Goal: Communication & Community: Participate in discussion

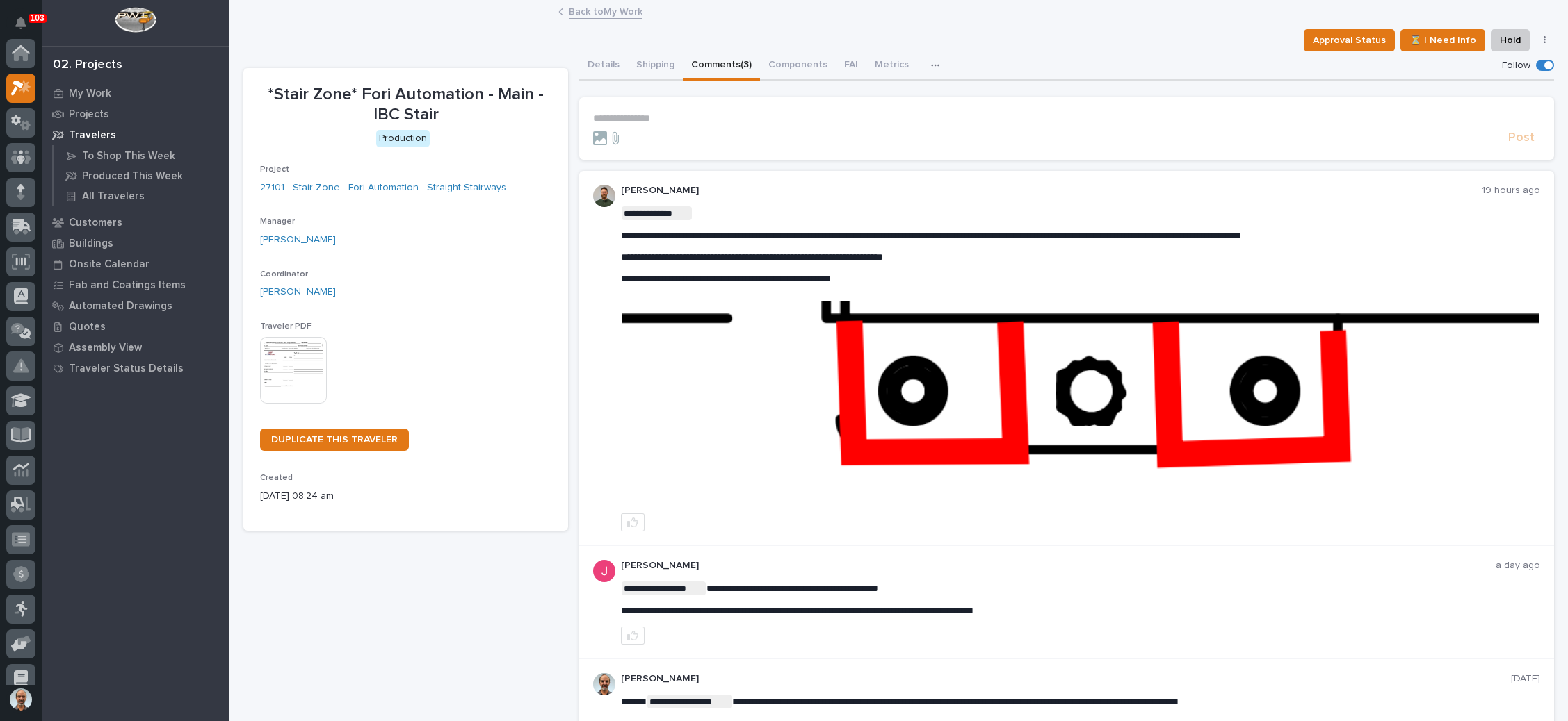
scroll to position [34, 0]
click at [598, 9] on link "Back to My Work" at bounding box center [605, 10] width 74 height 16
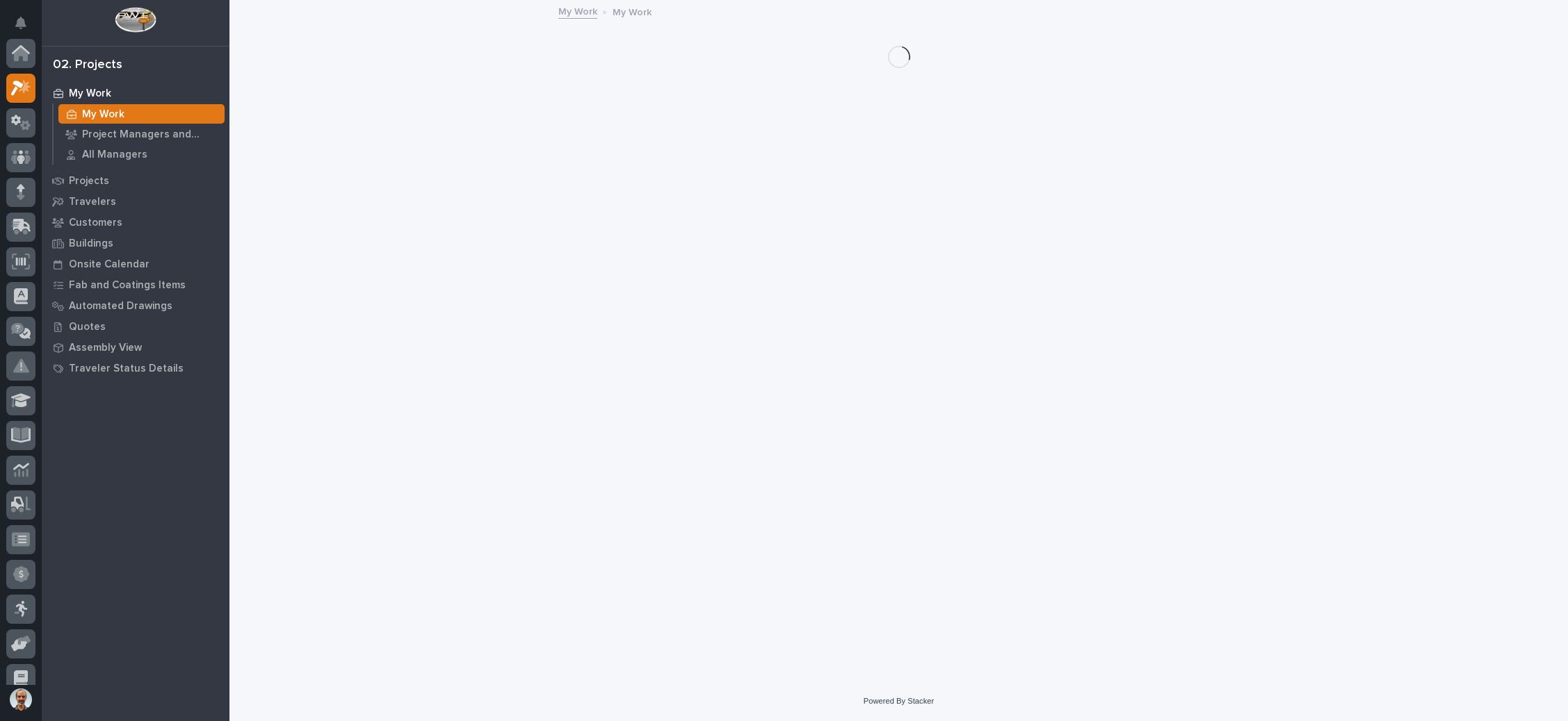
scroll to position [34, 0]
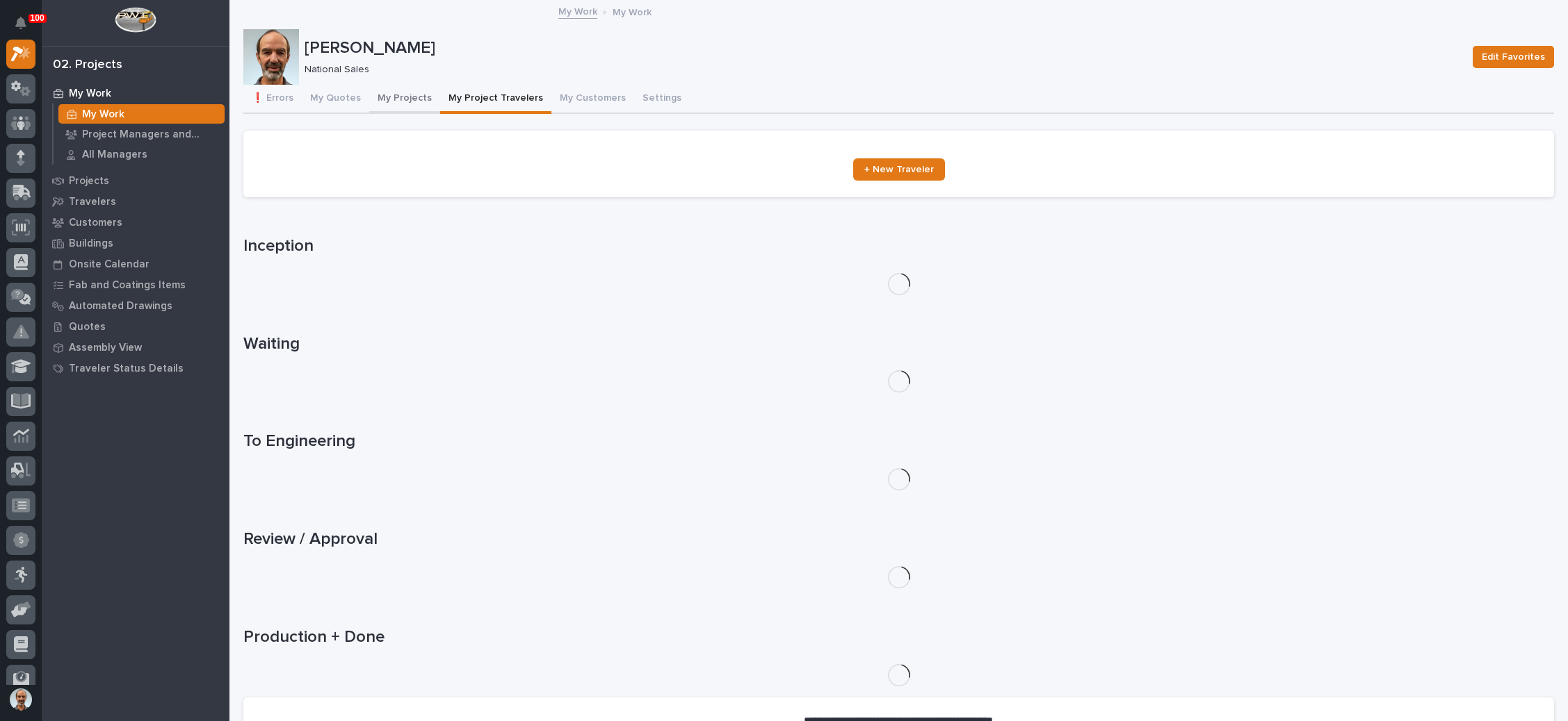
click at [404, 94] on button "My Projects" at bounding box center [404, 100] width 71 height 29
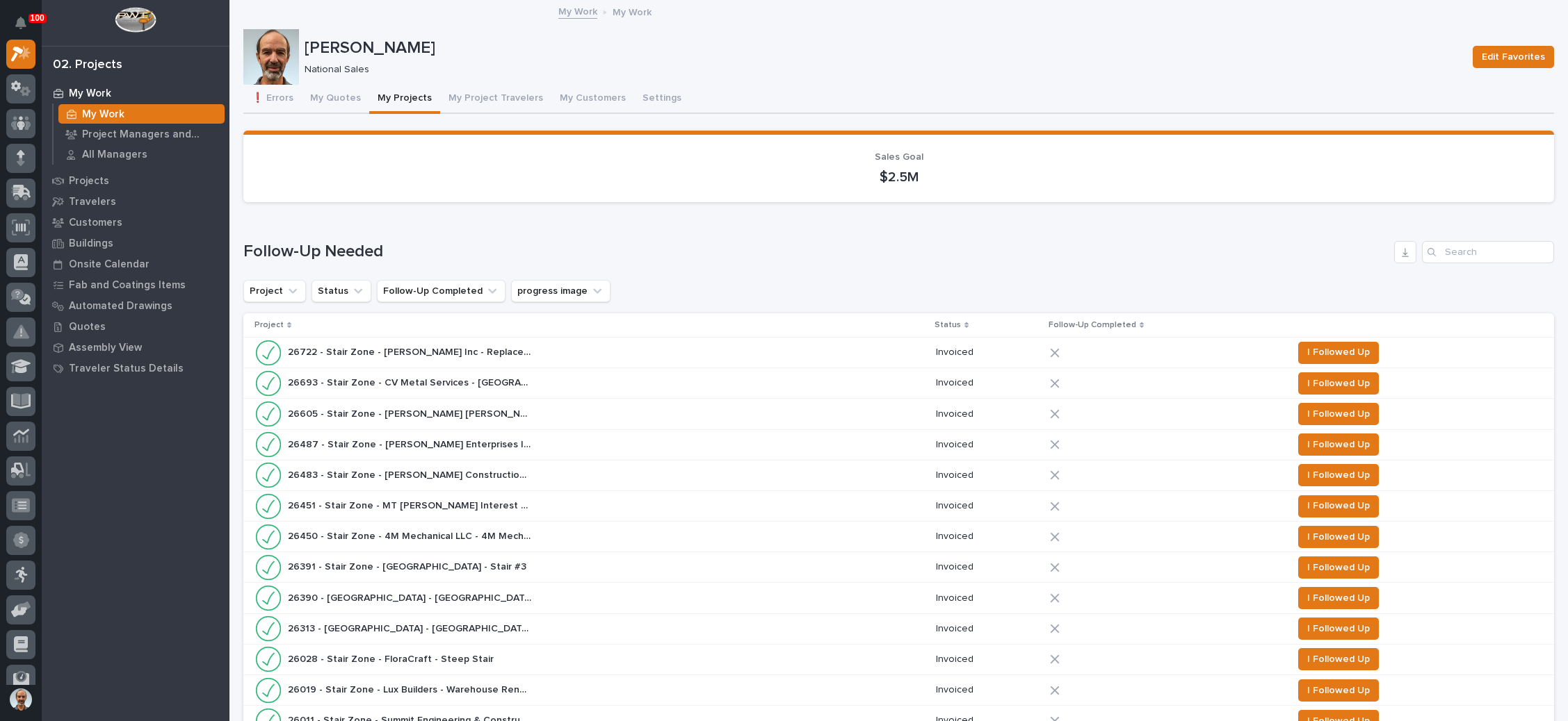
click at [1028, 561] on p "Invoiced" at bounding box center [988, 567] width 103 height 12
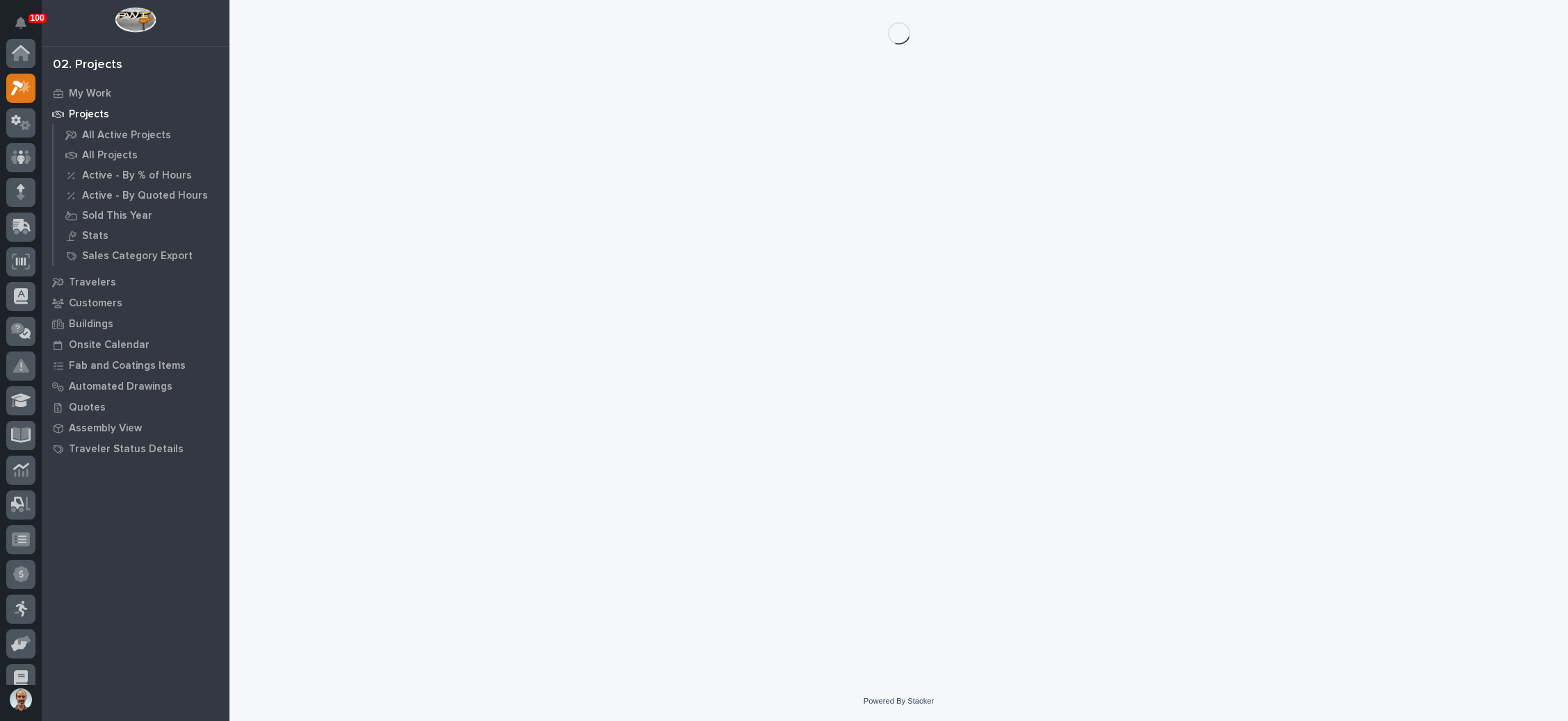
scroll to position [34, 0]
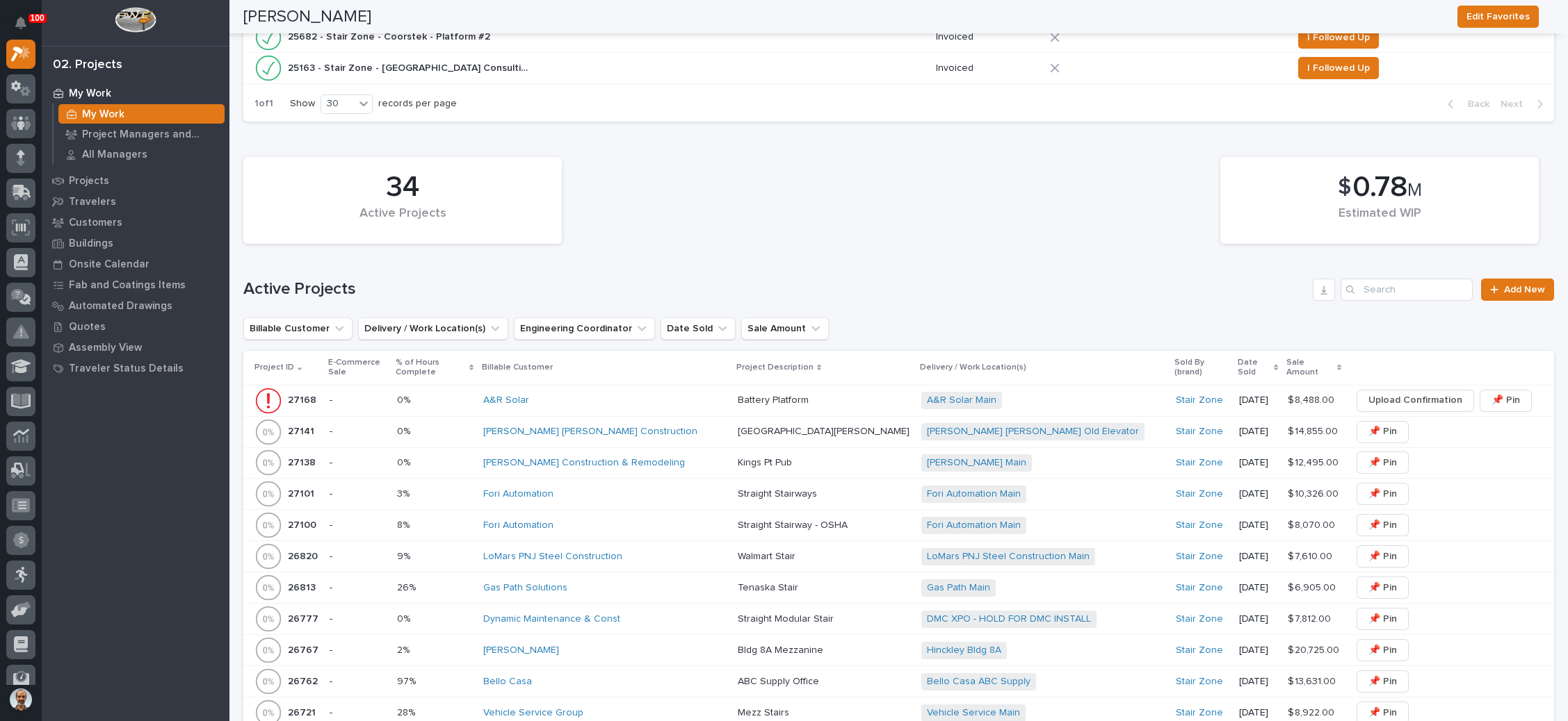
scroll to position [938, 0]
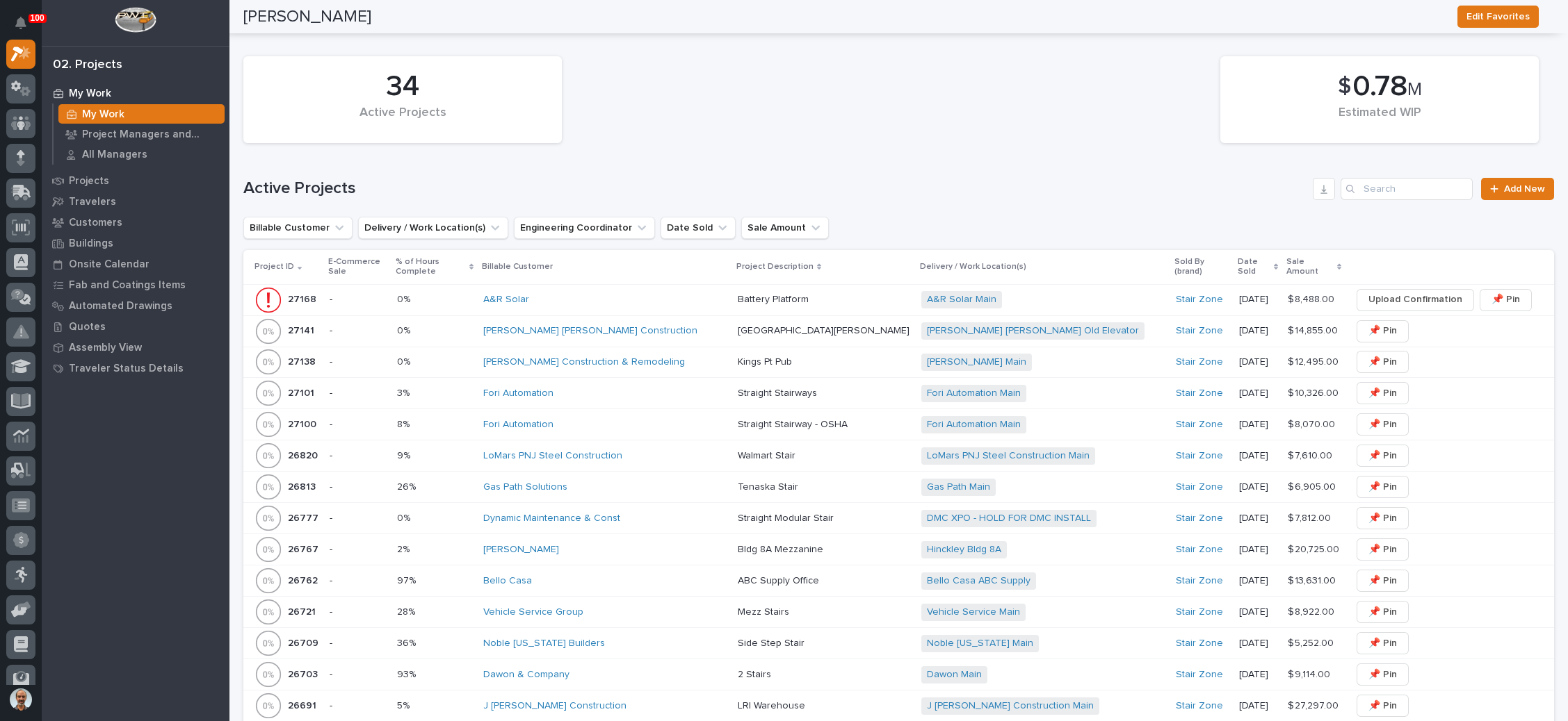
click at [988, 291] on div "A&R Solar Main + 0" at bounding box center [1042, 300] width 243 height 17
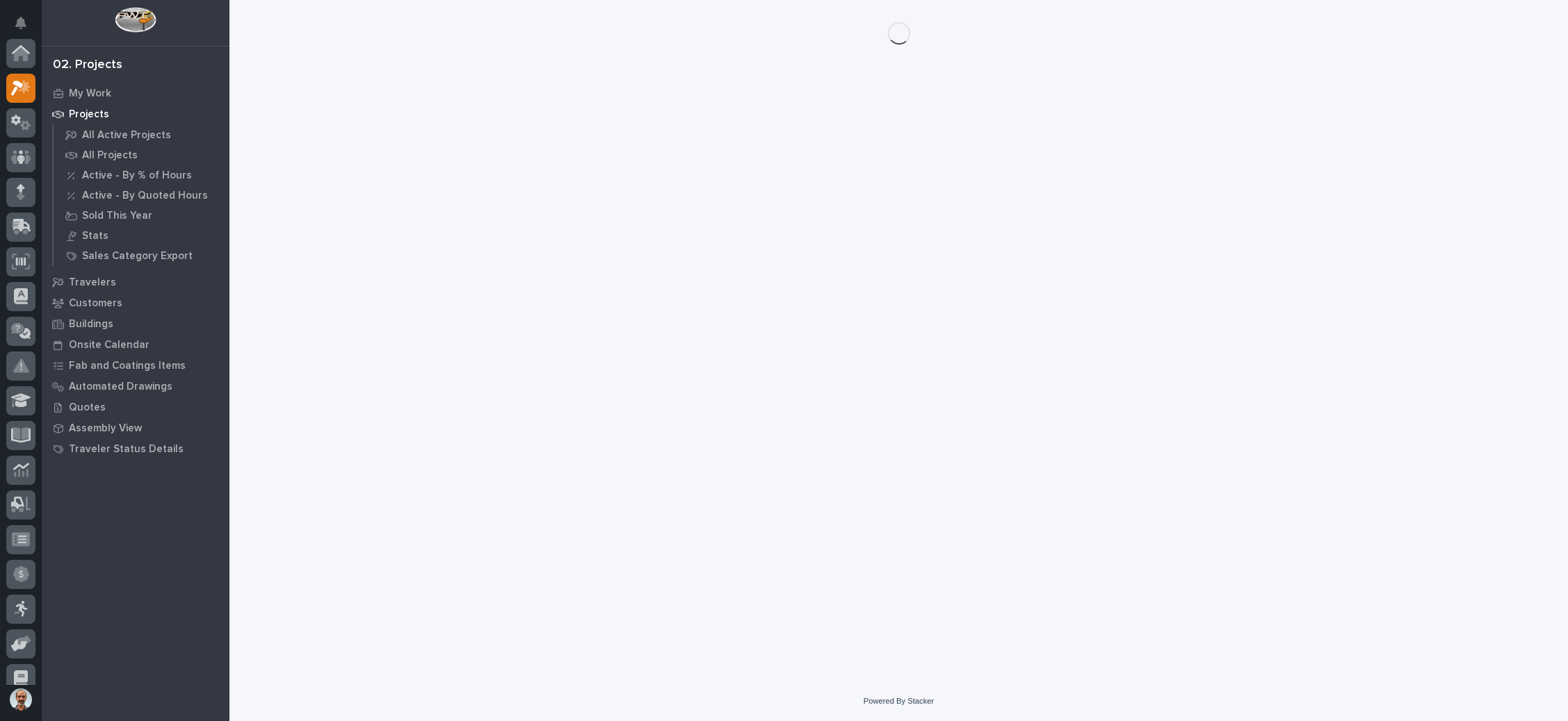
scroll to position [34, 0]
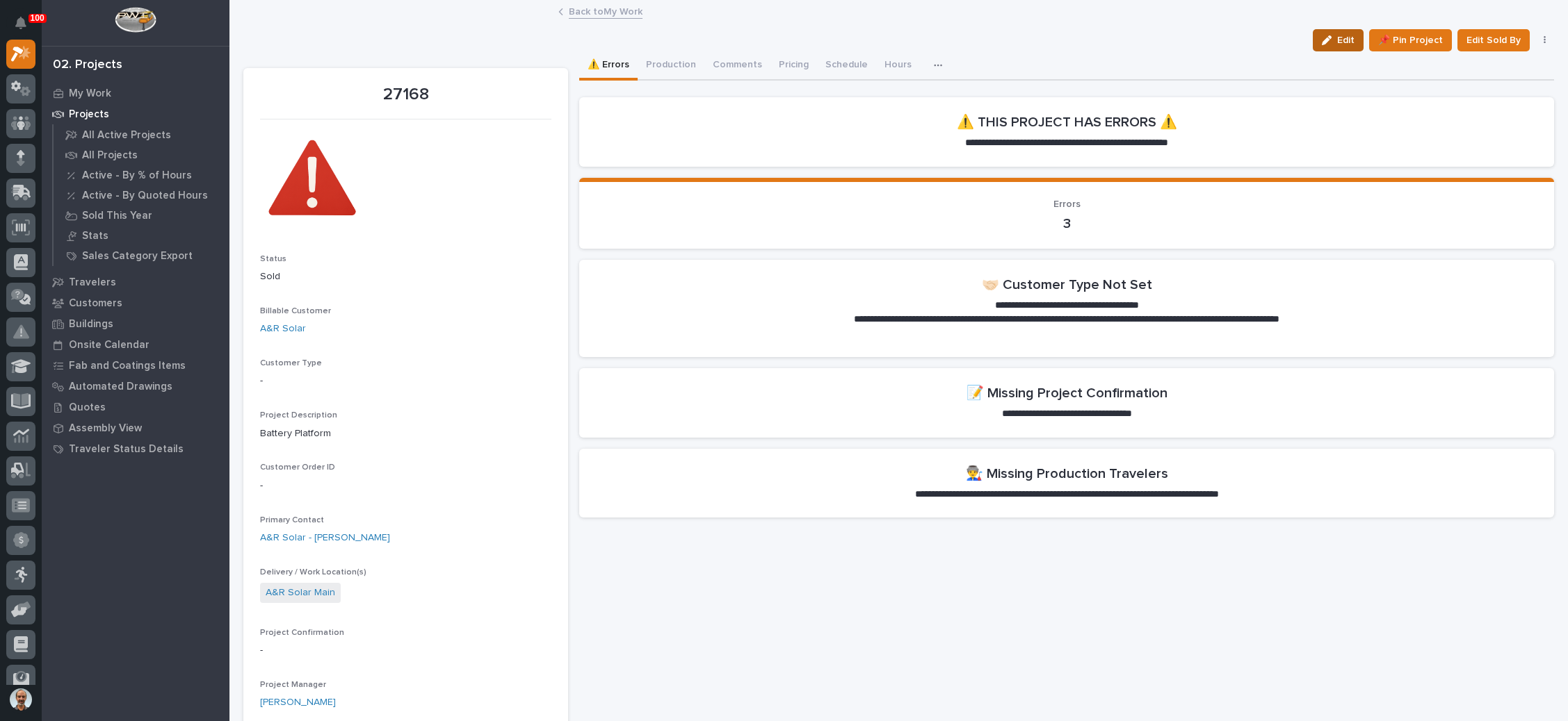
click at [1337, 37] on span "Edit" at bounding box center [1346, 40] width 17 height 13
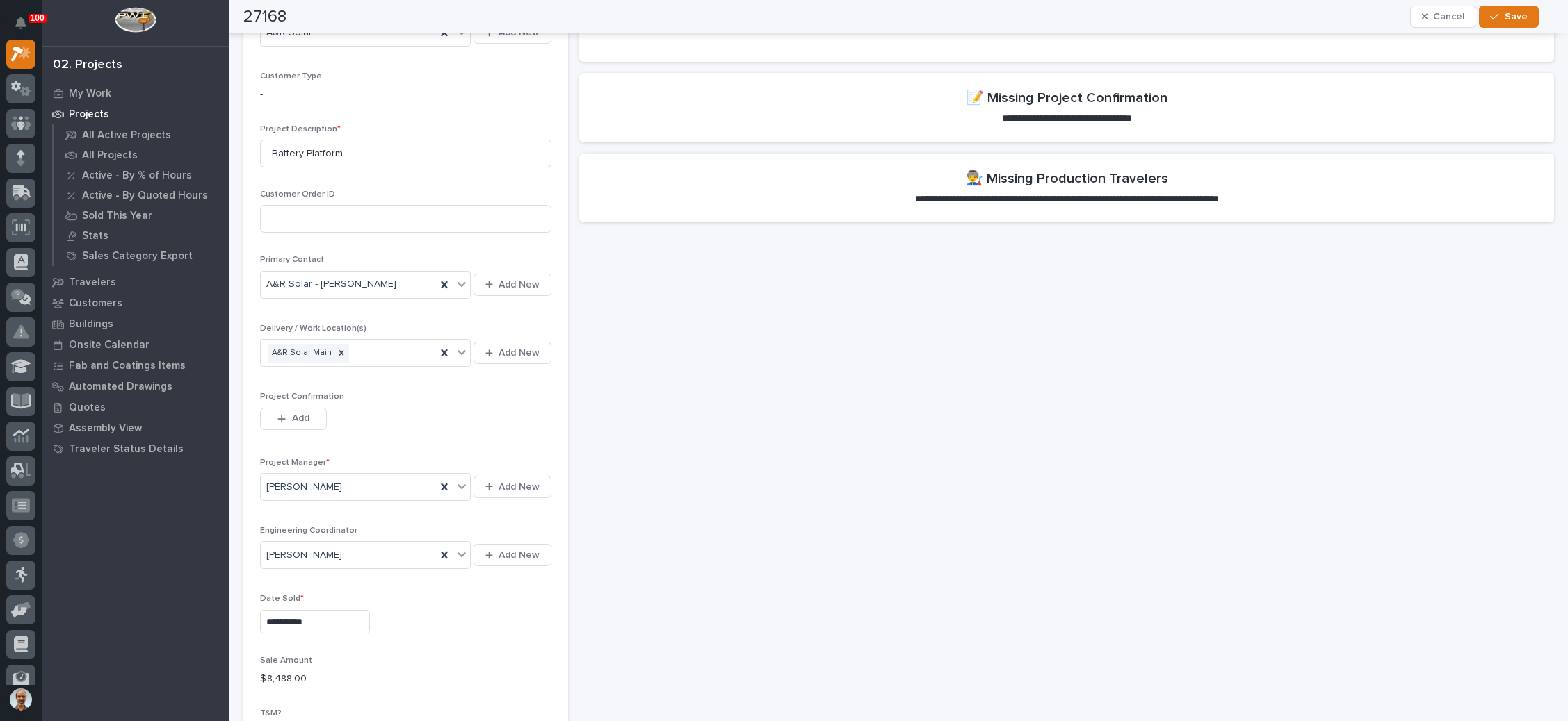
scroll to position [312, 0]
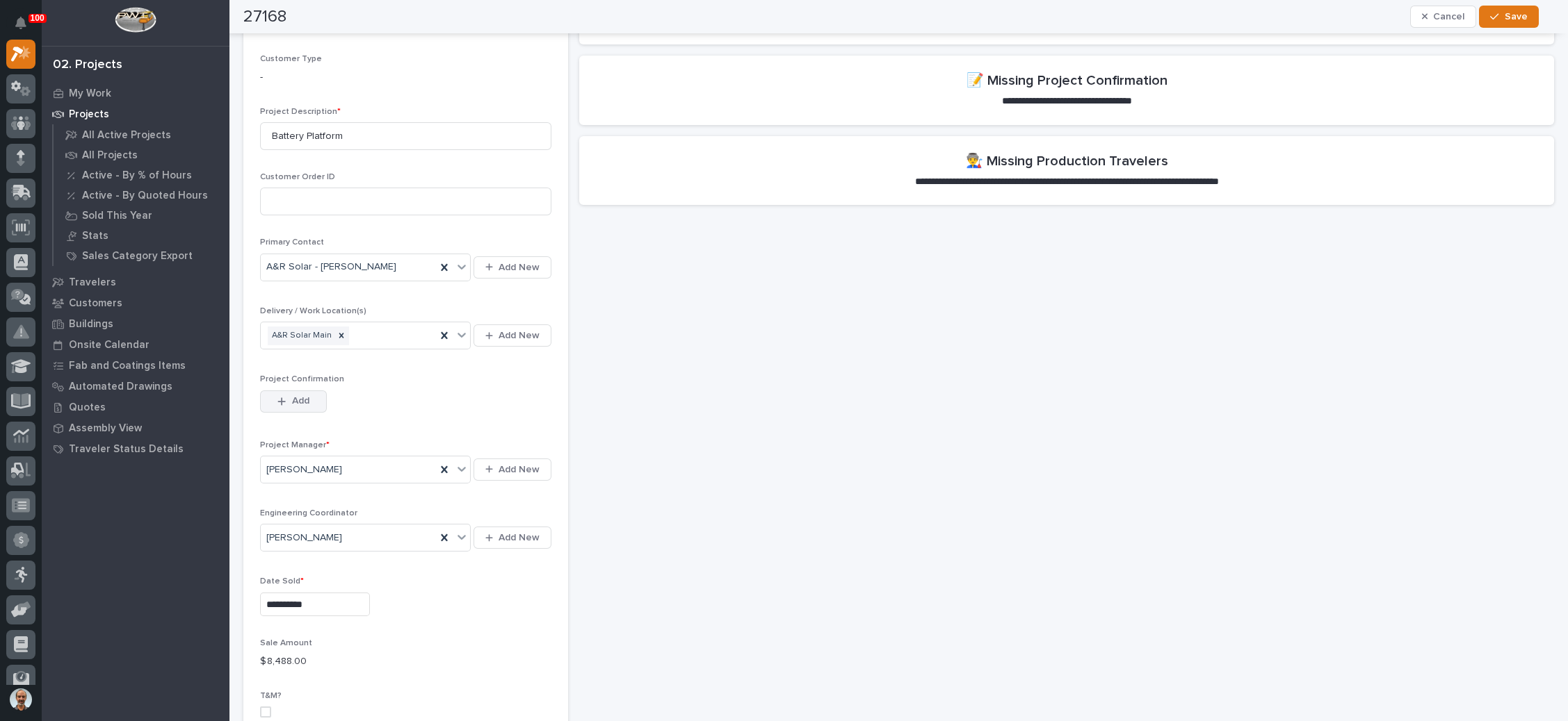
click at [303, 396] on span "Add" at bounding box center [301, 401] width 17 height 13
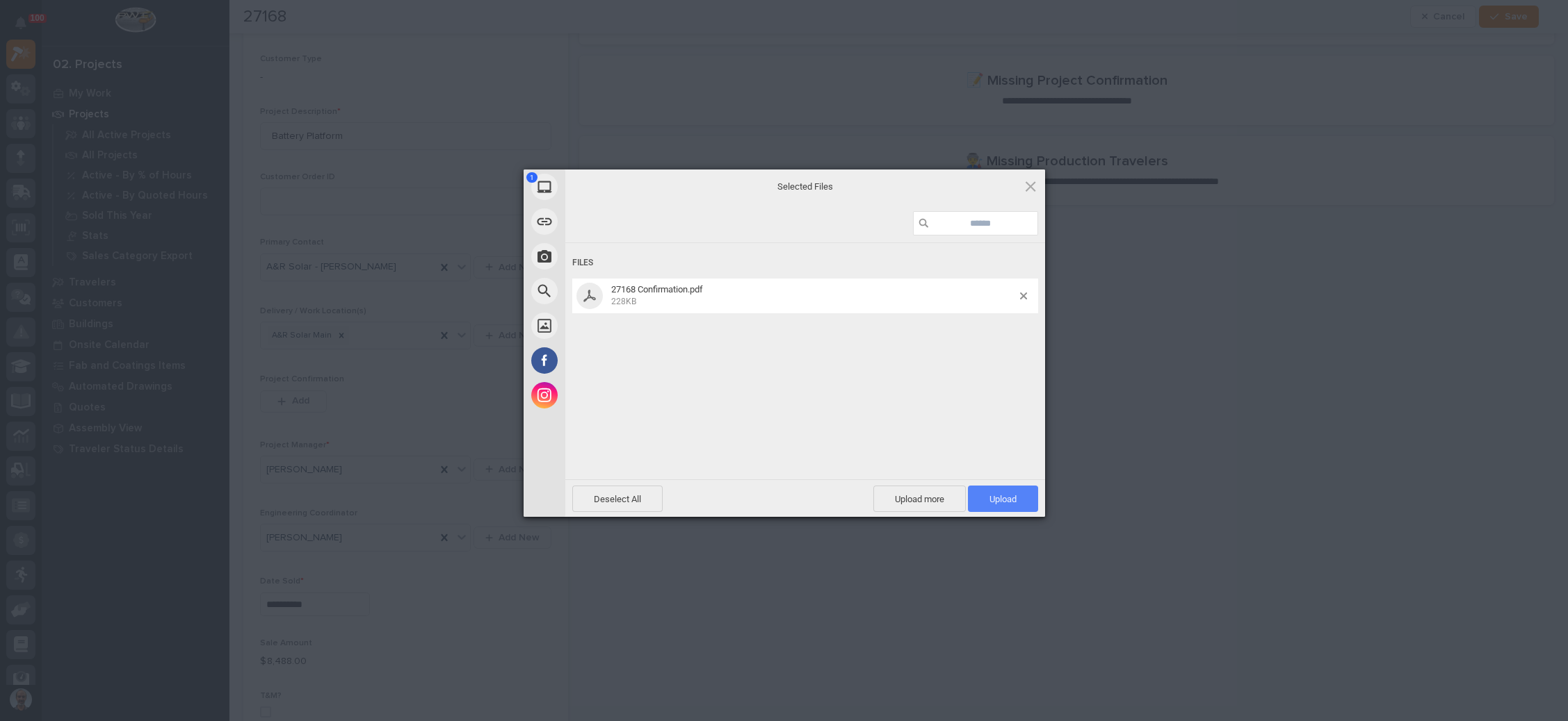
click at [1003, 494] on span "Upload 1" at bounding box center [1003, 500] width 27 height 10
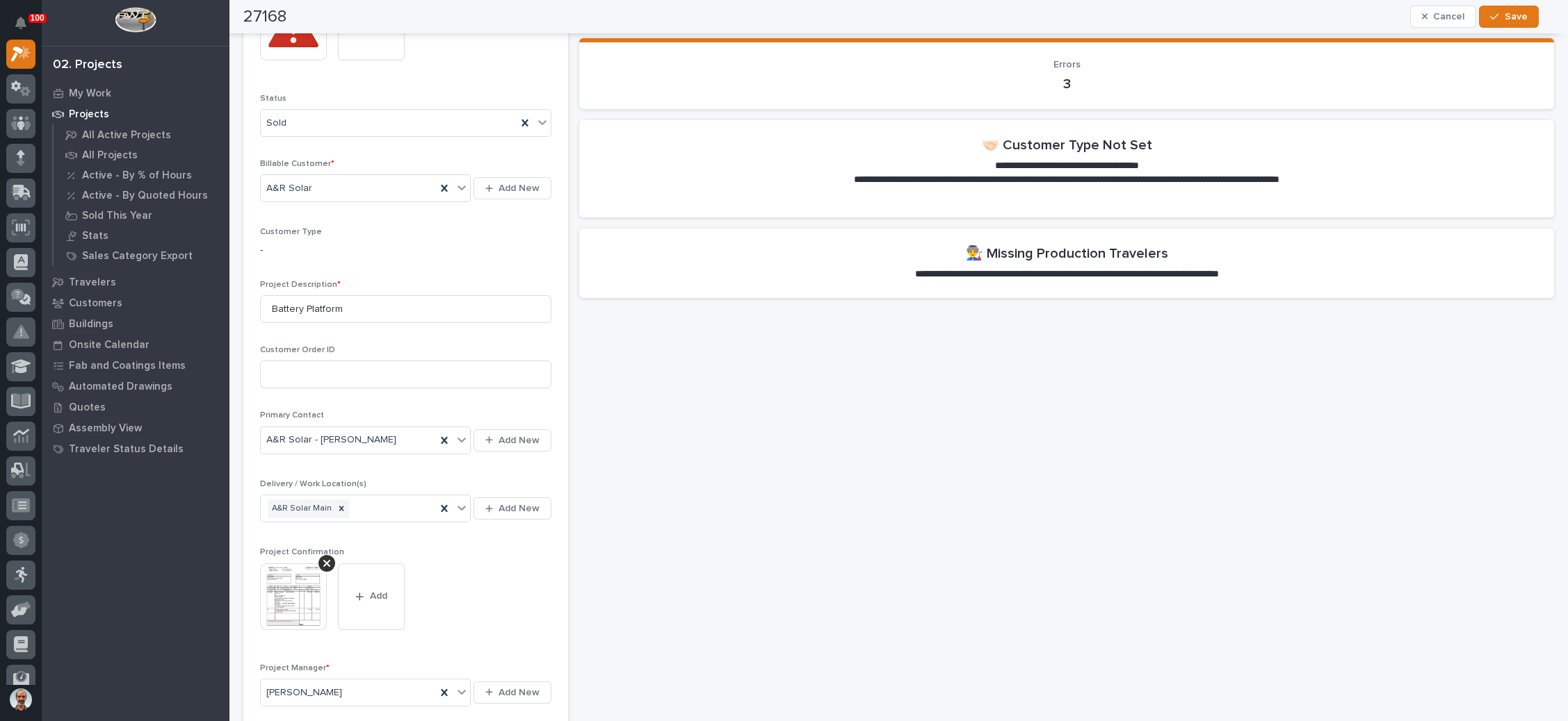
scroll to position [0, 0]
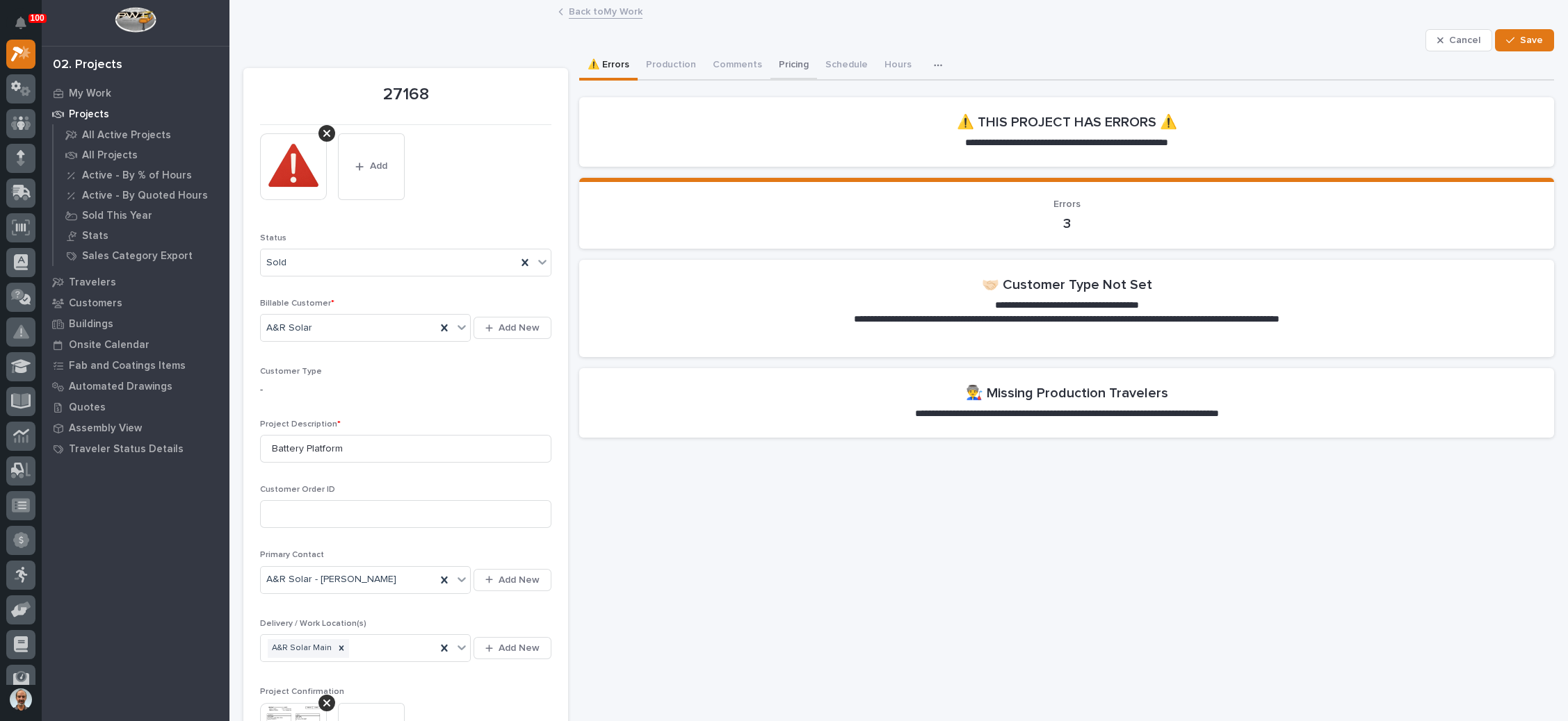
click at [796, 59] on button "Pricing" at bounding box center [793, 66] width 46 height 29
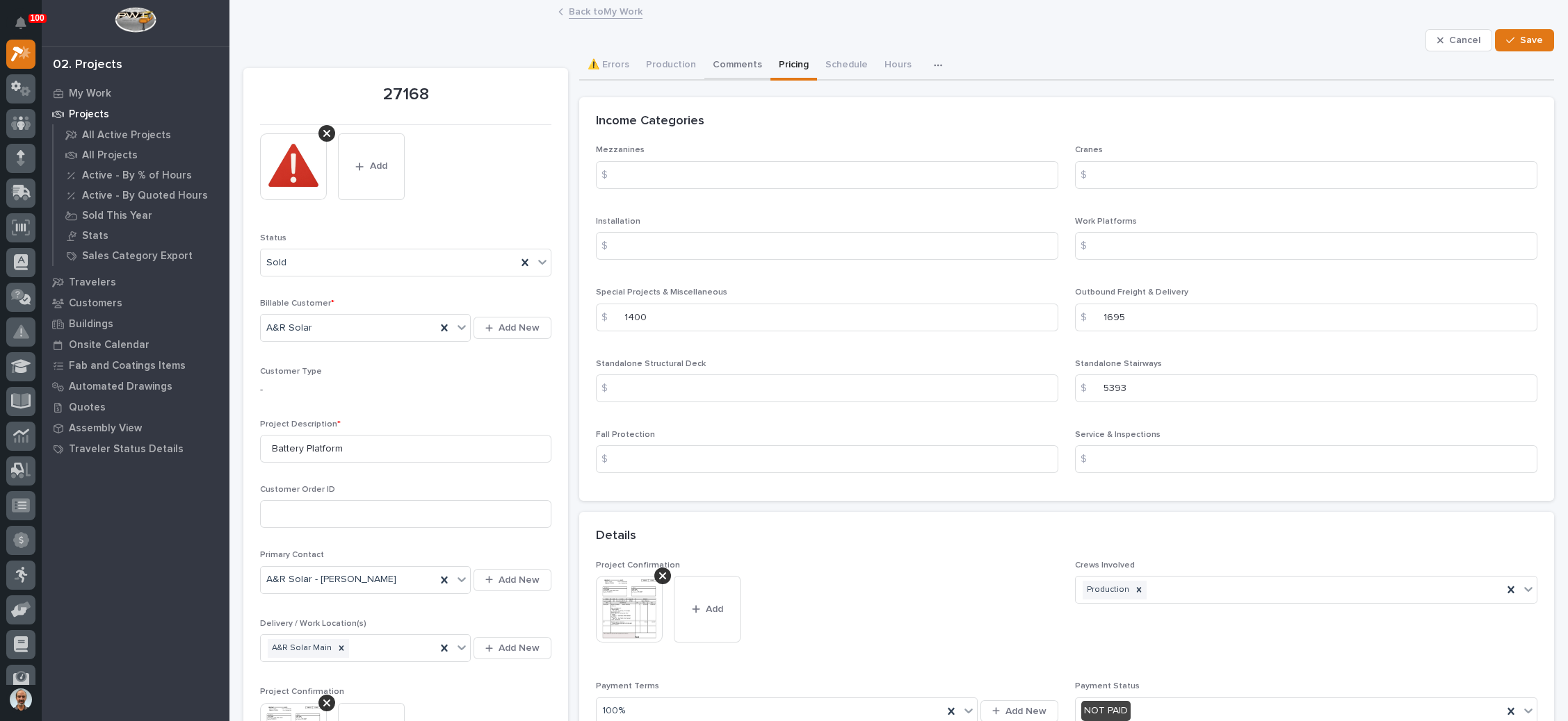
click at [726, 57] on button "Comments" at bounding box center [737, 66] width 66 height 29
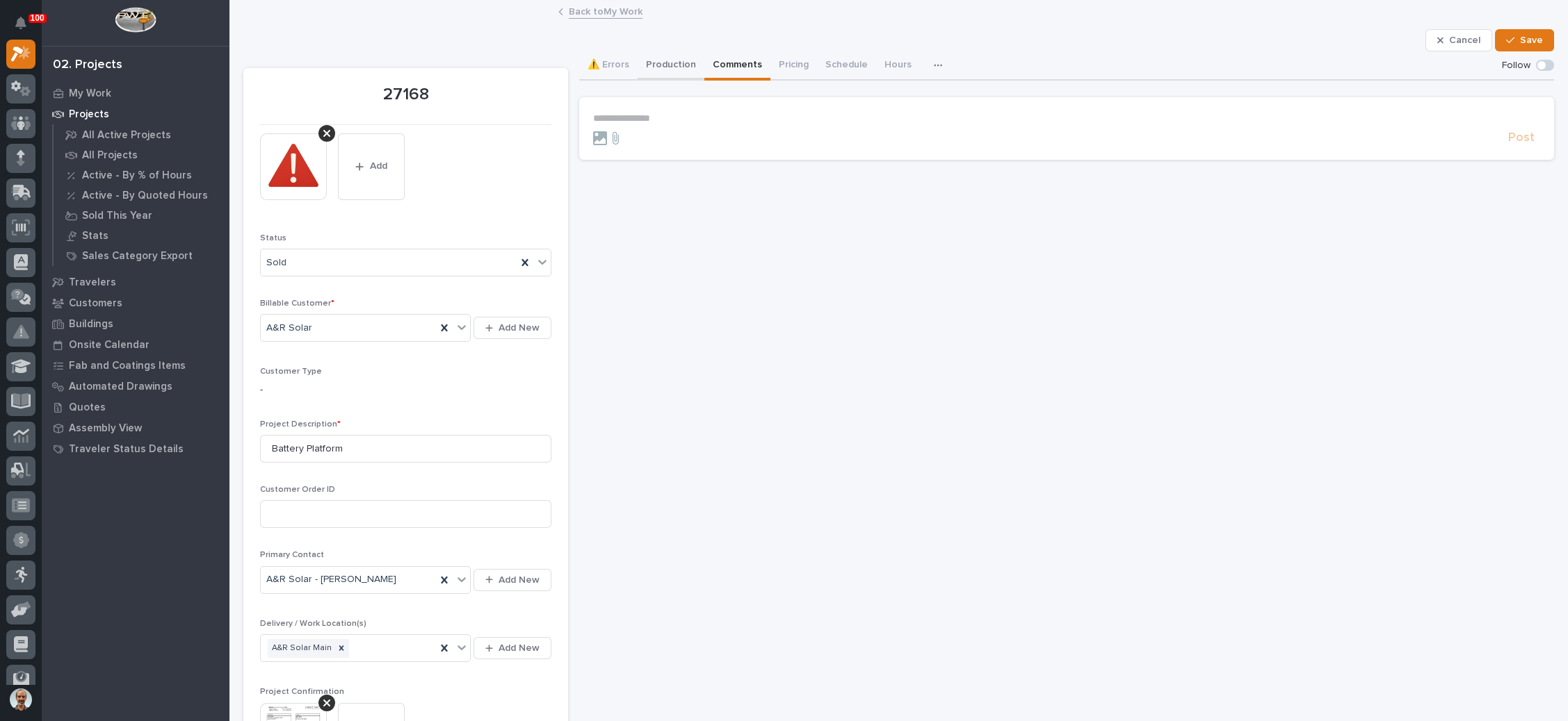
click at [678, 57] on button "Production" at bounding box center [671, 66] width 67 height 29
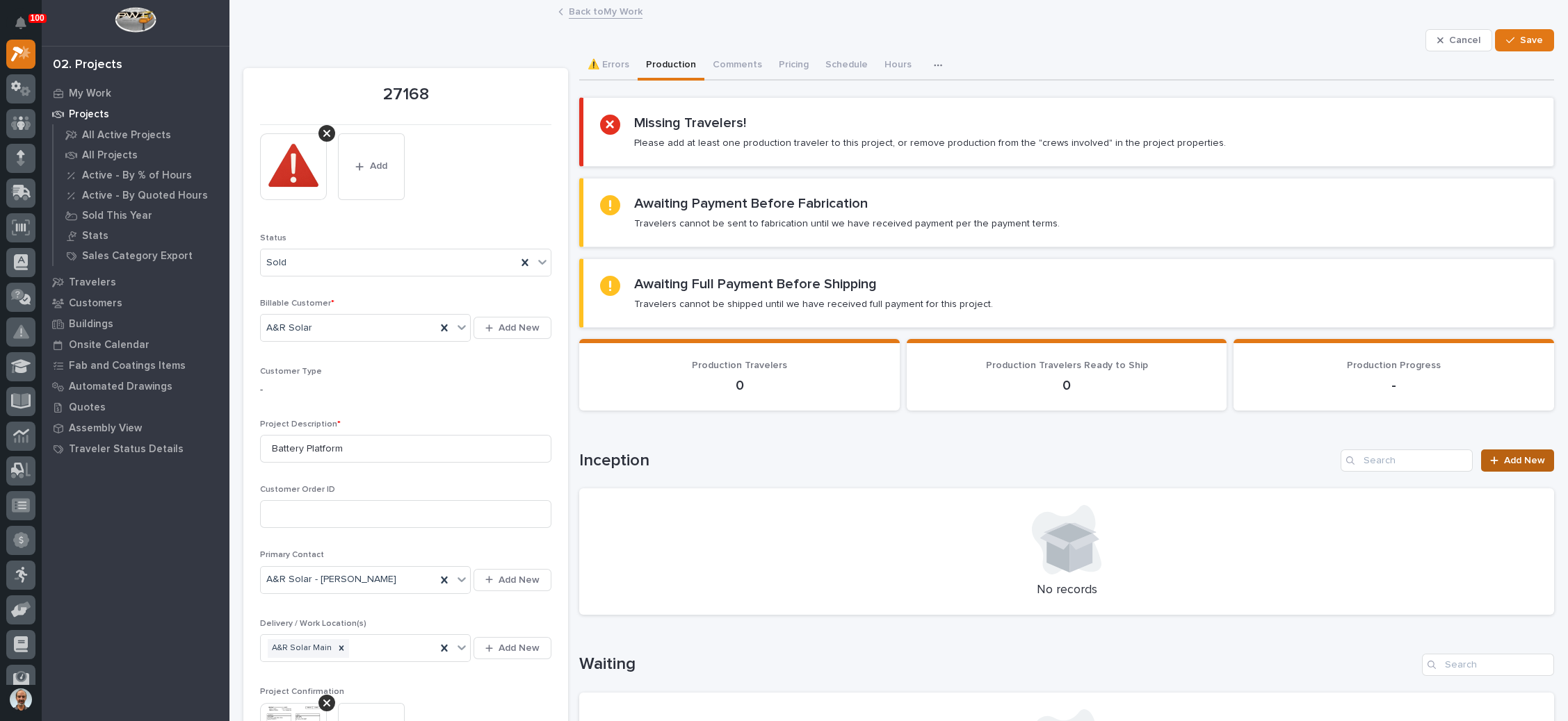
click at [1504, 461] on span "Add New" at bounding box center [1524, 460] width 41 height 9
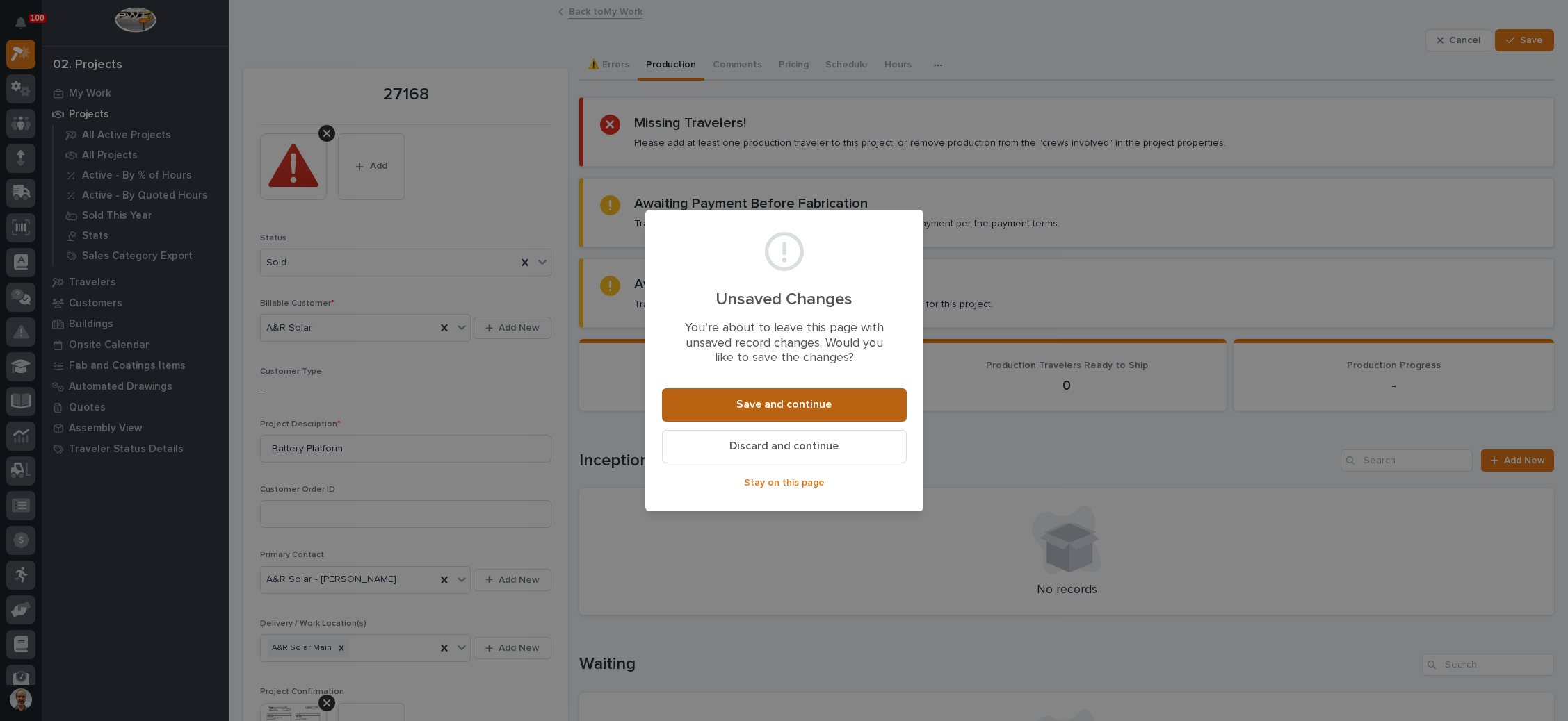
click at [777, 411] on button "Save and continue" at bounding box center [784, 405] width 245 height 33
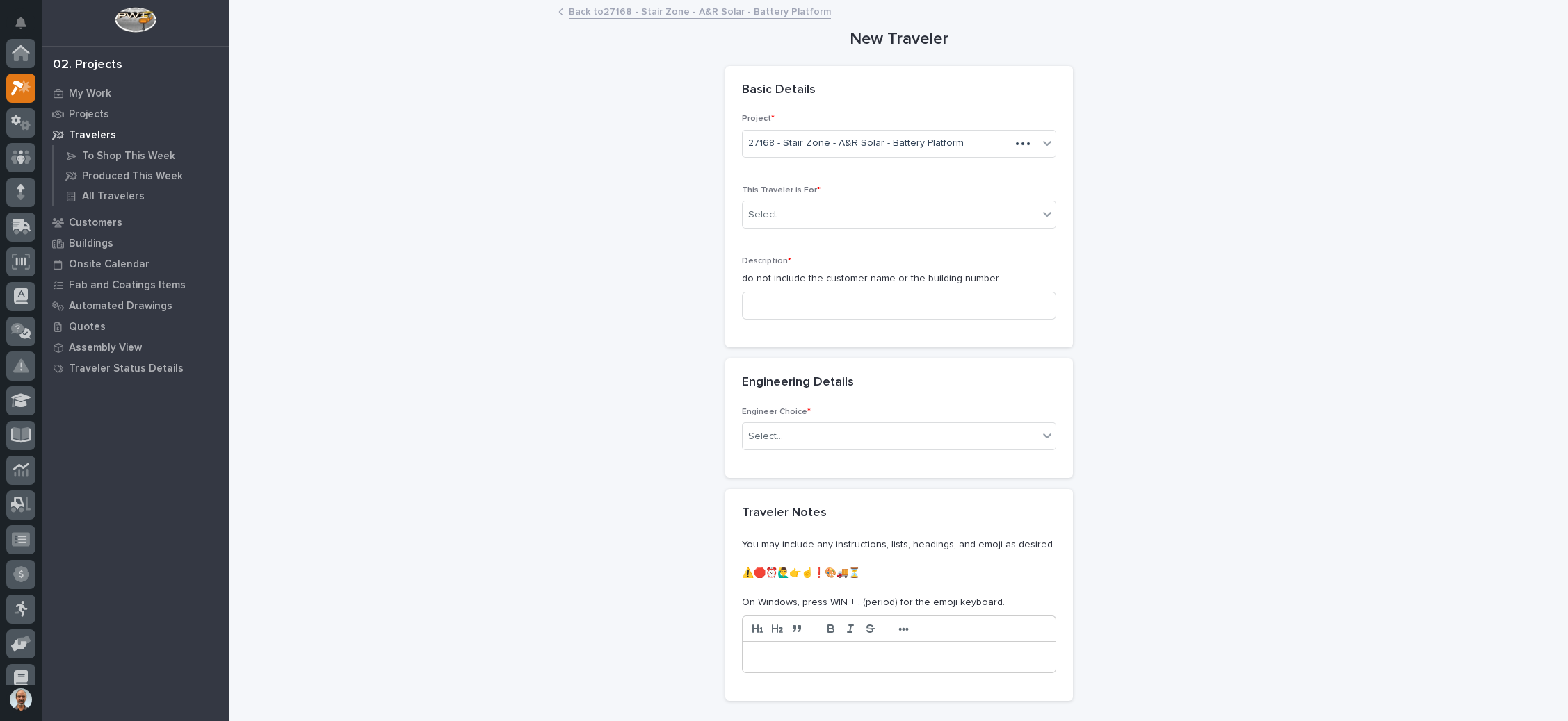
scroll to position [34, 0]
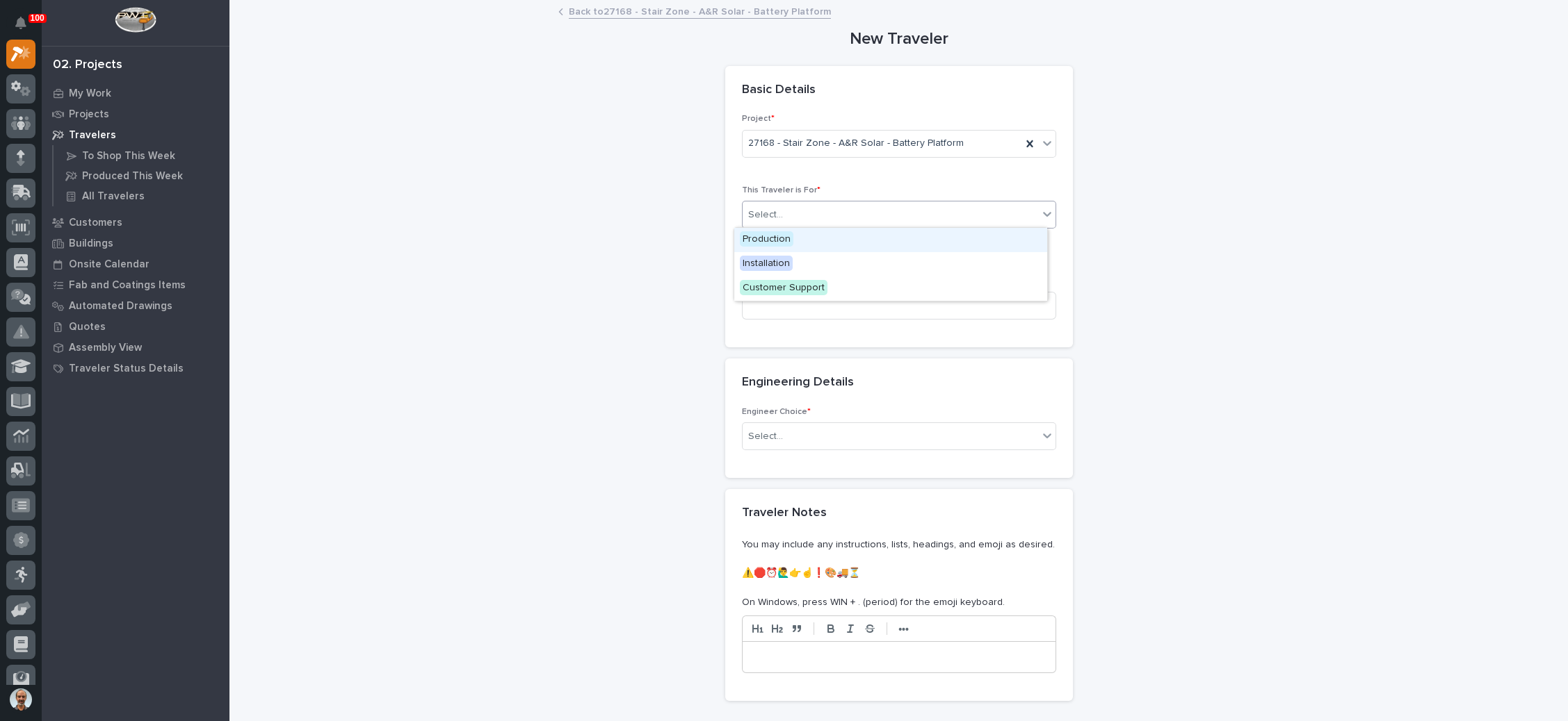
click at [872, 217] on div "Select..." at bounding box center [890, 215] width 295 height 23
click at [852, 239] on div "Production" at bounding box center [890, 240] width 313 height 24
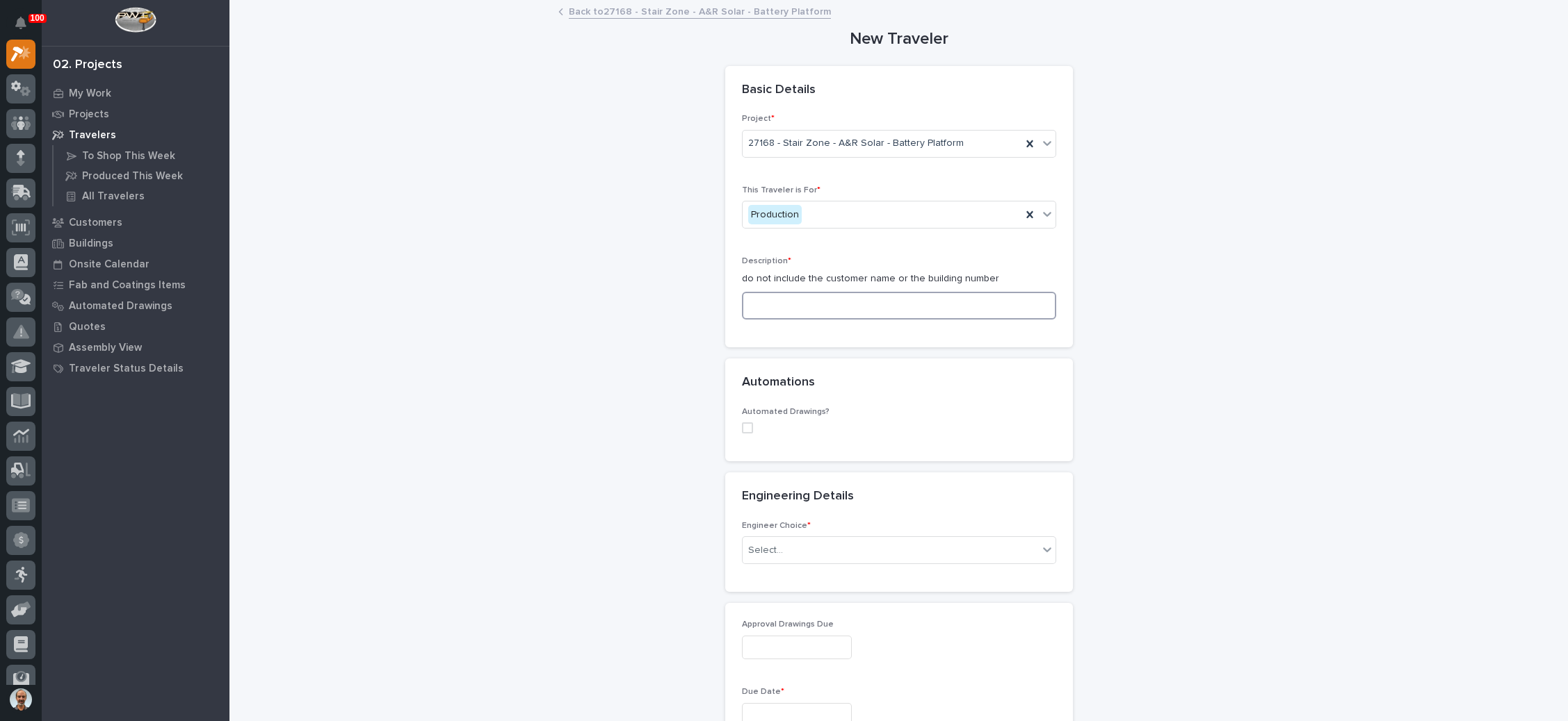
click at [843, 300] on input at bounding box center [899, 306] width 314 height 27
click at [783, 306] on input at bounding box center [899, 306] width 314 height 27
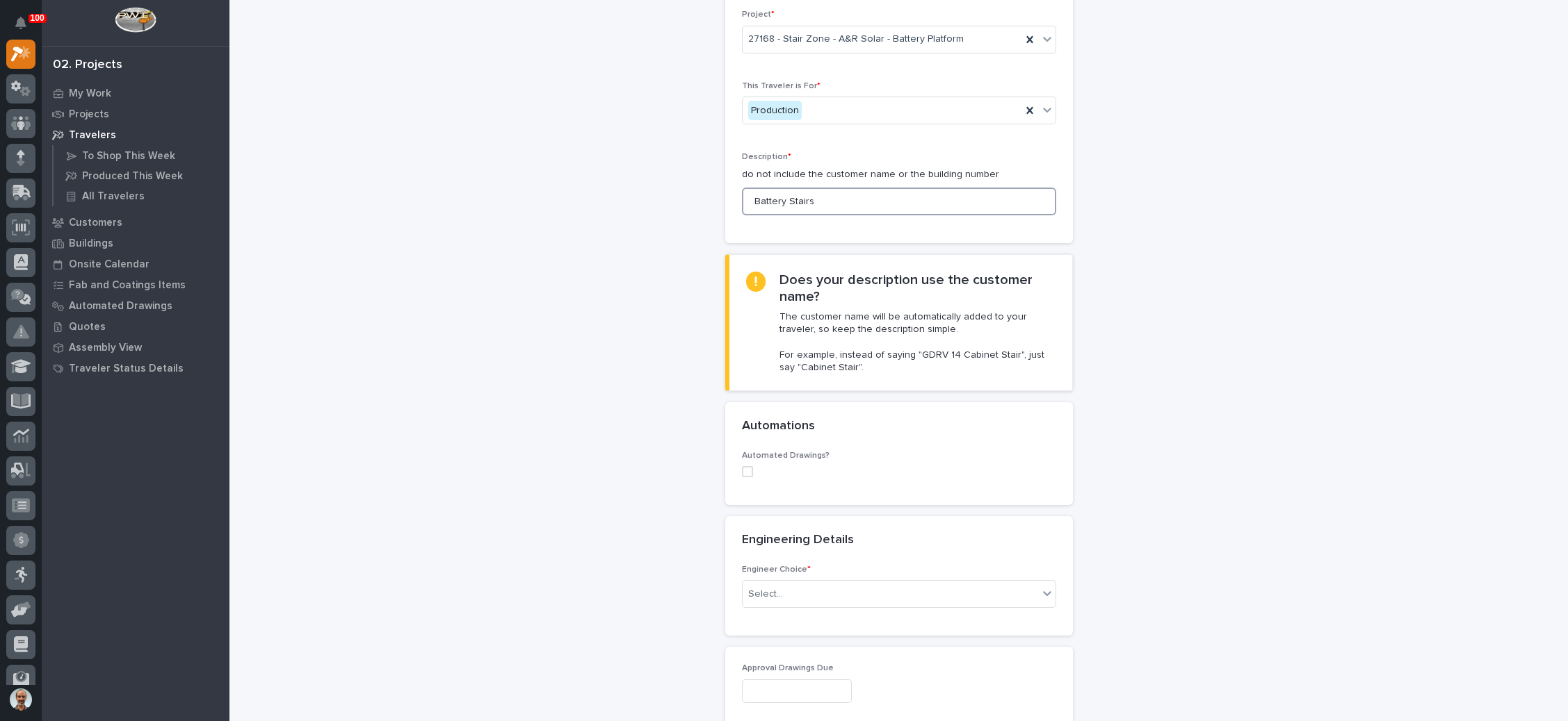
scroll to position [312, 0]
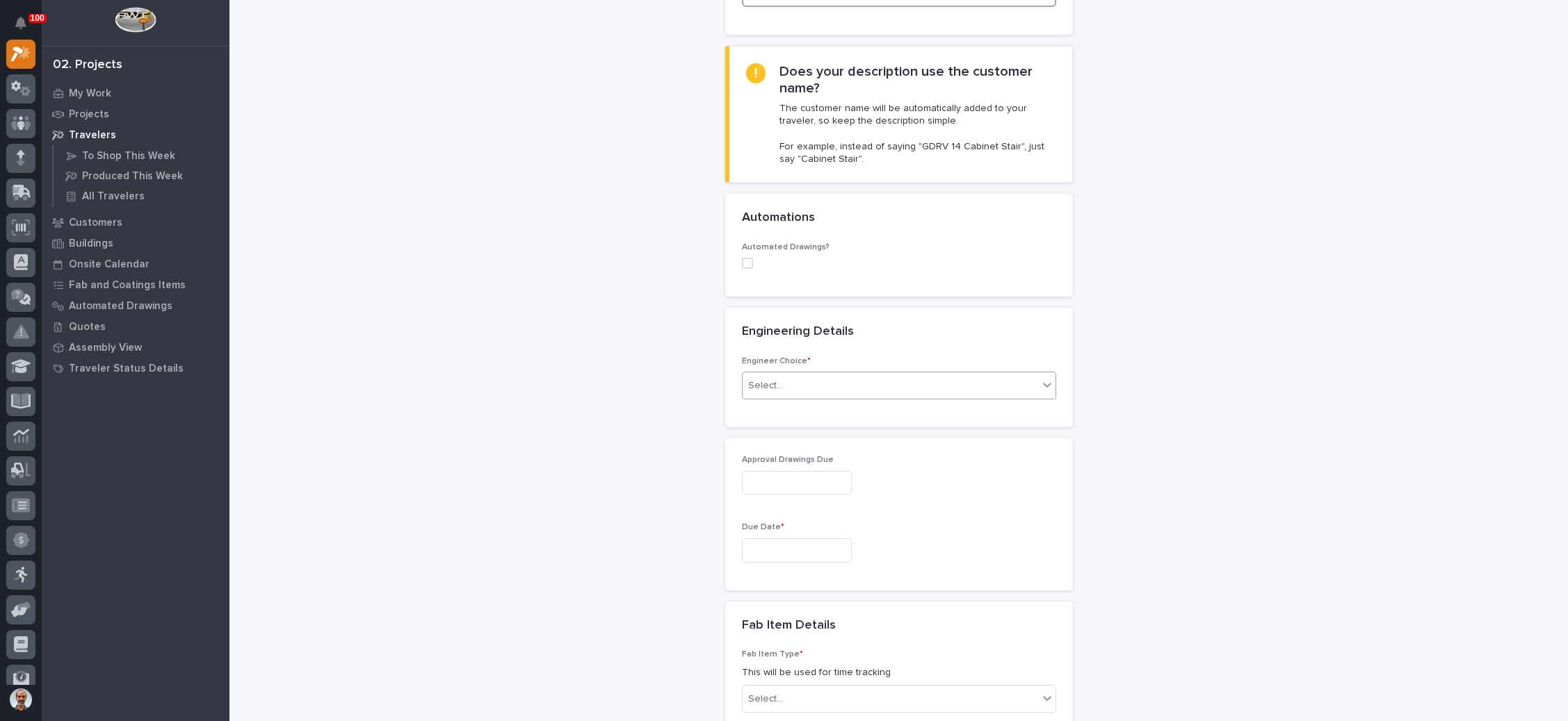
type input "Battery Stairs"
click at [817, 384] on div "Select..." at bounding box center [890, 385] width 295 height 23
click at [817, 451] on div "I know who will draw this" at bounding box center [890, 458] width 313 height 24
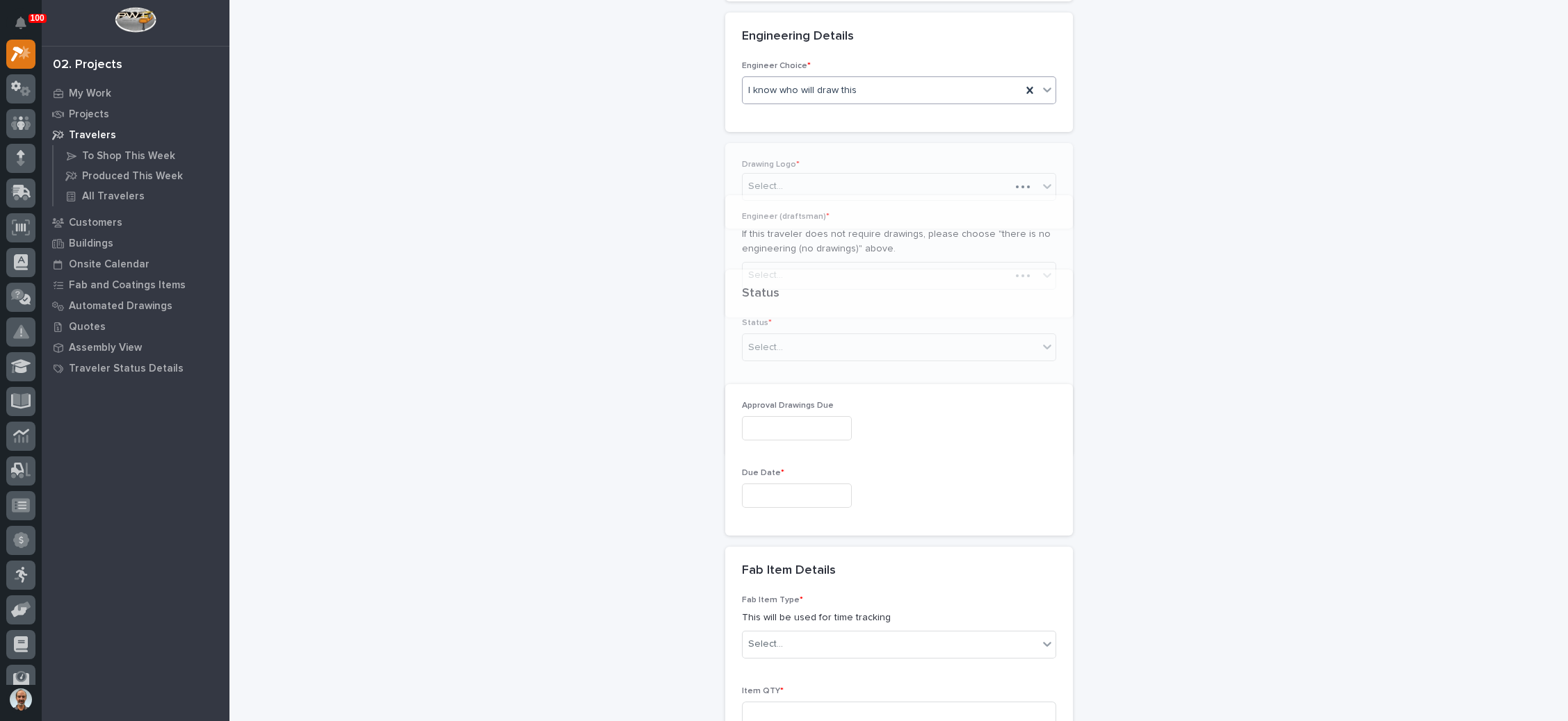
scroll to position [629, 0]
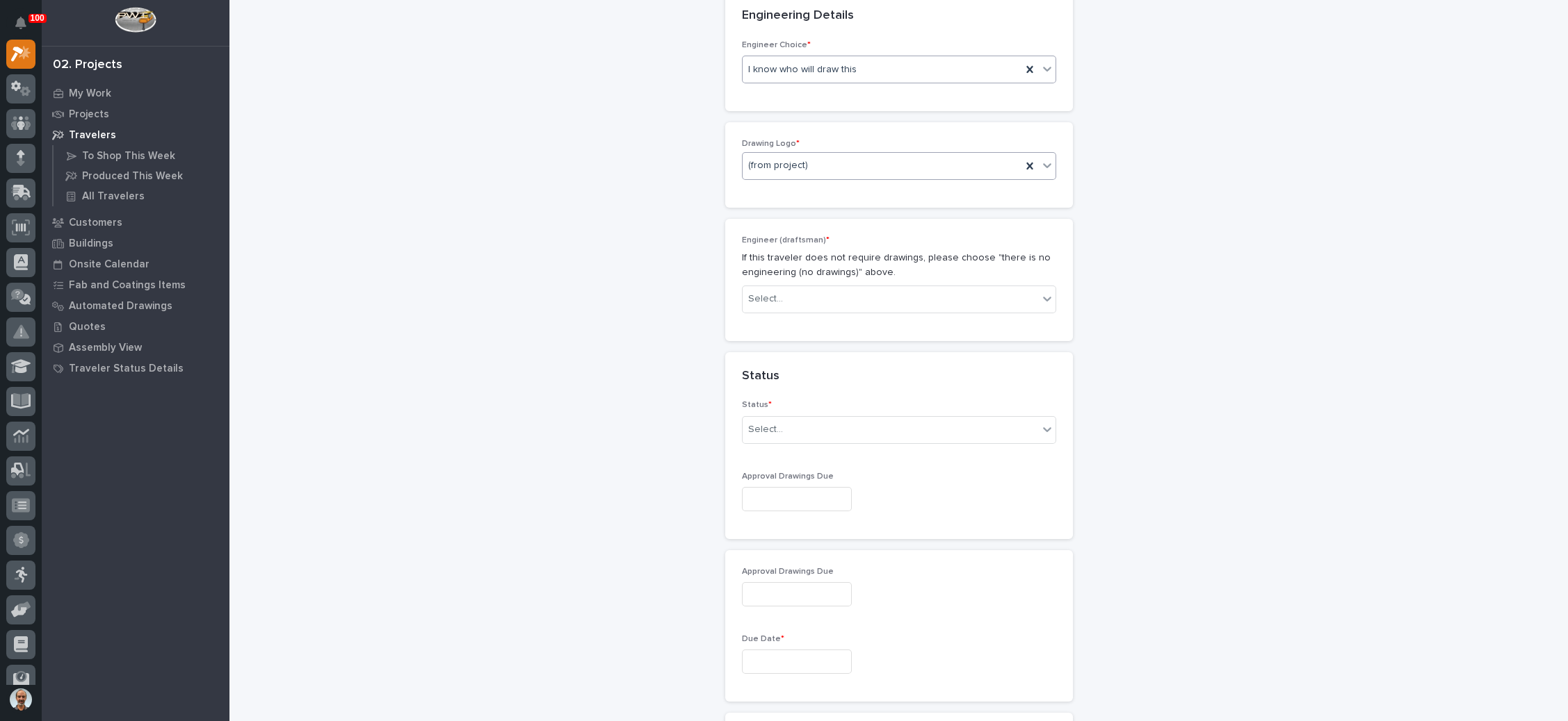
click at [822, 167] on div "(from project)" at bounding box center [882, 166] width 279 height 23
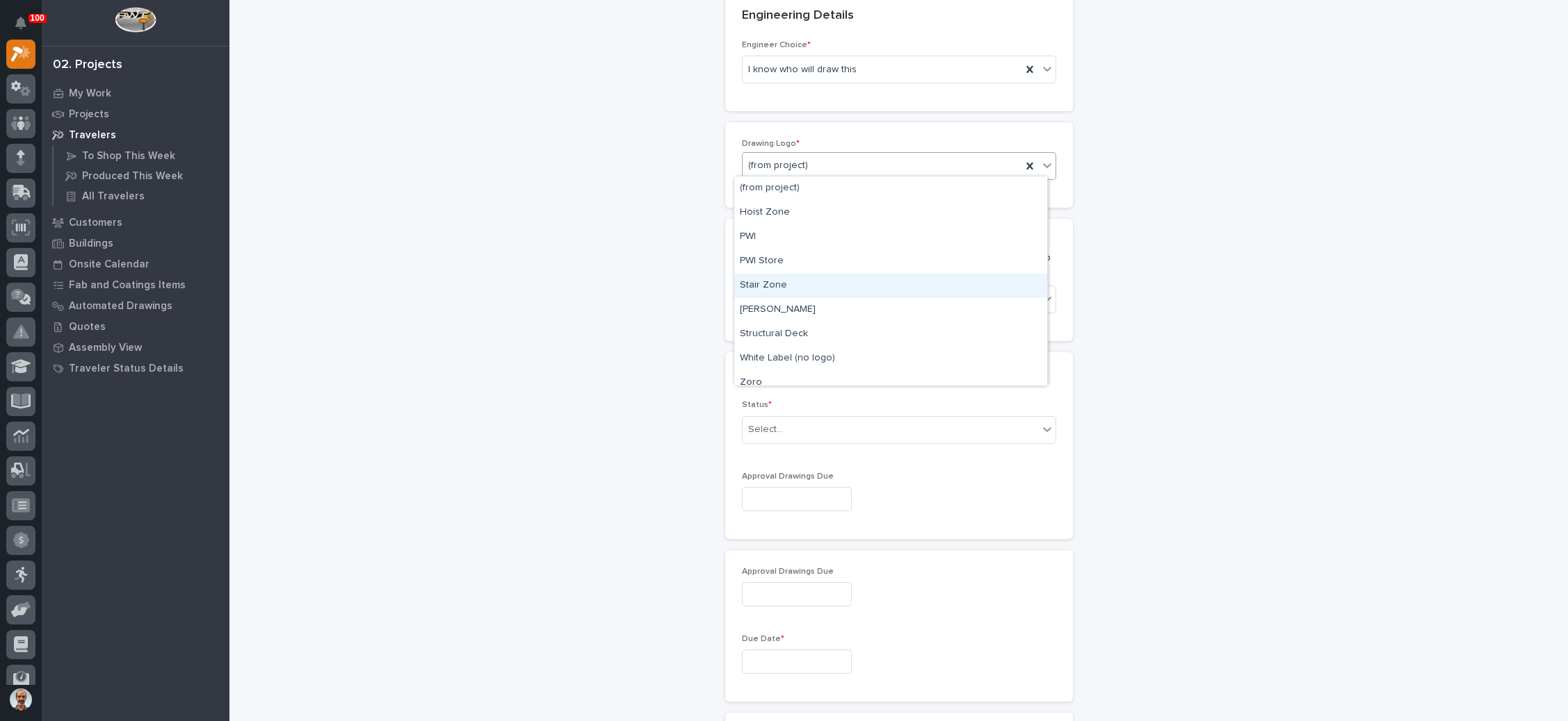
click at [793, 282] on div "Stair Zone" at bounding box center [890, 286] width 313 height 24
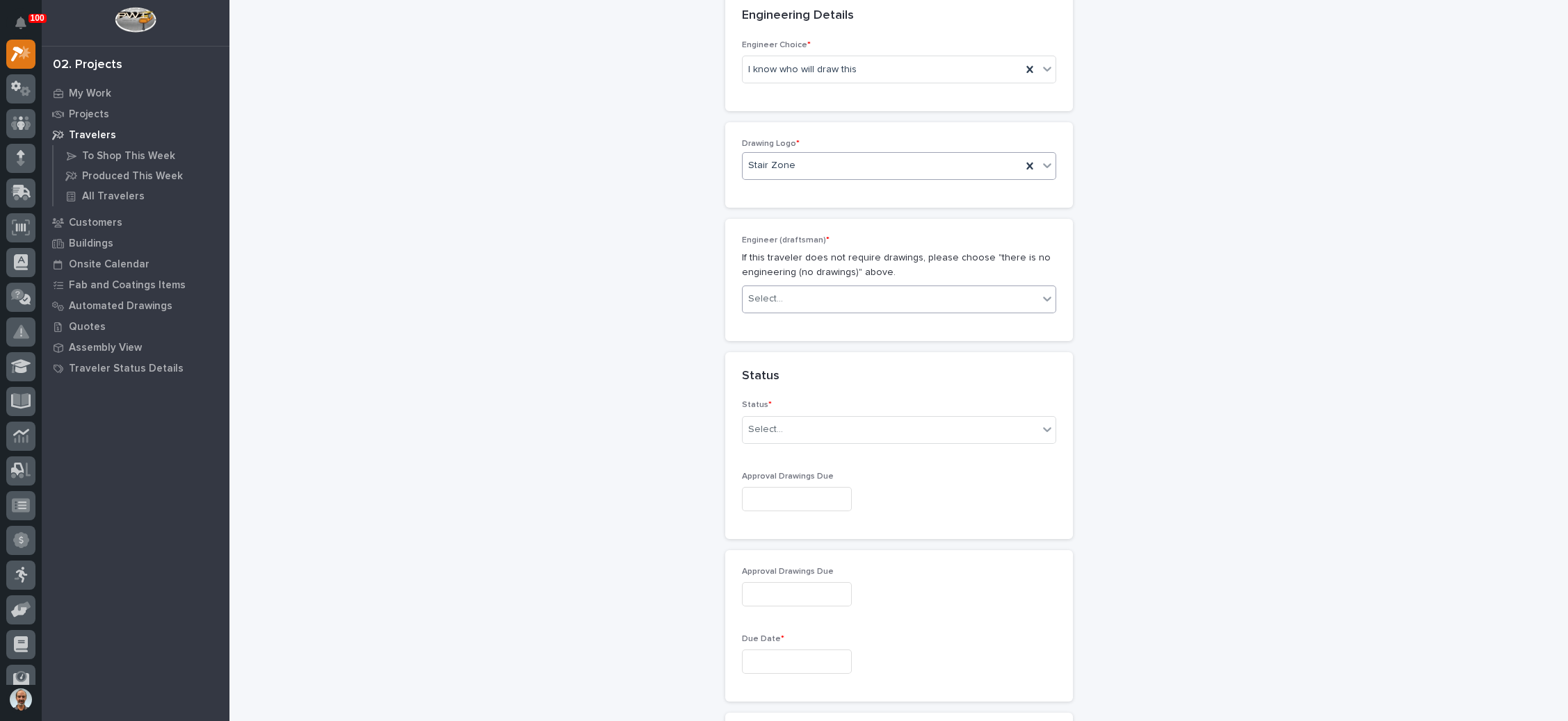
click at [795, 289] on div "Select..." at bounding box center [890, 299] width 295 height 23
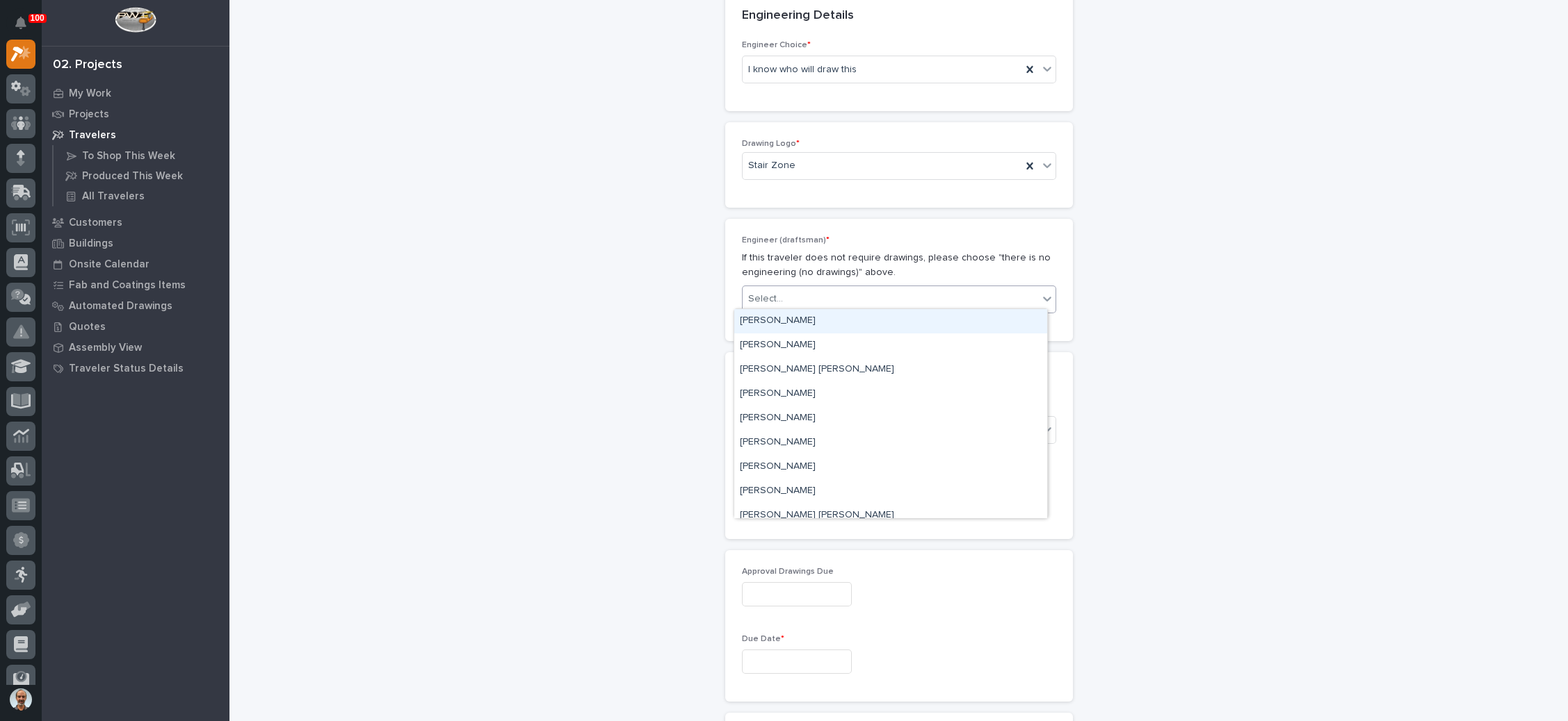
type input "*"
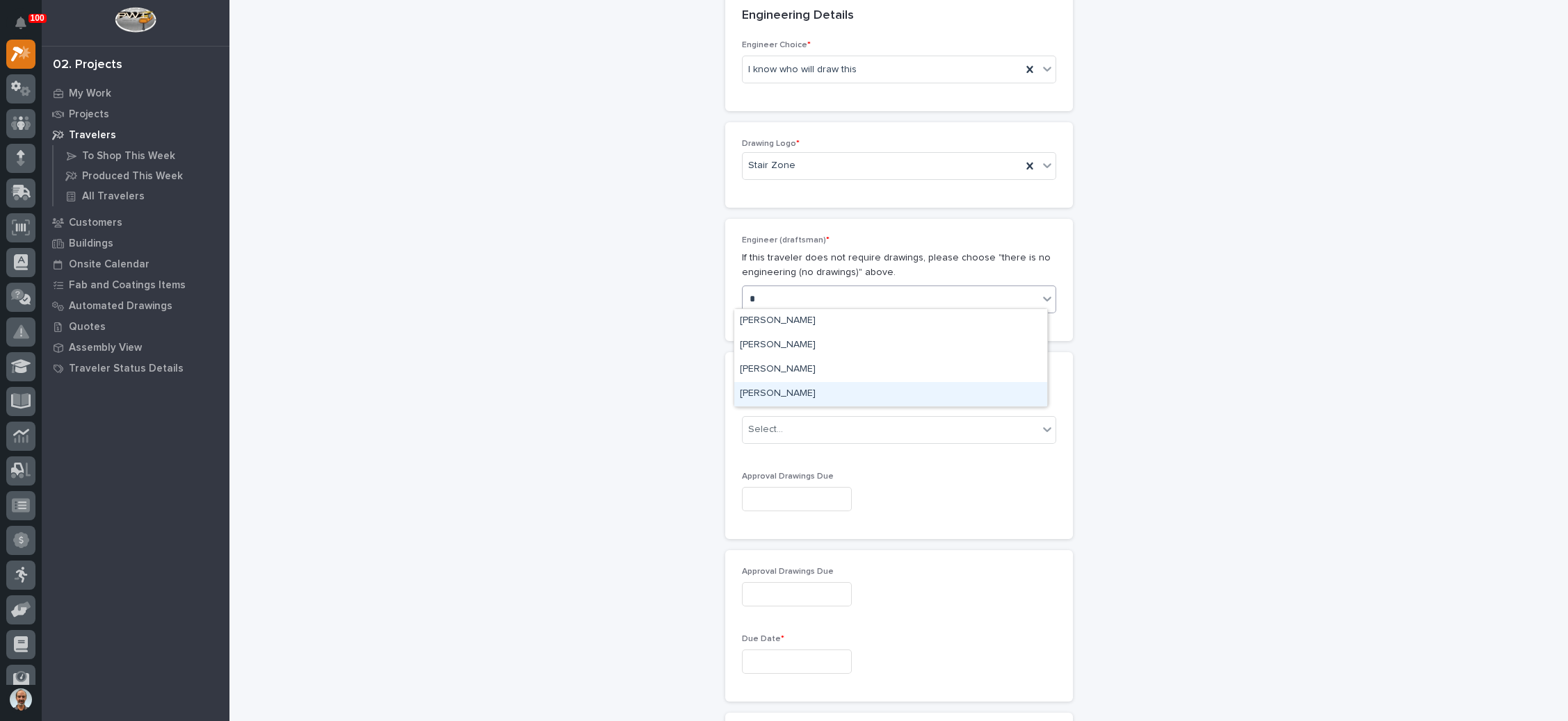
click at [794, 388] on div "Wynne Hochstetler" at bounding box center [890, 394] width 313 height 24
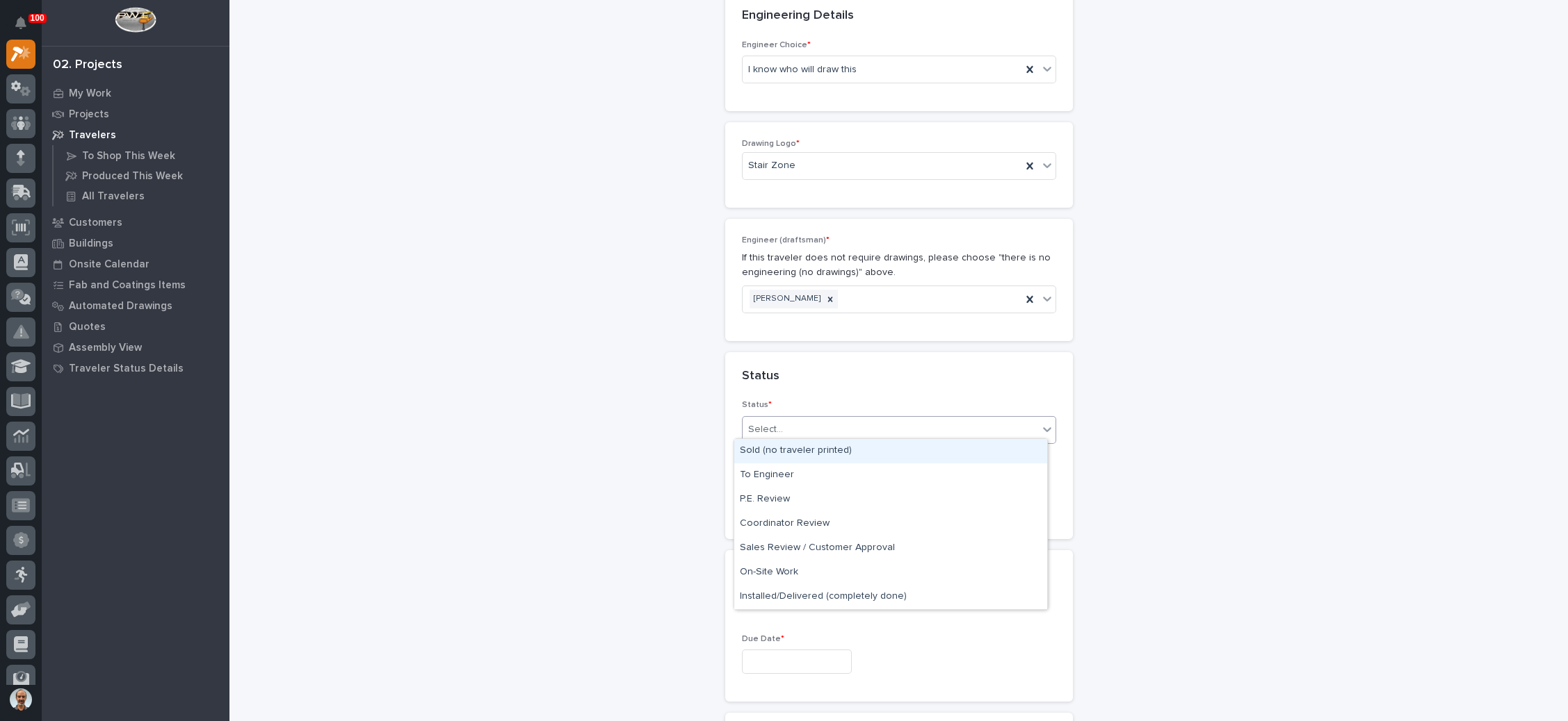
click at [805, 421] on div "Select..." at bounding box center [890, 429] width 295 height 23
click at [807, 450] on div "Sold (no traveler printed)" at bounding box center [890, 451] width 313 height 24
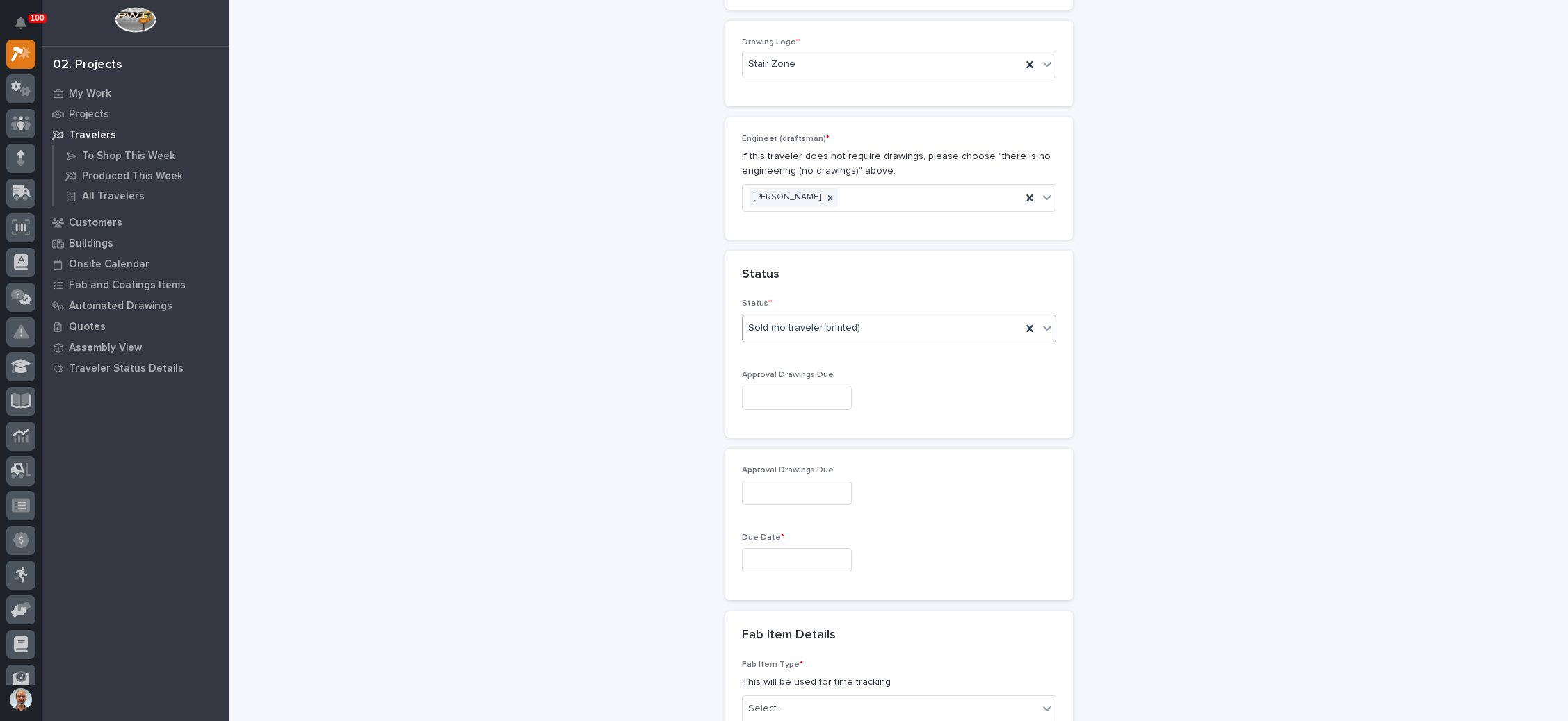
scroll to position [838, 0]
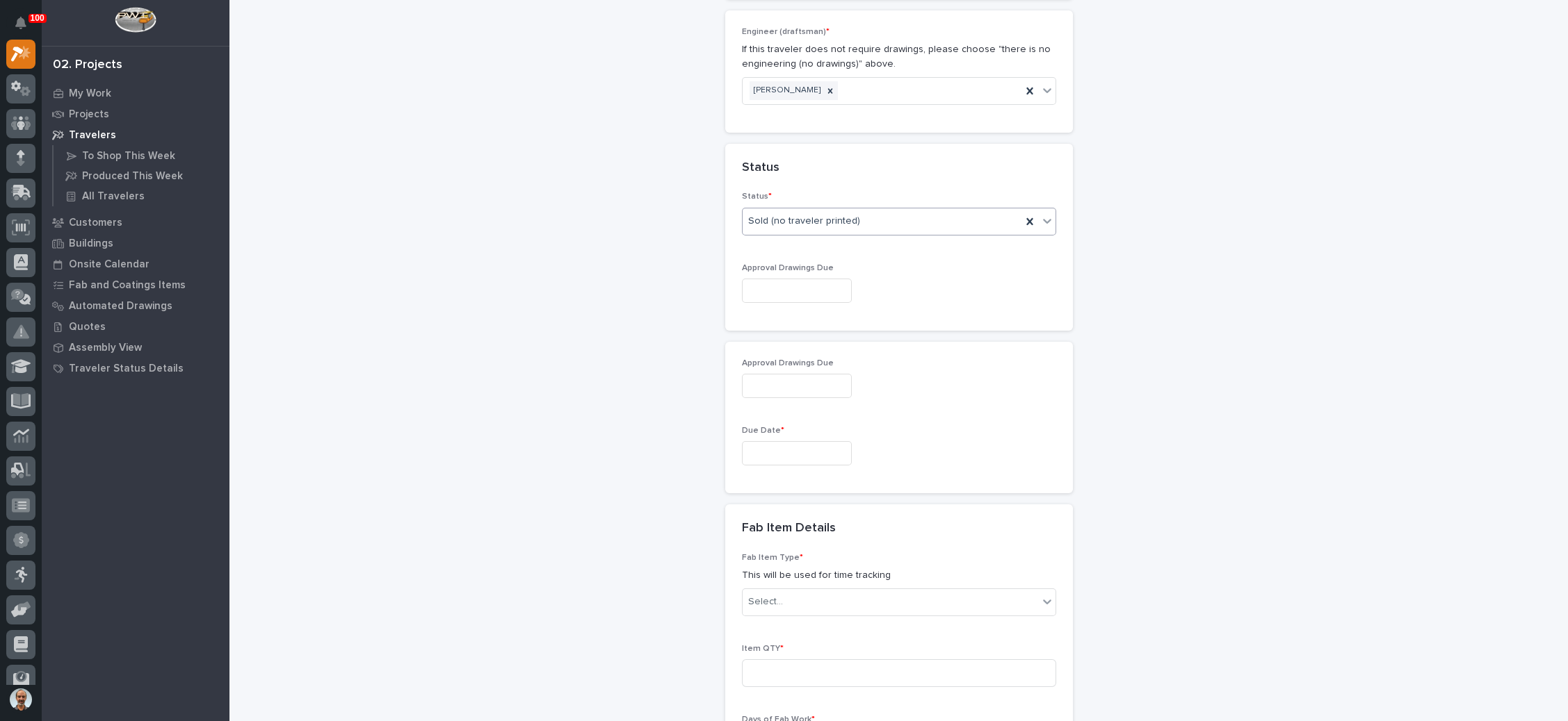
click at [783, 284] on input "text" at bounding box center [797, 291] width 110 height 24
click at [824, 151] on div "12" at bounding box center [826, 149] width 19 height 19
type input "**********"
click at [780, 444] on input "text" at bounding box center [797, 453] width 110 height 24
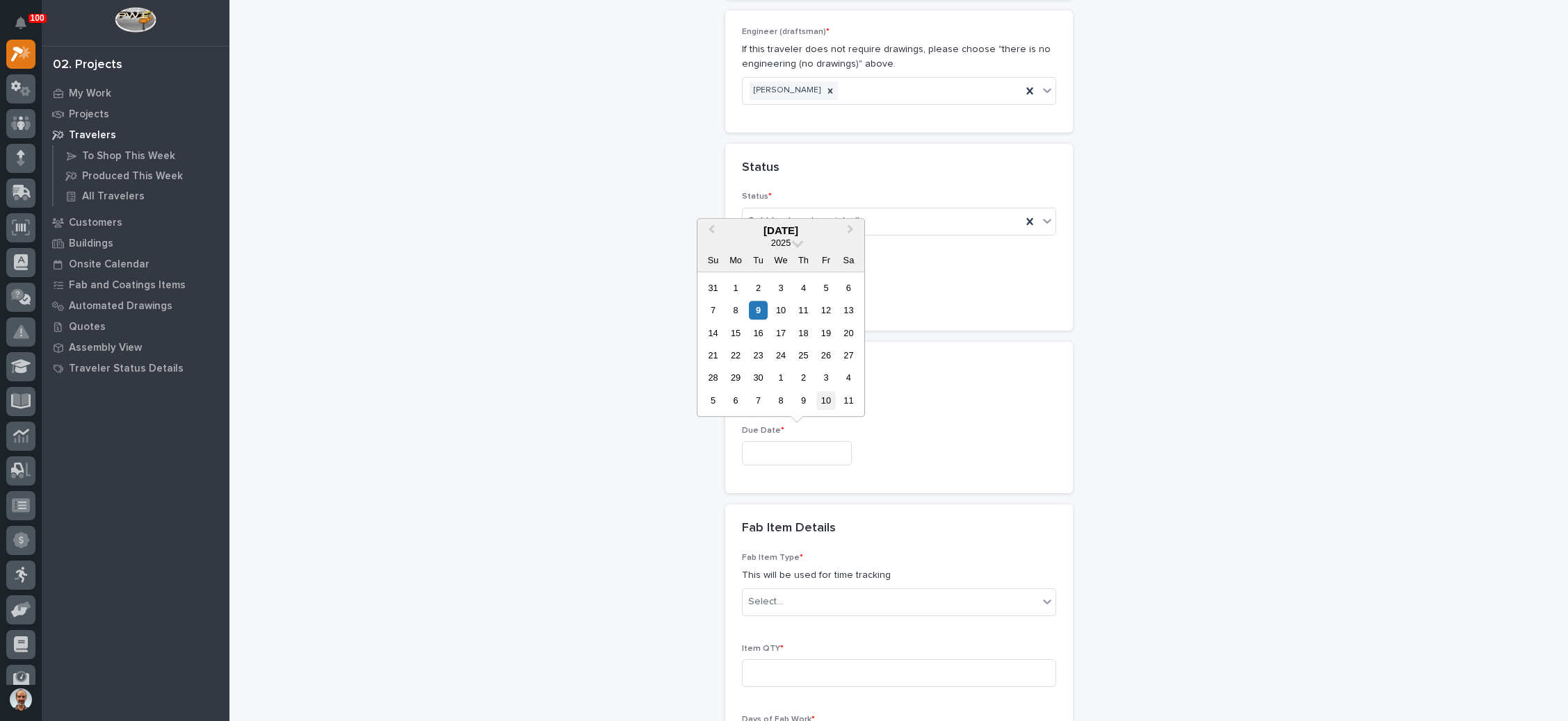
click at [823, 398] on div "10" at bounding box center [826, 401] width 19 height 19
click at [773, 447] on input "**********" at bounding box center [797, 453] width 110 height 24
click at [824, 356] on div "24" at bounding box center [826, 355] width 19 height 19
type input "**********"
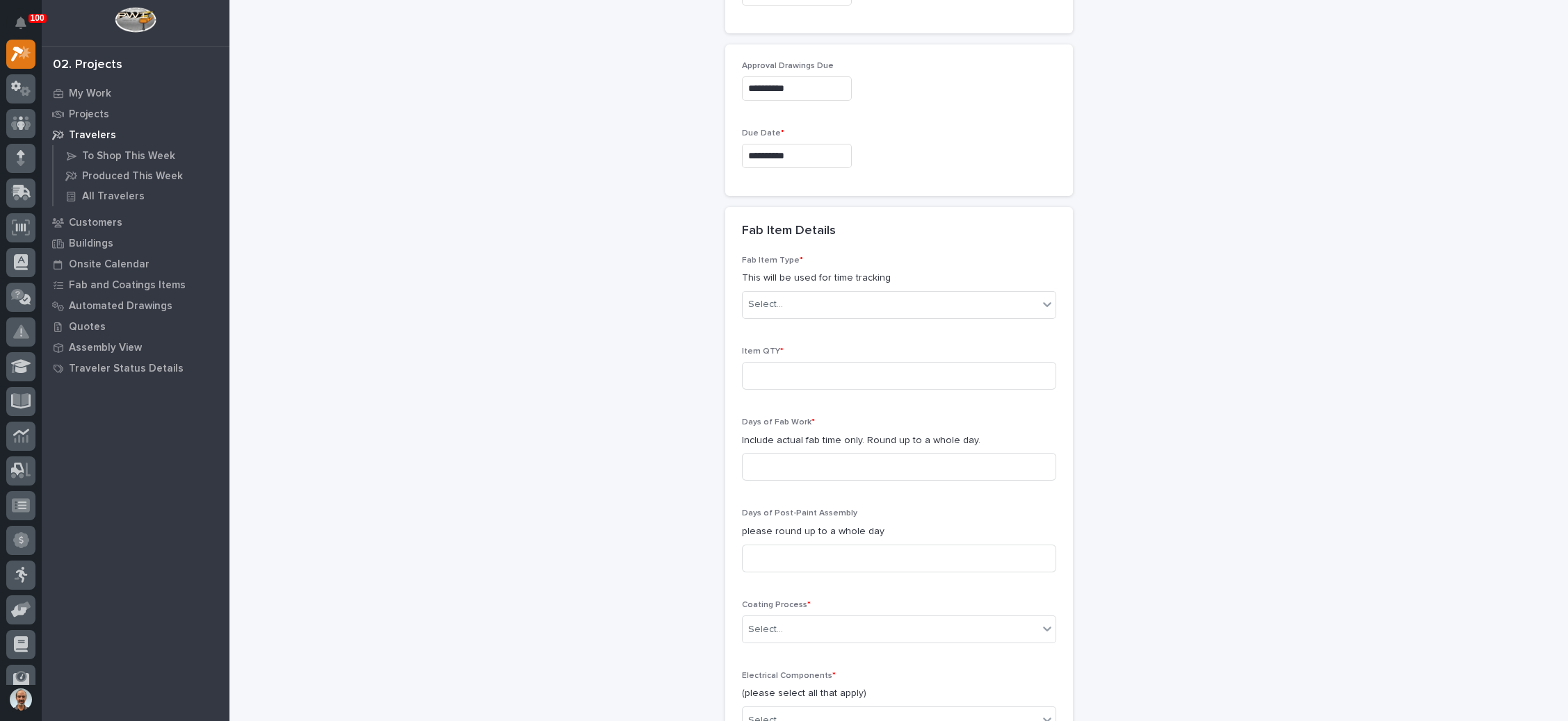
scroll to position [1151, 0]
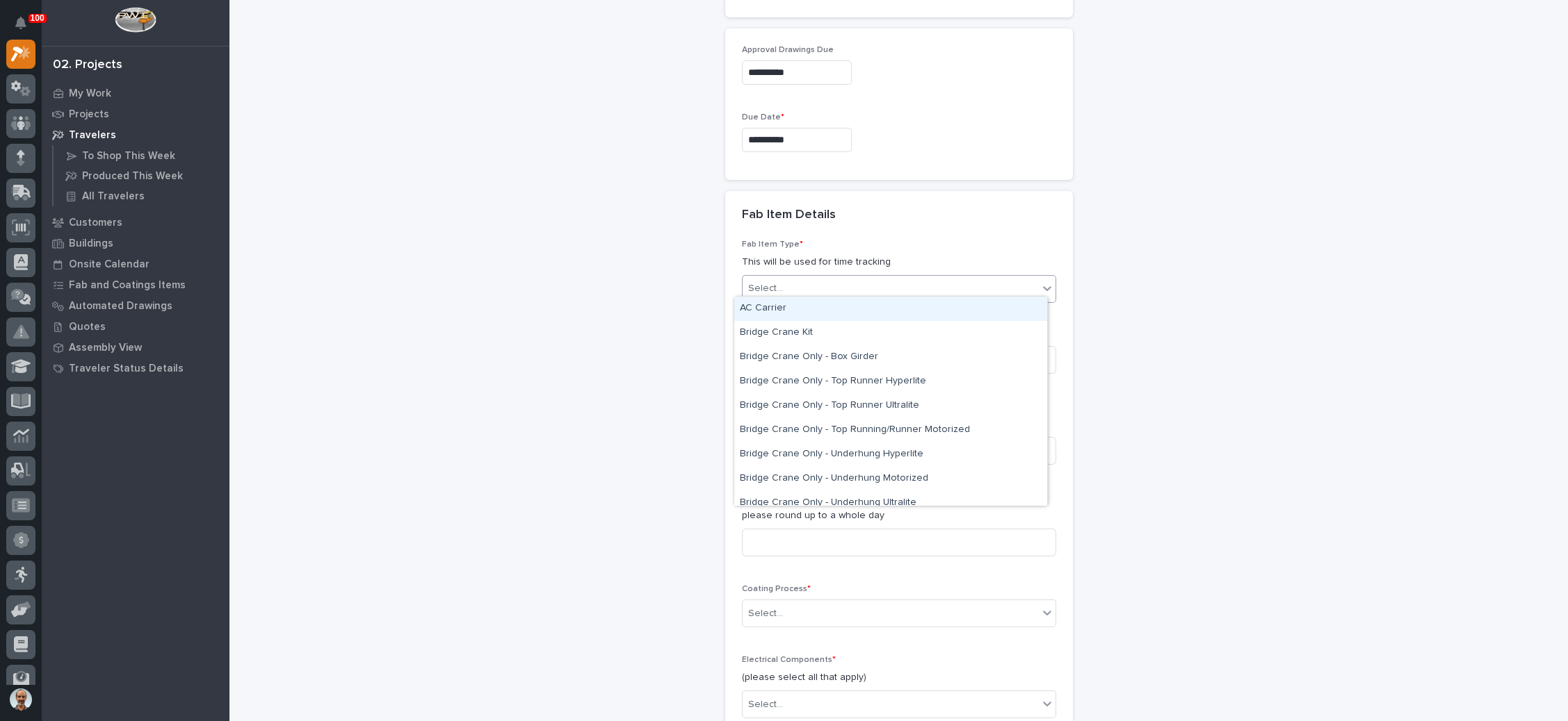
click at [884, 281] on div "Select..." at bounding box center [890, 288] width 295 height 23
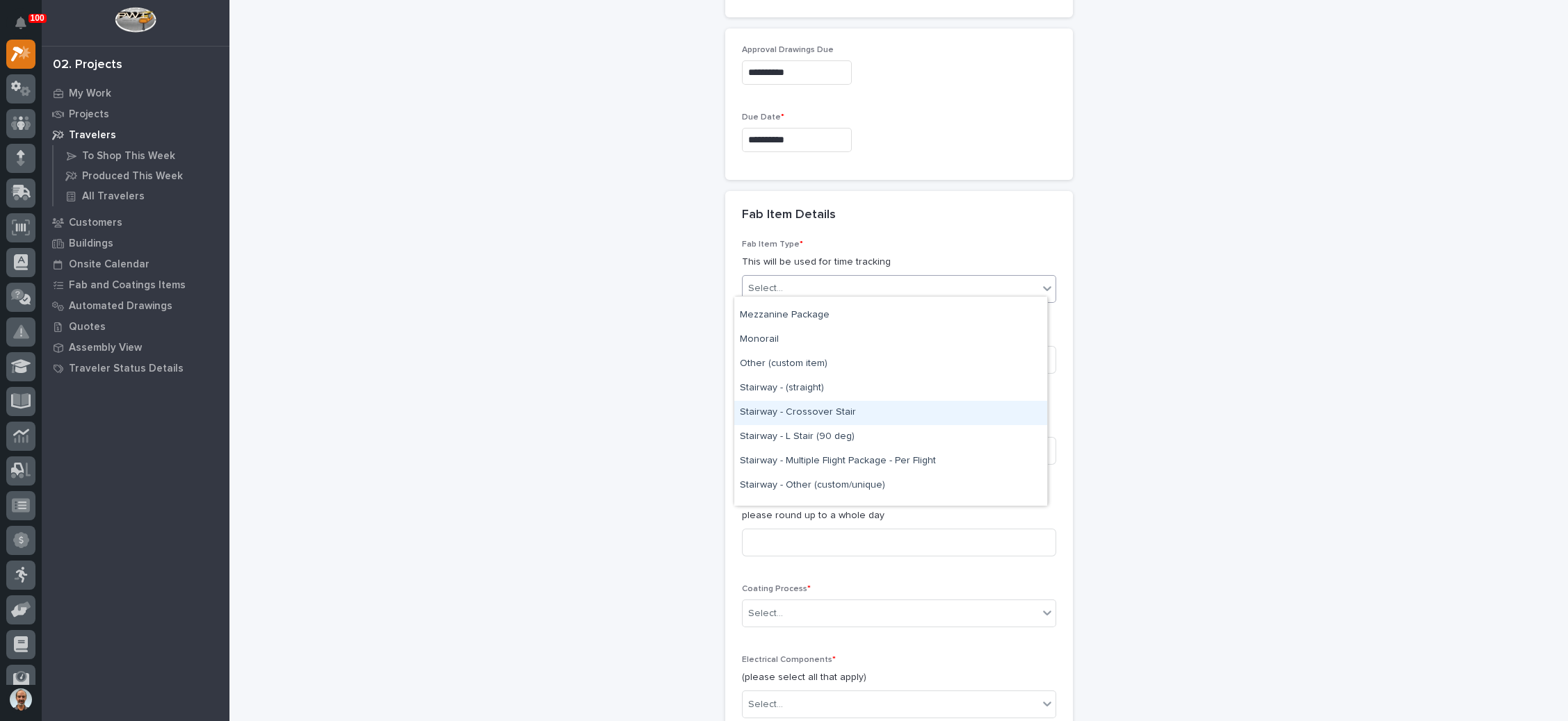
scroll to position [712, 0]
click at [826, 397] on div "Stairway - (straight)" at bounding box center [890, 399] width 313 height 24
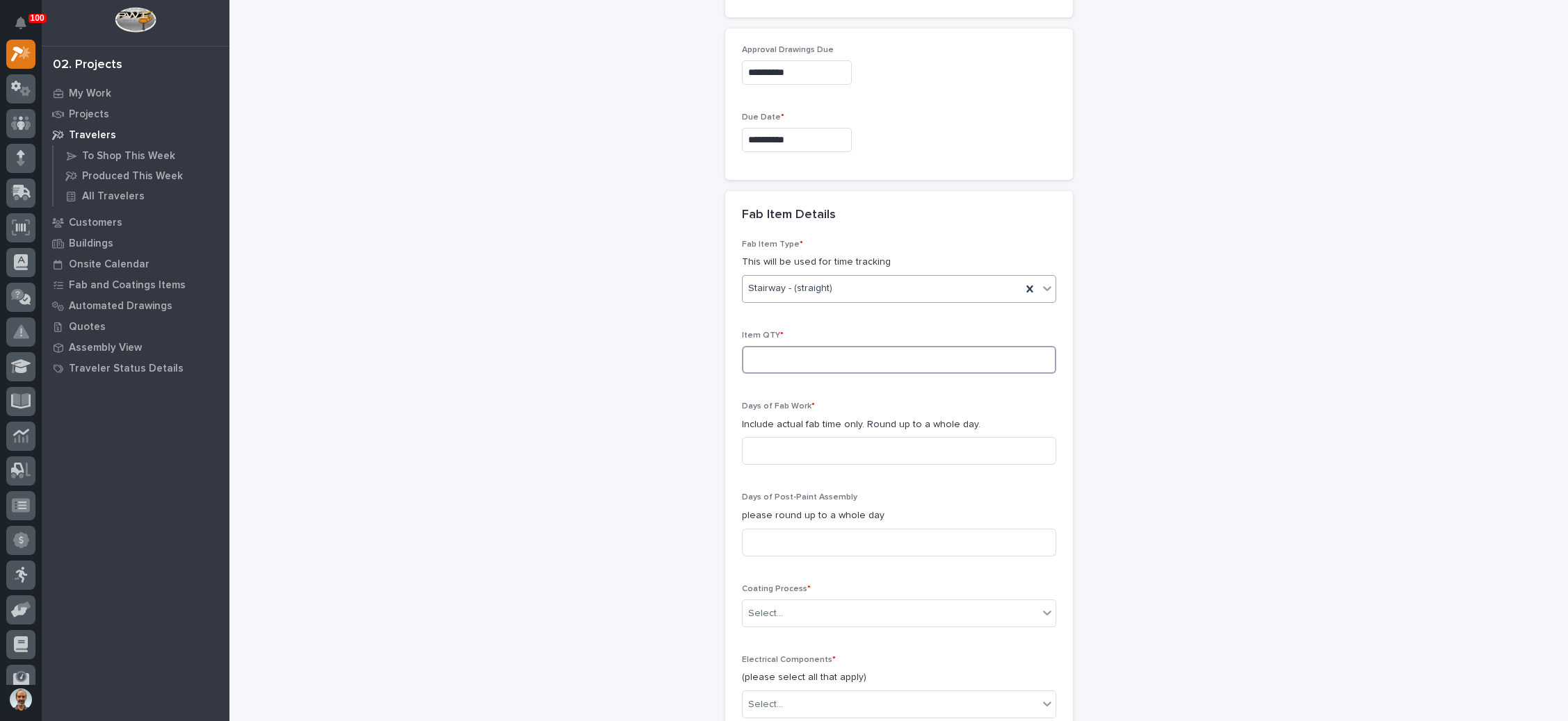
click at [827, 360] on input at bounding box center [899, 360] width 314 height 27
type input "1"
click at [783, 441] on input at bounding box center [899, 451] width 314 height 27
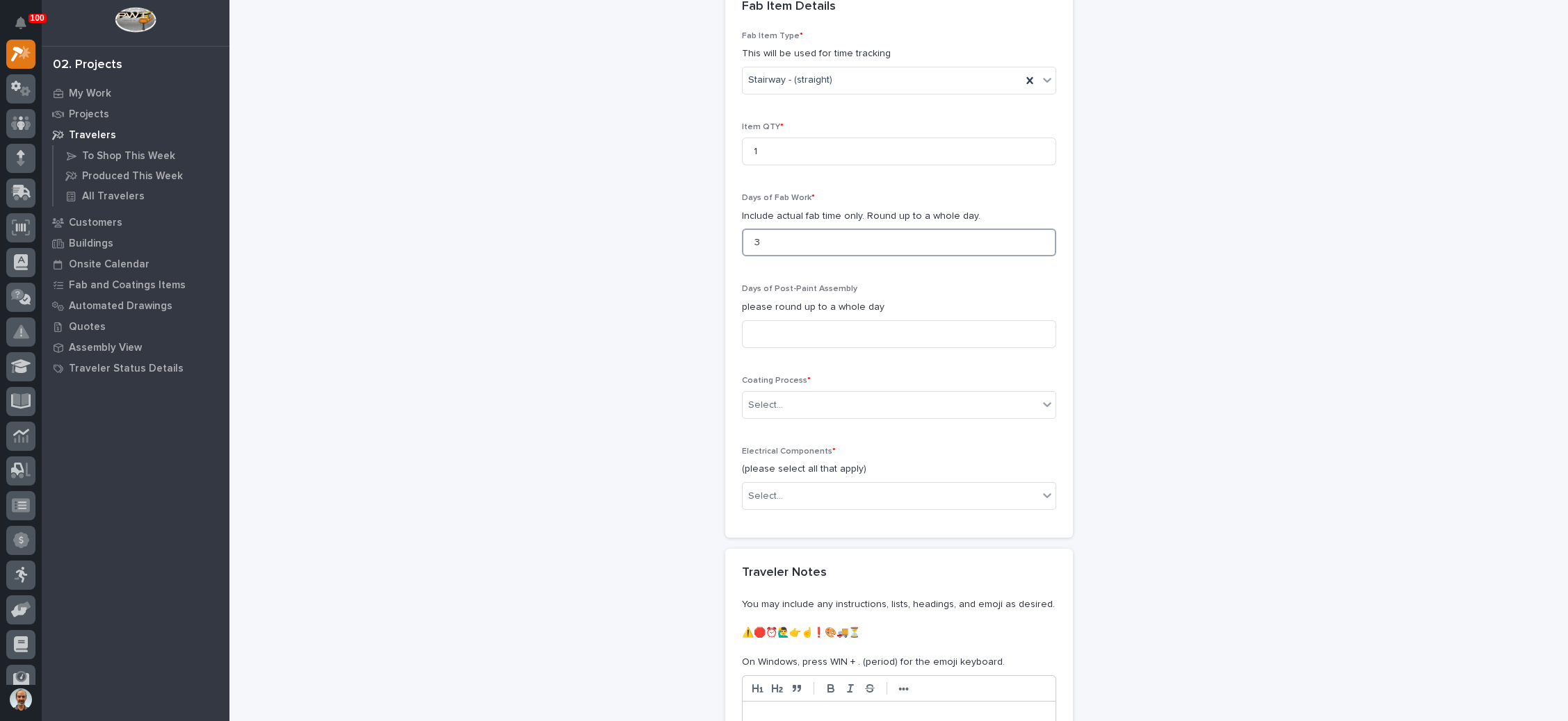
scroll to position [1463, 0]
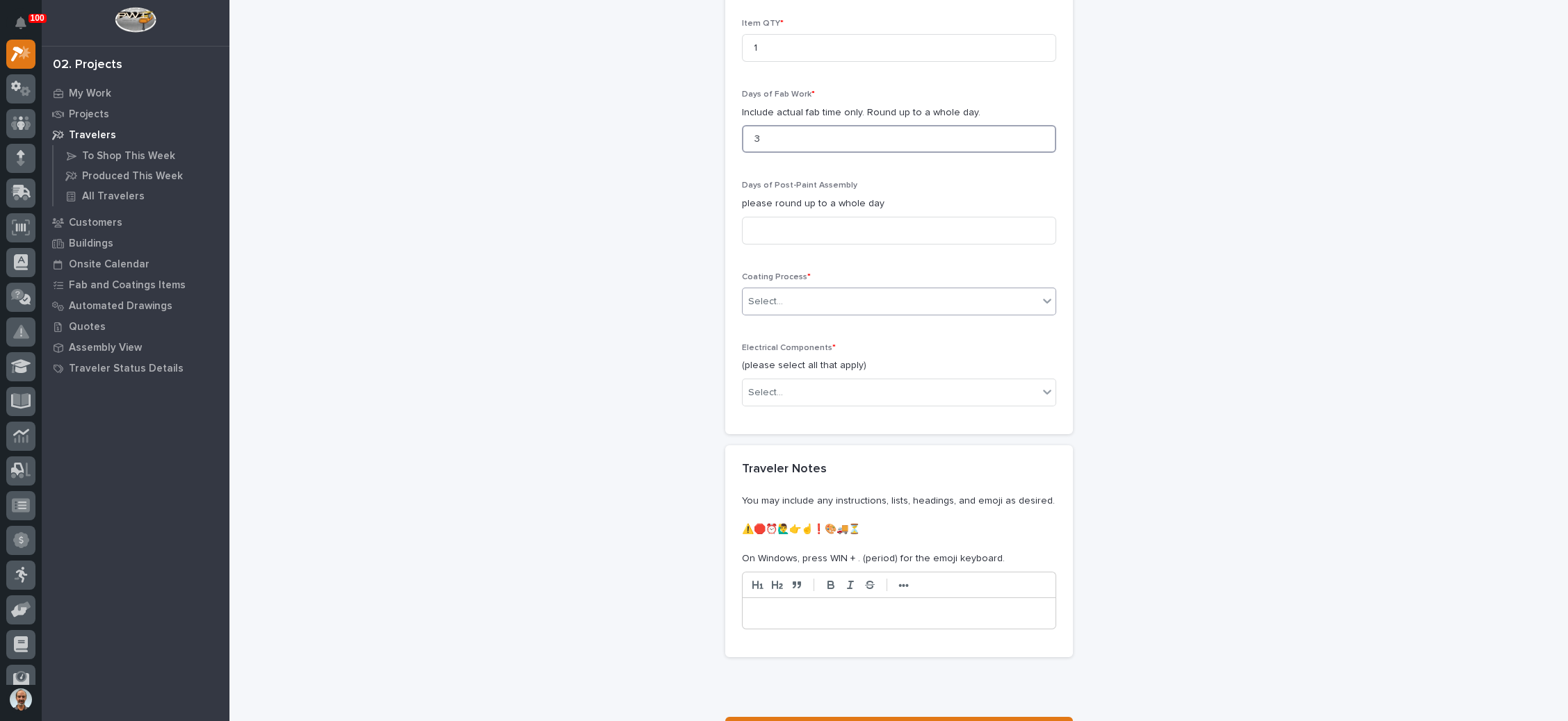
type input "3"
click at [834, 299] on div "Select..." at bounding box center [890, 301] width 295 height 23
click at [841, 324] on div "Galvanize" at bounding box center [890, 320] width 313 height 24
click at [829, 384] on div "Select..." at bounding box center [890, 393] width 295 height 23
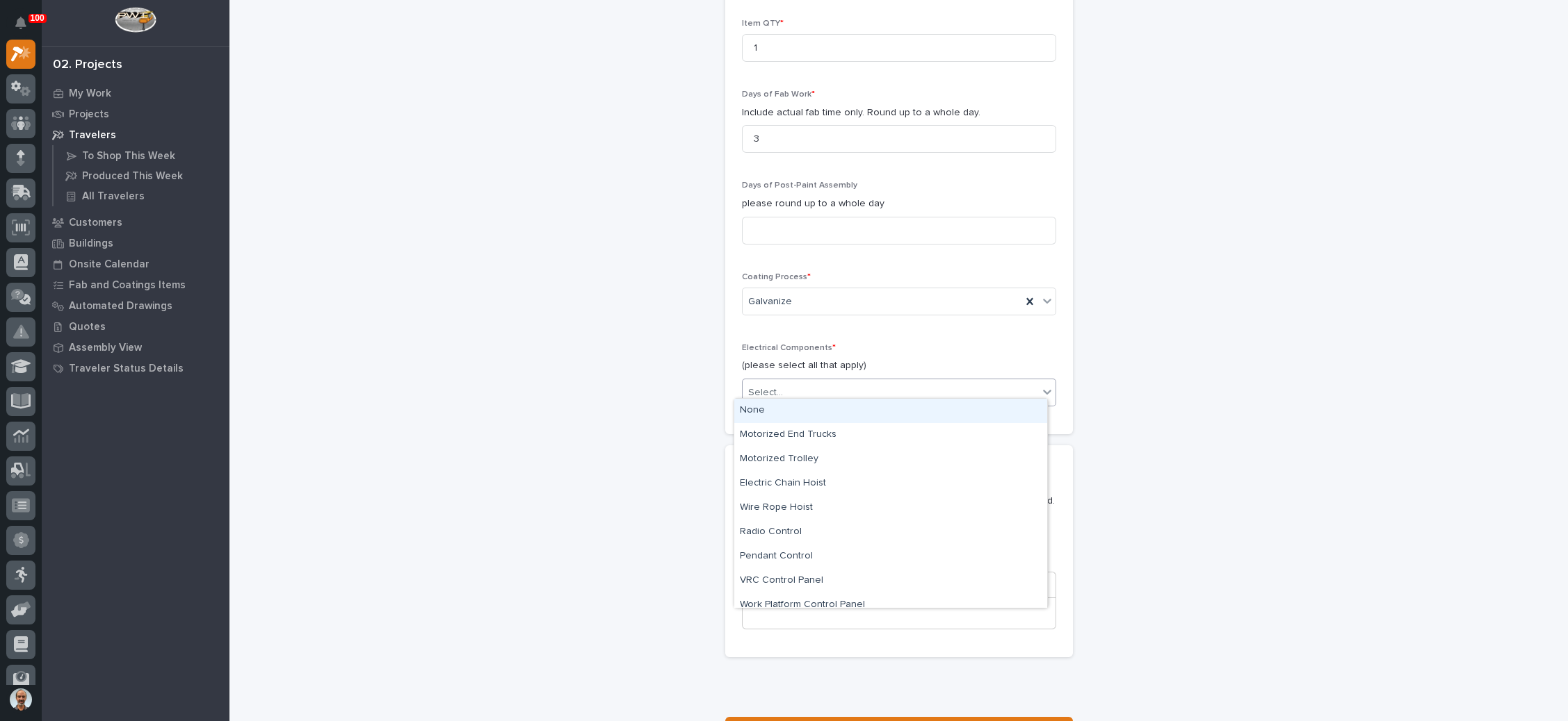
click at [826, 409] on div "None" at bounding box center [890, 411] width 313 height 24
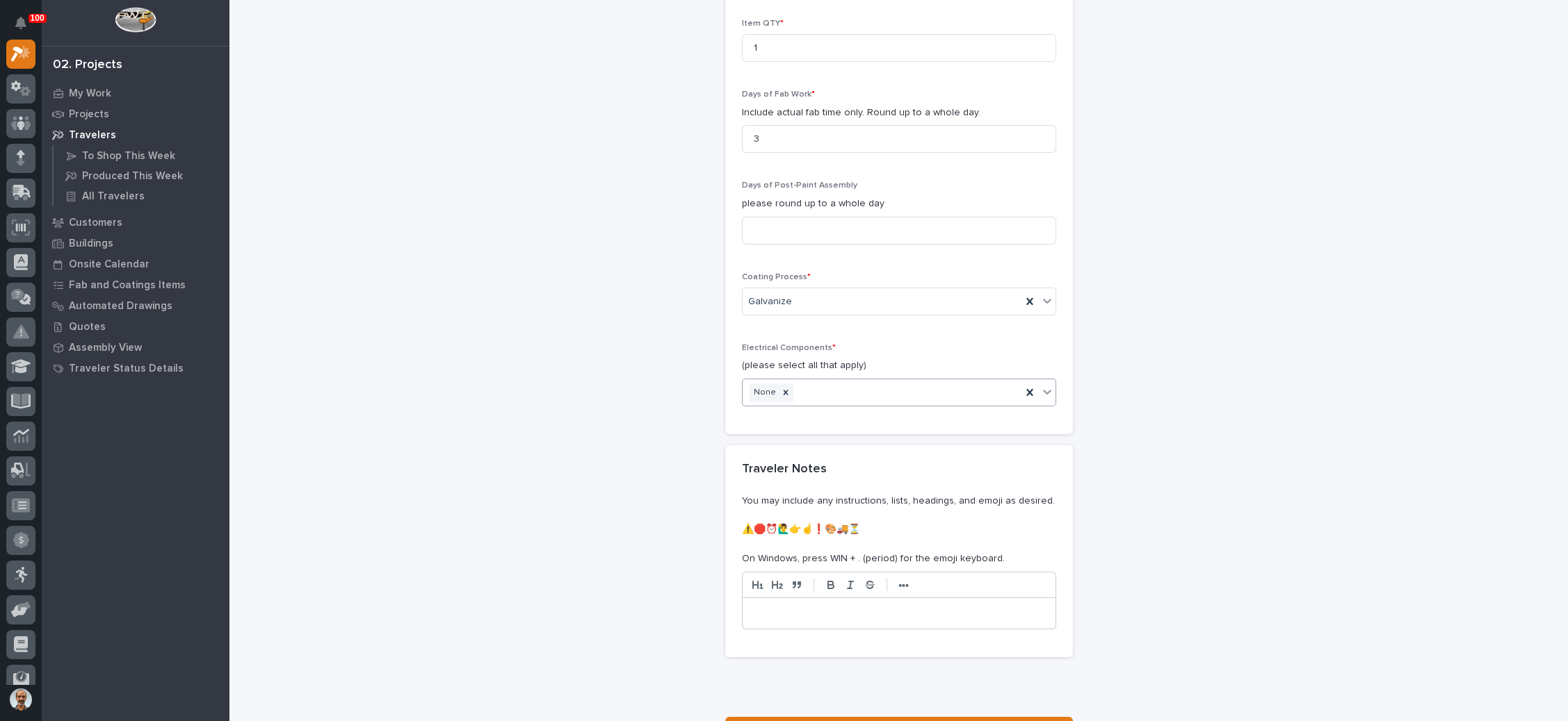
scroll to position [1580, 0]
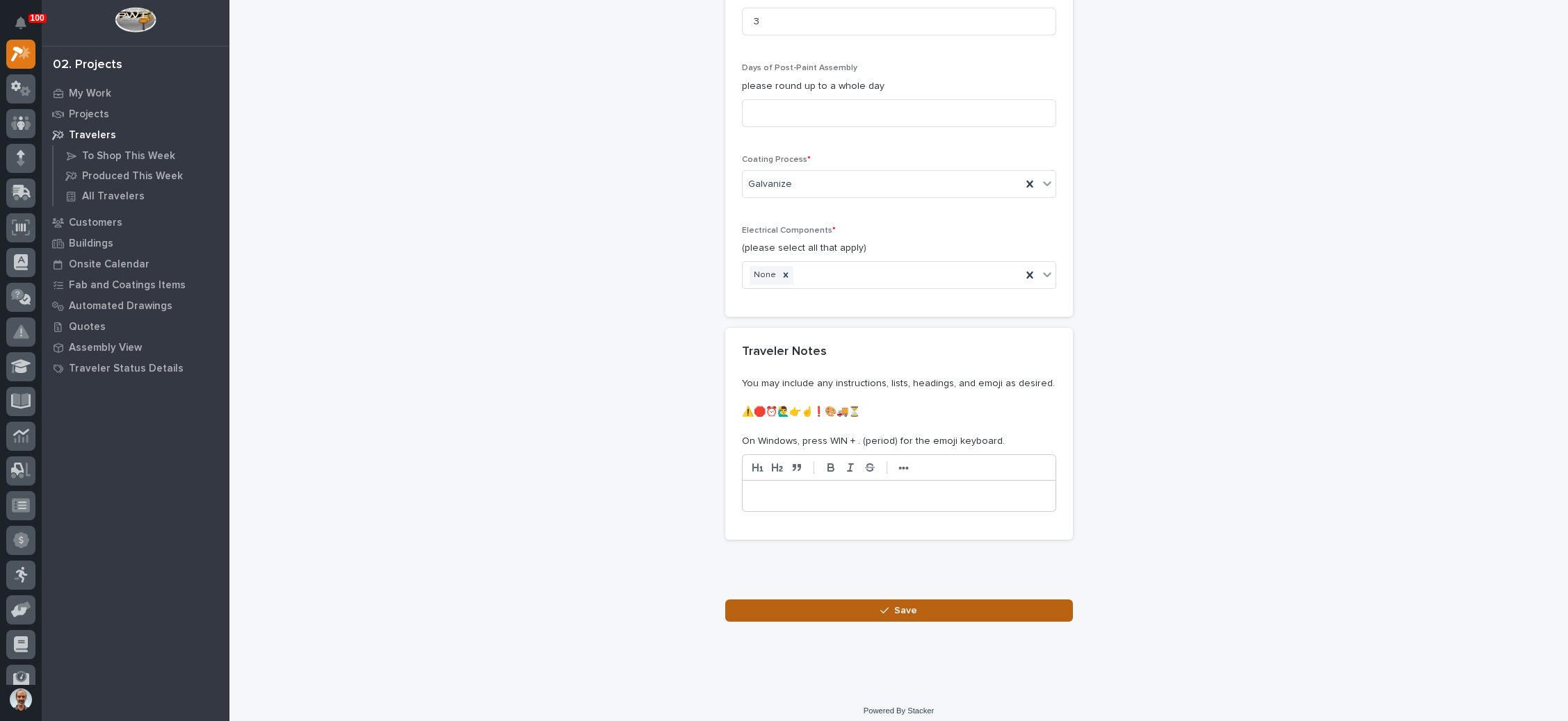
click at [894, 604] on span "Save" at bounding box center [905, 610] width 23 height 13
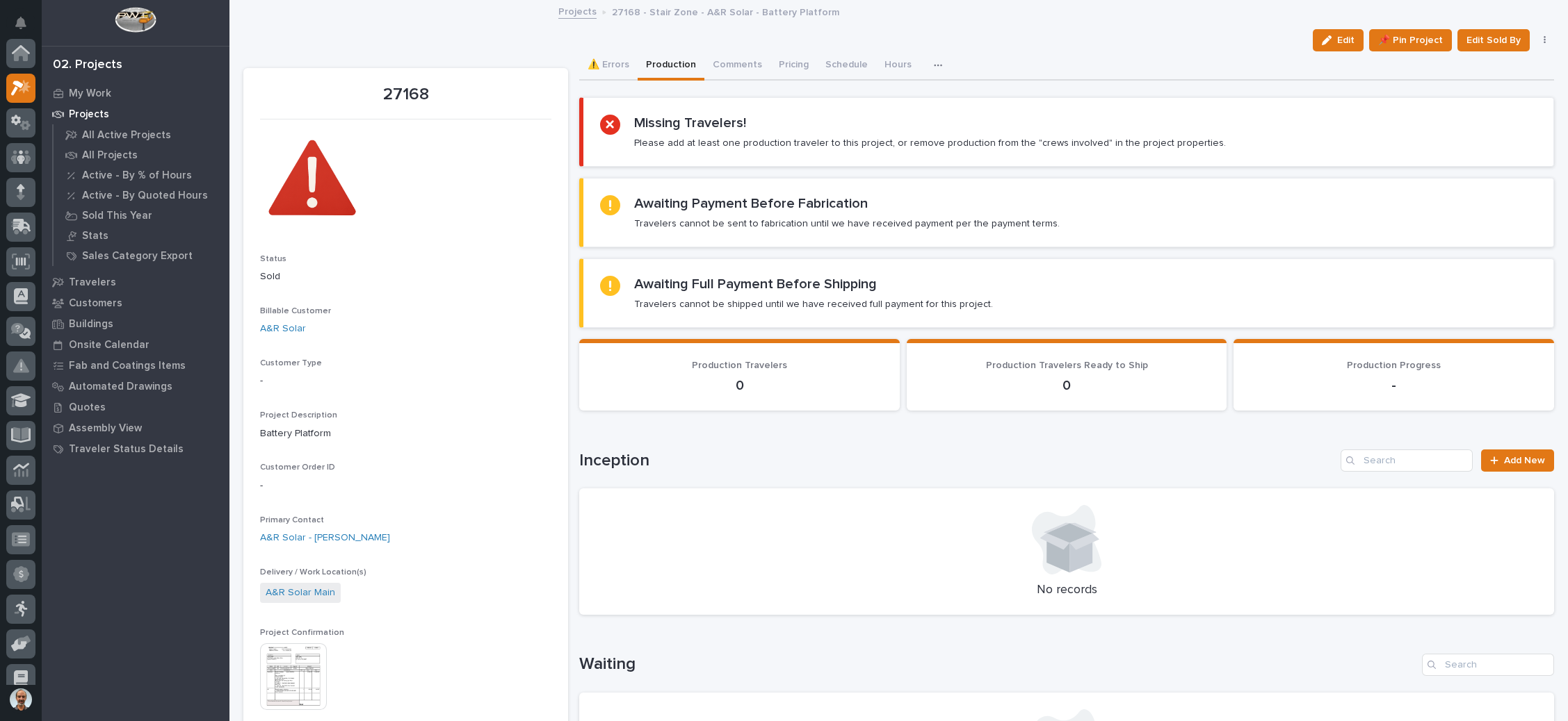
scroll to position [34, 0]
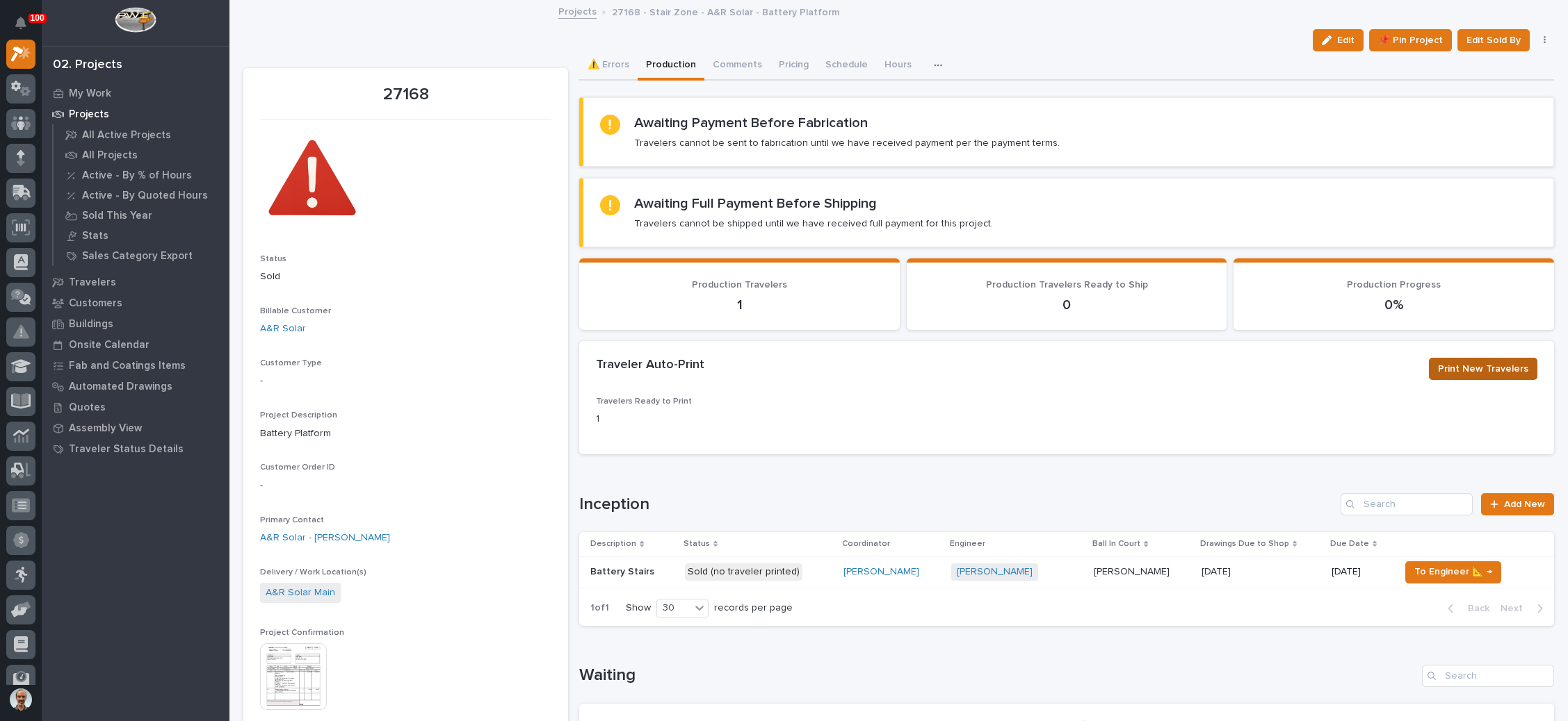
click at [1468, 369] on span "Print New Travelers" at bounding box center [1482, 368] width 90 height 16
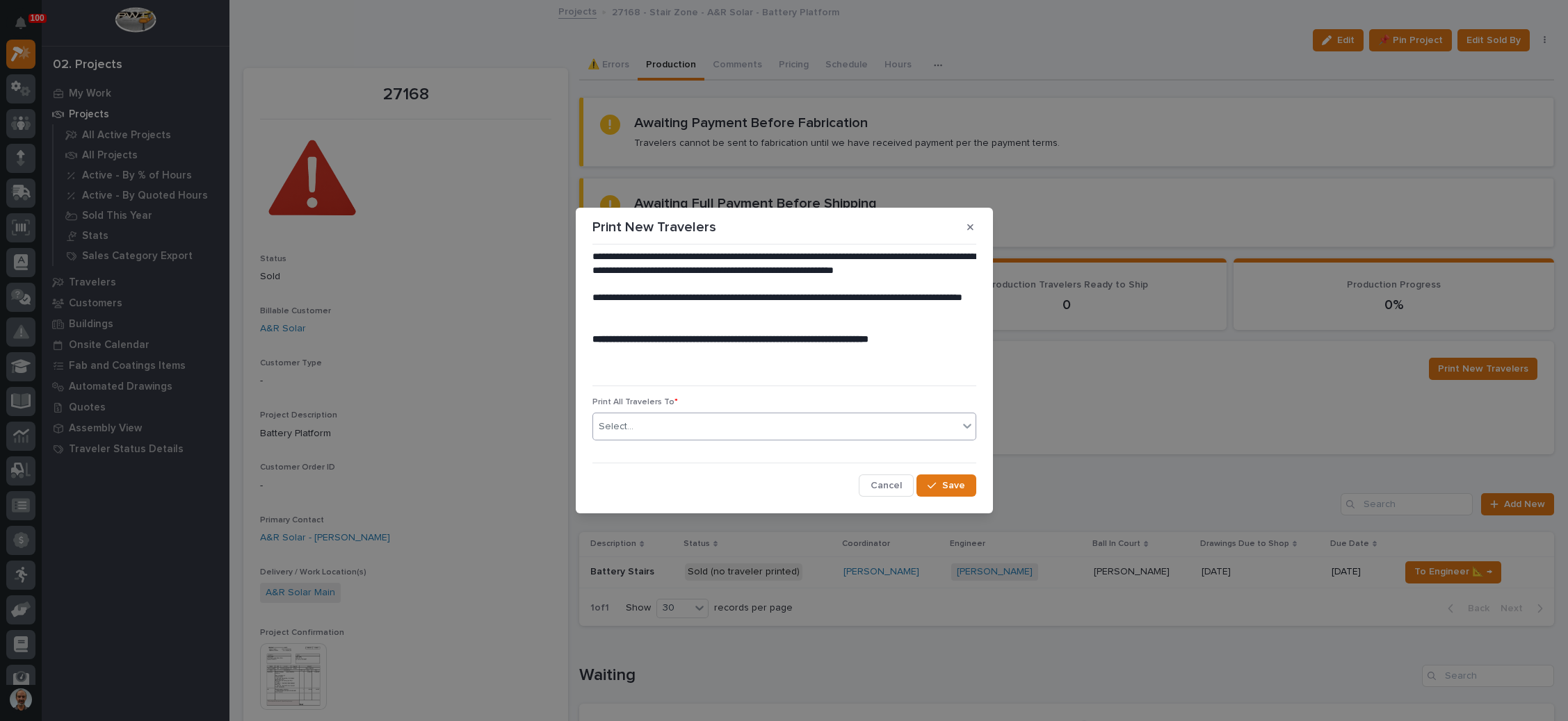
click at [783, 433] on div "Select..." at bounding box center [775, 427] width 365 height 23
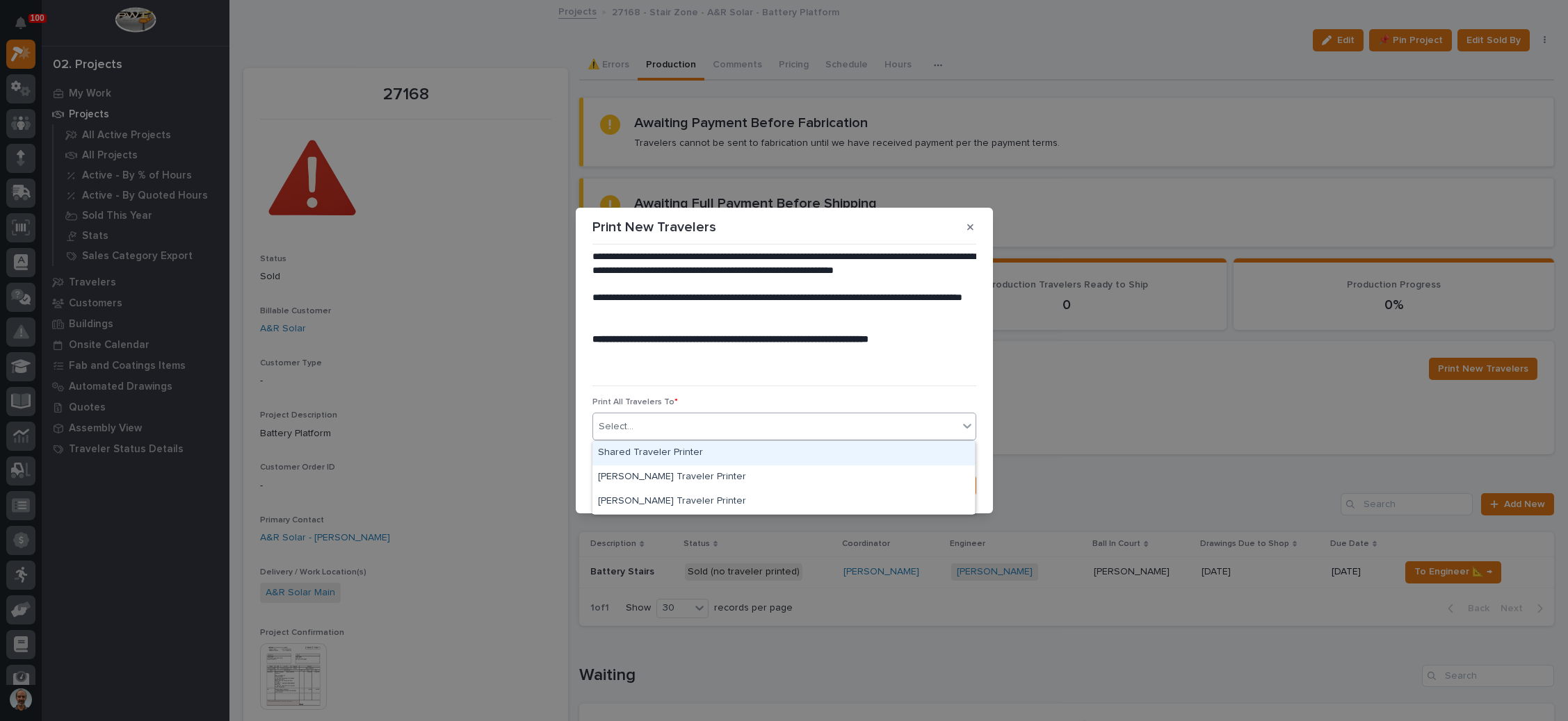
click at [730, 455] on div "Shared Traveler Printer" at bounding box center [783, 453] width 382 height 24
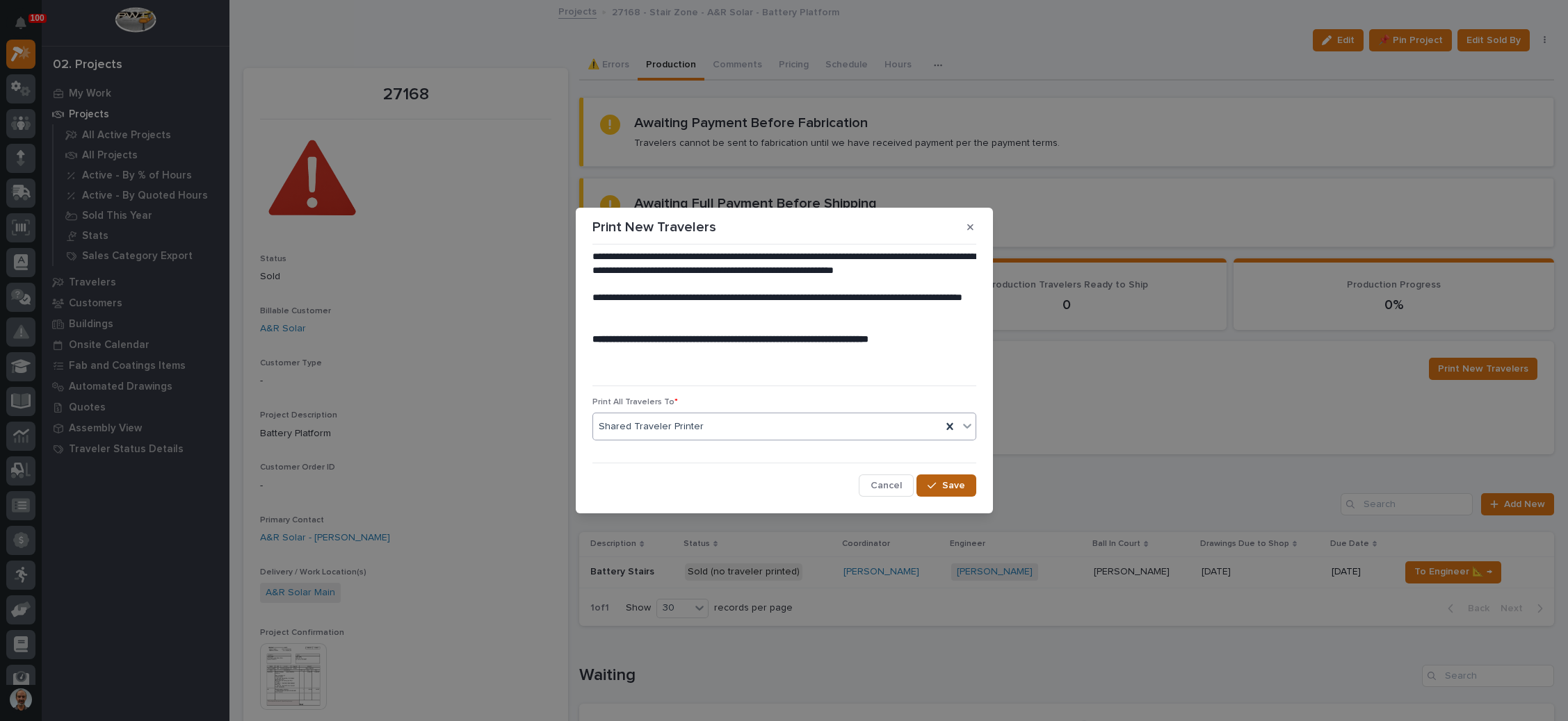
click at [940, 488] on div "button" at bounding box center [934, 485] width 14 height 9
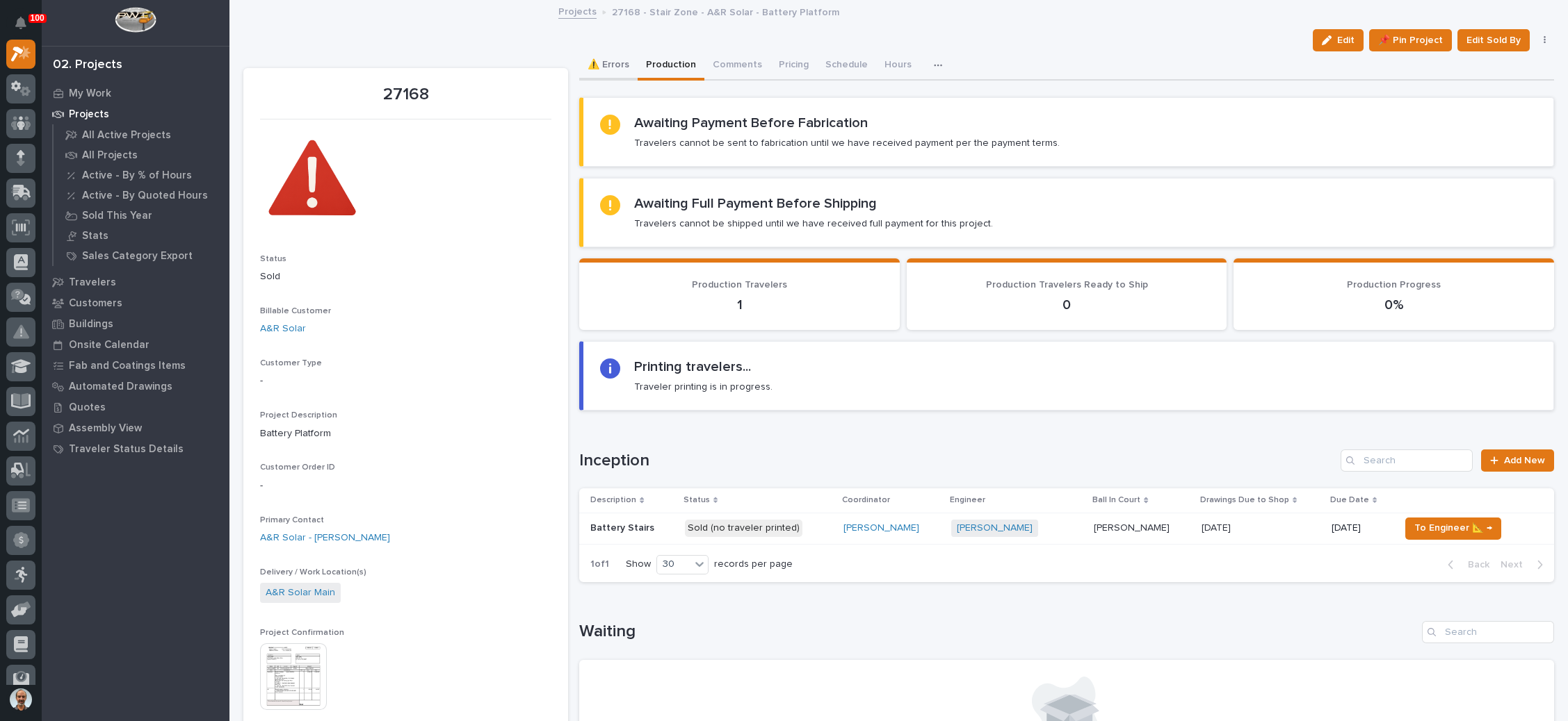
click at [611, 63] on button "⚠️ Errors" at bounding box center [608, 66] width 58 height 29
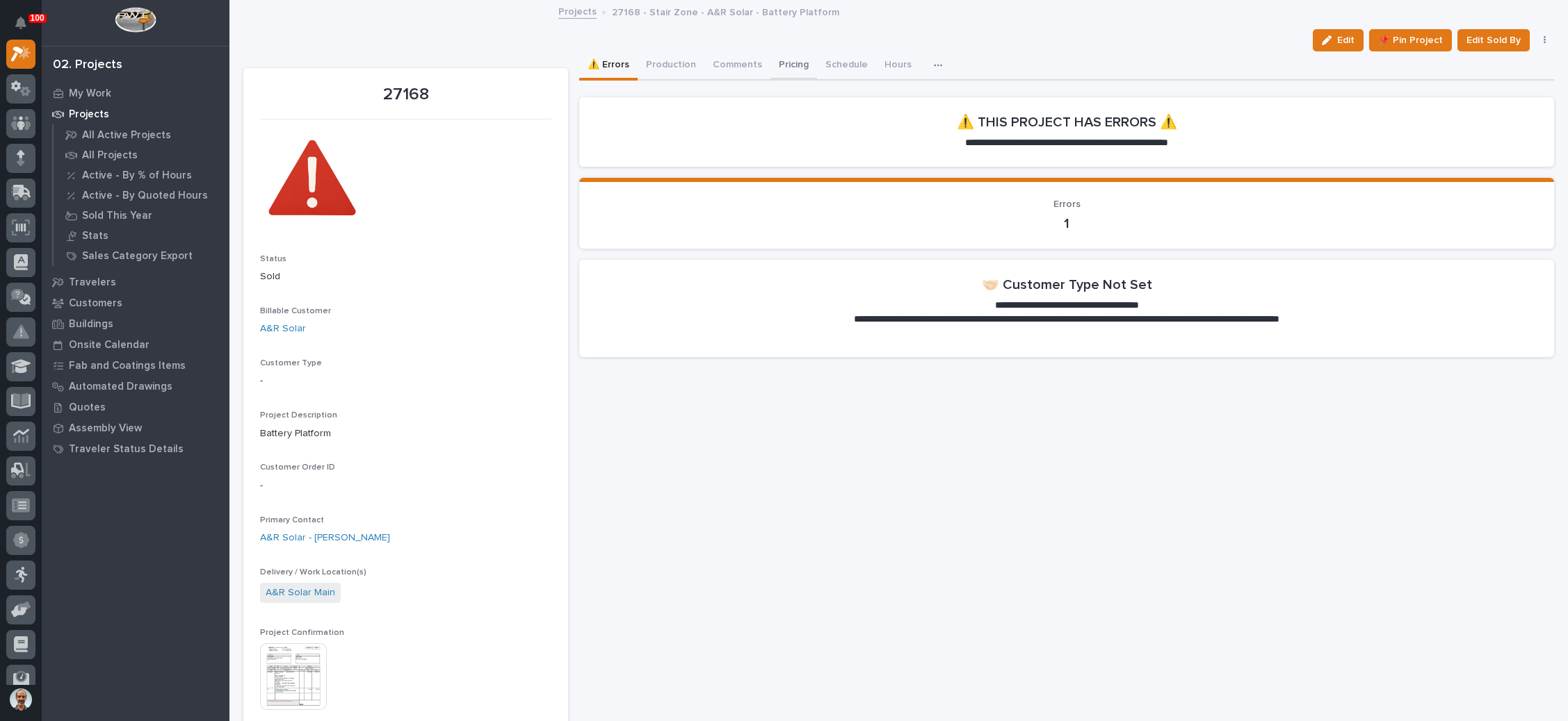
click at [782, 60] on button "Pricing" at bounding box center [793, 66] width 46 height 29
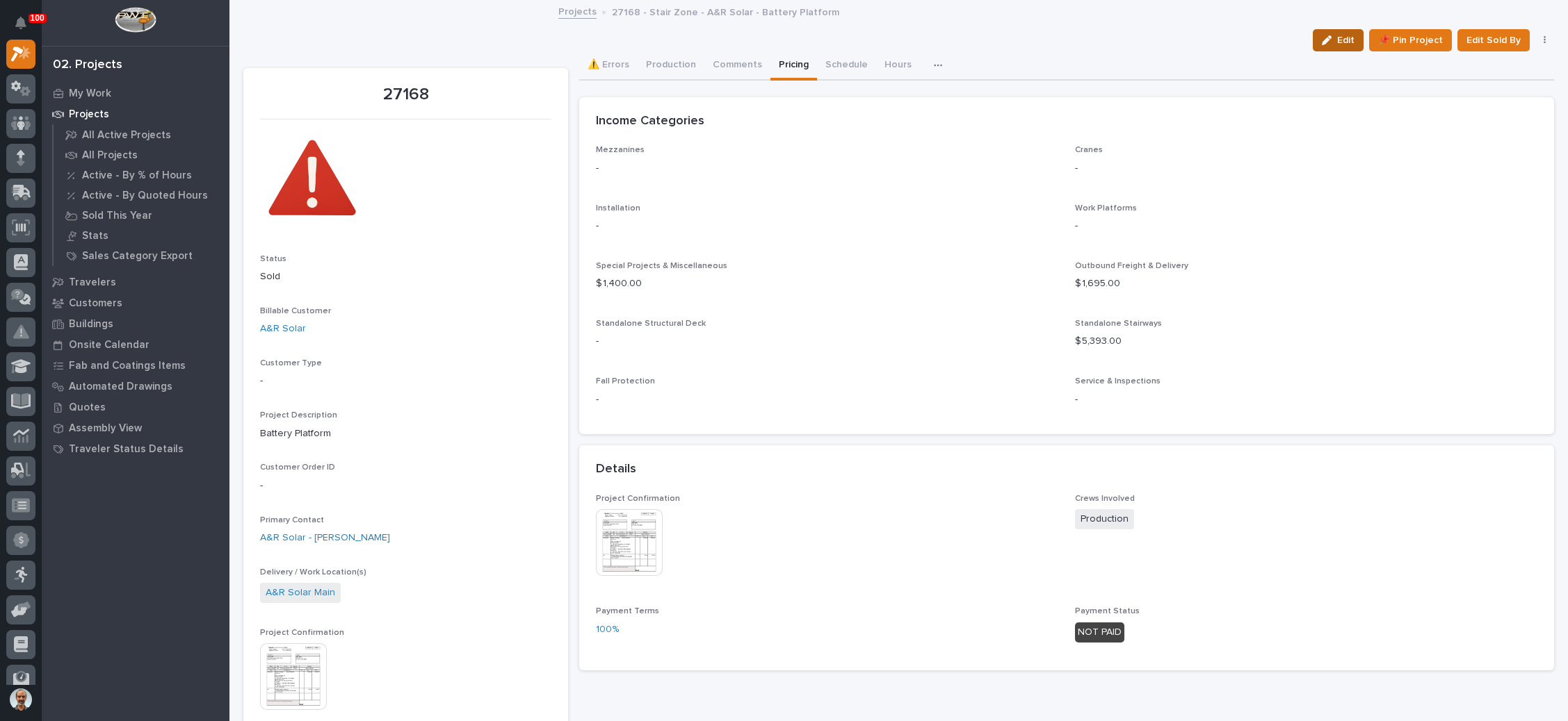
click at [1326, 38] on div "button" at bounding box center [1329, 39] width 15 height 9
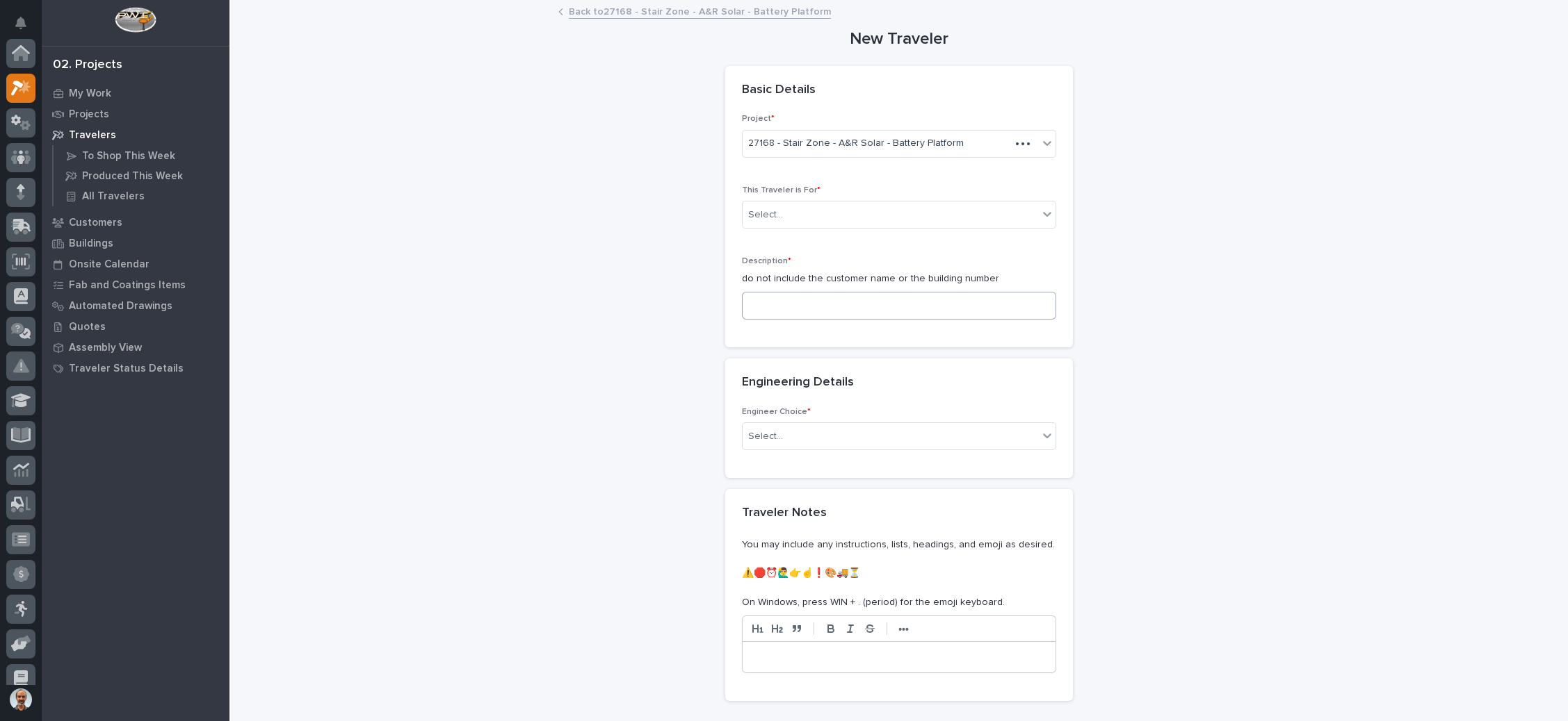
scroll to position [34, 0]
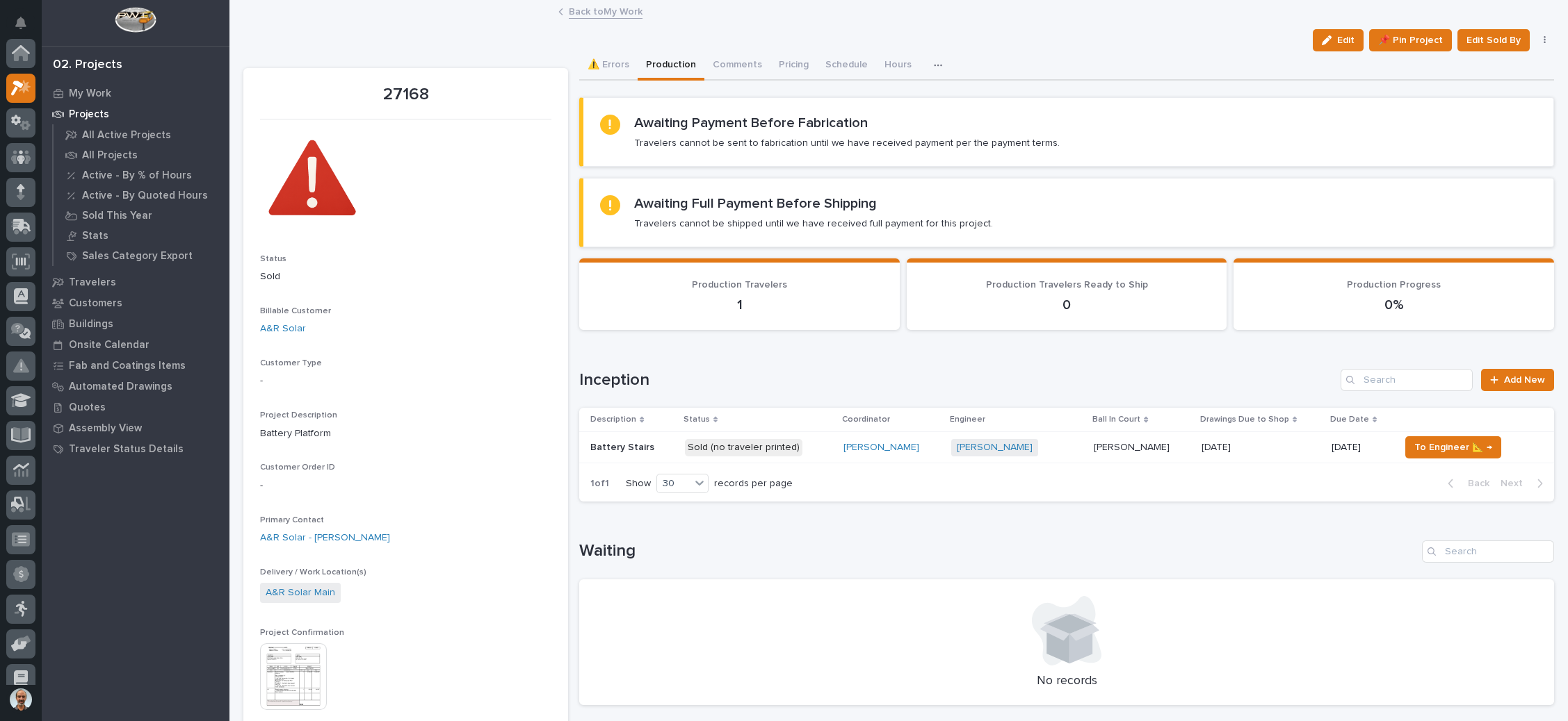
scroll to position [34, 0]
click at [279, 327] on link "A&R Solar" at bounding box center [283, 329] width 46 height 15
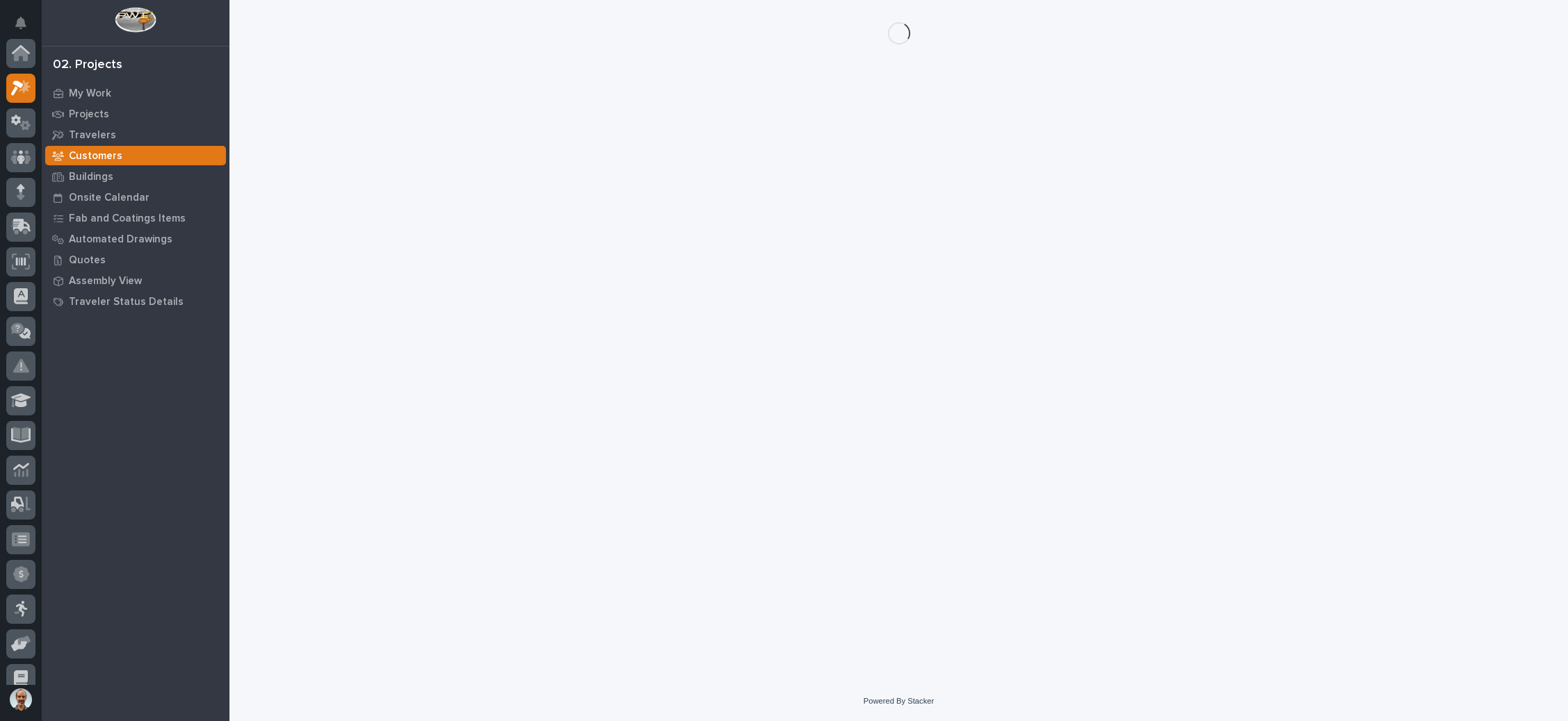
scroll to position [34, 0]
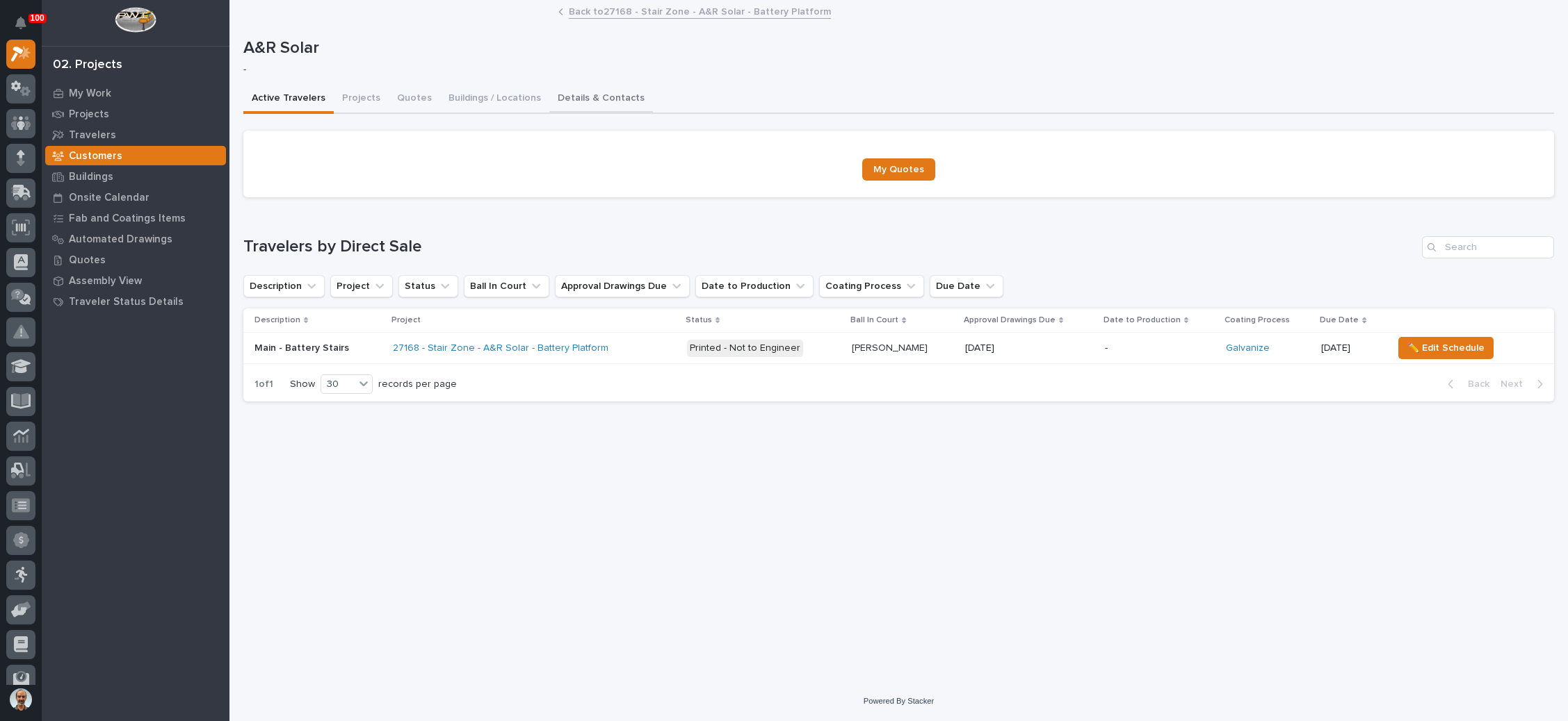
click at [586, 93] on button "Details & Contacts" at bounding box center [601, 100] width 104 height 29
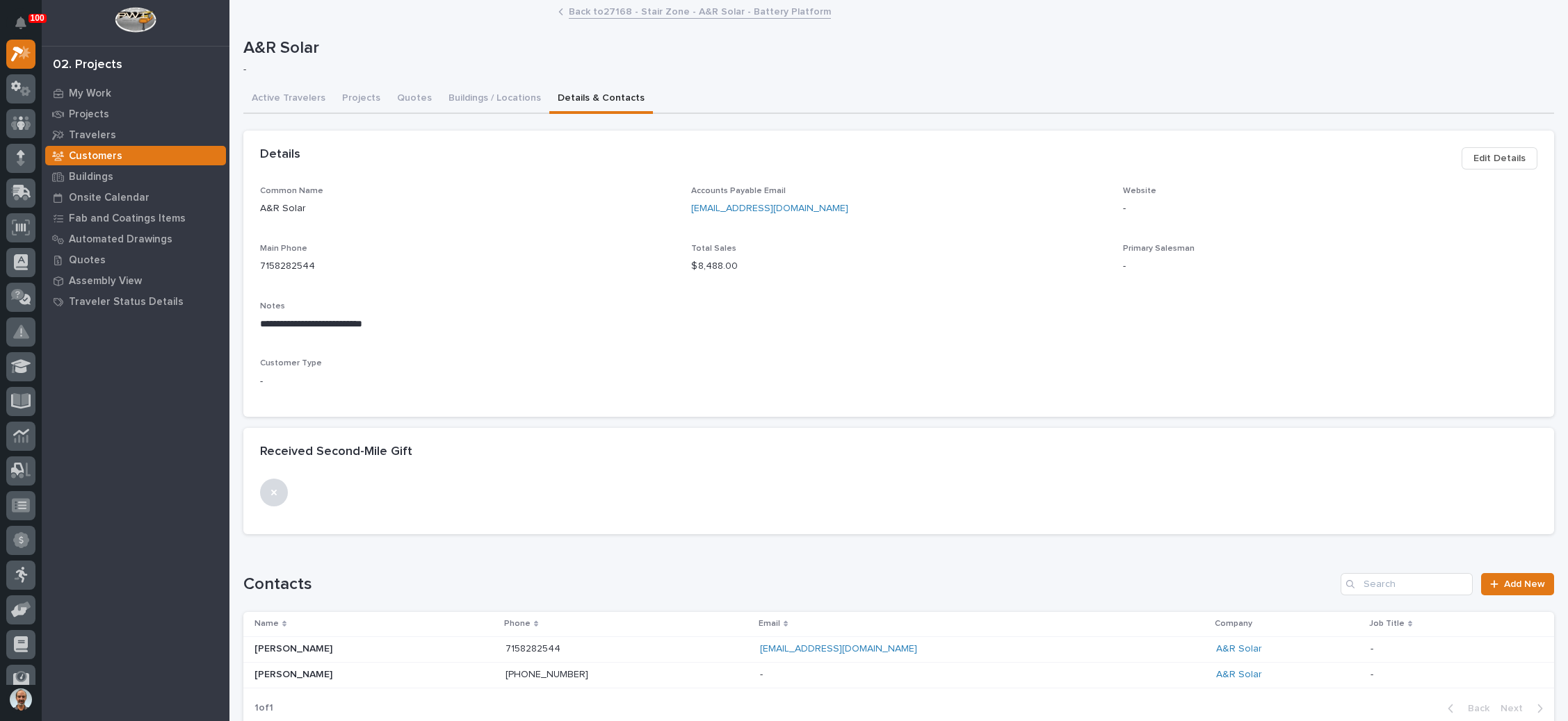
click at [1474, 156] on span "Edit Details" at bounding box center [1499, 158] width 52 height 16
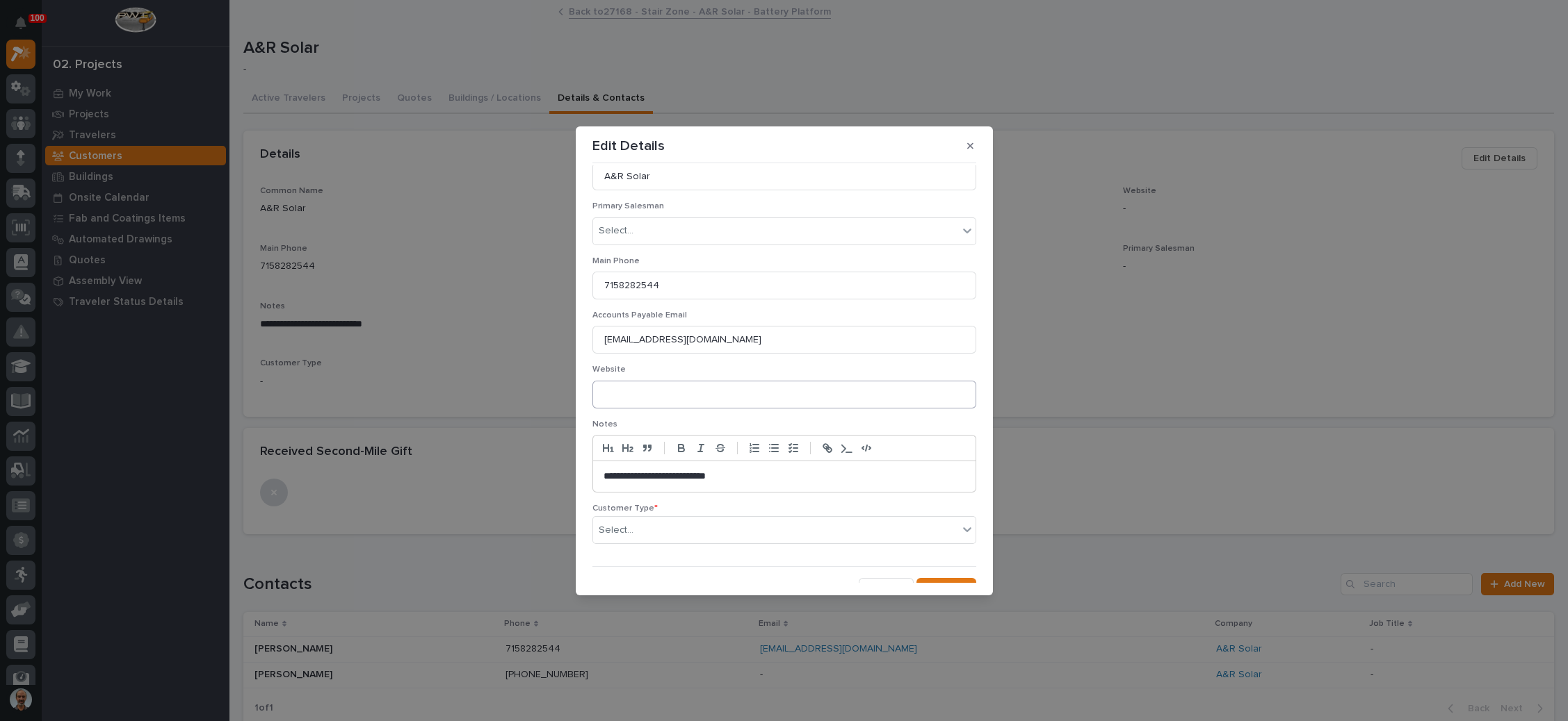
scroll to position [104, 0]
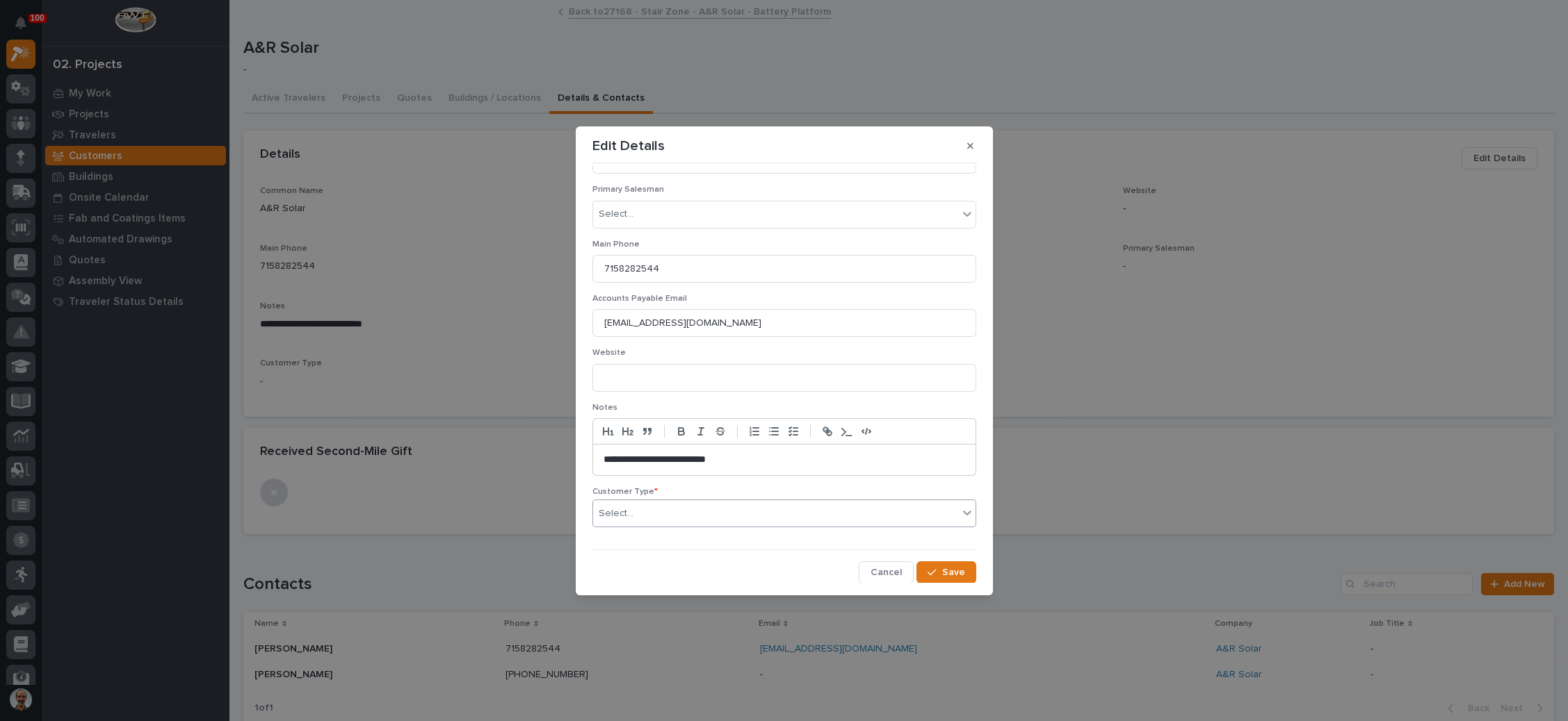
click at [708, 512] on div "Select..." at bounding box center [775, 513] width 365 height 23
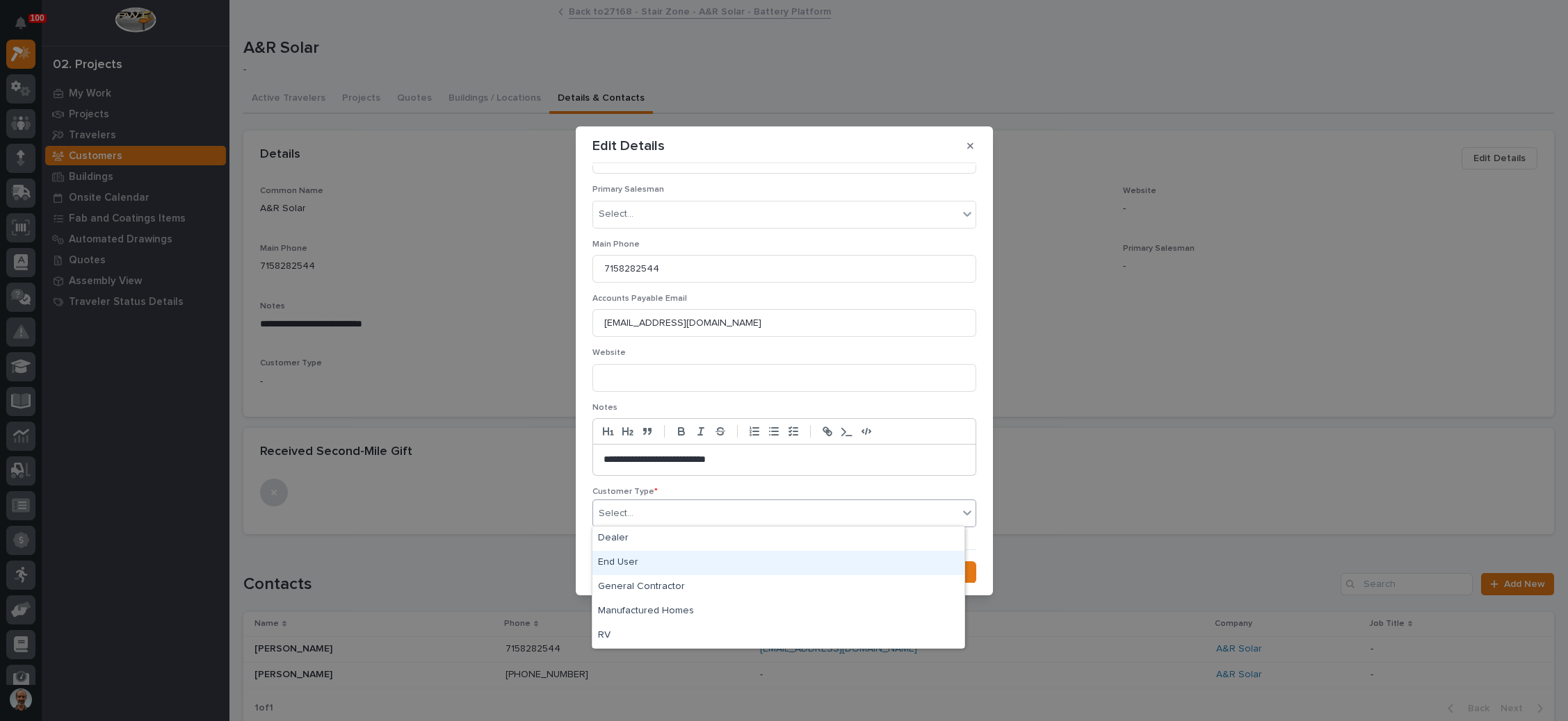
drag, startPoint x: 665, startPoint y: 566, endPoint x: 676, endPoint y: 566, distance: 11.0
click at [665, 566] on div "End User" at bounding box center [778, 563] width 372 height 24
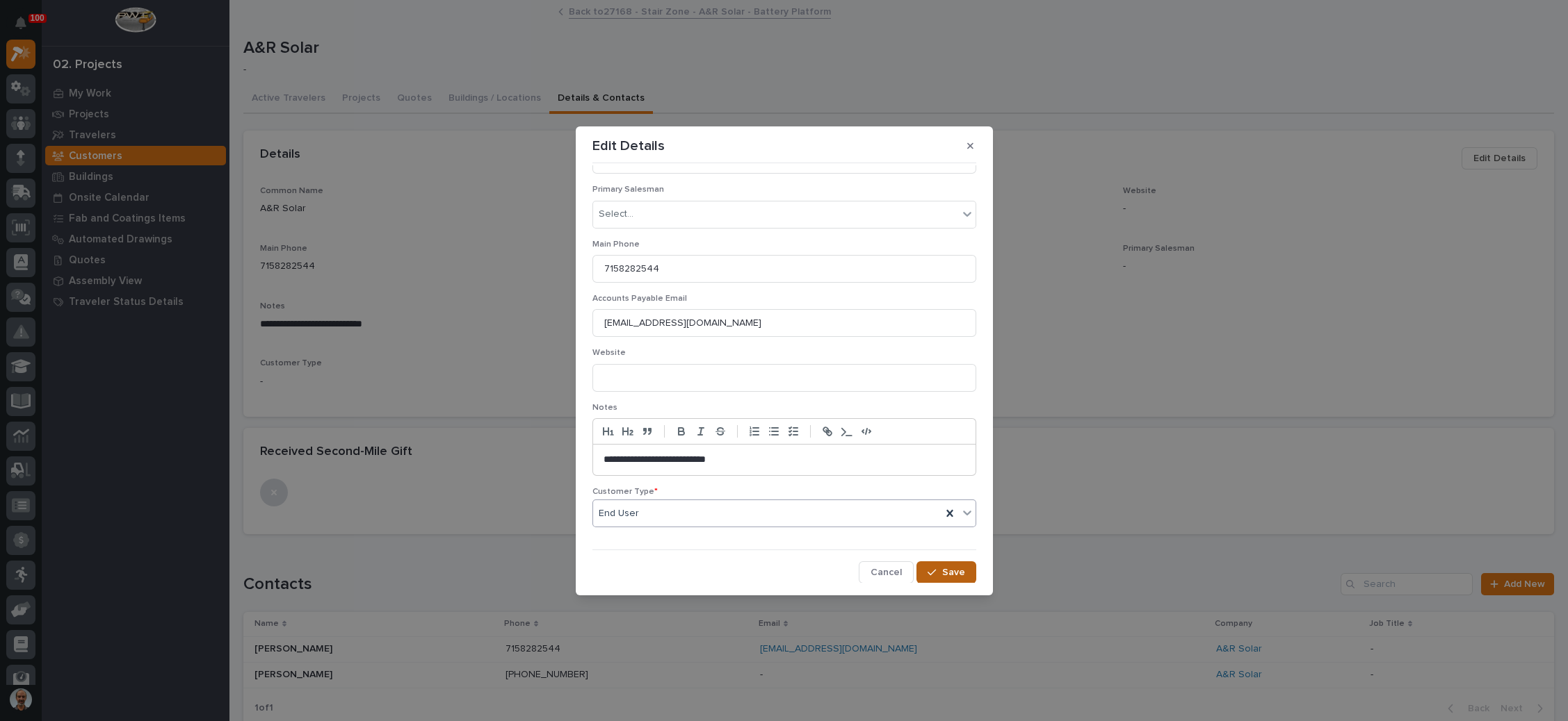
click at [928, 572] on div "button" at bounding box center [934, 572] width 14 height 9
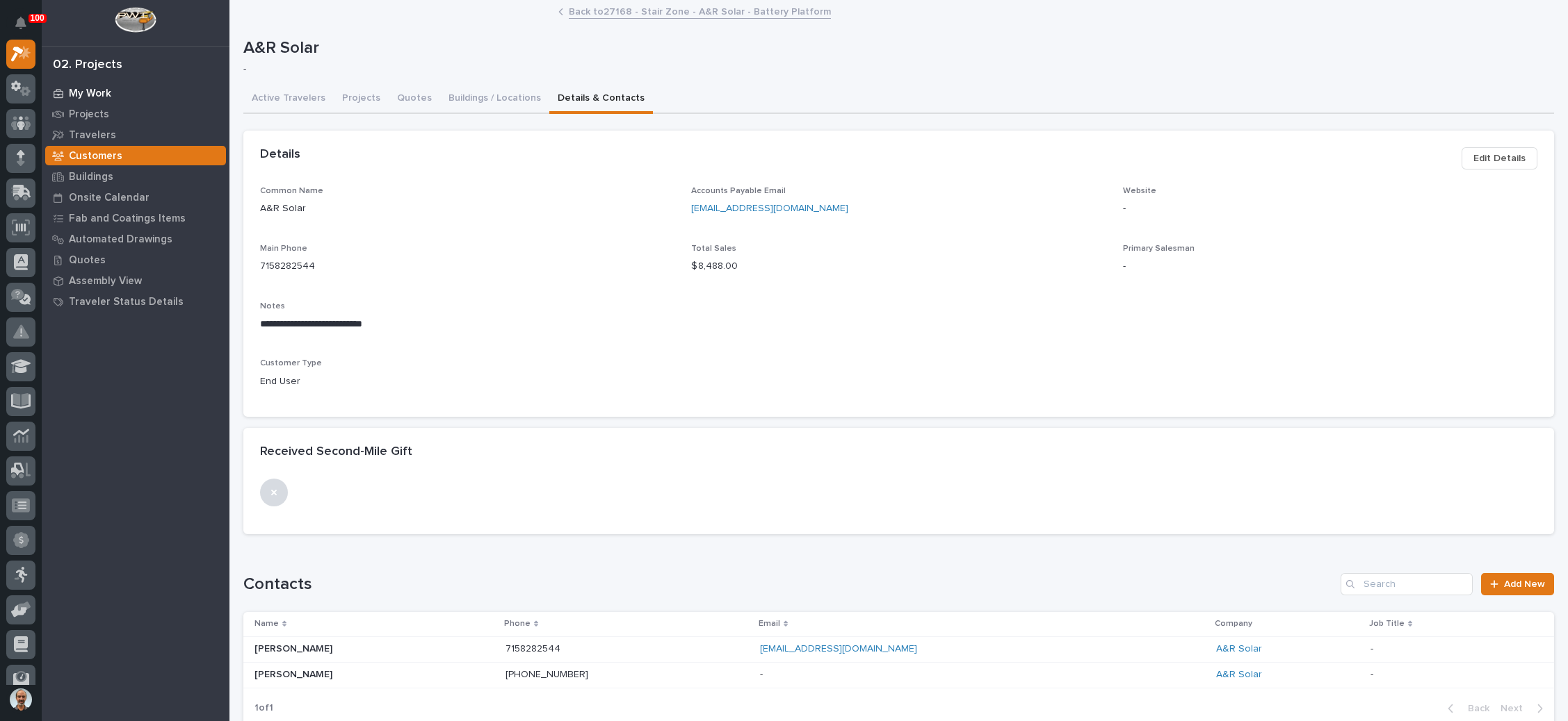
click at [115, 94] on div "My Work" at bounding box center [136, 93] width 181 height 20
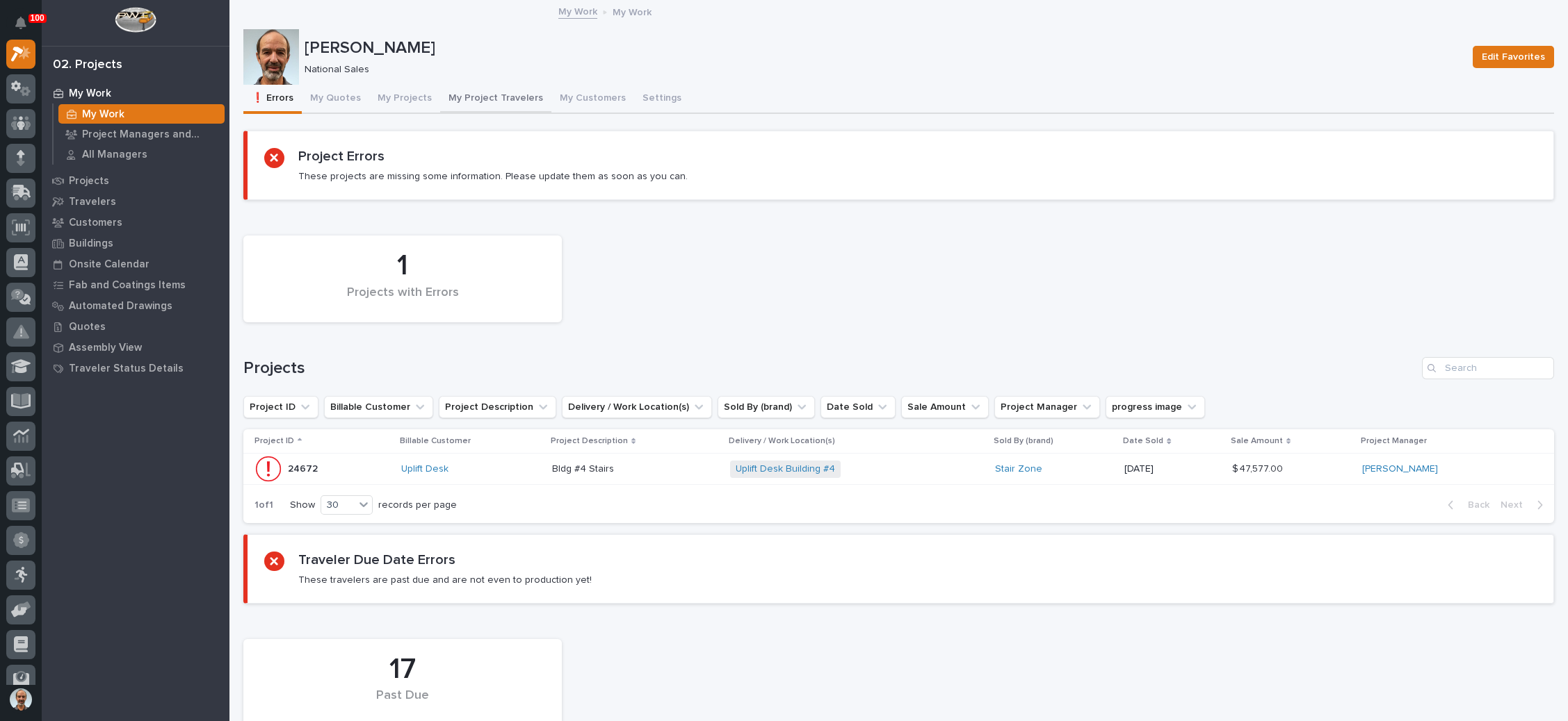
click at [486, 89] on button "My Project Travelers" at bounding box center [496, 100] width 112 height 29
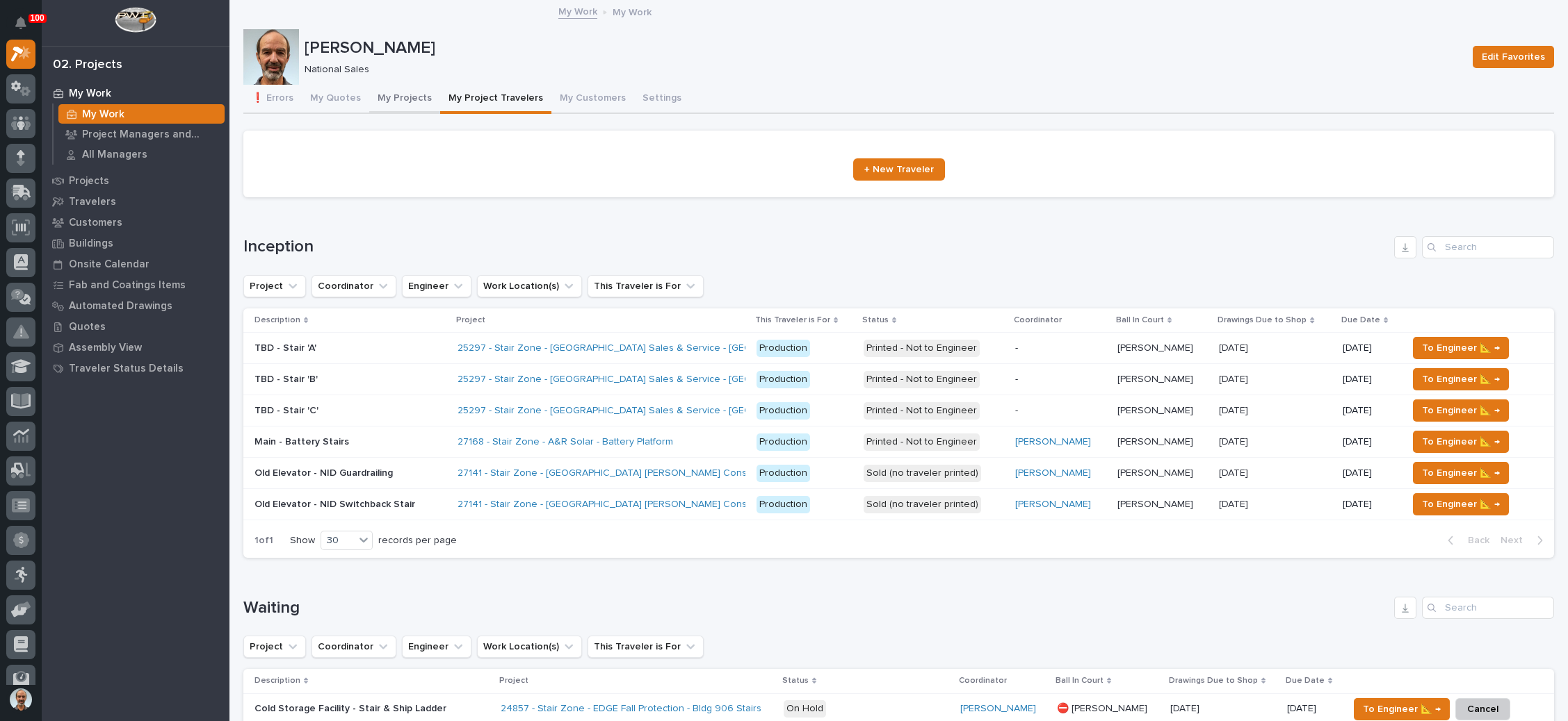
click at [407, 91] on button "My Projects" at bounding box center [404, 100] width 71 height 29
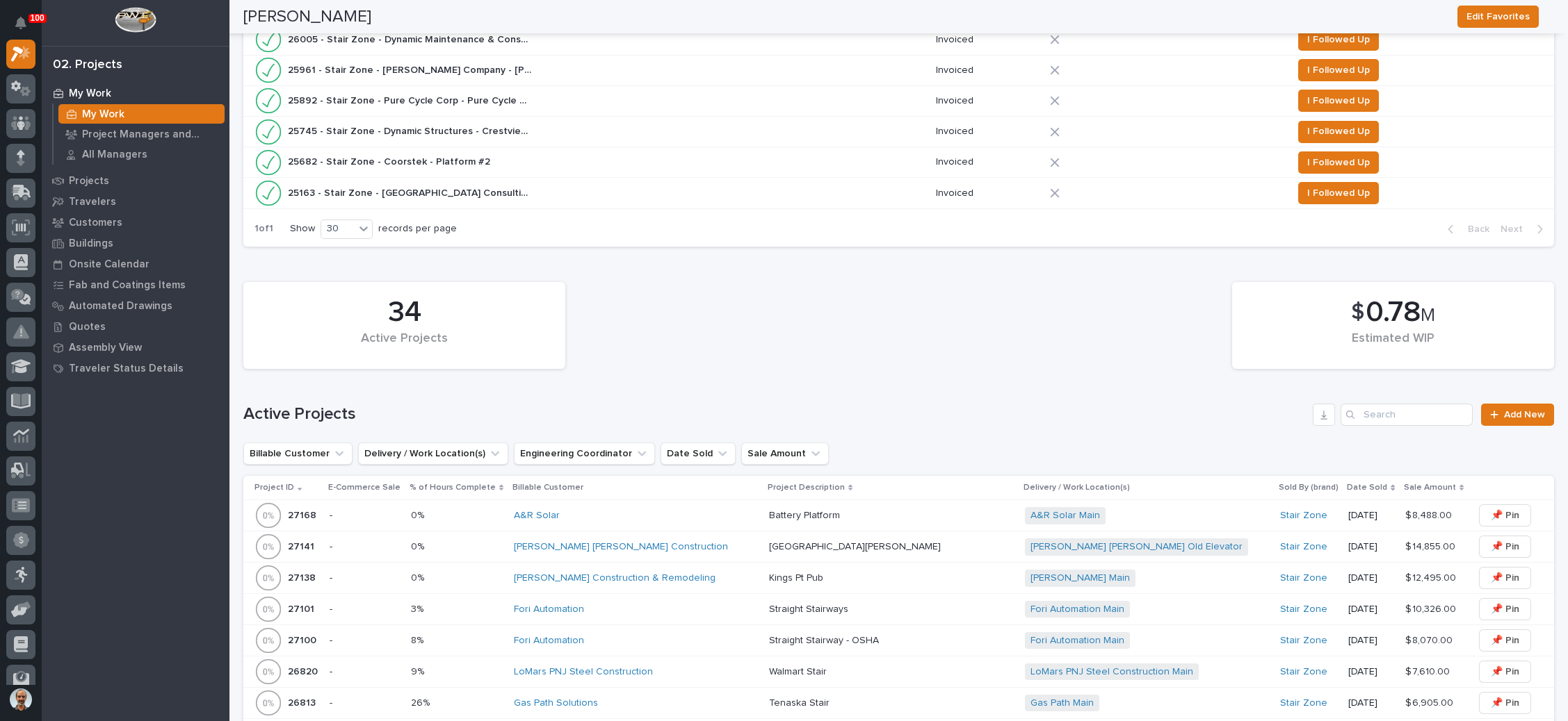
scroll to position [730, 0]
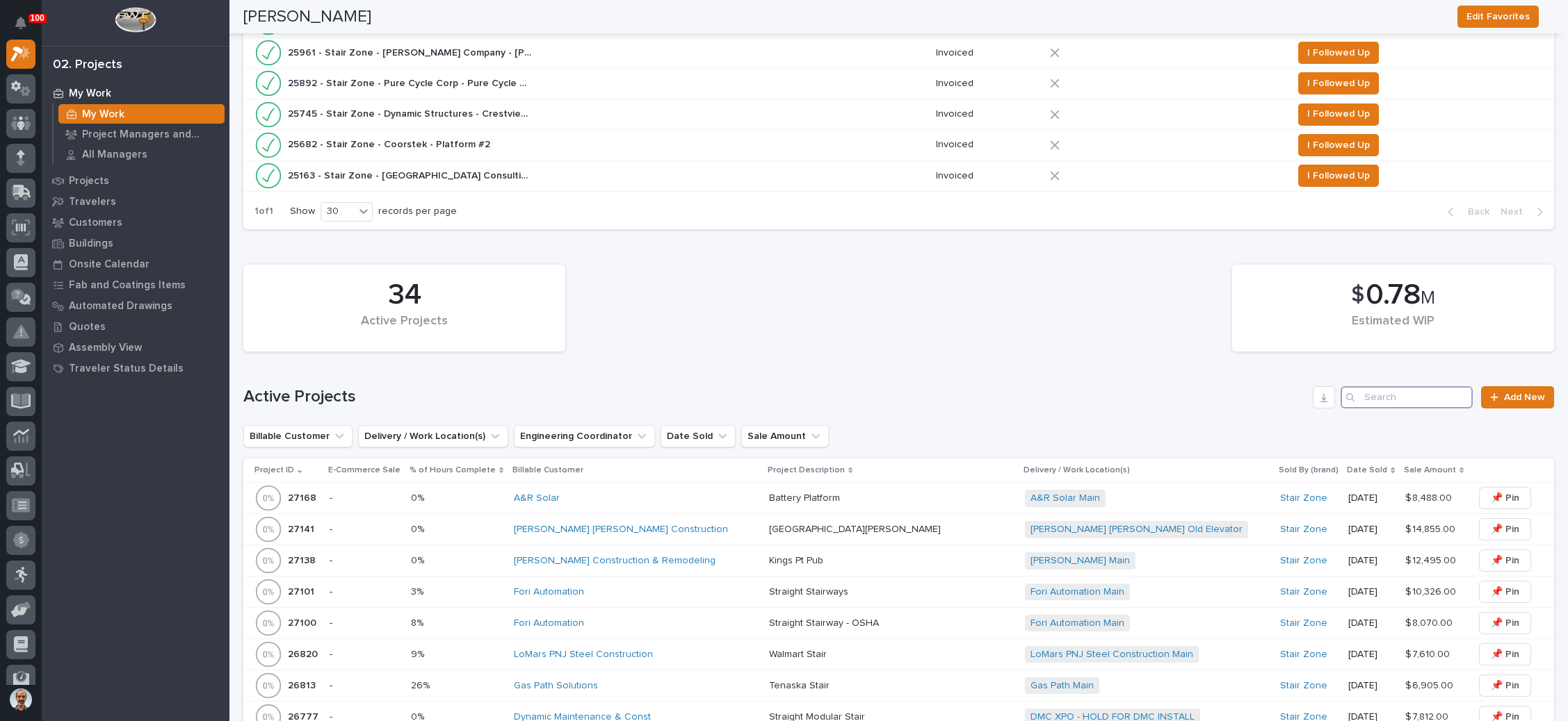
click at [1384, 392] on input "Search" at bounding box center [1407, 397] width 132 height 22
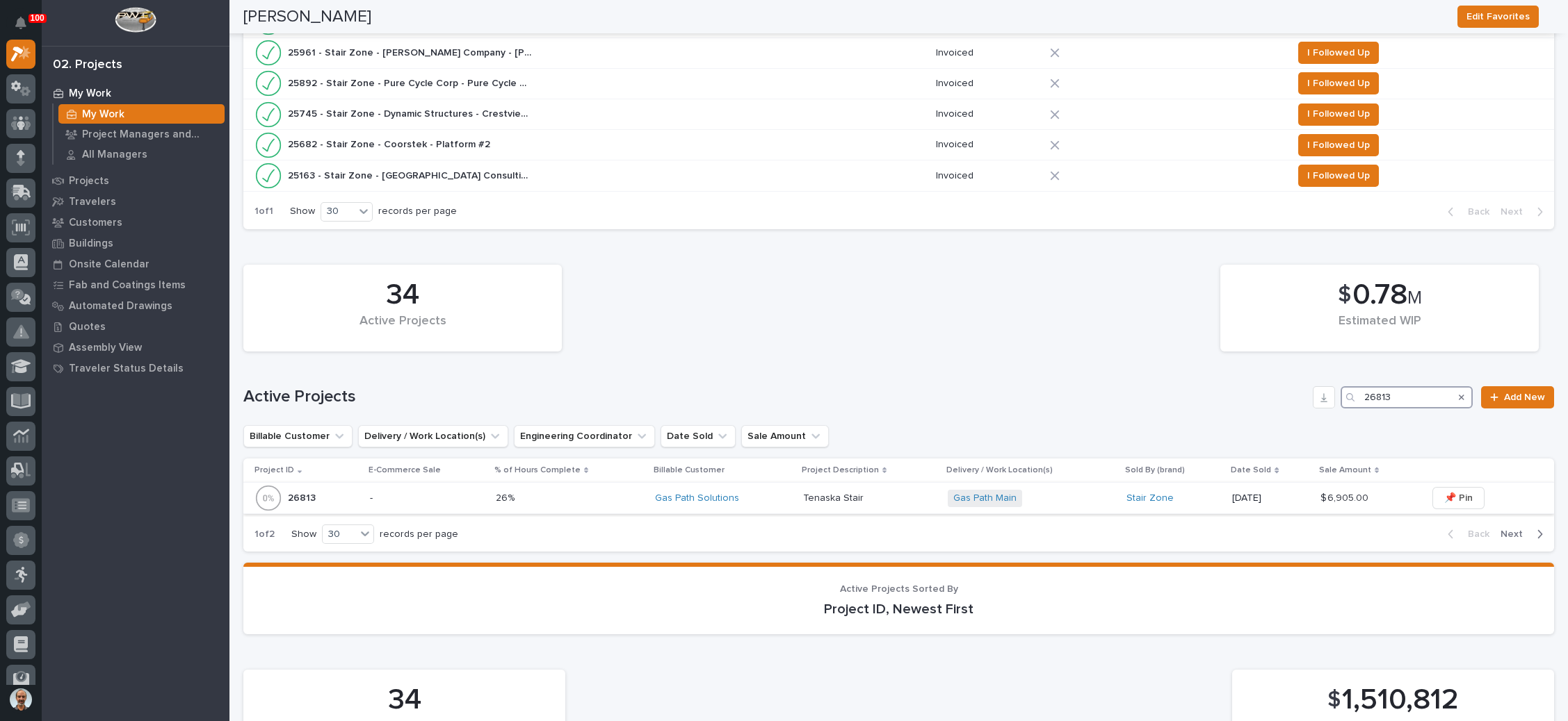
type input "26813"
click at [1068, 493] on div "Gas Path Main + 0" at bounding box center [1031, 499] width 167 height 17
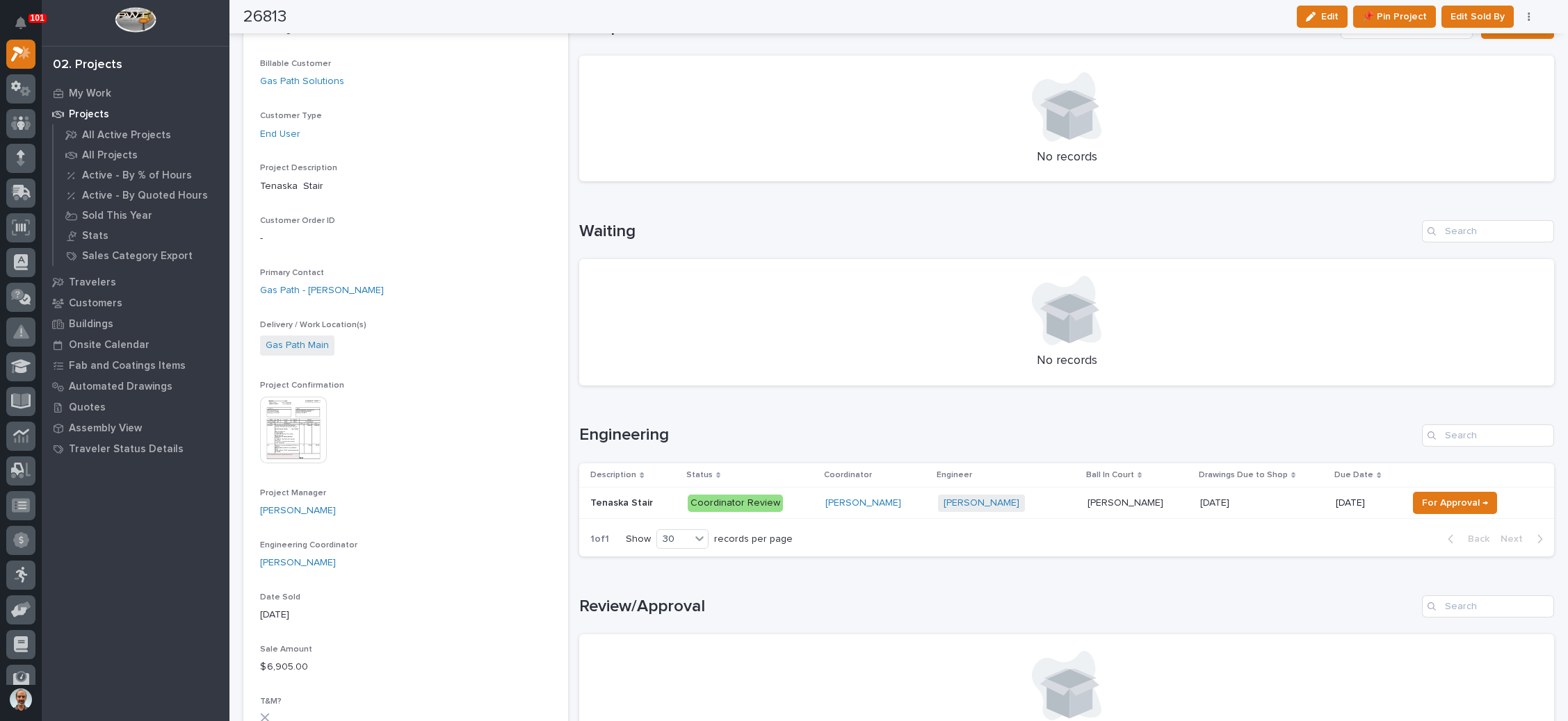
scroll to position [209, 0]
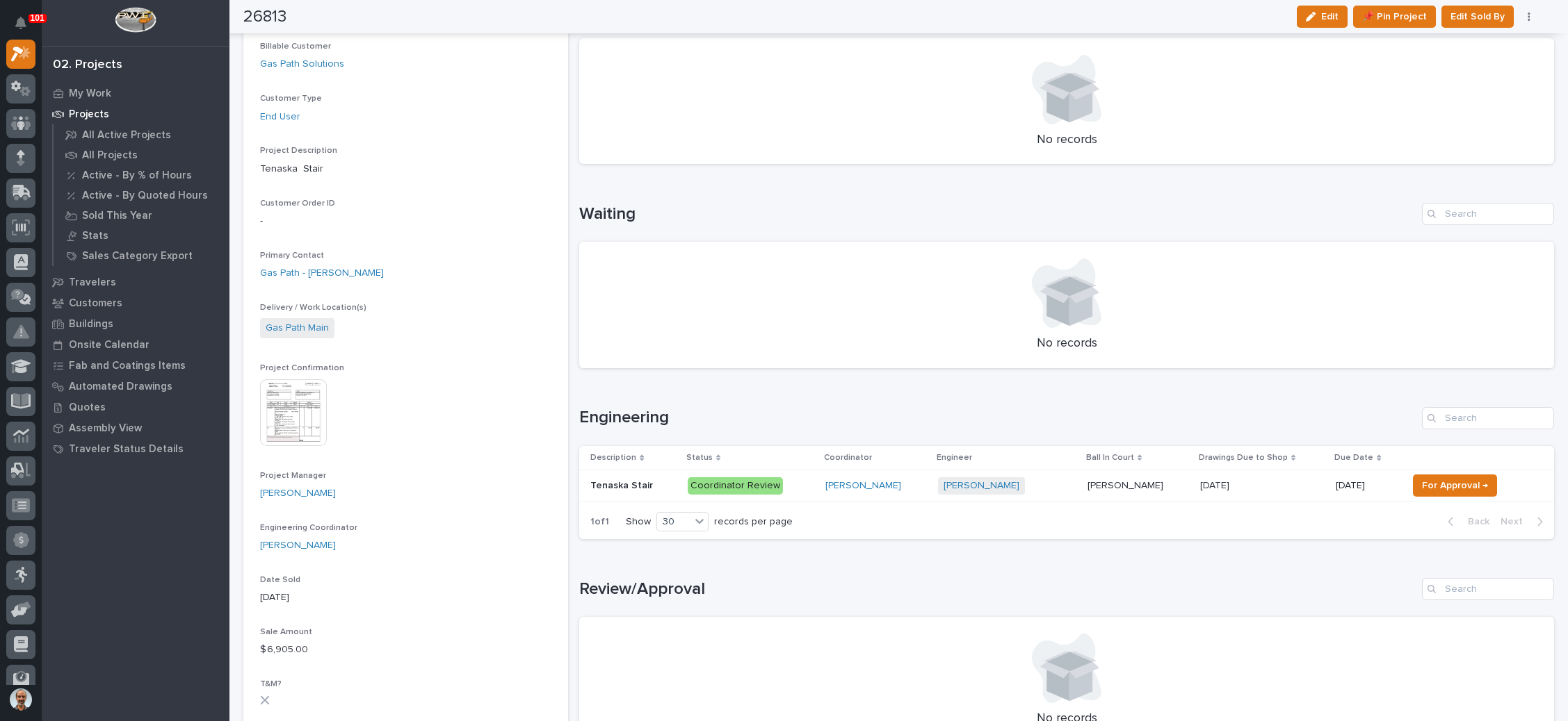
click at [1104, 481] on p "[PERSON_NAME]" at bounding box center [1126, 484] width 78 height 15
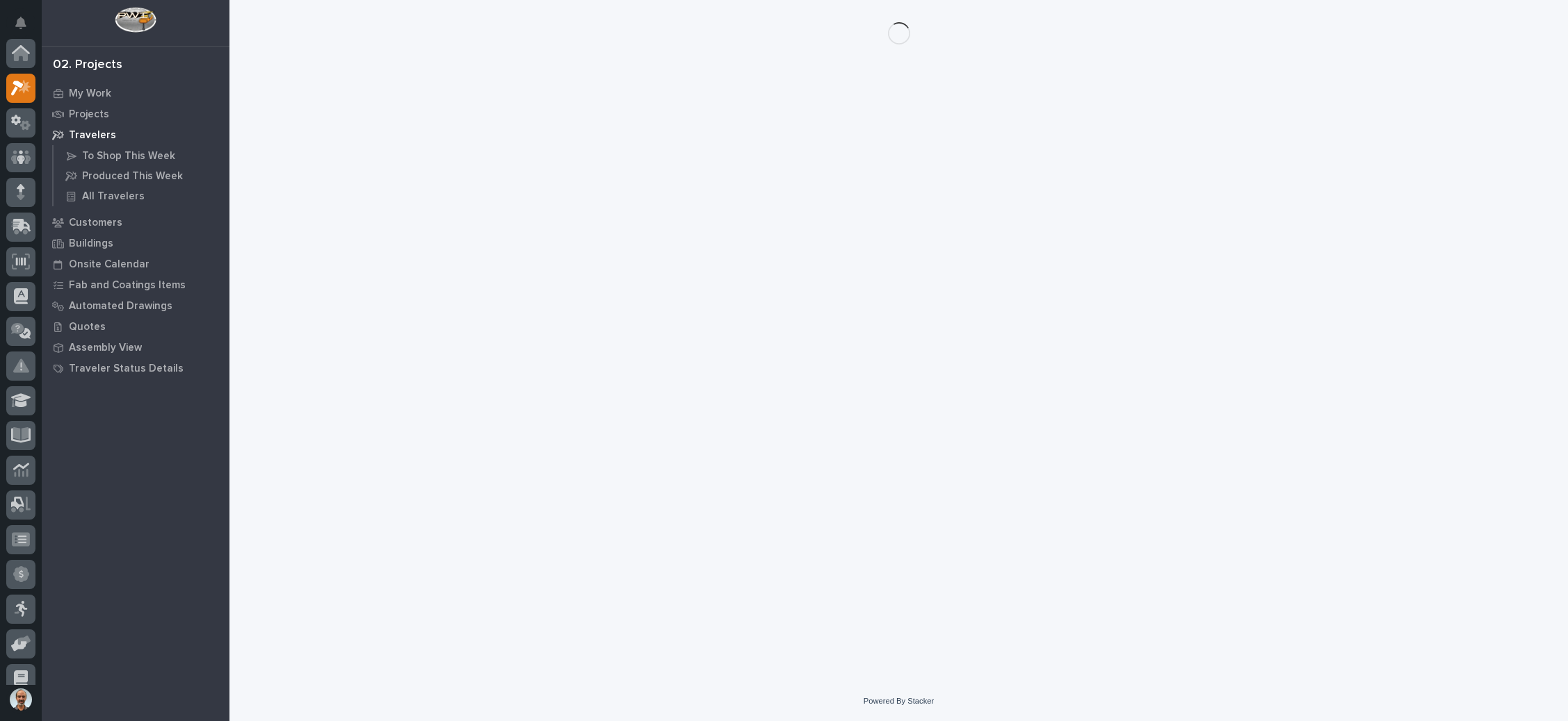
scroll to position [34, 0]
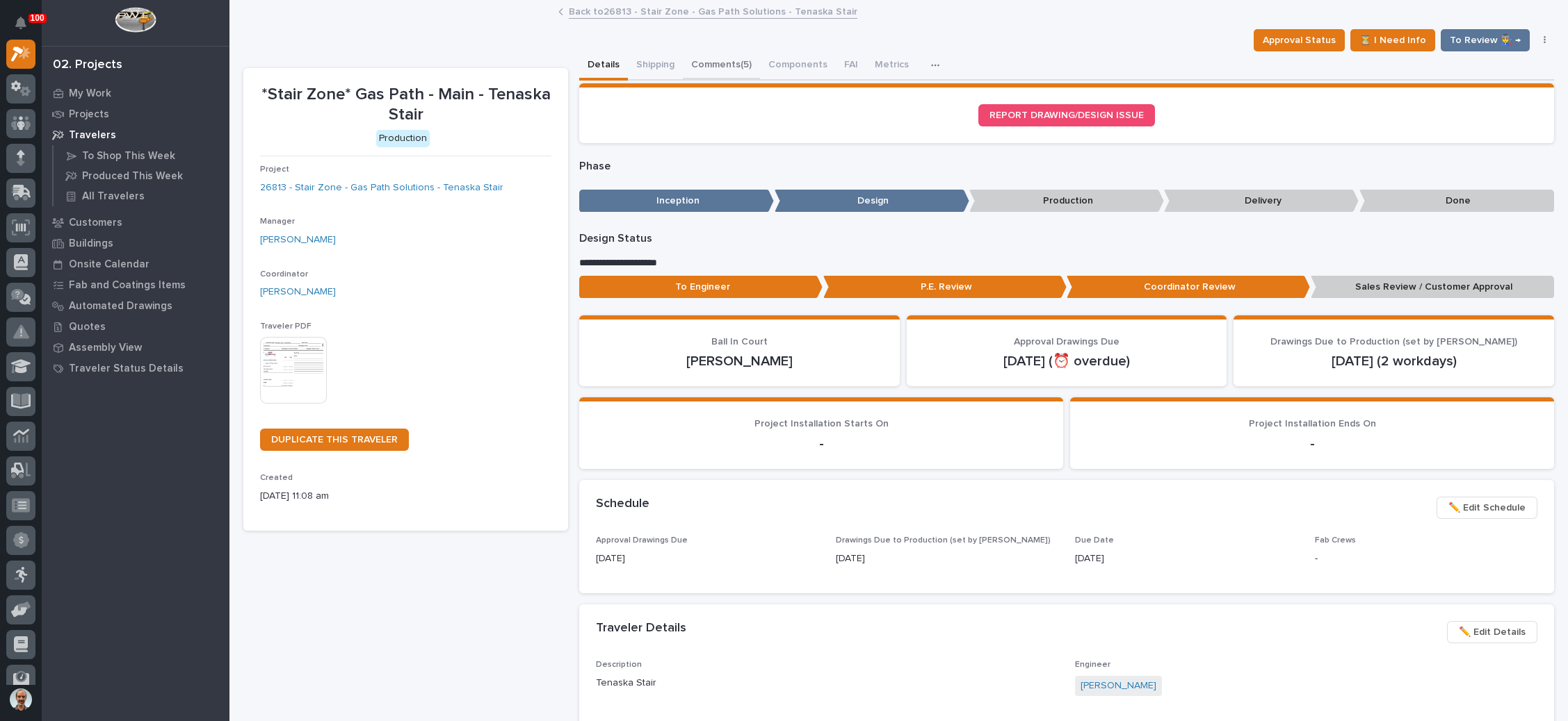
click at [726, 57] on button "Comments (5)" at bounding box center [721, 66] width 77 height 29
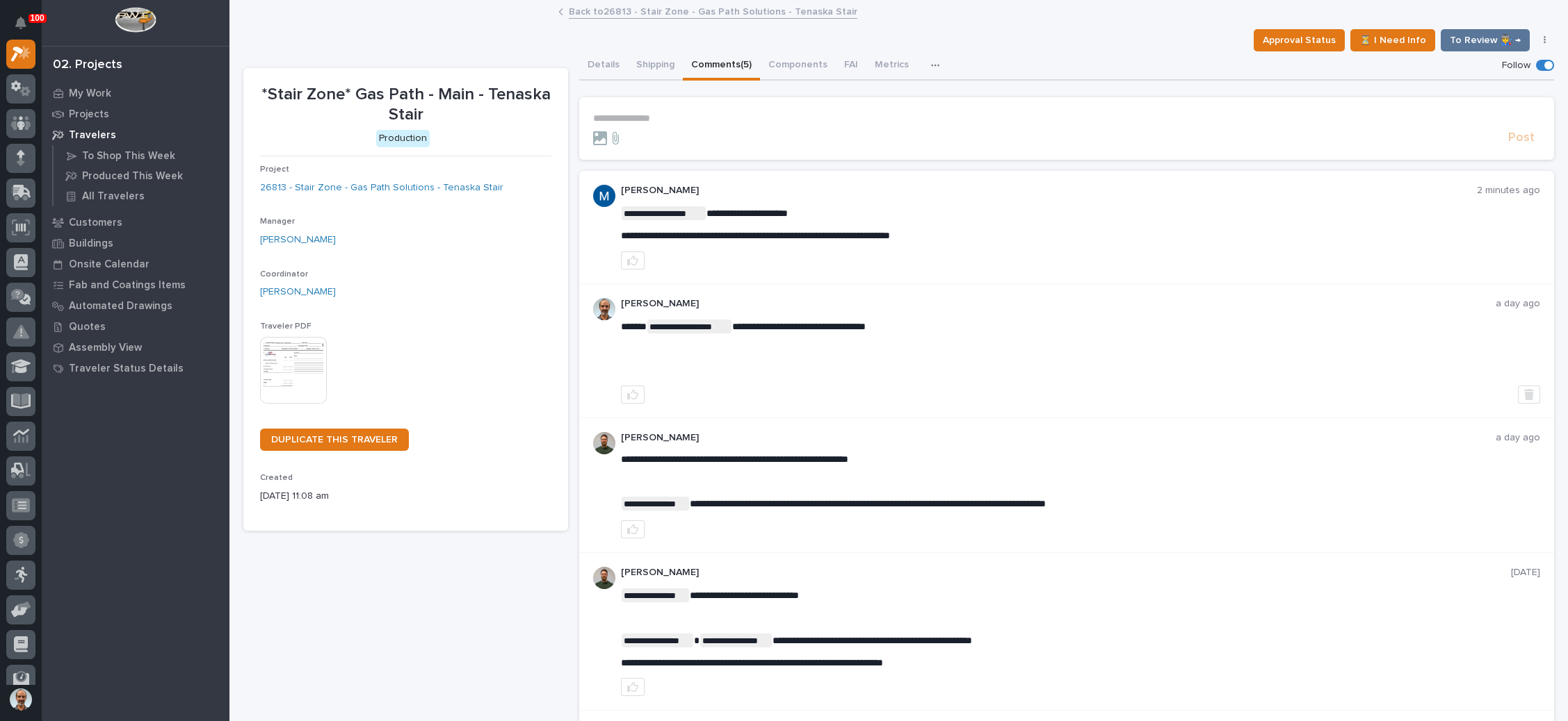
click at [626, 107] on section "**********" at bounding box center [1066, 128] width 975 height 63
click at [623, 113] on p "**********" at bounding box center [1067, 118] width 947 height 12
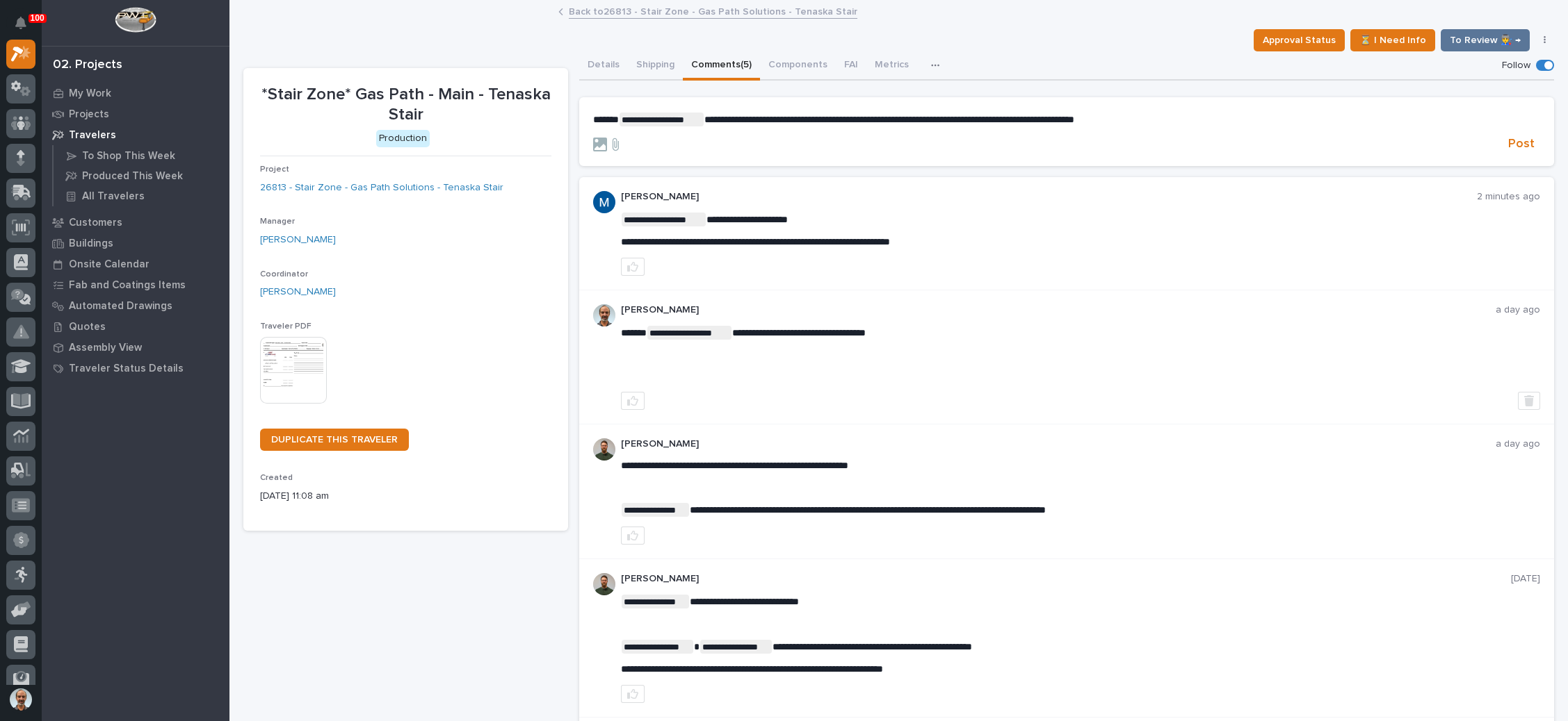
click at [878, 118] on span "**********" at bounding box center [889, 119] width 370 height 9
click at [1508, 137] on span "Post" at bounding box center [1521, 144] width 27 height 16
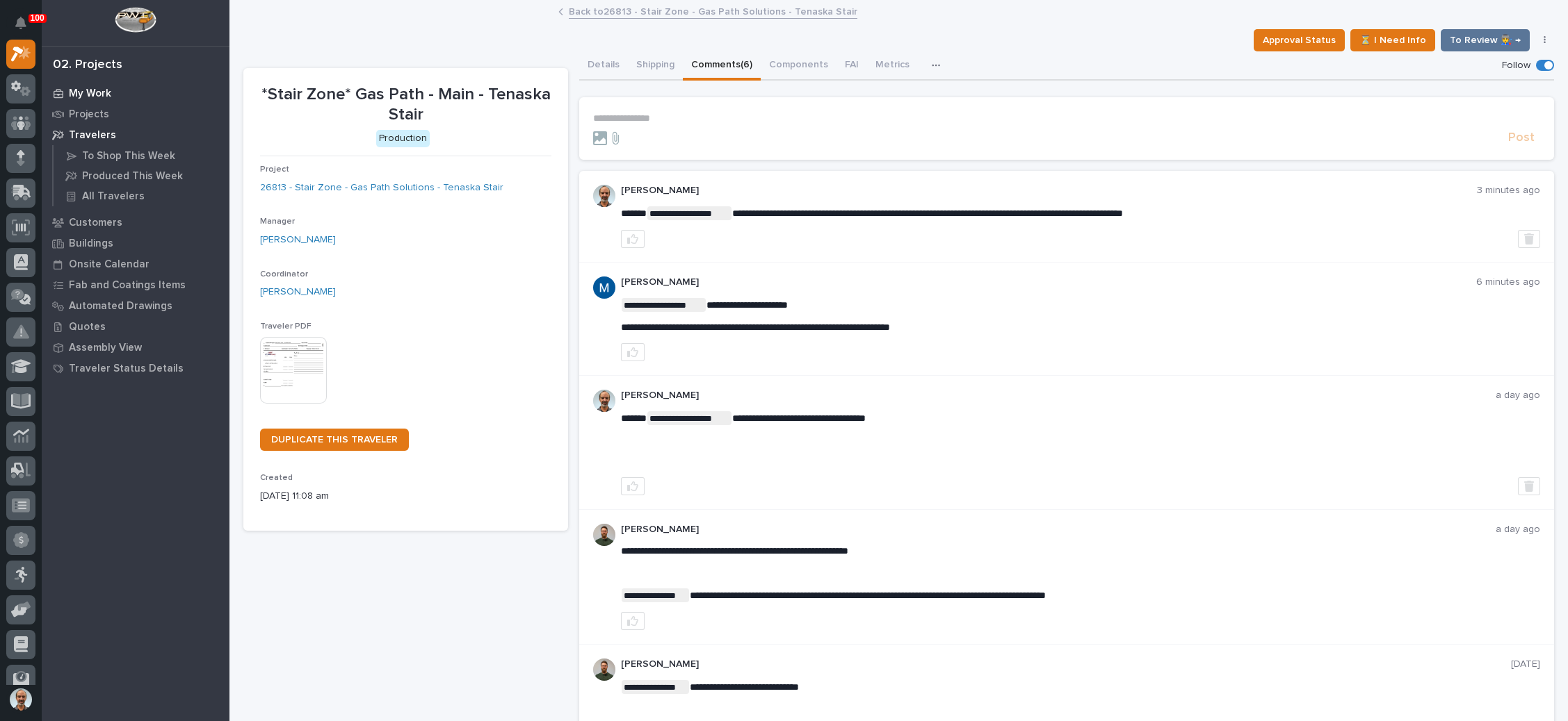
click at [97, 86] on div "My Work" at bounding box center [136, 93] width 181 height 20
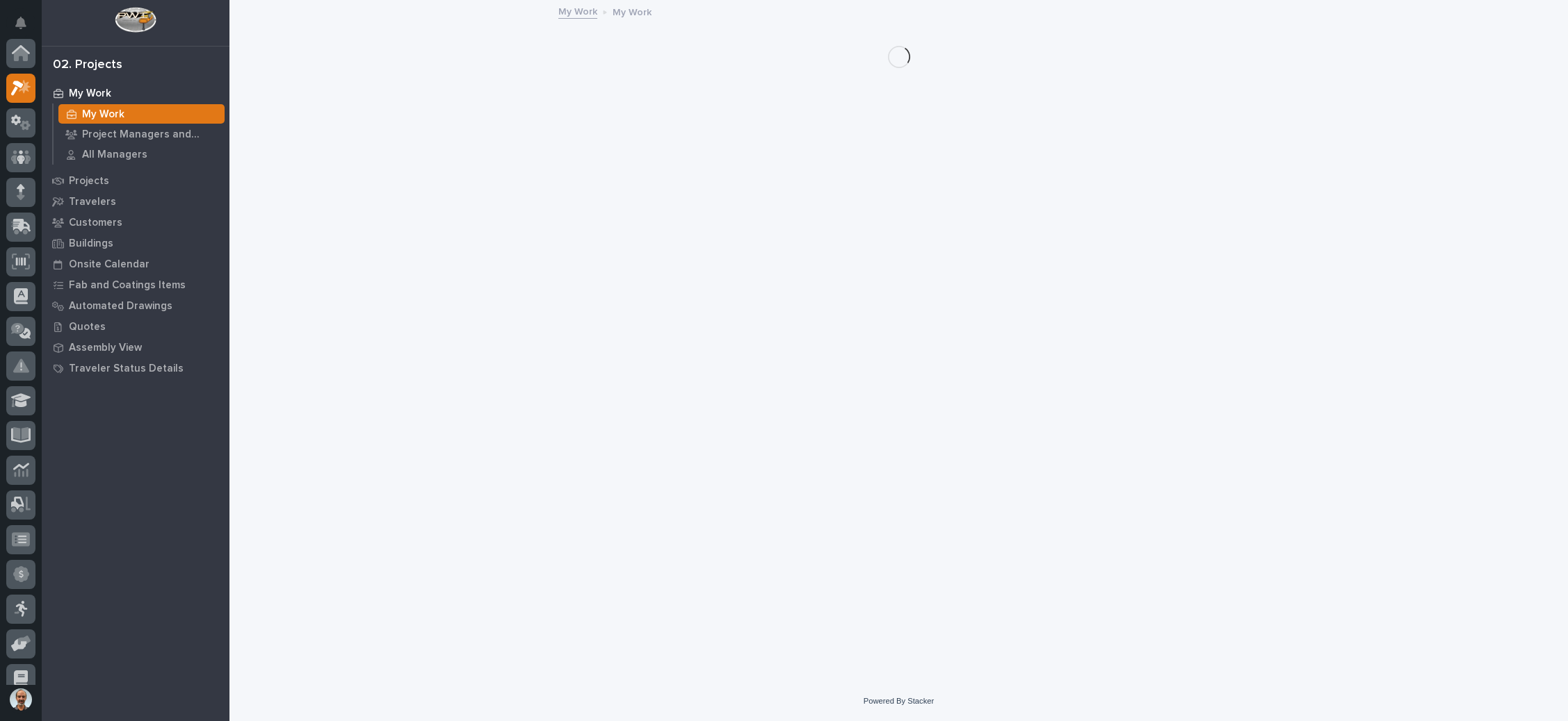
scroll to position [34, 0]
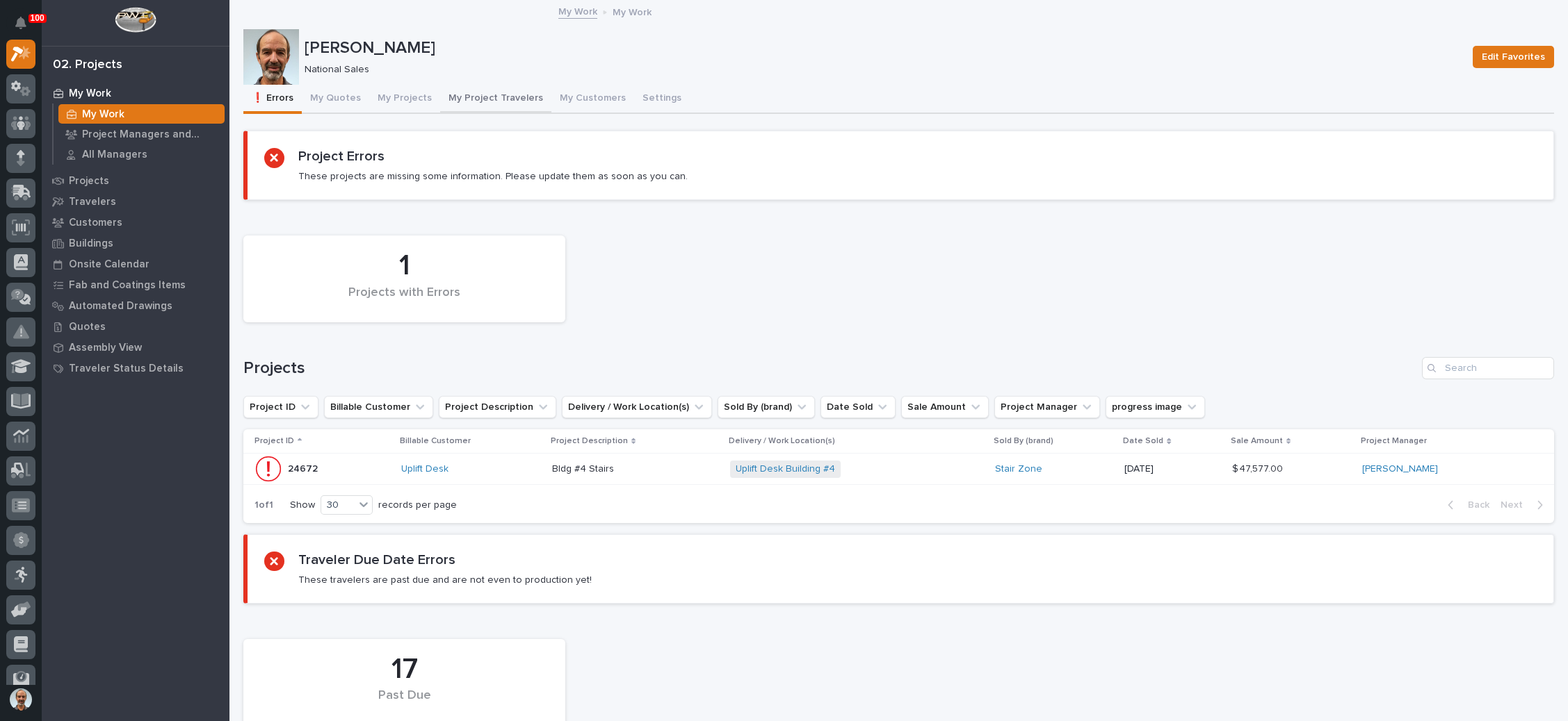
drag, startPoint x: 466, startPoint y: 92, endPoint x: 477, endPoint y: 106, distance: 17.8
click at [467, 92] on button "My Project Travelers" at bounding box center [496, 100] width 112 height 29
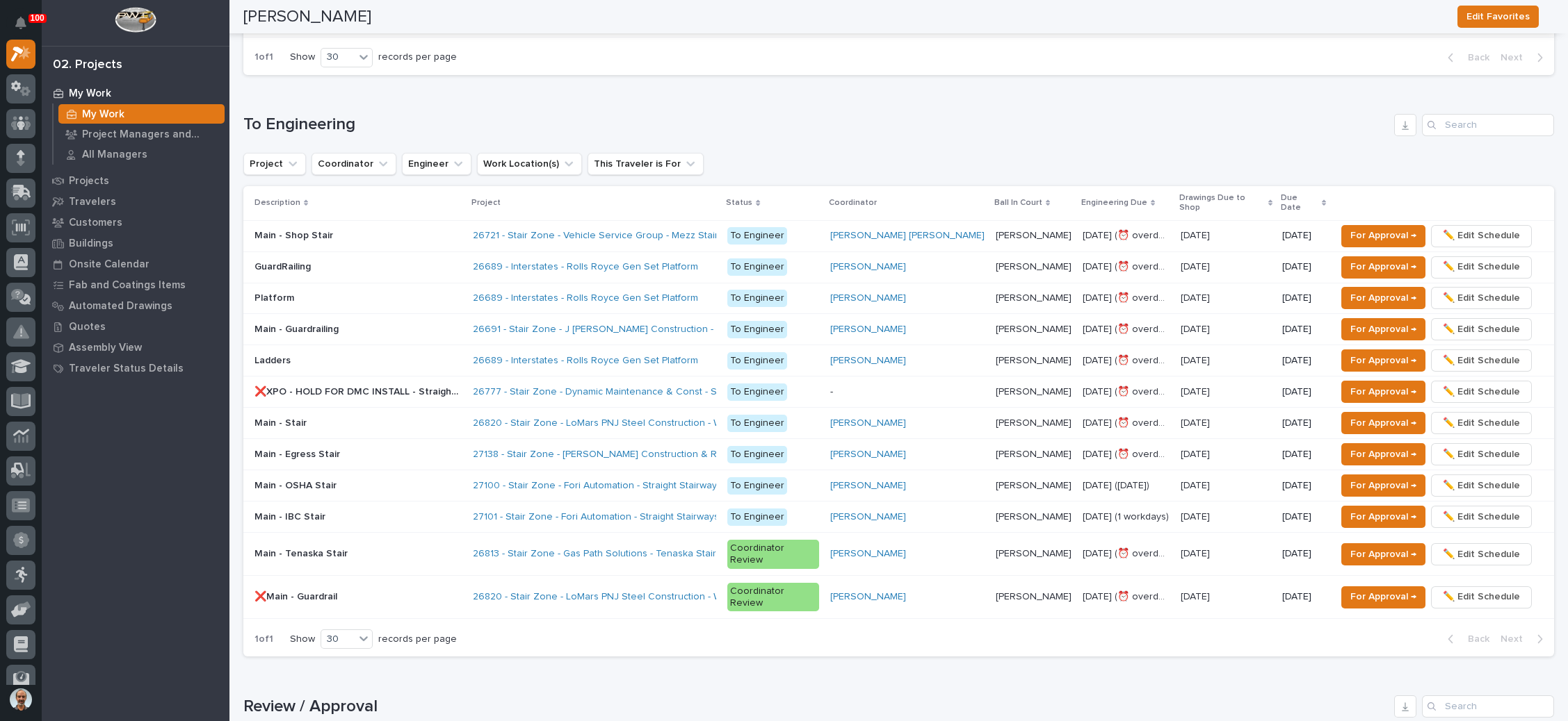
scroll to position [1042, 0]
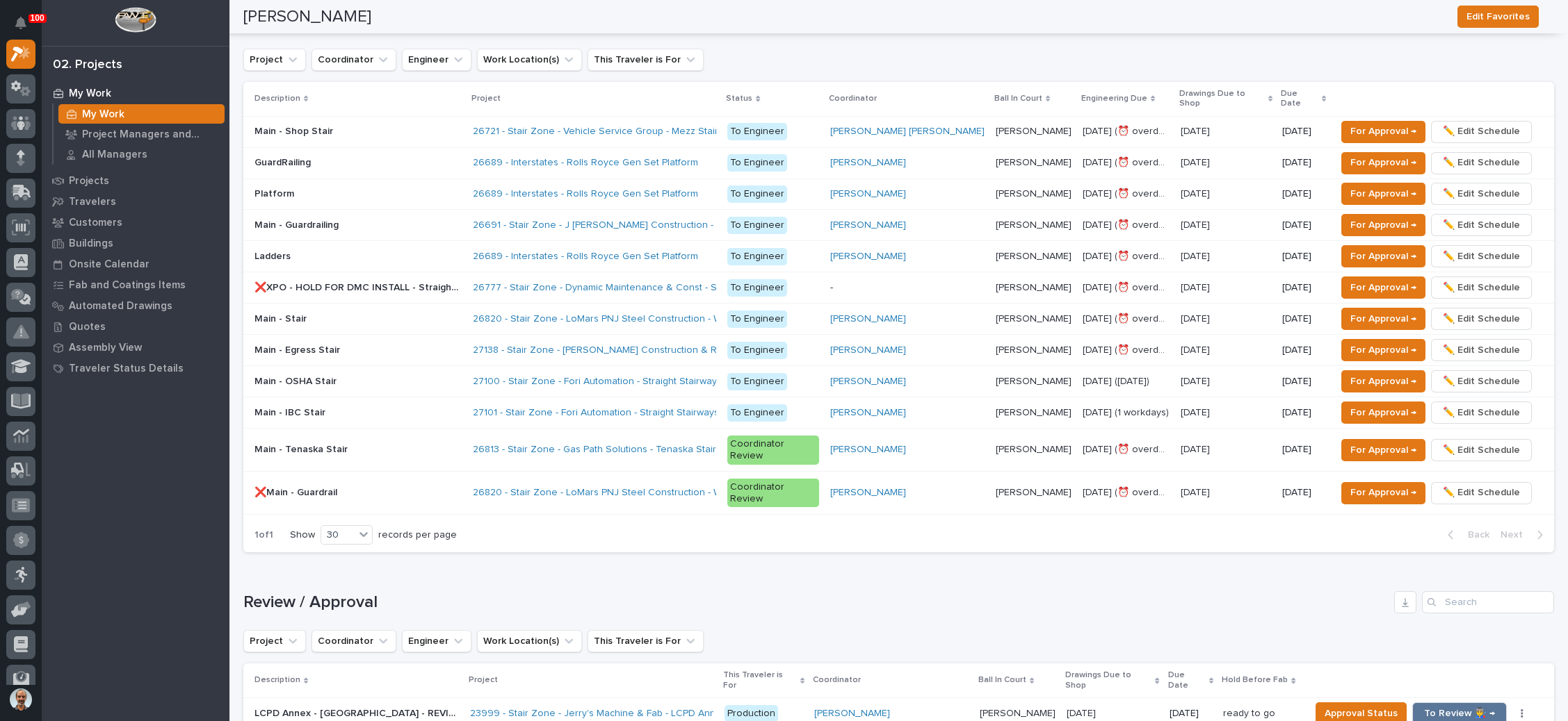
click at [444, 376] on p at bounding box center [357, 382] width 207 height 12
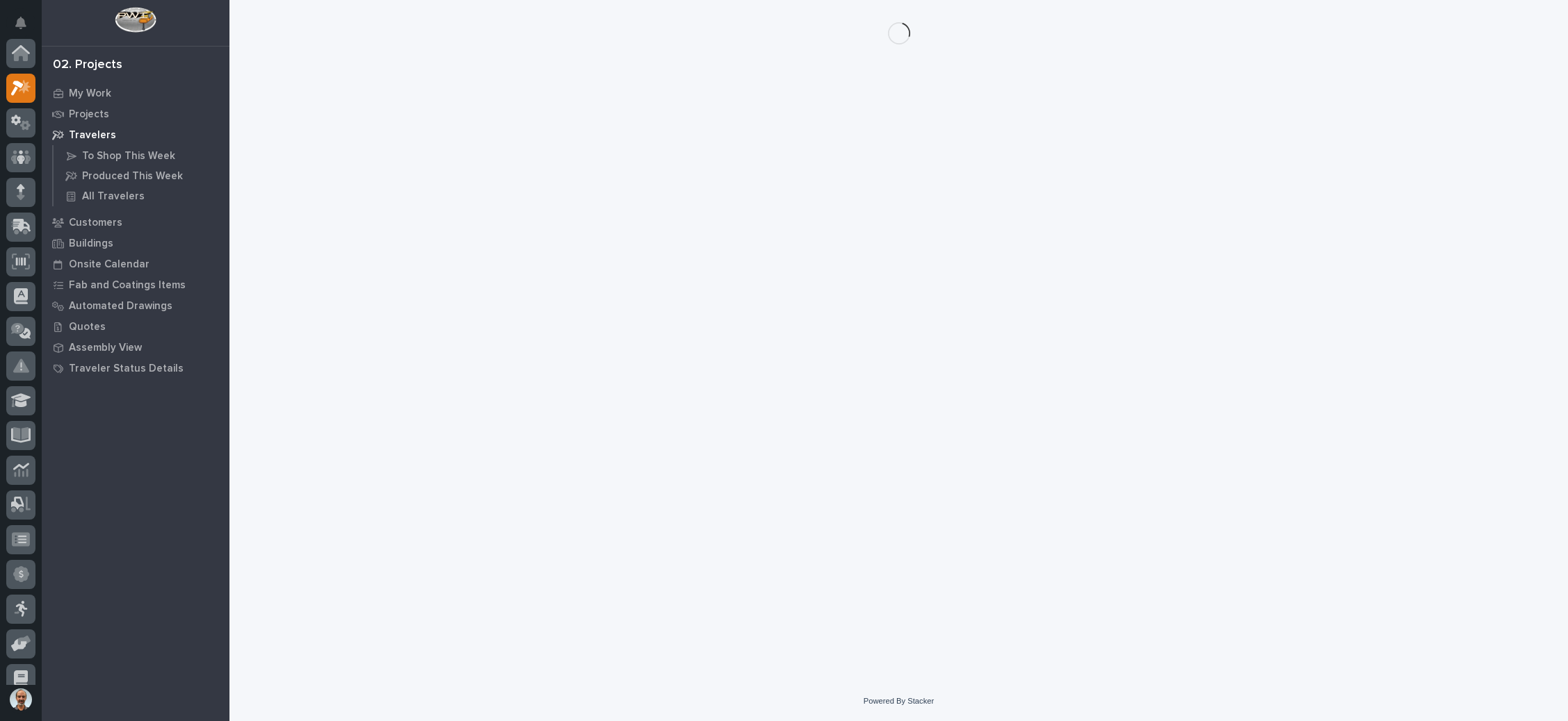
scroll to position [34, 0]
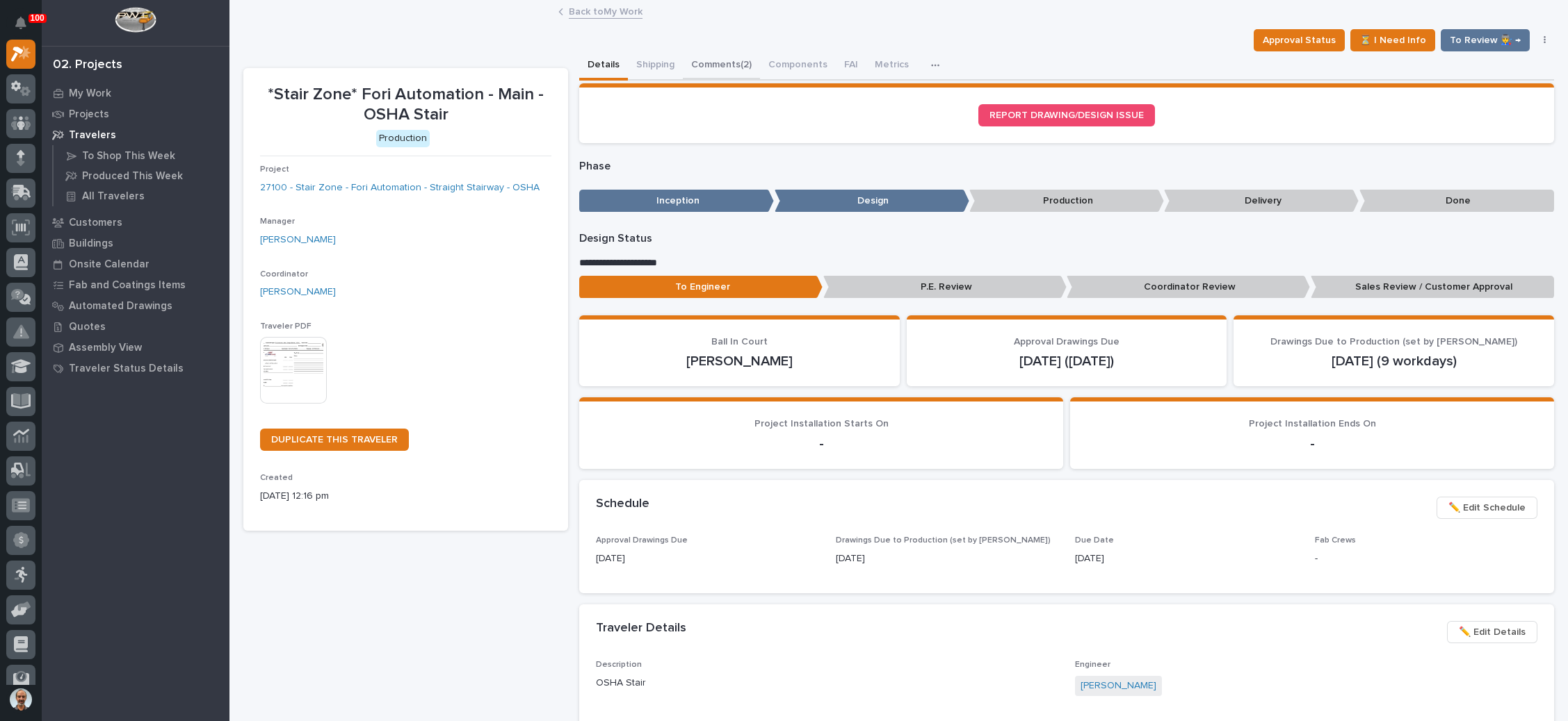
click at [732, 65] on button "Comments (2)" at bounding box center [721, 66] width 77 height 29
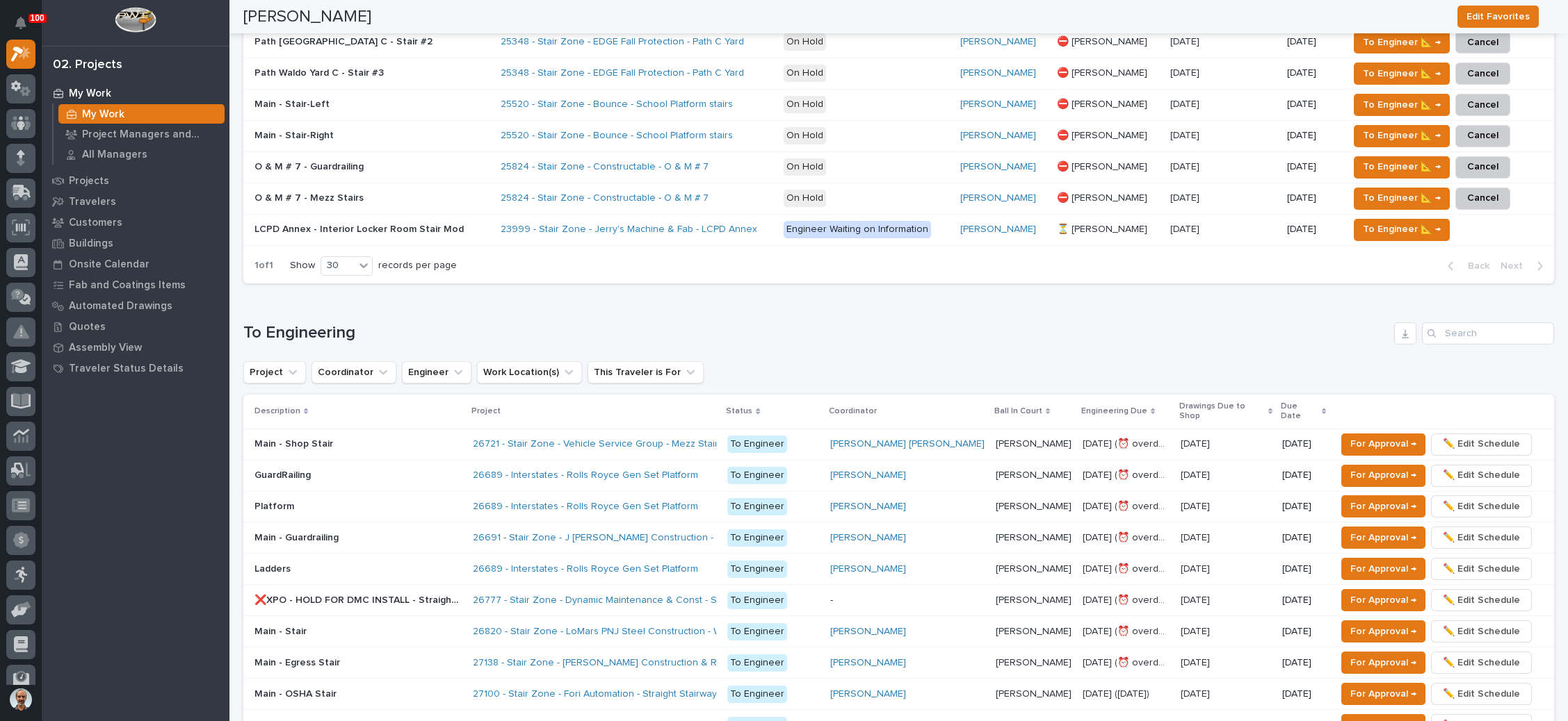
scroll to position [938, 0]
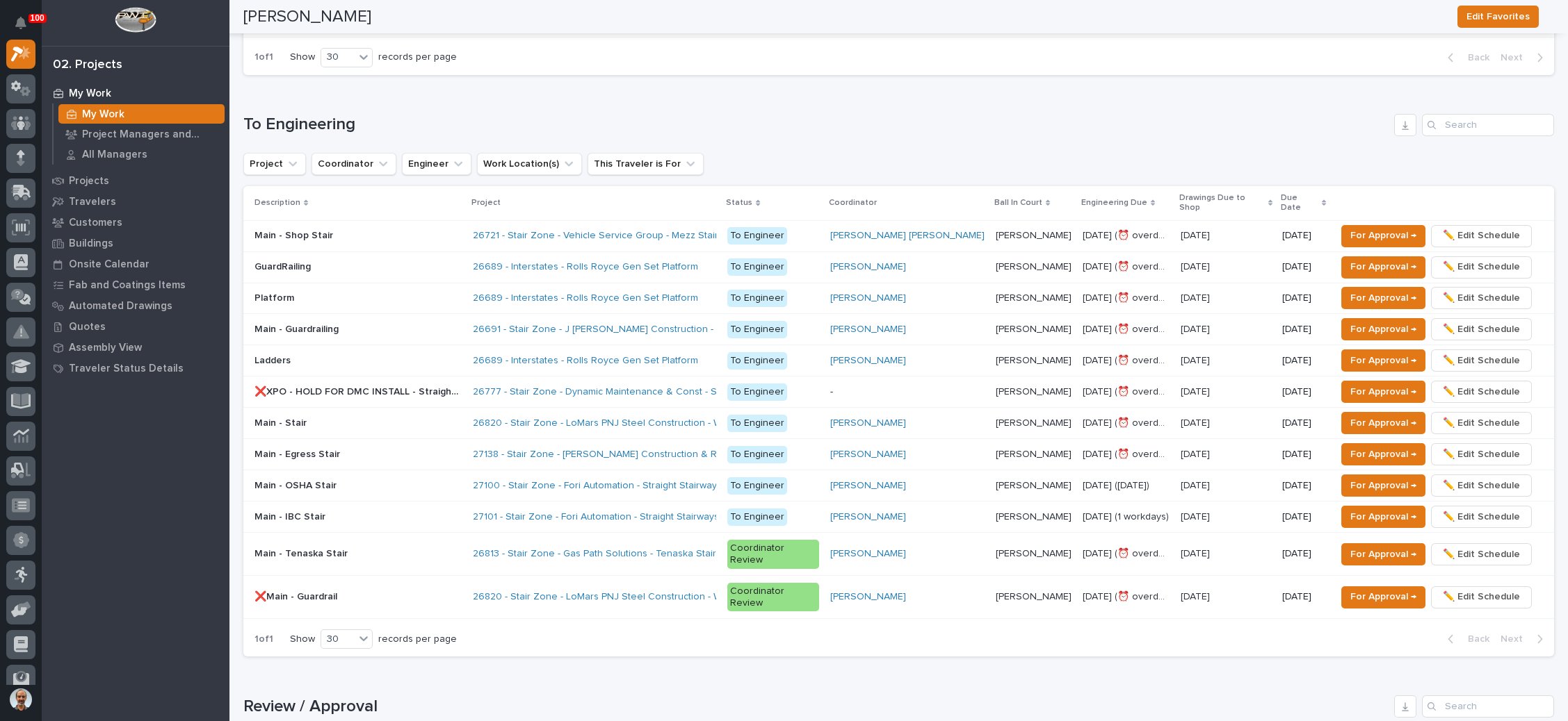
click at [431, 480] on p at bounding box center [357, 486] width 207 height 12
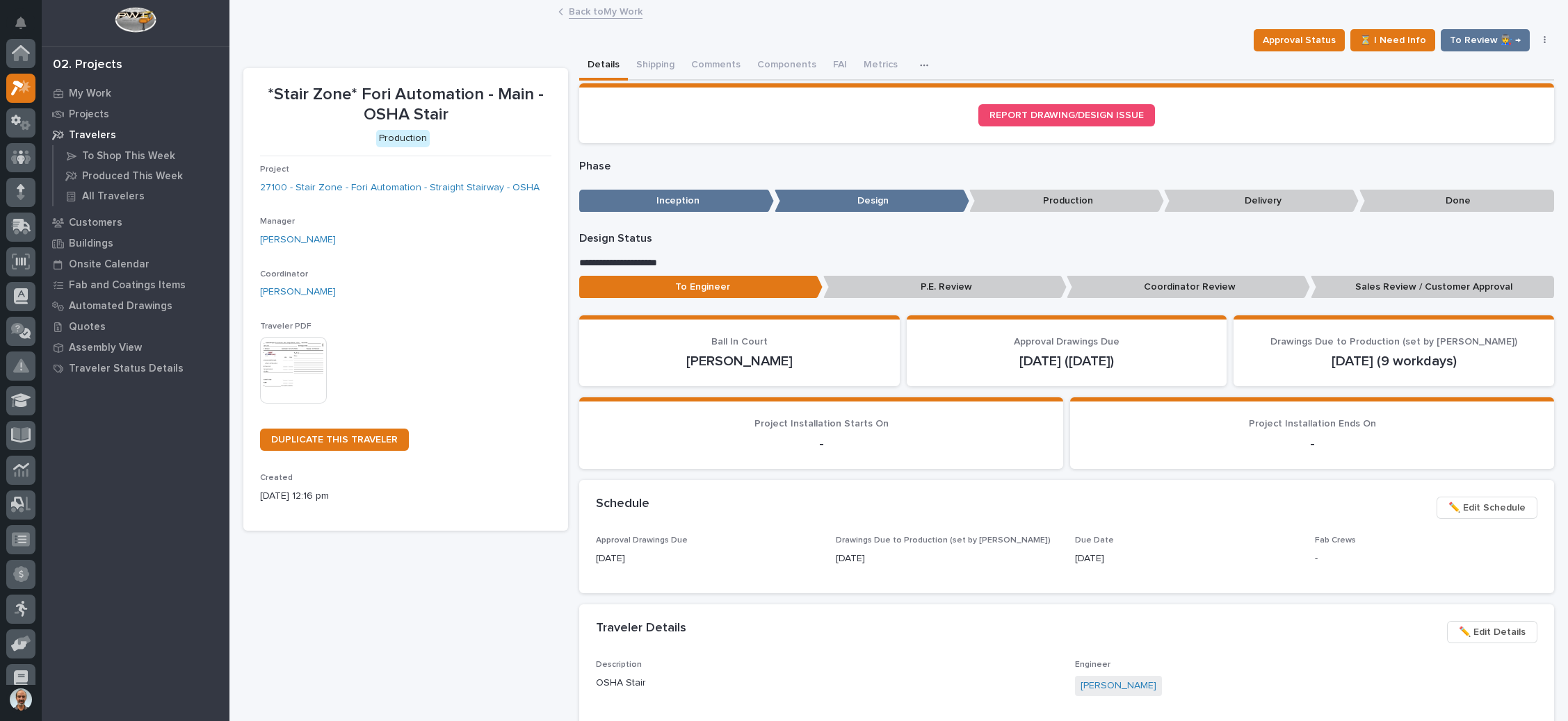
scroll to position [34, 0]
click at [732, 63] on button "Comments (2)" at bounding box center [721, 66] width 77 height 29
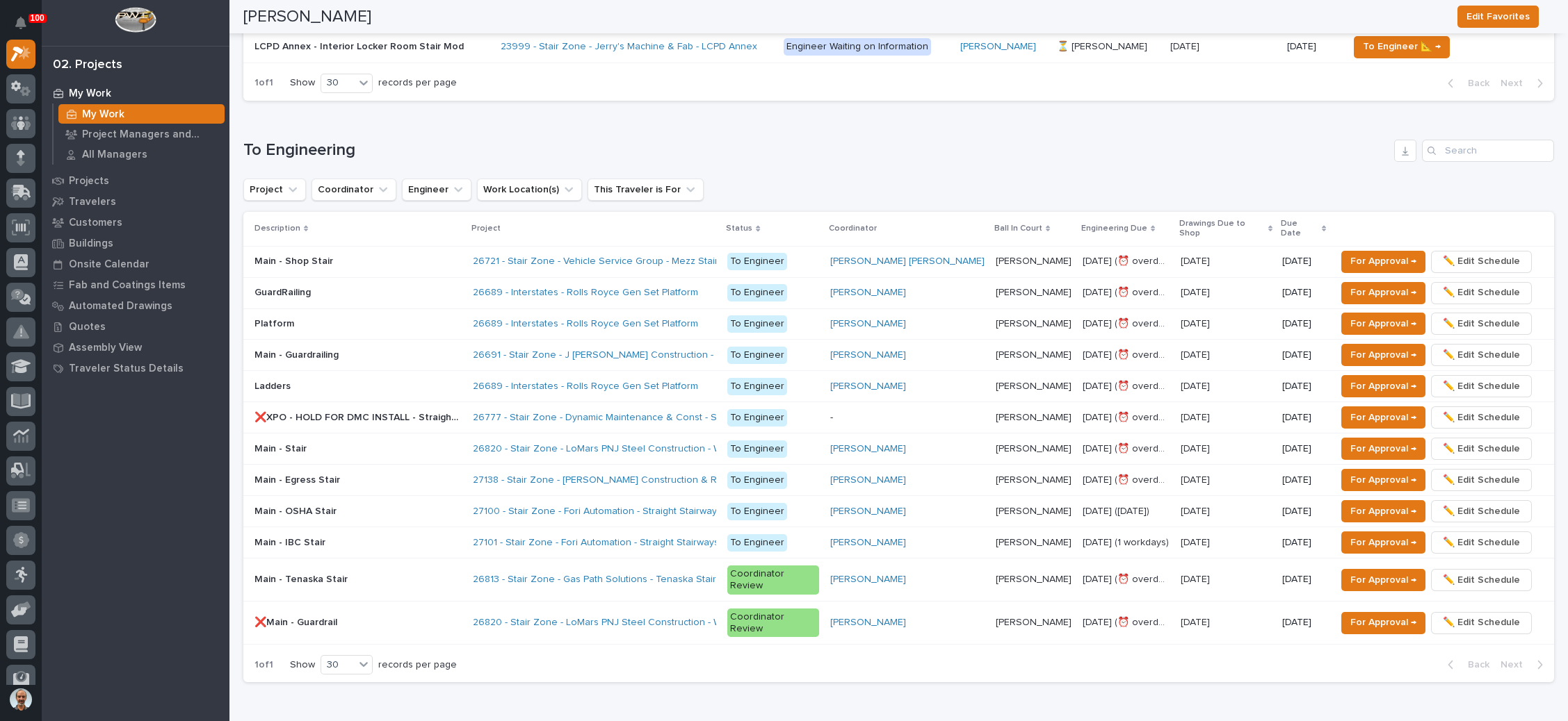
scroll to position [938, 0]
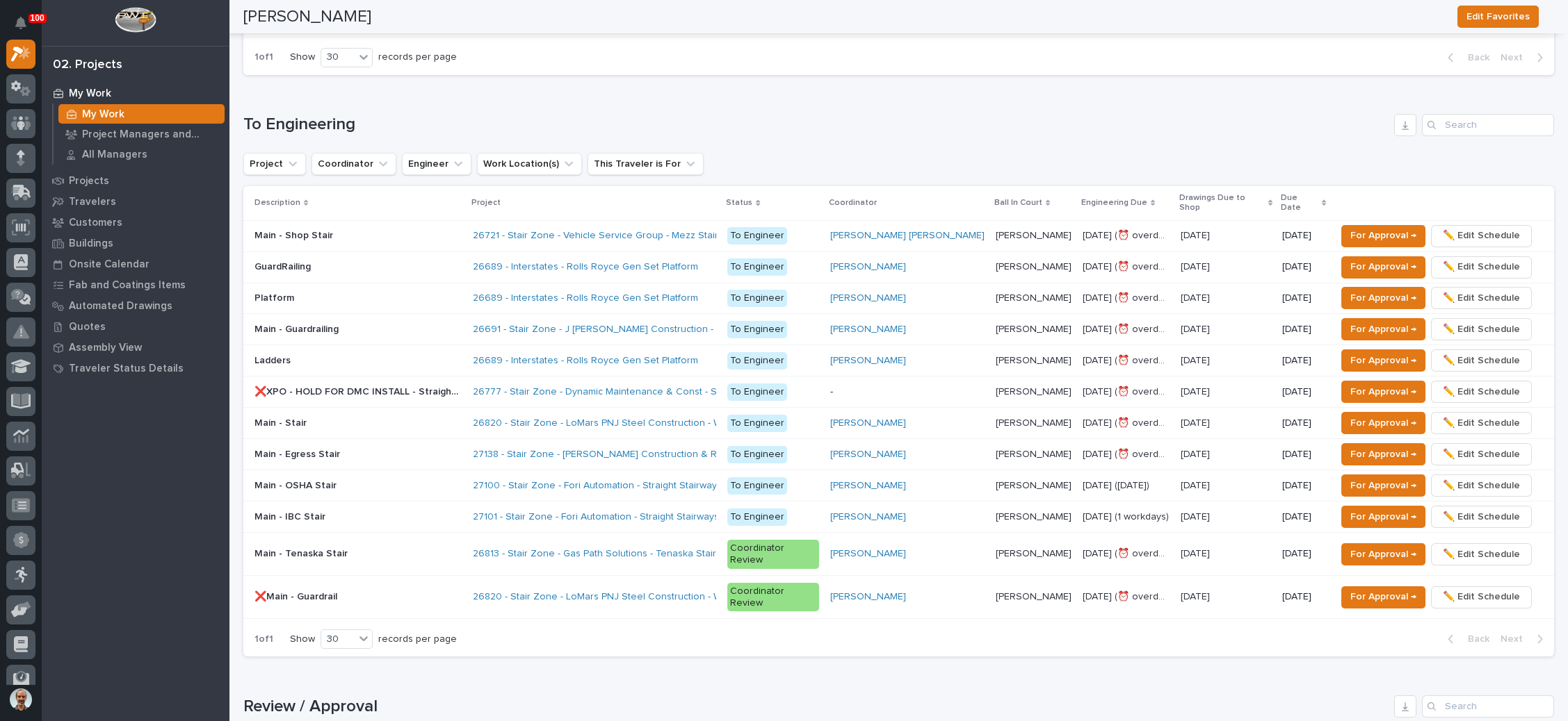
click at [433, 512] on p at bounding box center [357, 518] width 207 height 12
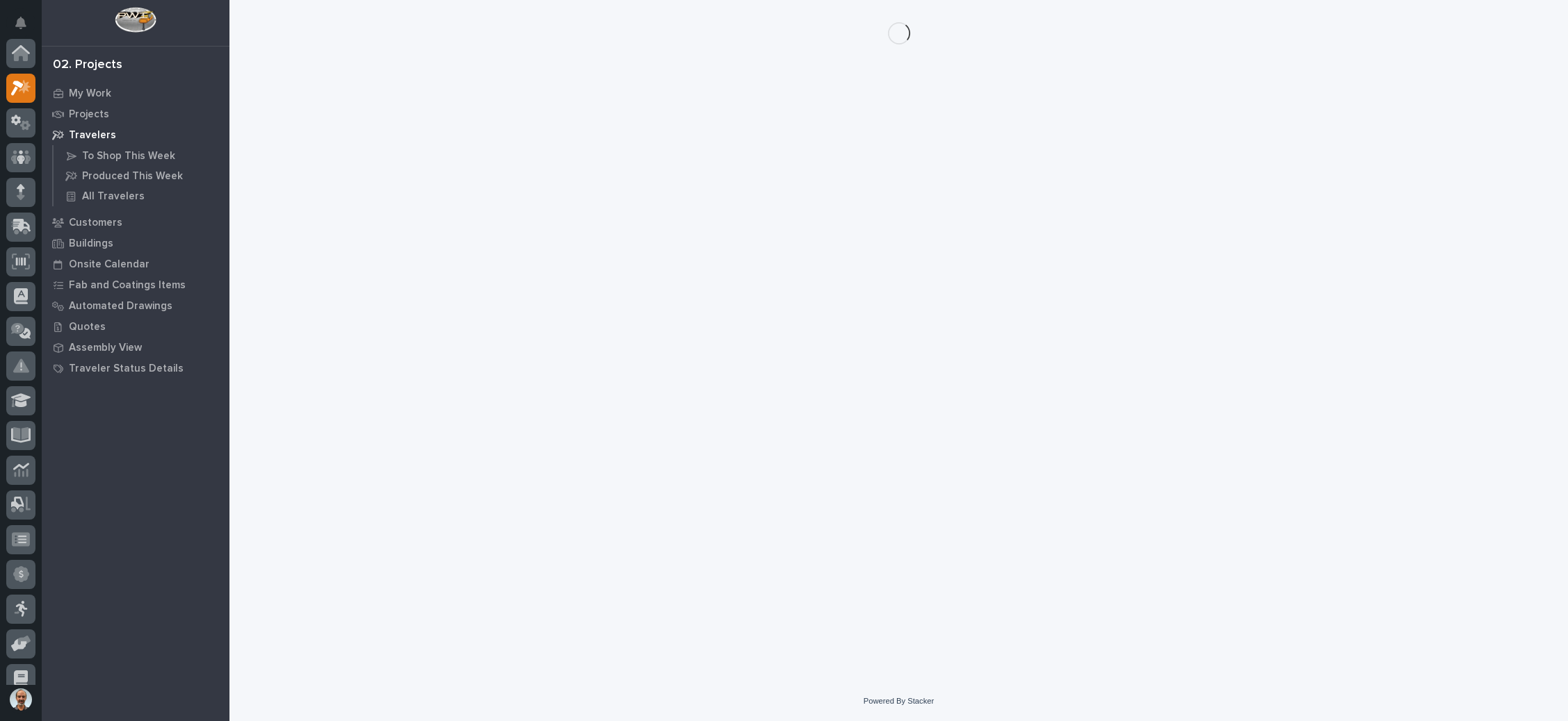
scroll to position [34, 0]
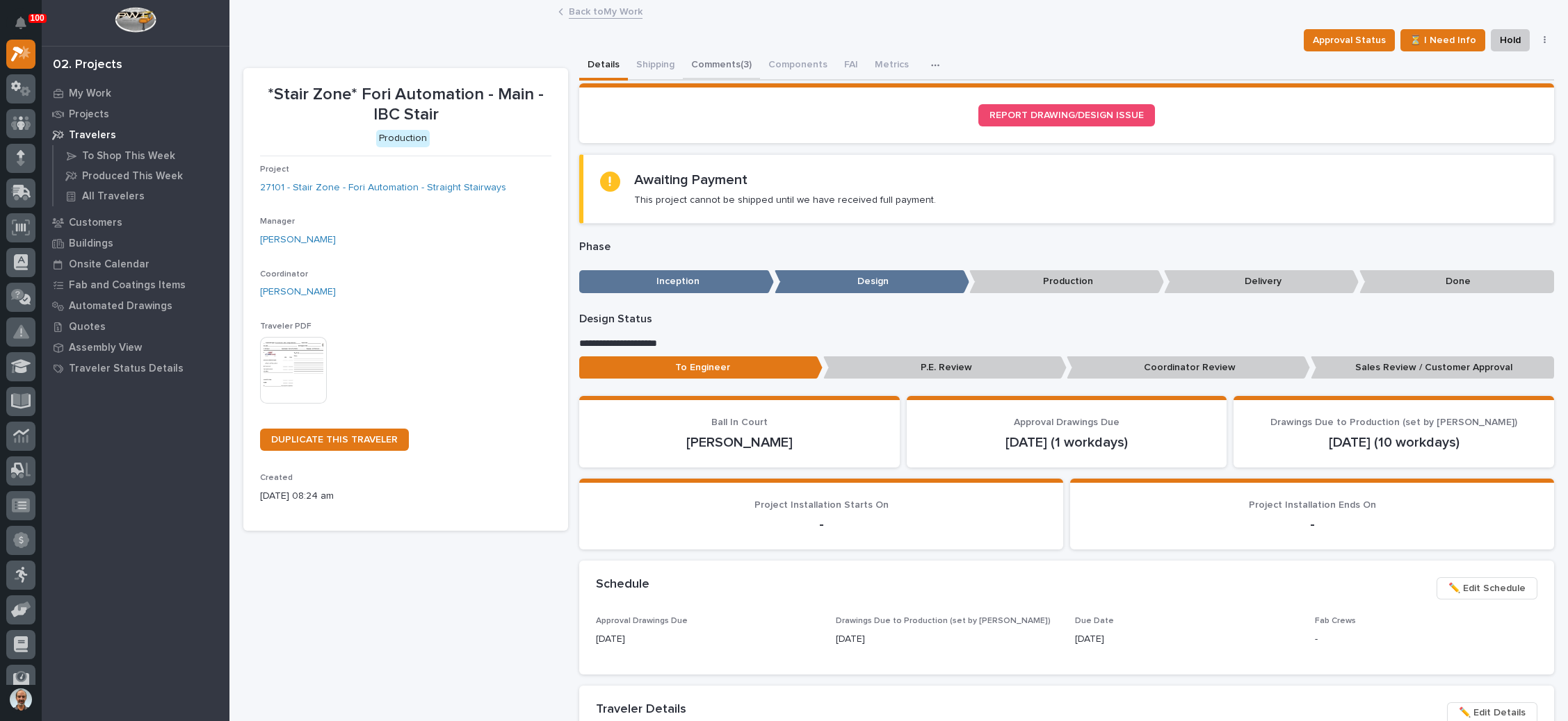
click at [735, 57] on button "Comments (3)" at bounding box center [721, 66] width 77 height 29
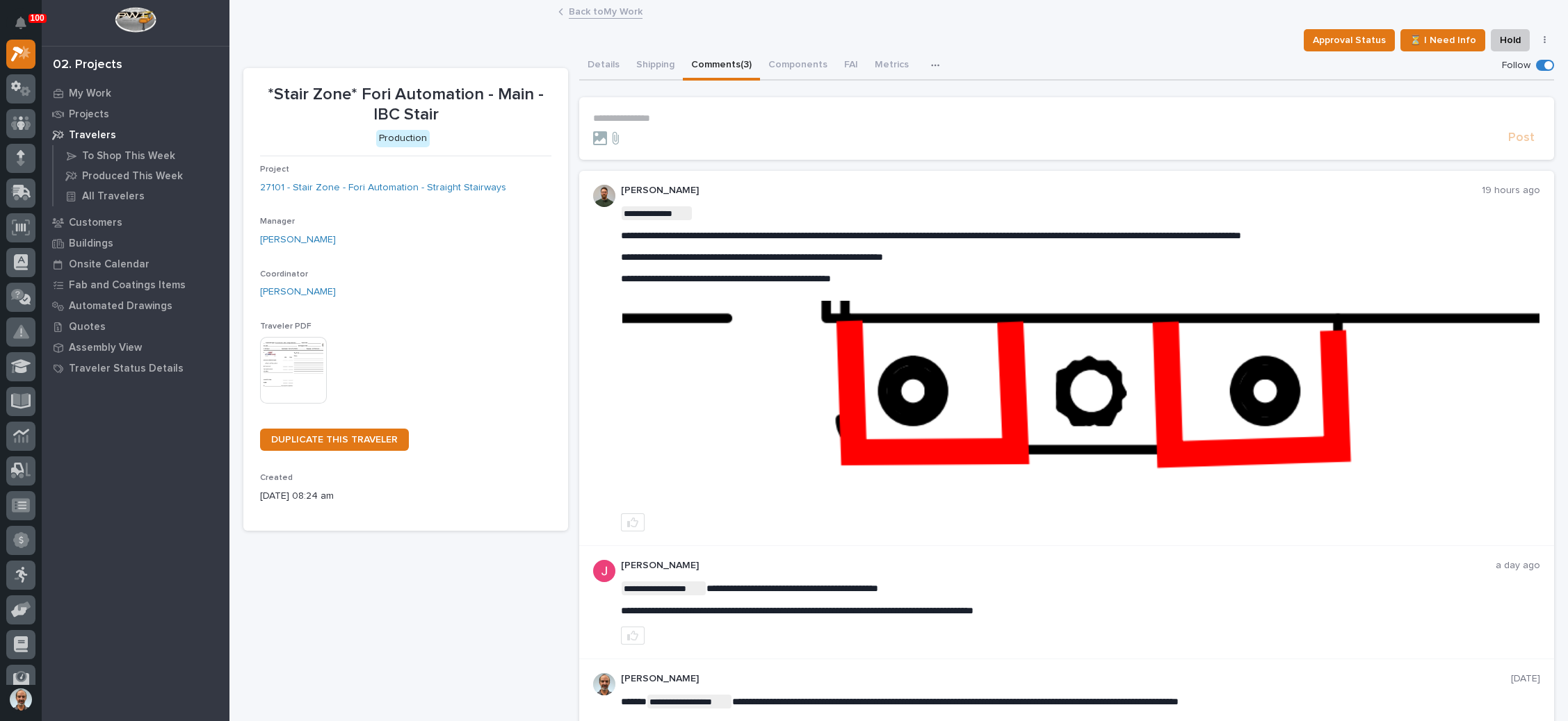
click at [630, 115] on p "**********" at bounding box center [1067, 118] width 947 height 12
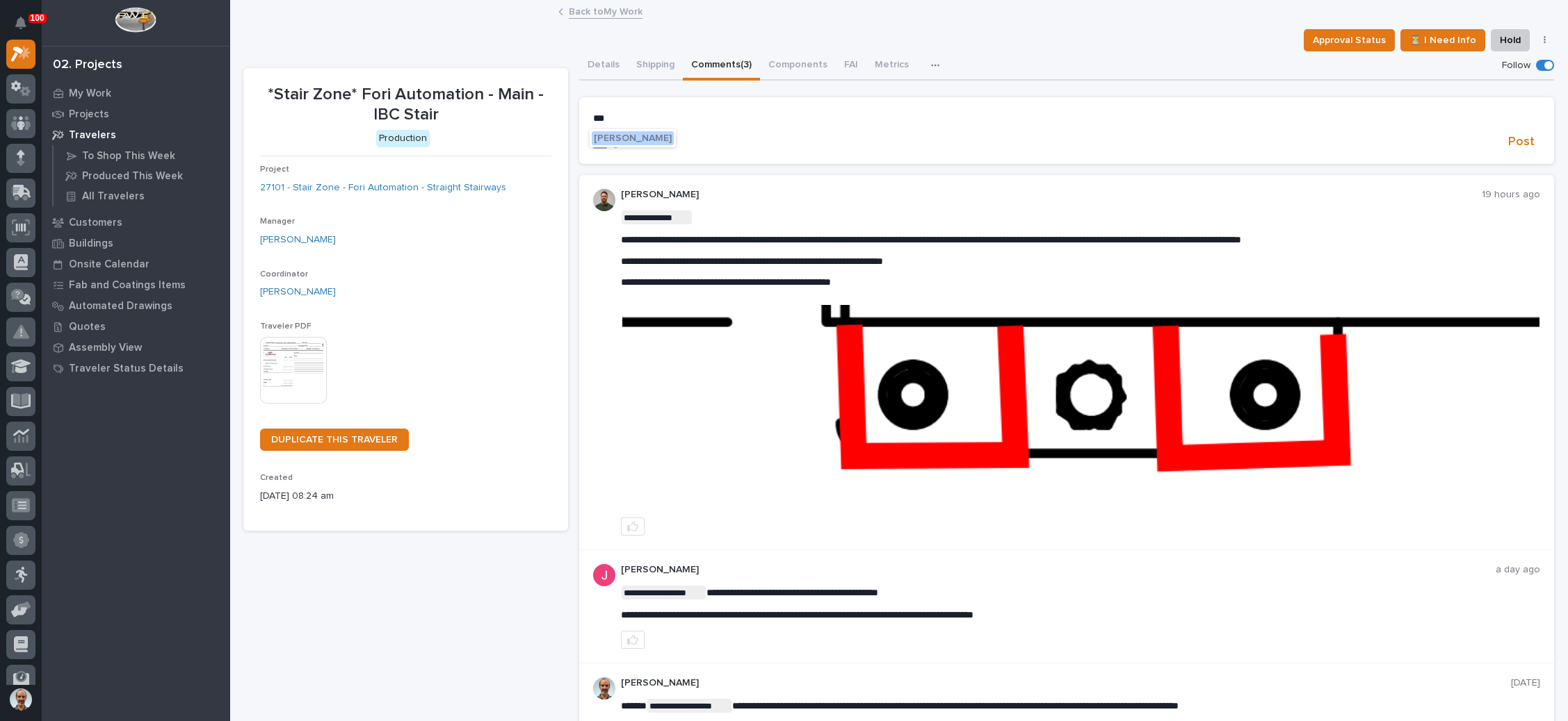
click at [629, 136] on span "[PERSON_NAME]" at bounding box center [632, 137] width 78 height 9
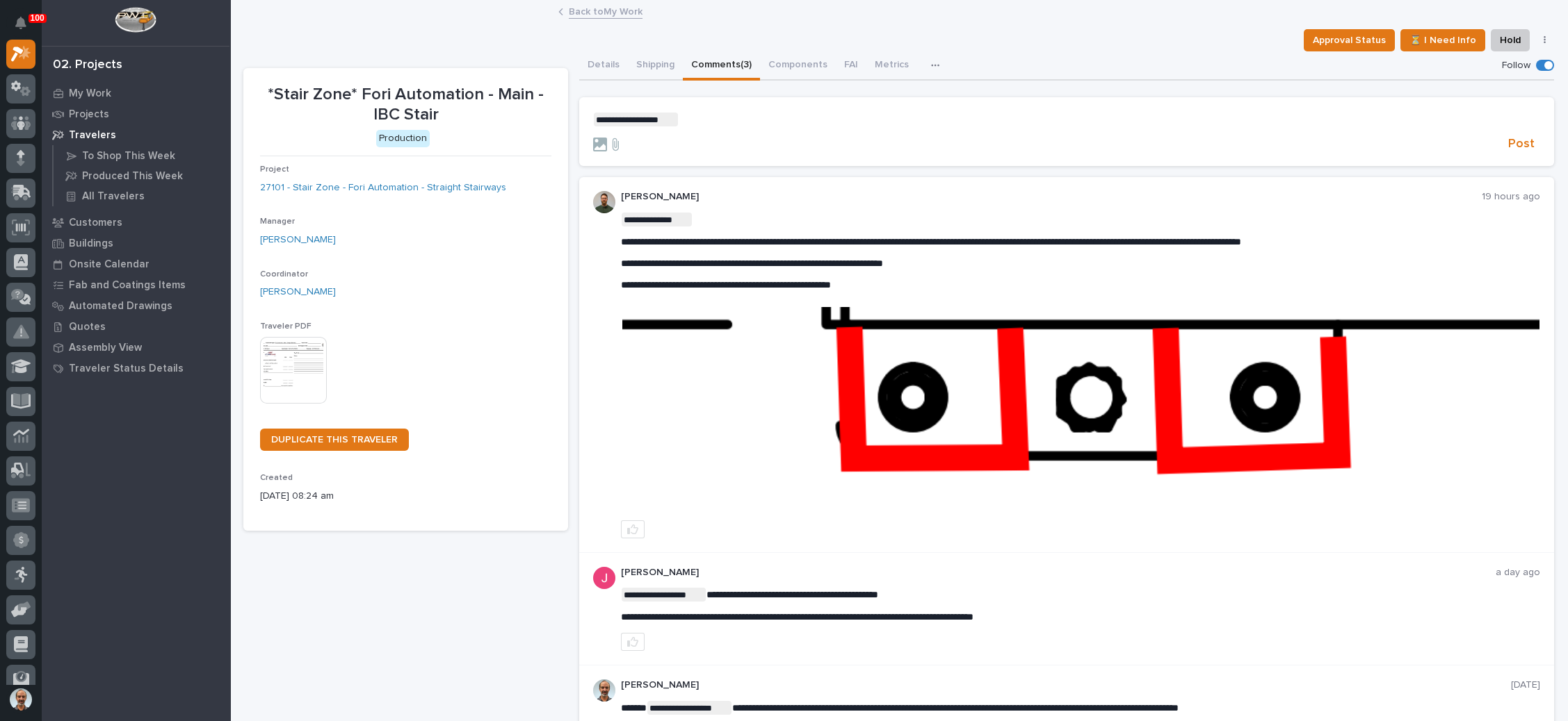
click at [682, 116] on p "**********" at bounding box center [1067, 119] width 947 height 14
click at [707, 160] on div "Josh Casper Josh Arnett Josh Nakasone" at bounding box center [720, 153] width 86 height 46
click at [737, 166] on span "Josh Nakasone" at bounding box center [720, 167] width 78 height 9
click at [768, 113] on p "**********" at bounding box center [1067, 119] width 947 height 14
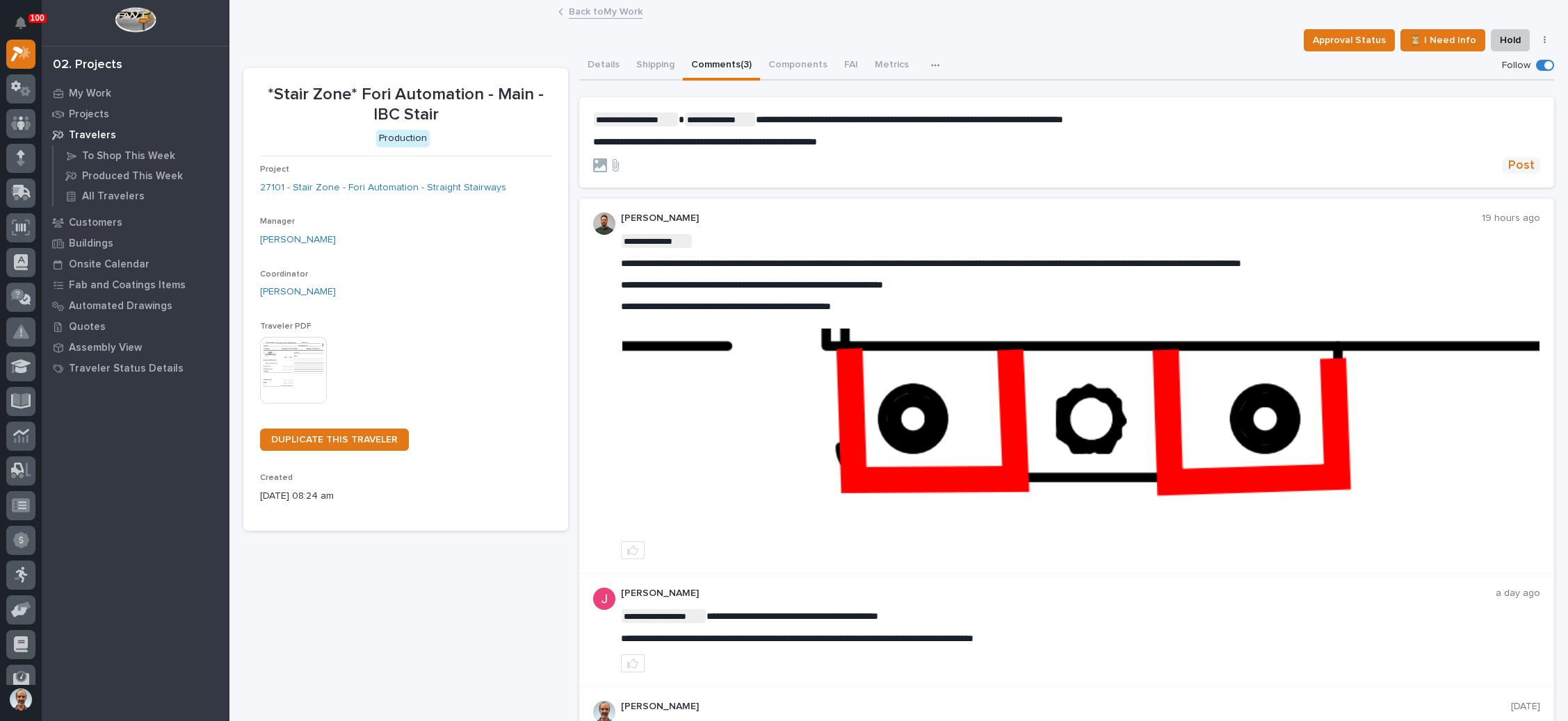
click at [1508, 158] on span "Post" at bounding box center [1521, 166] width 27 height 16
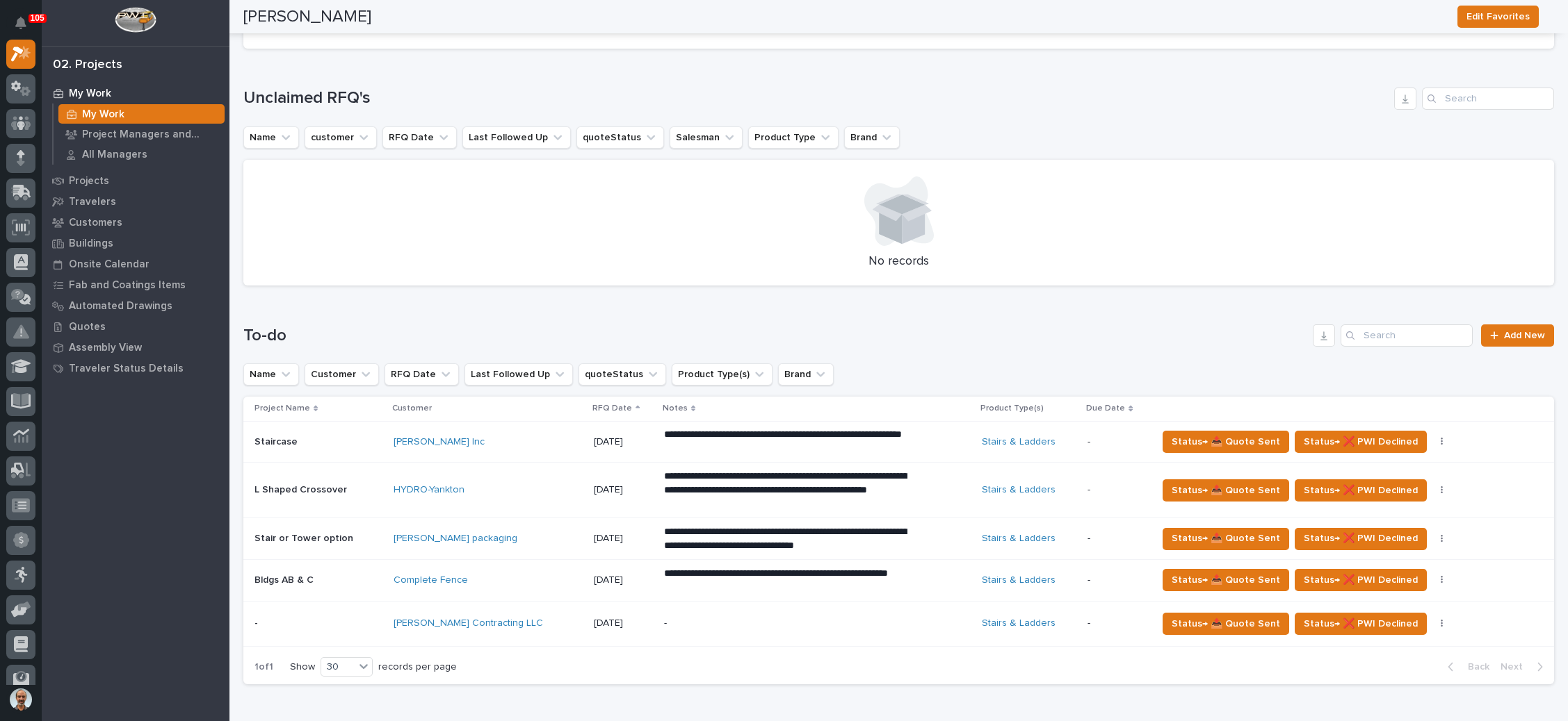
scroll to position [371, 0]
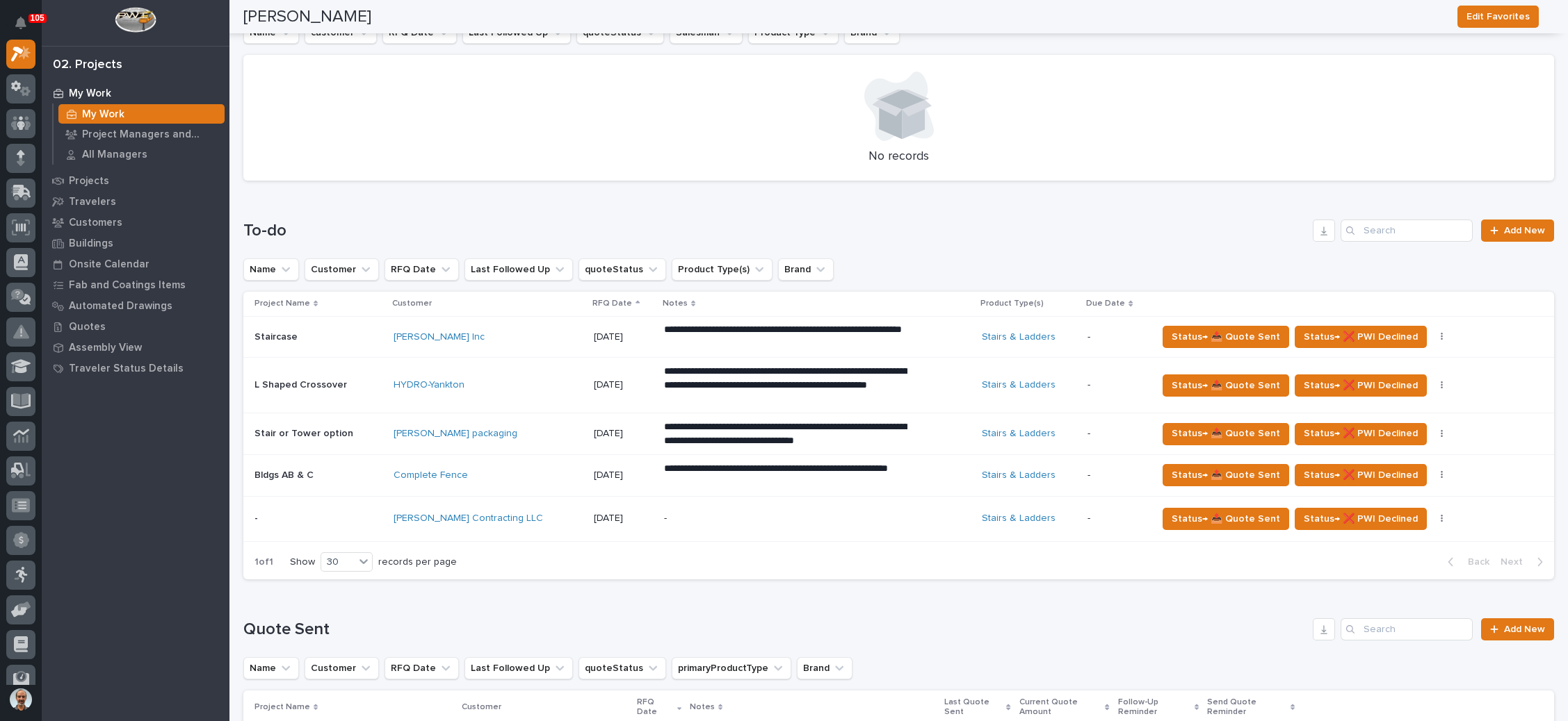
click at [704, 472] on p "**********" at bounding box center [785, 476] width 243 height 27
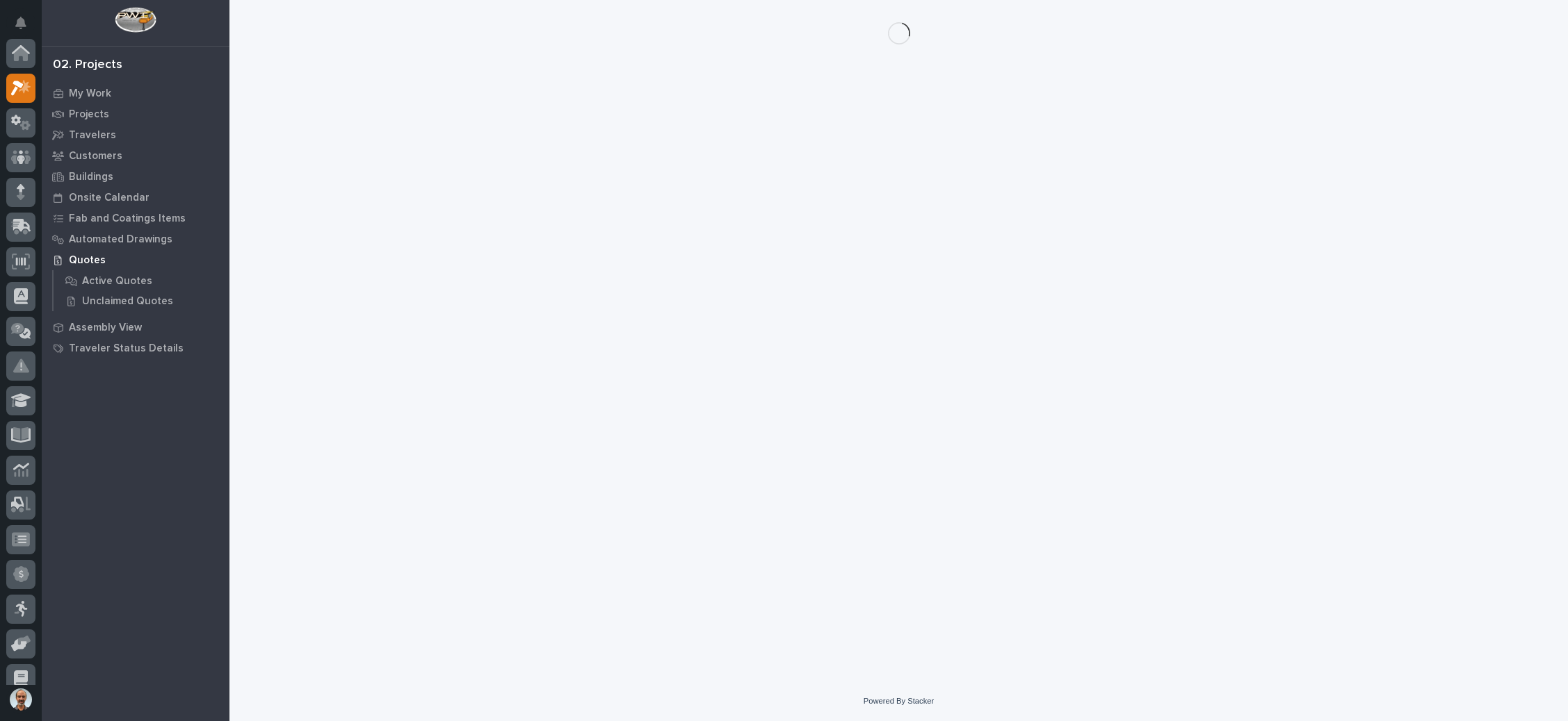
scroll to position [34, 0]
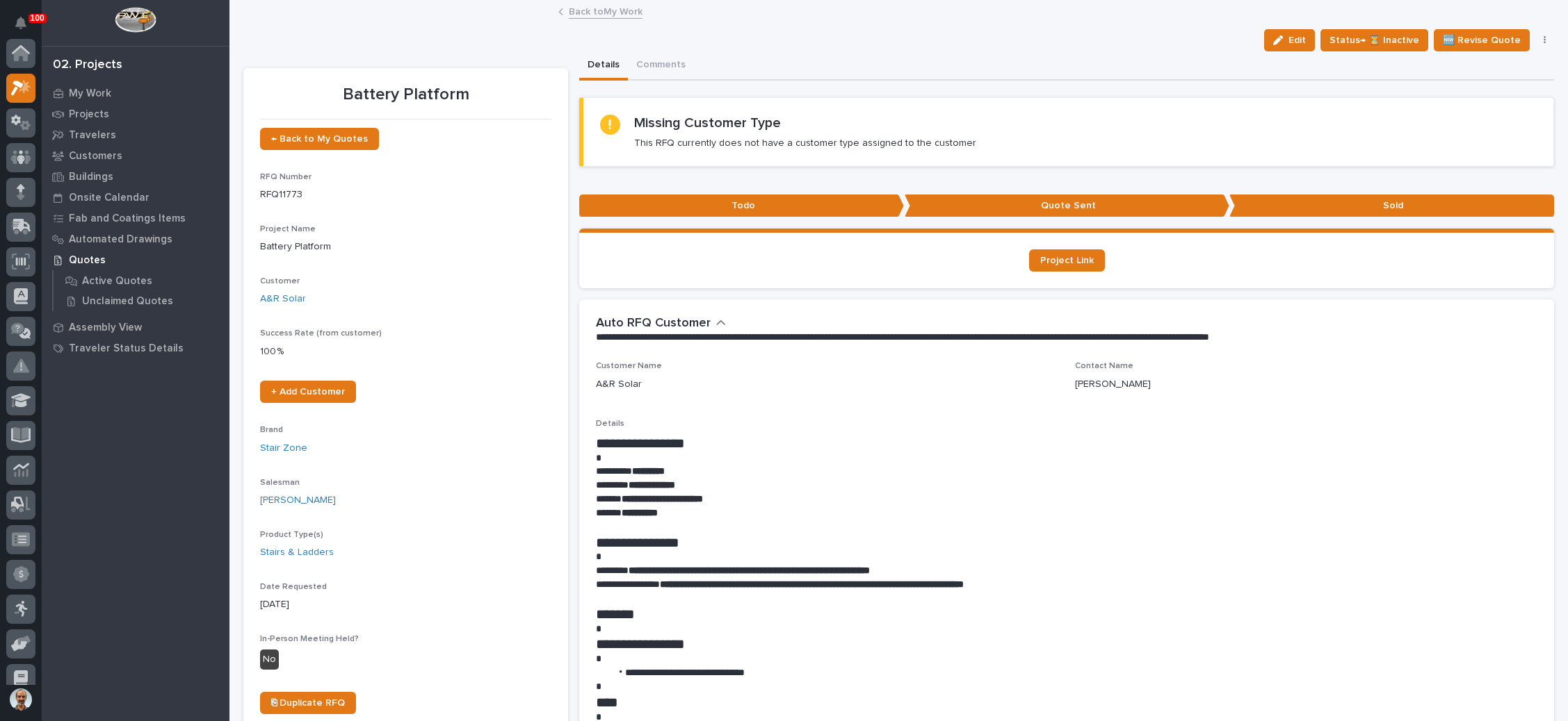
scroll to position [34, 0]
click at [349, 142] on span "← Back to My Quotes" at bounding box center [319, 138] width 97 height 9
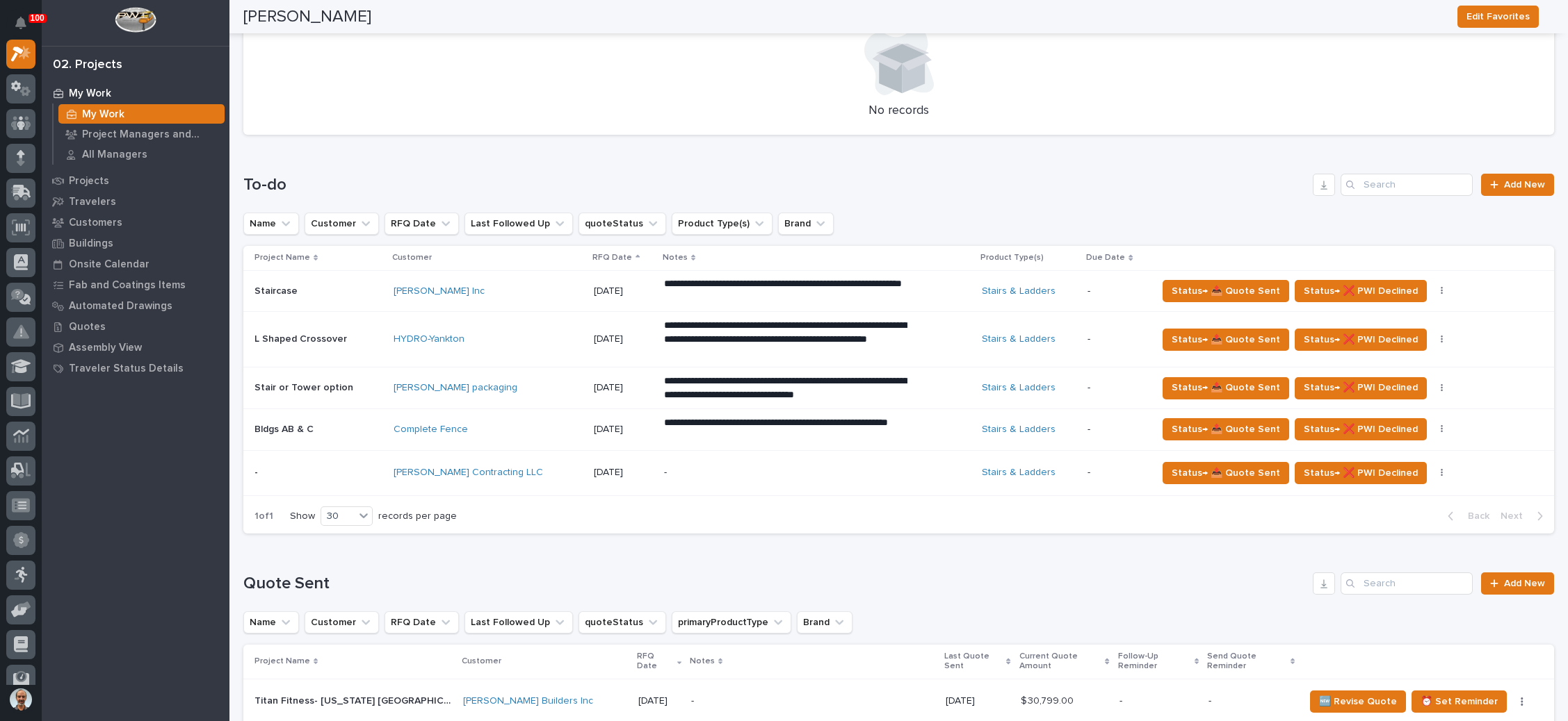
scroll to position [834, 0]
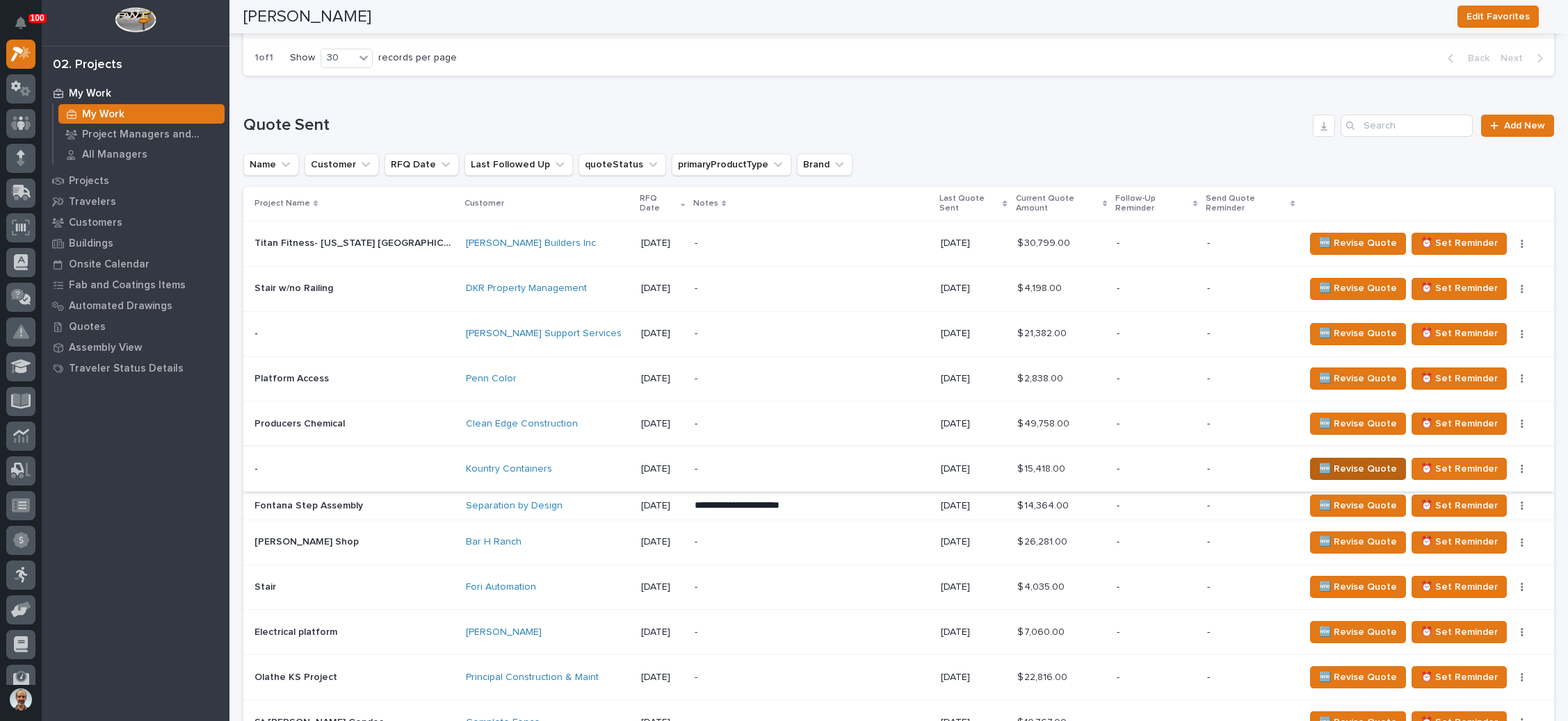
click at [1340, 477] on span "🆕 Revise Quote" at bounding box center [1358, 469] width 78 height 16
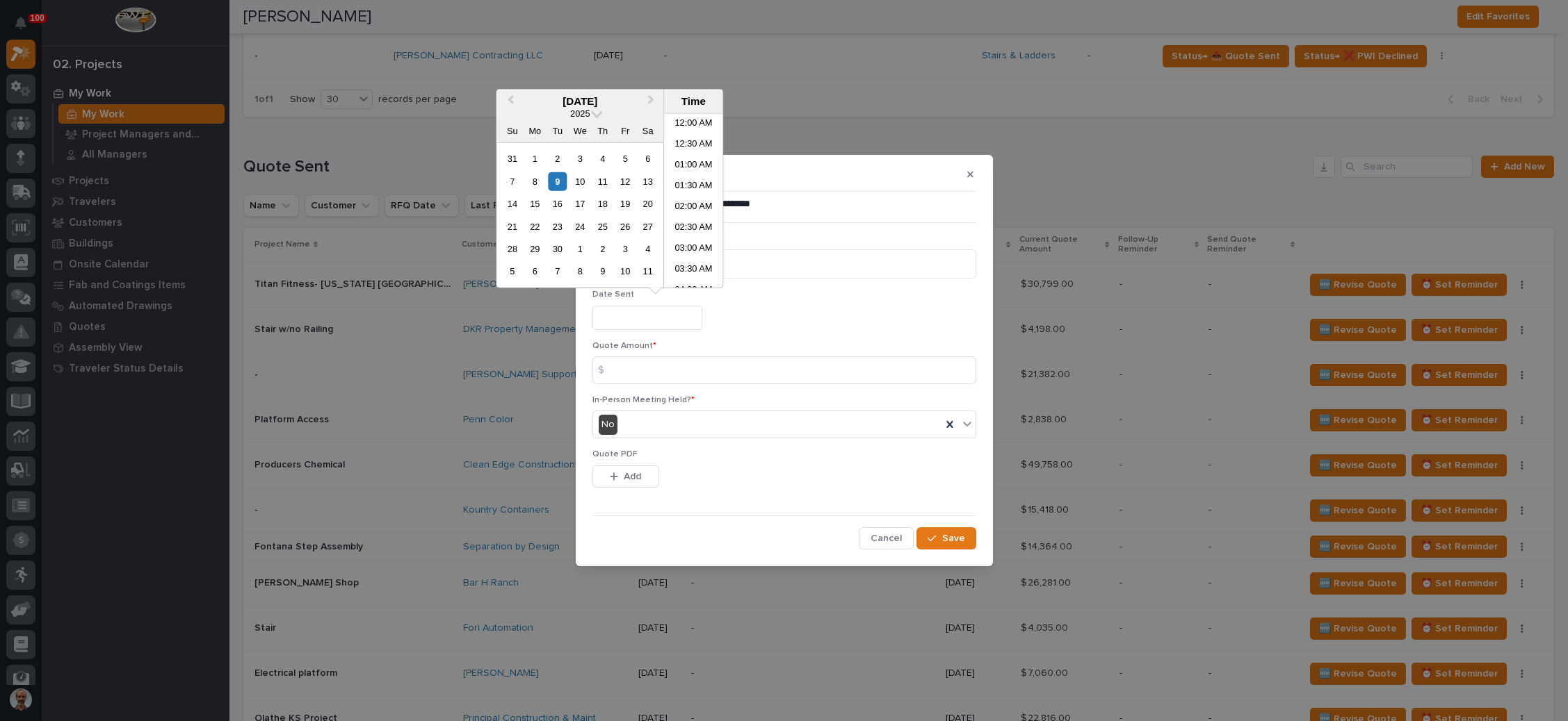
click at [666, 323] on input "text" at bounding box center [647, 318] width 110 height 24
click at [553, 179] on div "9" at bounding box center [557, 181] width 19 height 19
type input "**********"
click at [678, 376] on input at bounding box center [784, 370] width 384 height 27
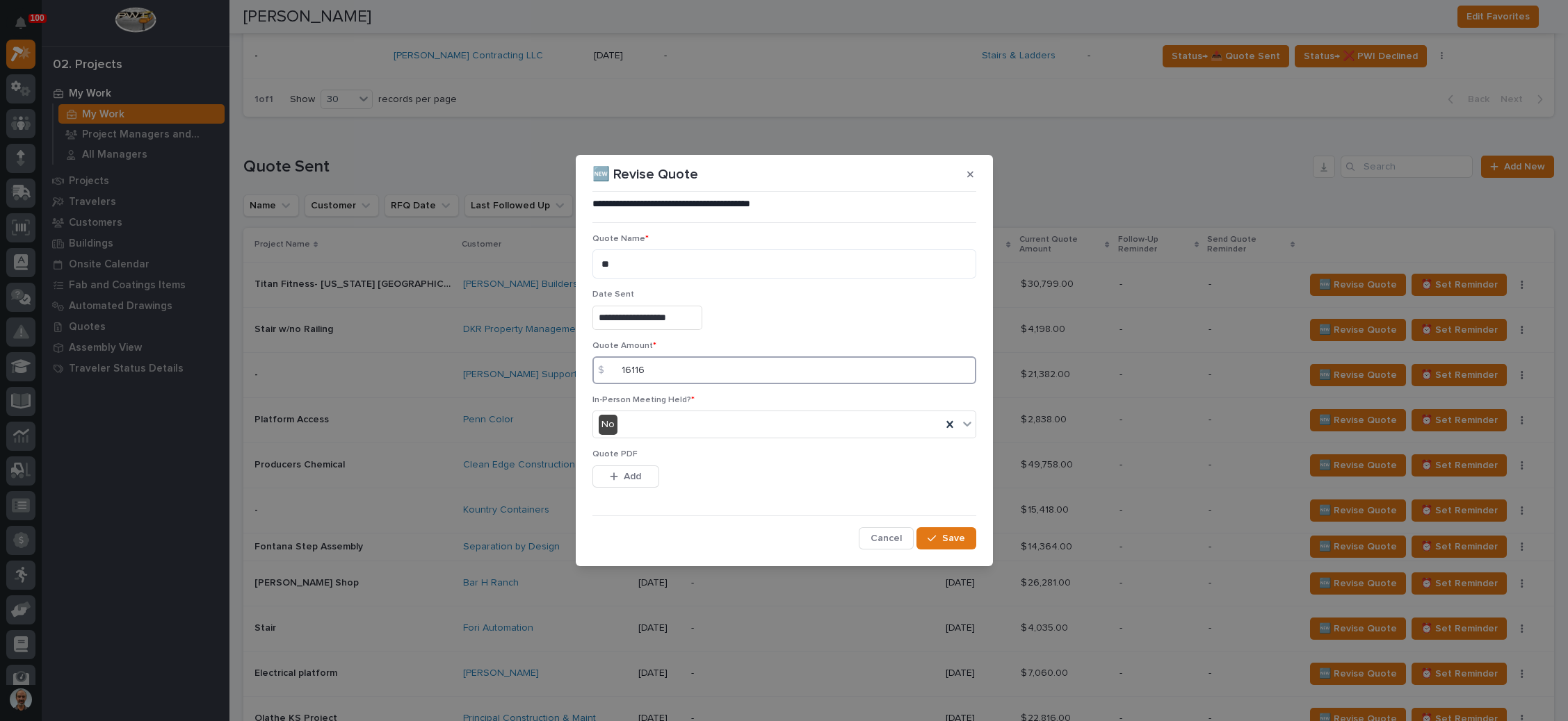
type input "16116"
click at [633, 464] on div "Quote PDF This file cannot be opened Download File Add" at bounding box center [784, 476] width 384 height 54
drag, startPoint x: 625, startPoint y: 473, endPoint x: 711, endPoint y: 449, distance: 89.3
click at [627, 473] on span "Add" at bounding box center [632, 476] width 17 height 13
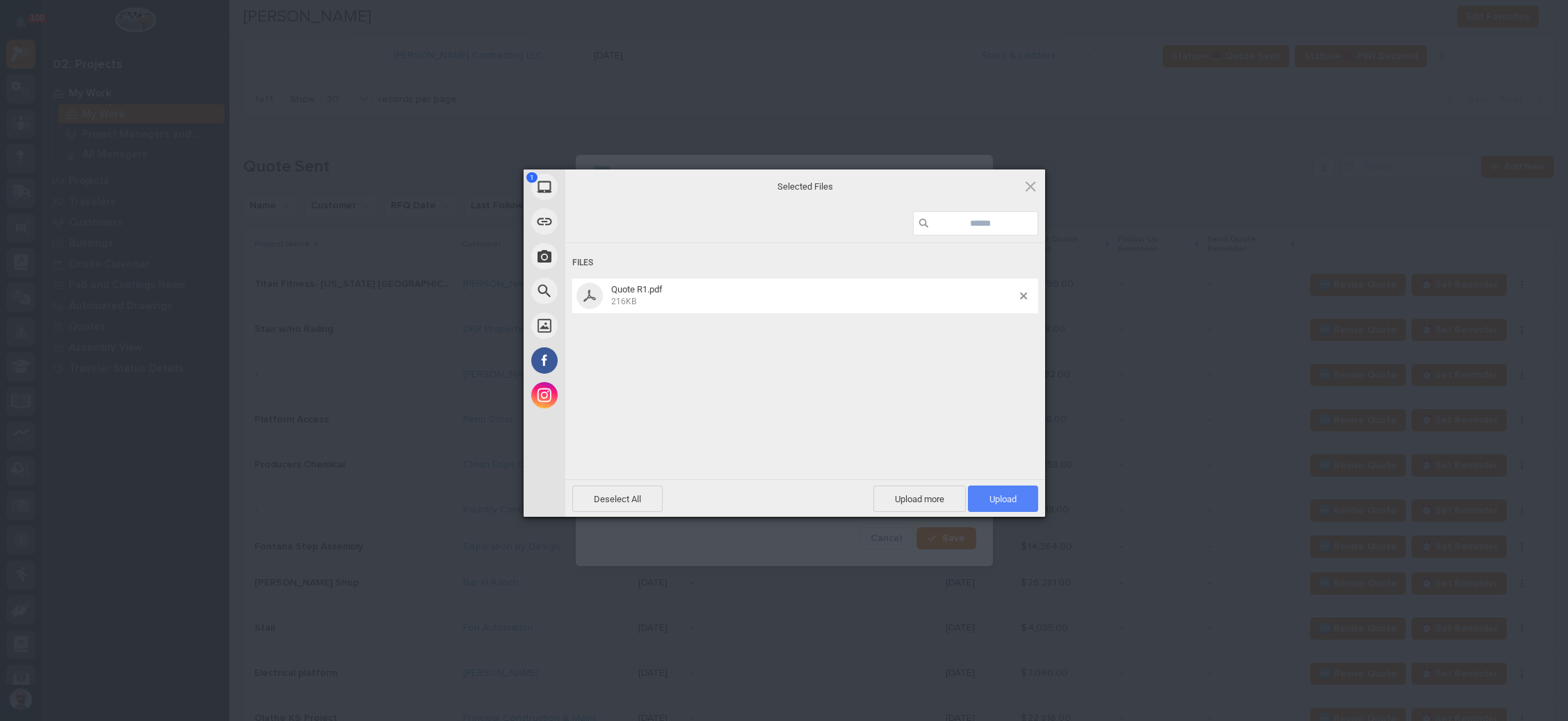
drag, startPoint x: 1012, startPoint y: 497, endPoint x: 1020, endPoint y: 494, distance: 8.5
click at [1012, 497] on span "Upload 1" at bounding box center [1003, 500] width 27 height 10
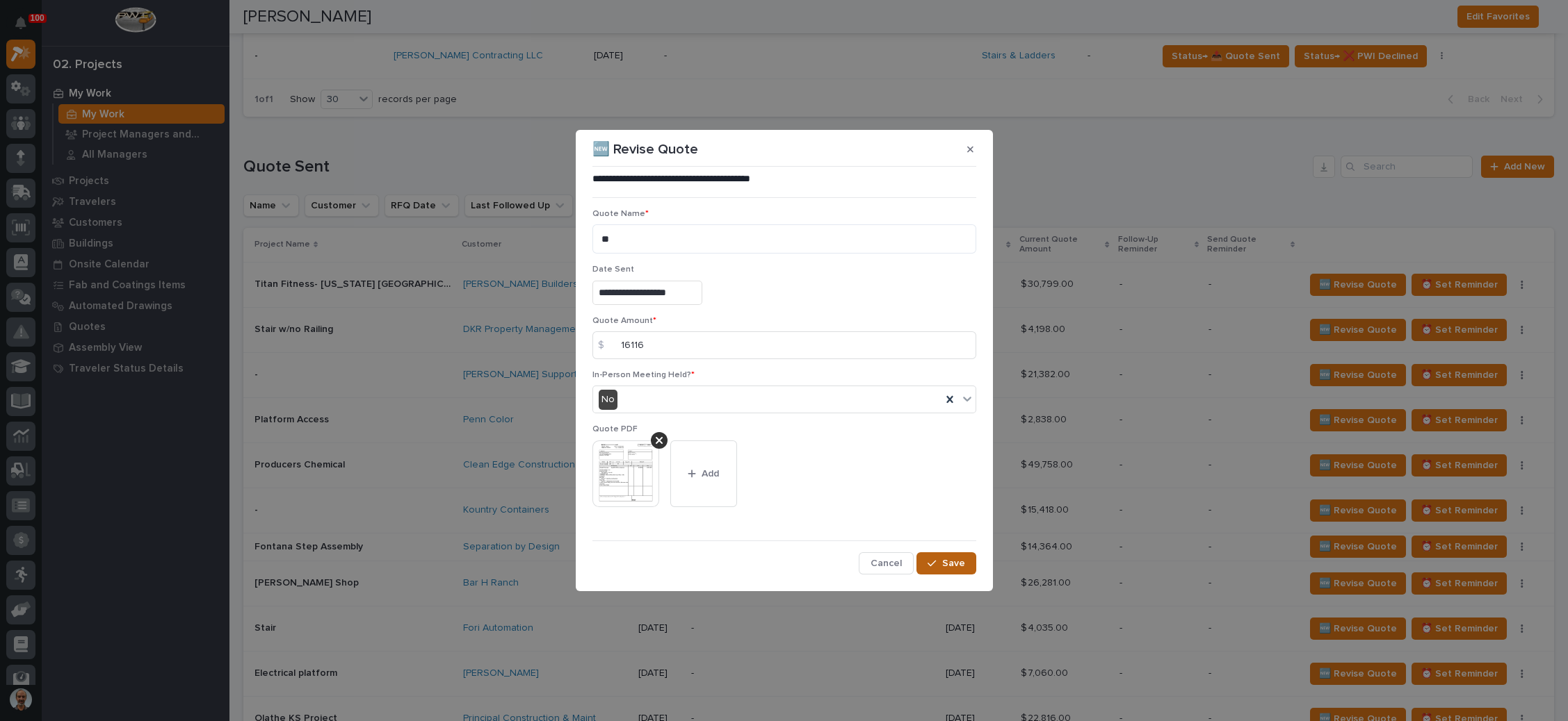
click at [922, 551] on div "**********" at bounding box center [784, 373] width 384 height 403
click at [945, 559] on span "Save" at bounding box center [953, 563] width 23 height 13
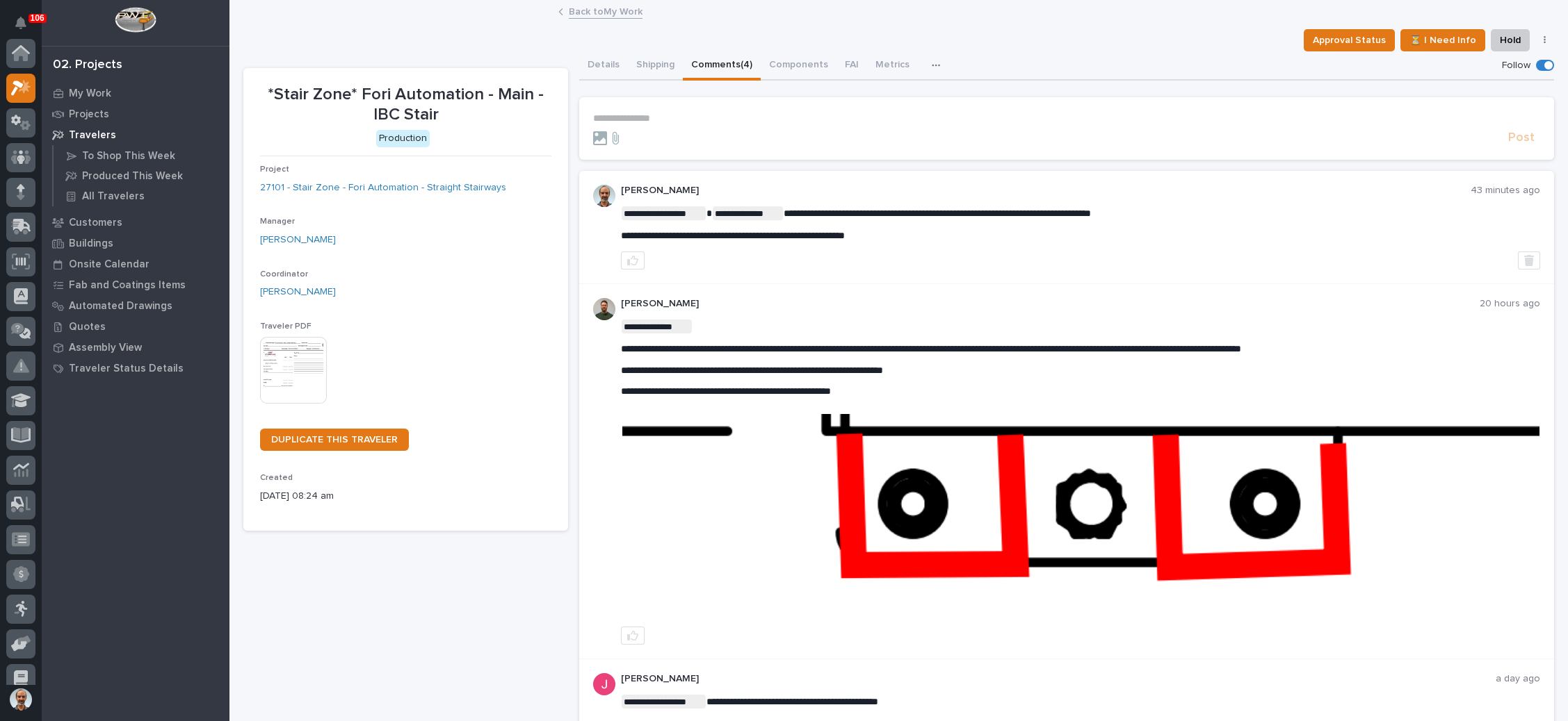
scroll to position [34, 0]
click at [601, 7] on link "Back to My Work" at bounding box center [605, 10] width 74 height 16
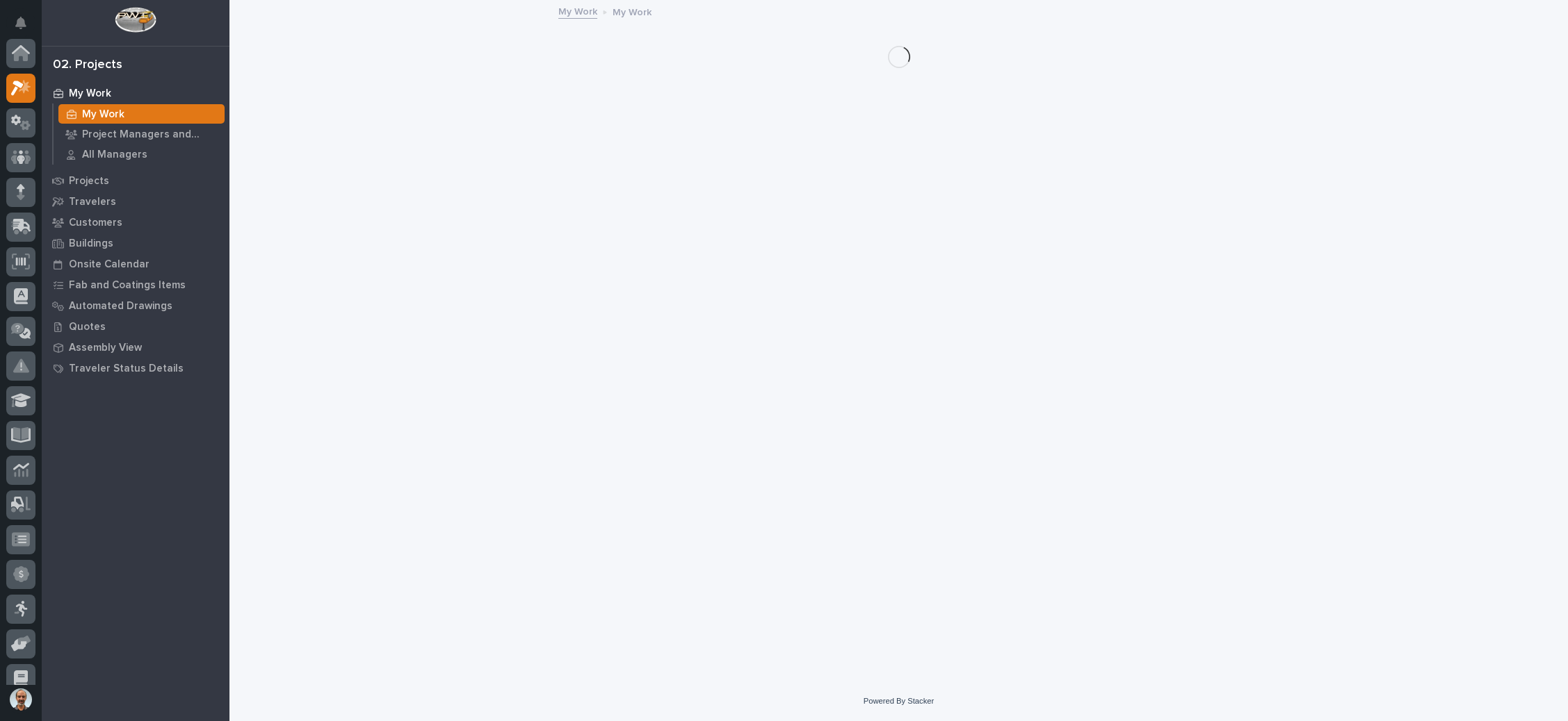
scroll to position [34, 0]
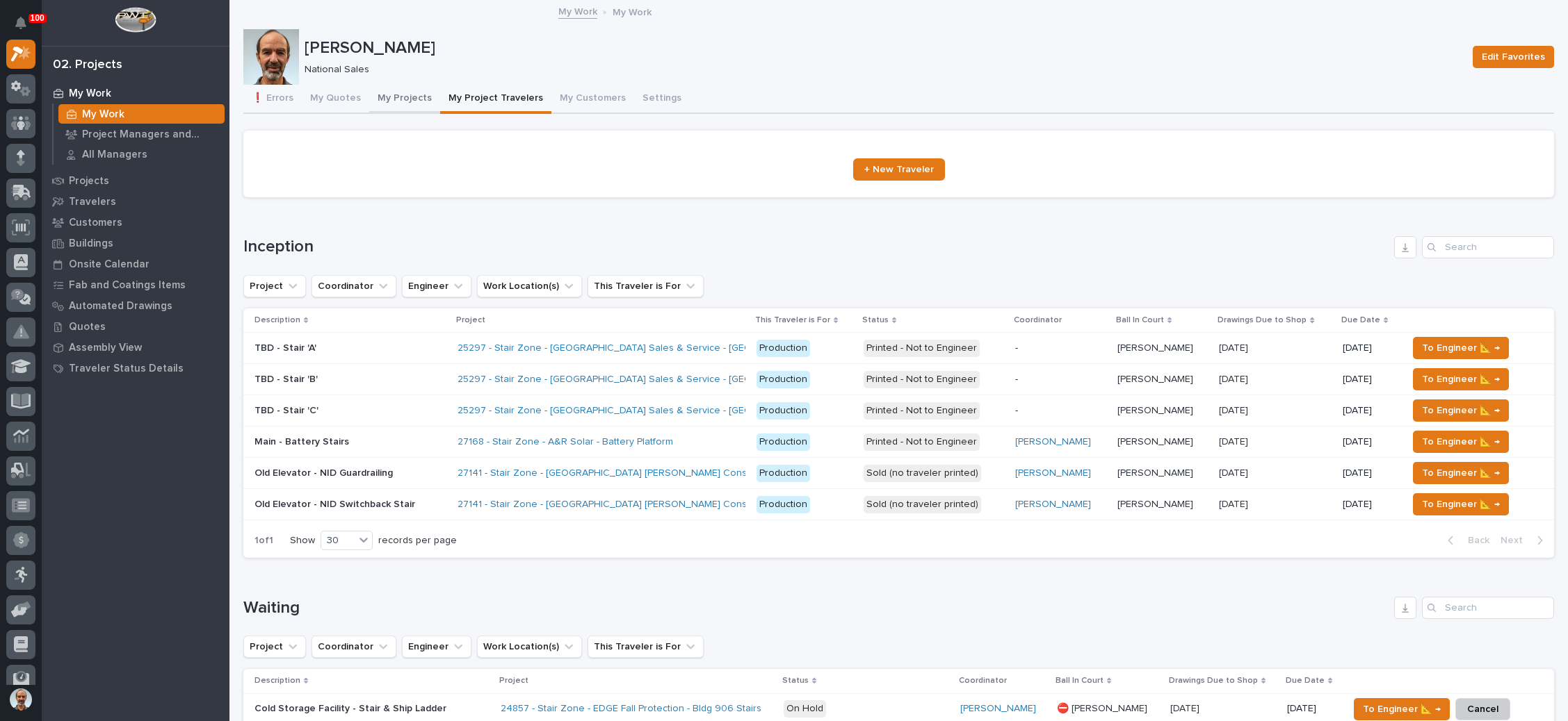
click at [407, 97] on button "My Projects" at bounding box center [404, 100] width 71 height 29
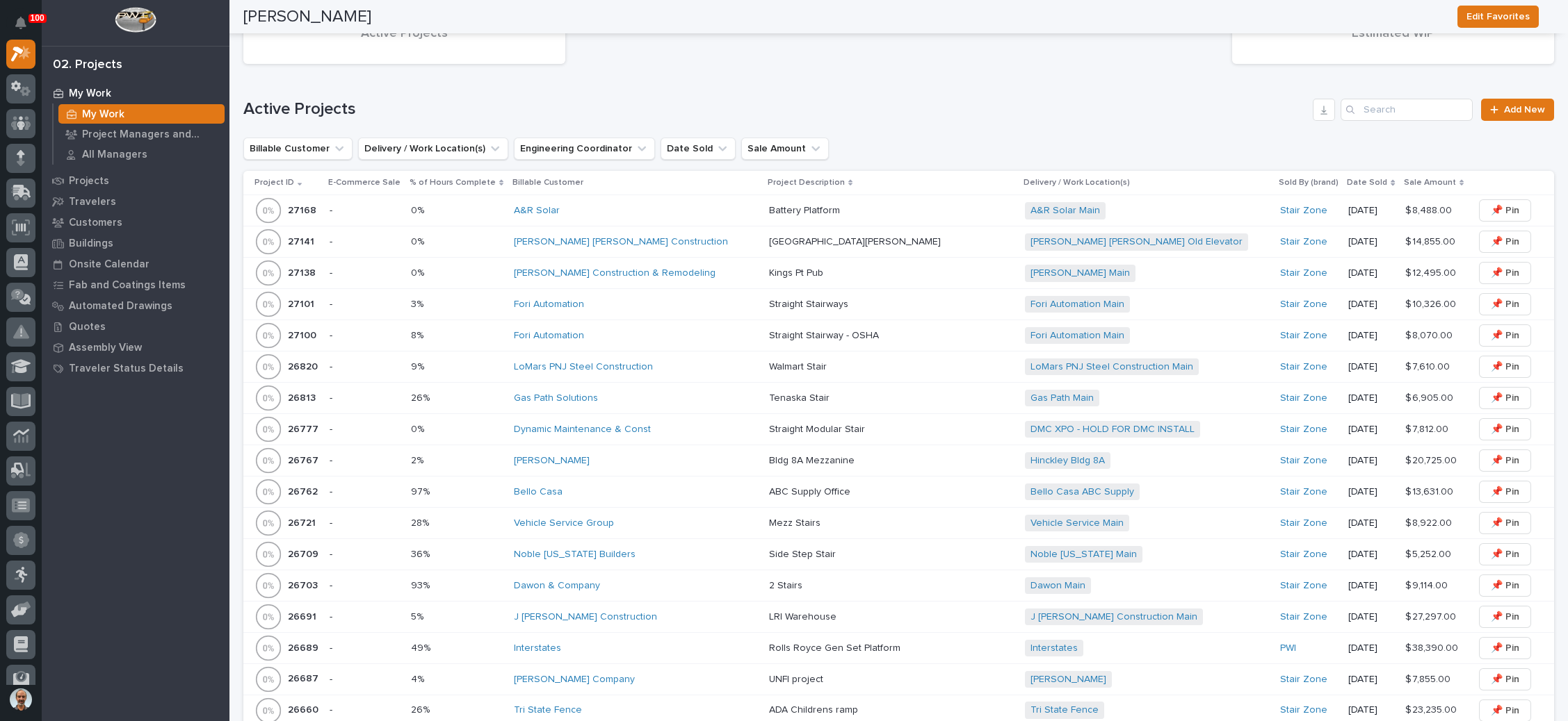
scroll to position [1042, 0]
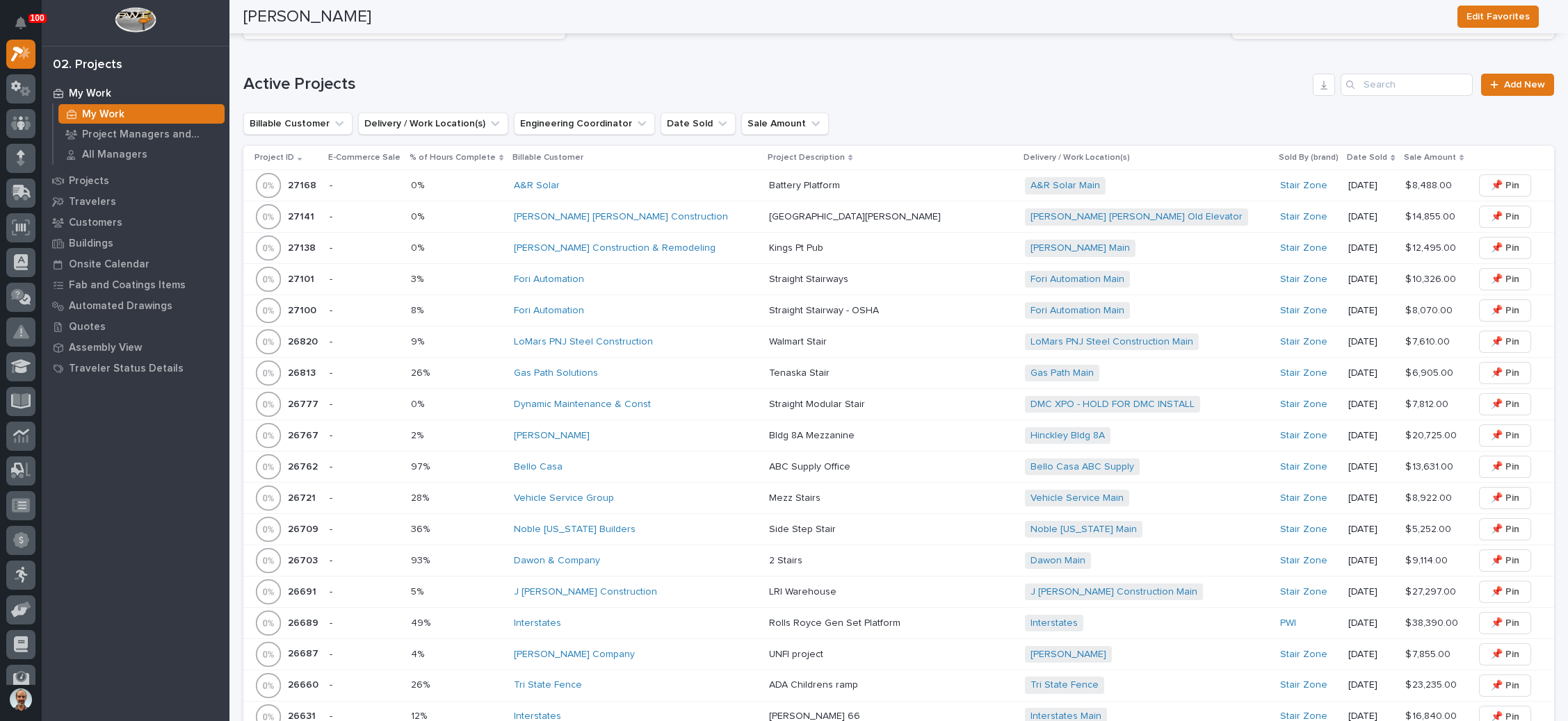
click at [871, 367] on p at bounding box center [890, 373] width 243 height 12
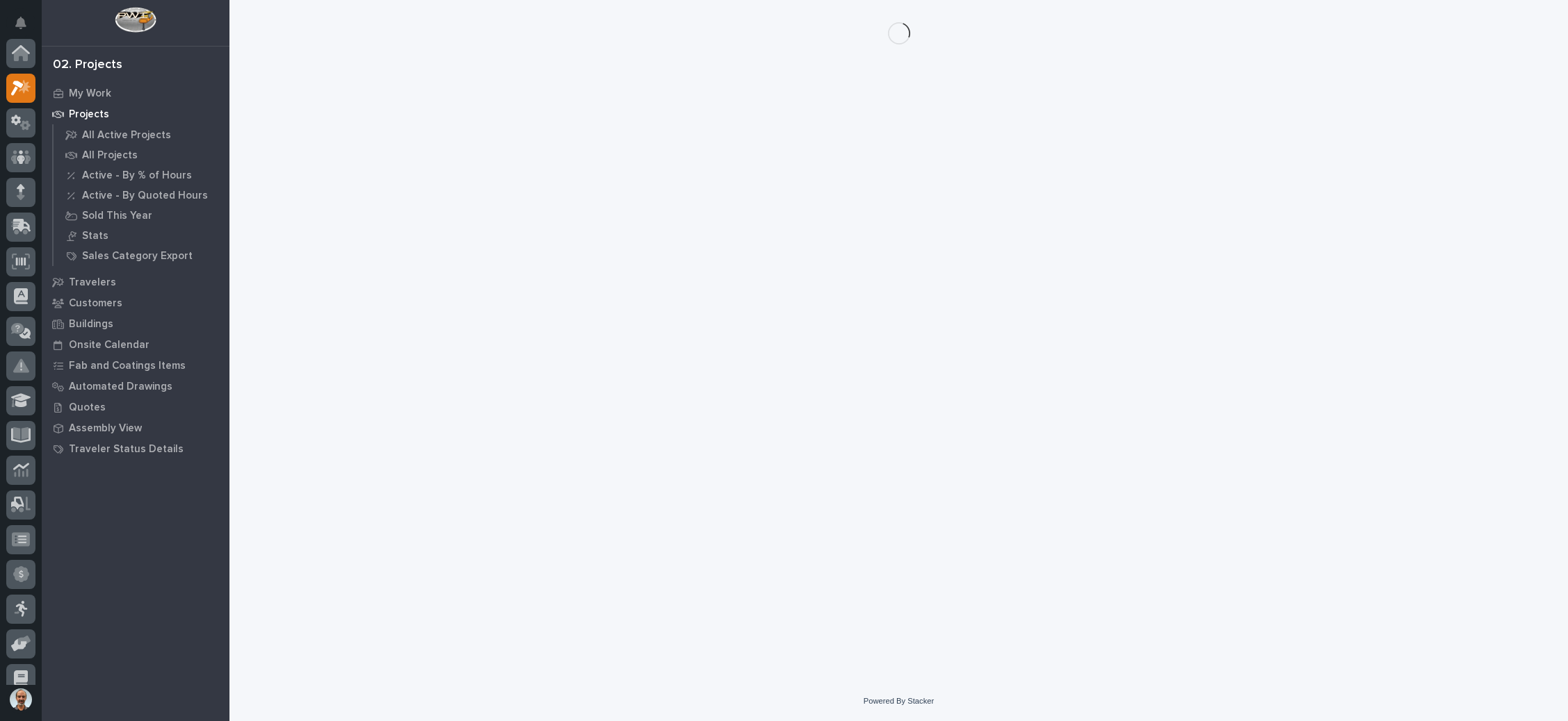
scroll to position [34, 0]
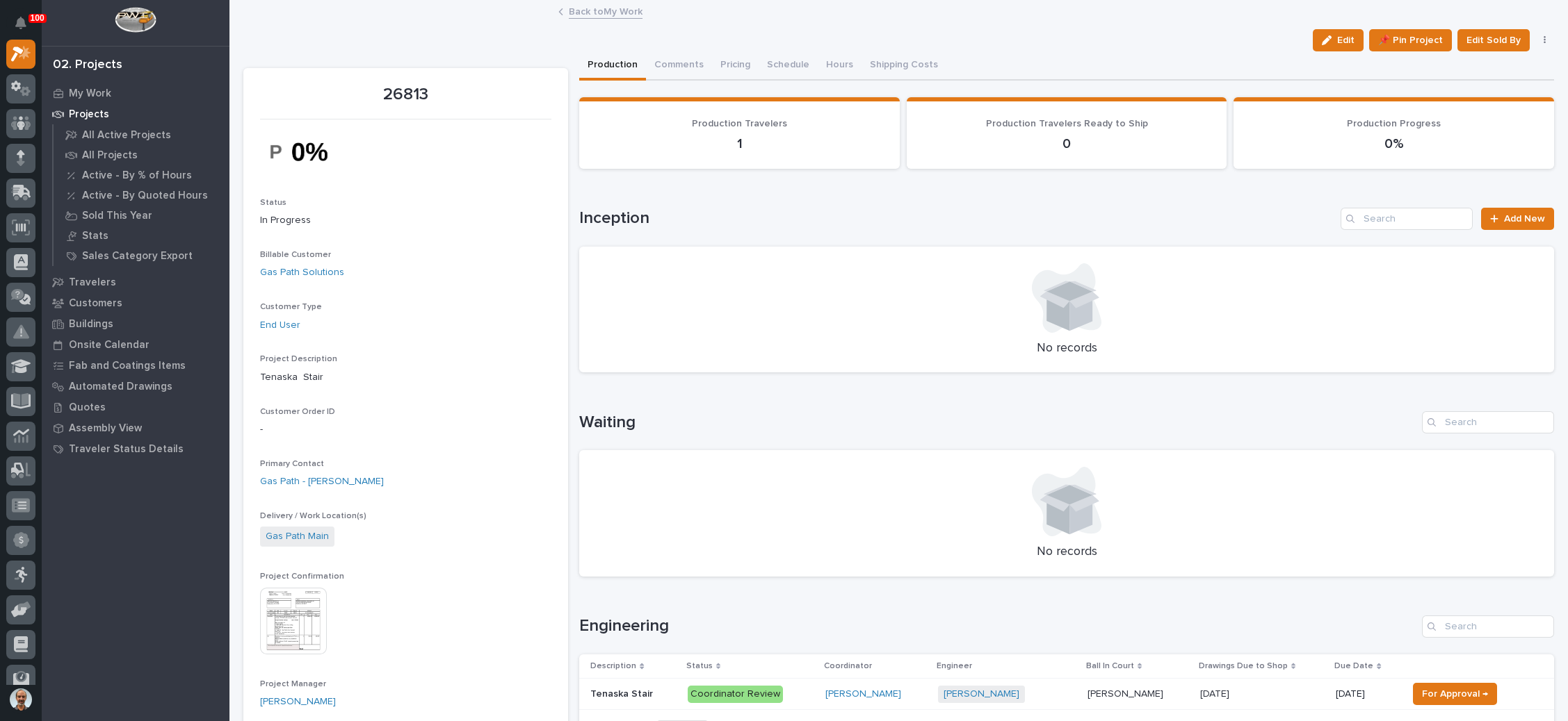
click at [1543, 39] on icon "button" at bounding box center [1544, 40] width 2 height 9
click at [1474, 63] on span "Cancel" at bounding box center [1479, 68] width 31 height 16
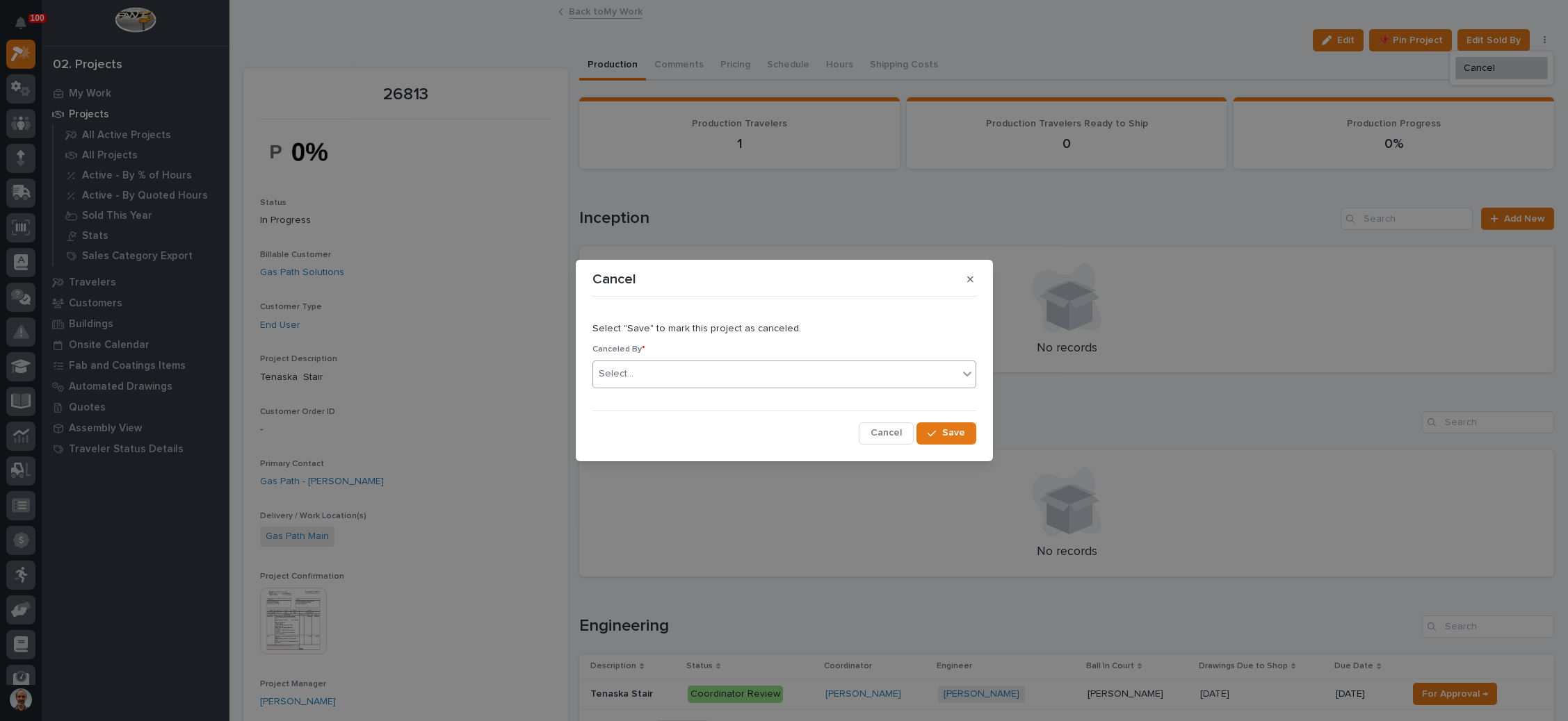
click at [821, 371] on div "Select..." at bounding box center [775, 374] width 365 height 23
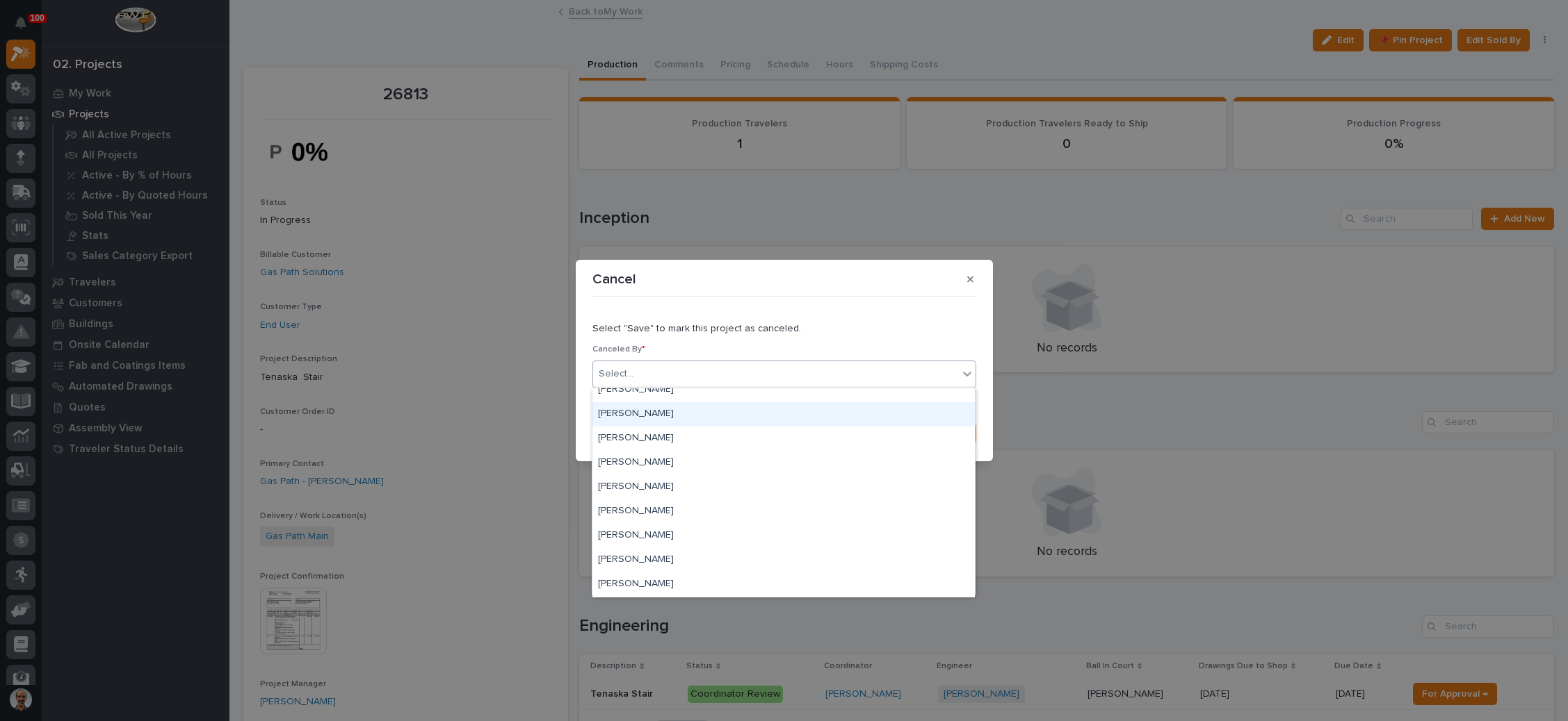
scroll to position [626, 0]
click at [671, 409] on div "[PERSON_NAME]" at bounding box center [783, 408] width 382 height 24
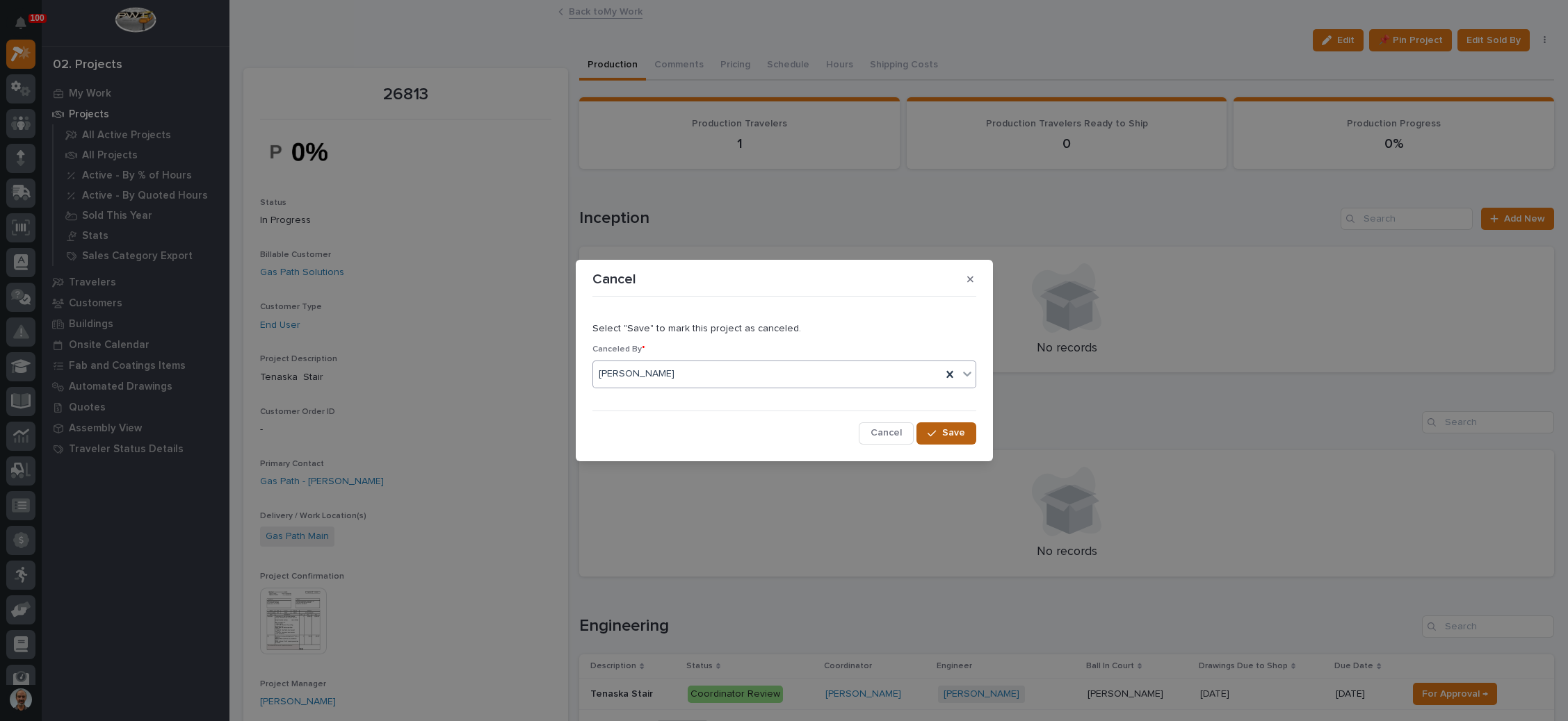
click at [940, 429] on div "button" at bounding box center [934, 433] width 14 height 9
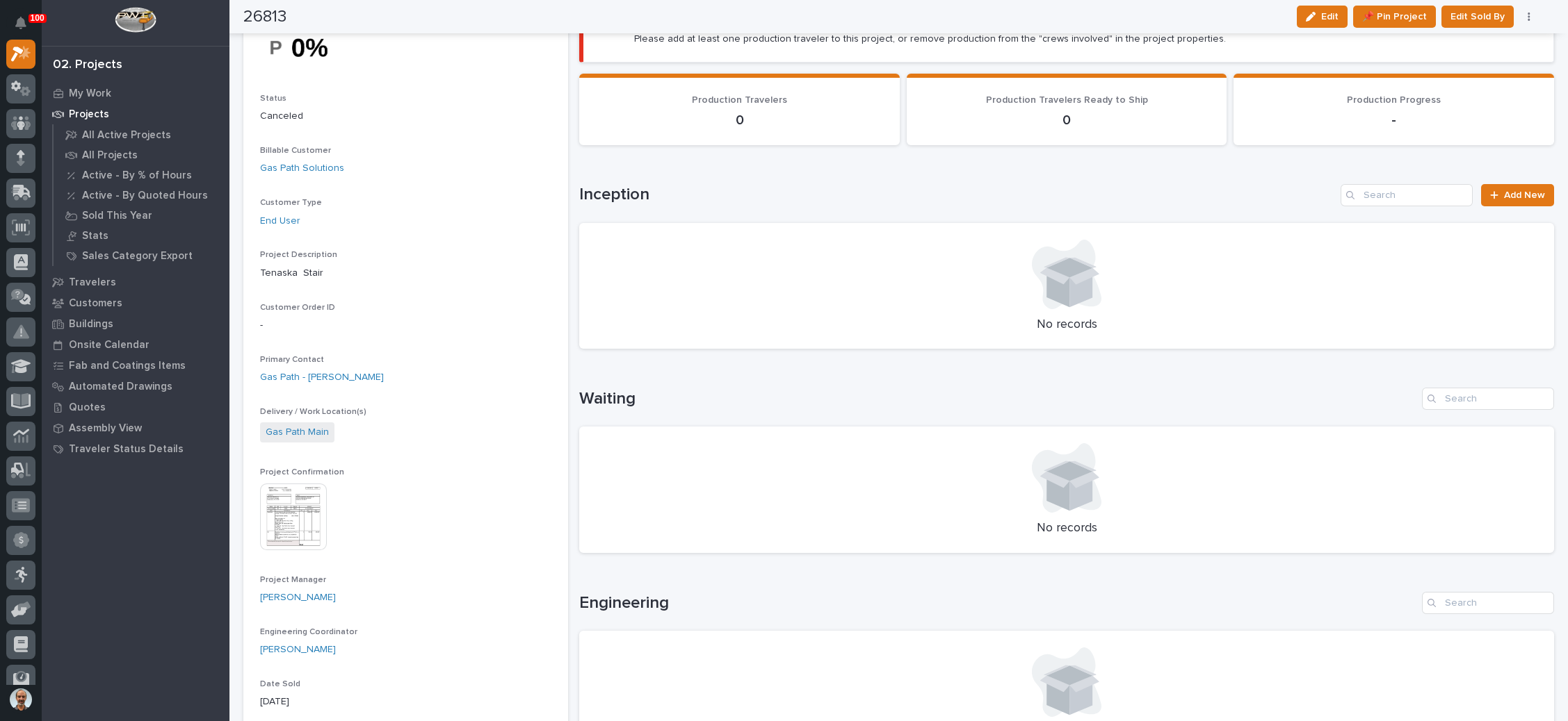
scroll to position [0, 0]
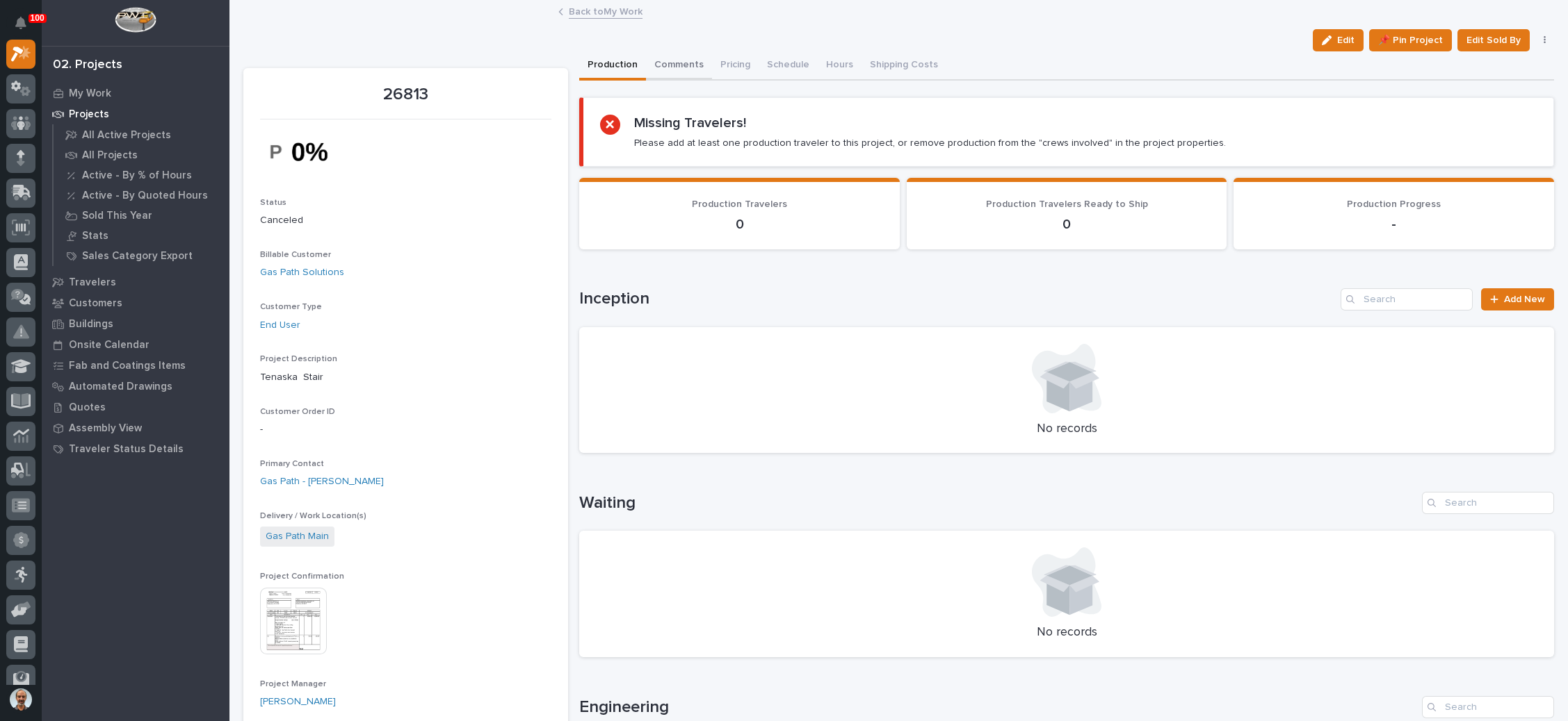
click at [670, 53] on button "Comments" at bounding box center [678, 66] width 66 height 29
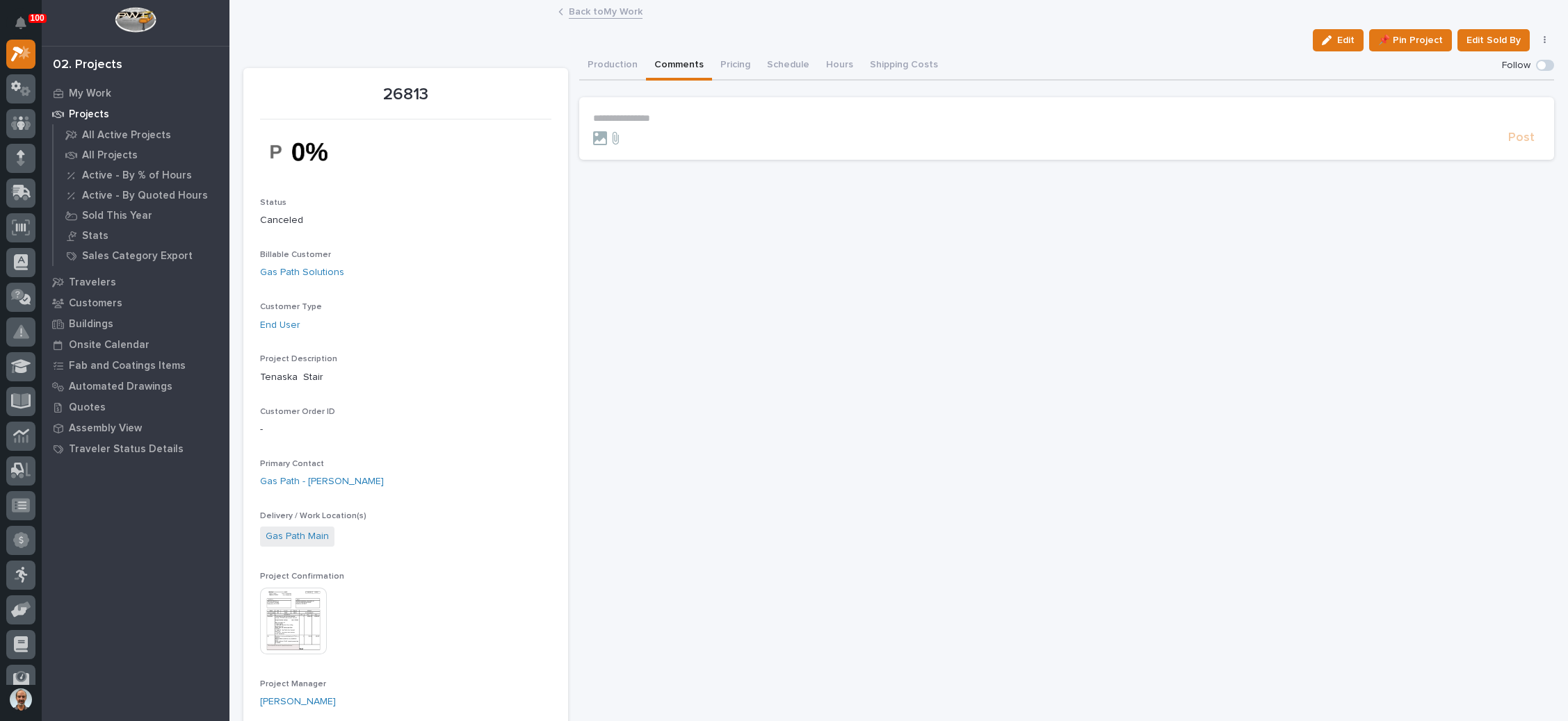
click at [656, 117] on p "**********" at bounding box center [1067, 118] width 947 height 12
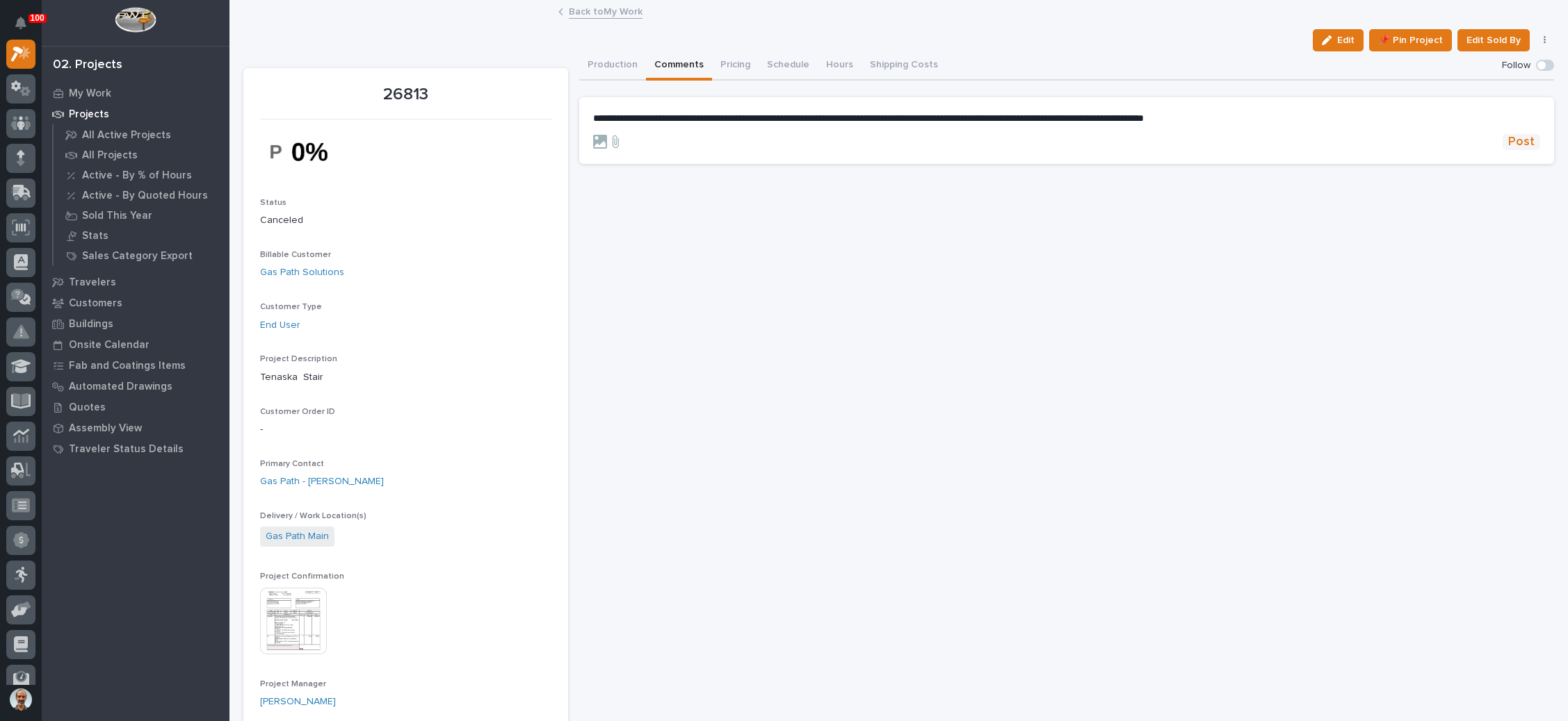
click at [1514, 138] on span "Post" at bounding box center [1521, 142] width 27 height 16
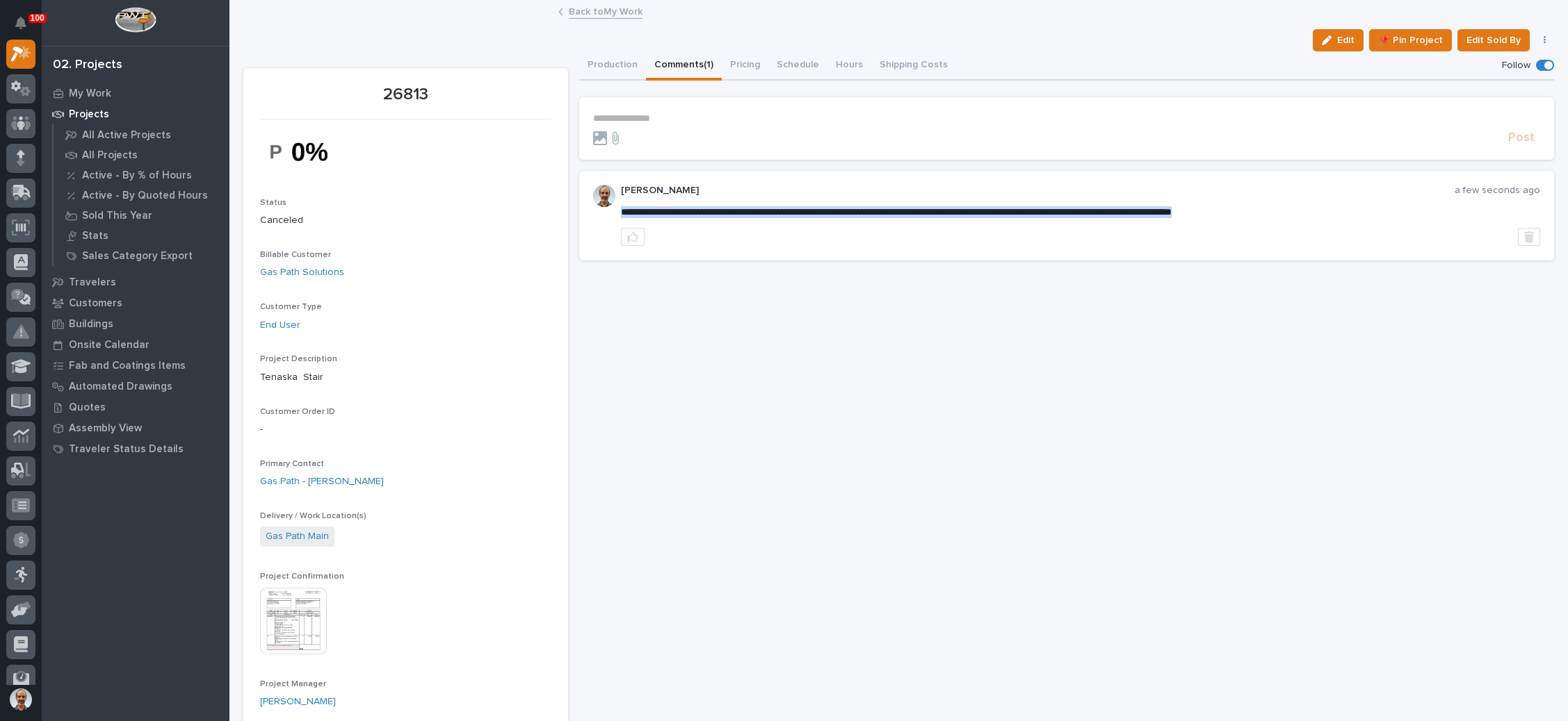
drag, startPoint x: 1290, startPoint y: 210, endPoint x: 1301, endPoint y: 215, distance: 12.1
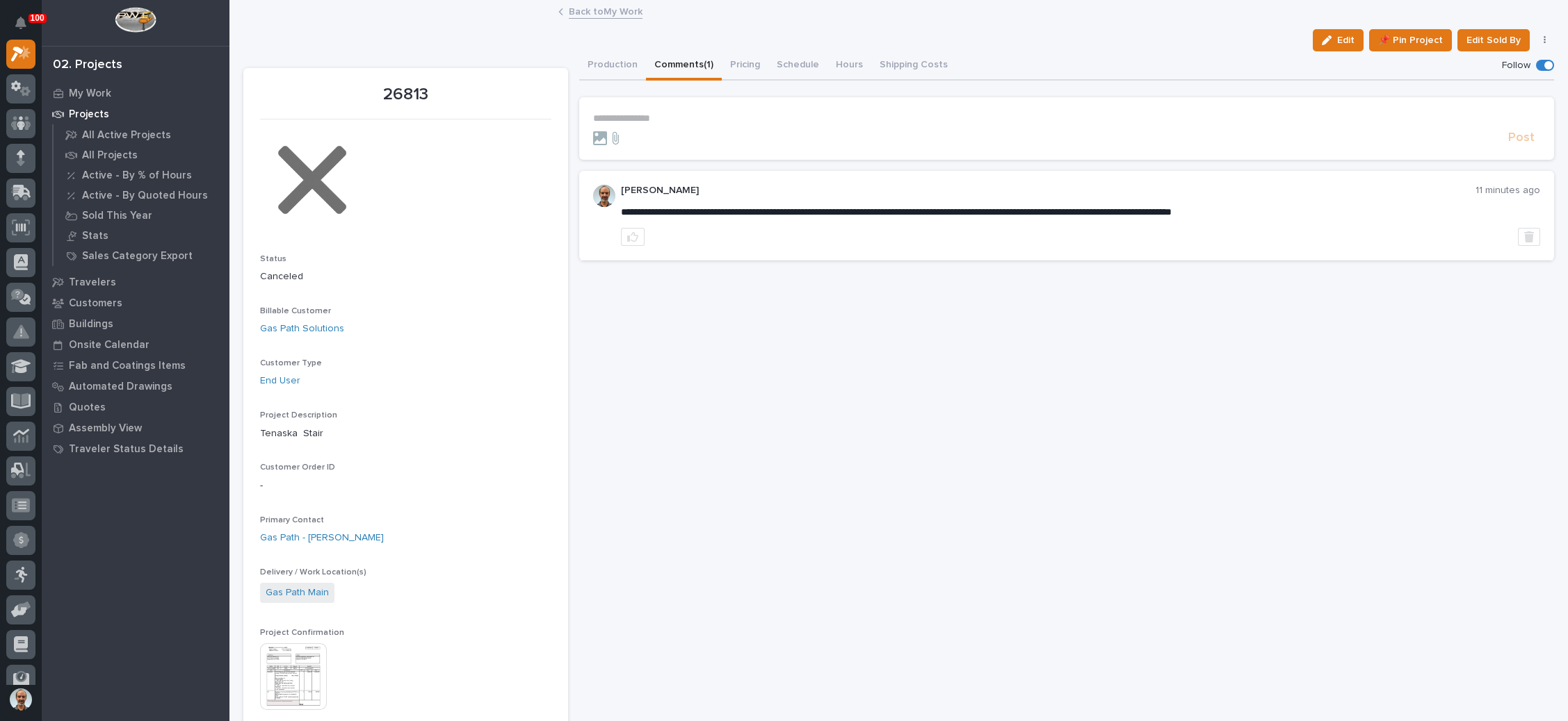
click at [586, 3] on link "Back to My Work" at bounding box center [605, 10] width 74 height 16
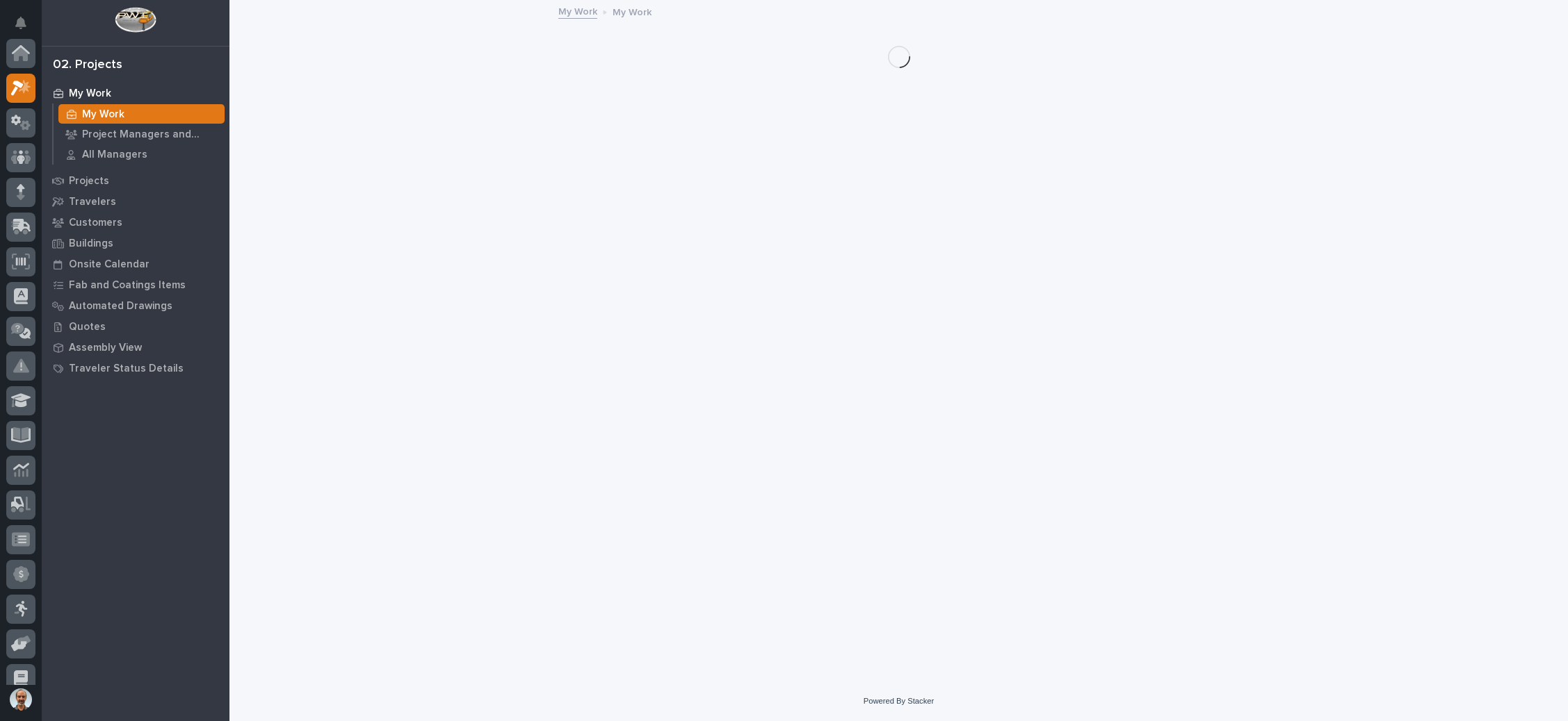
scroll to position [34, 0]
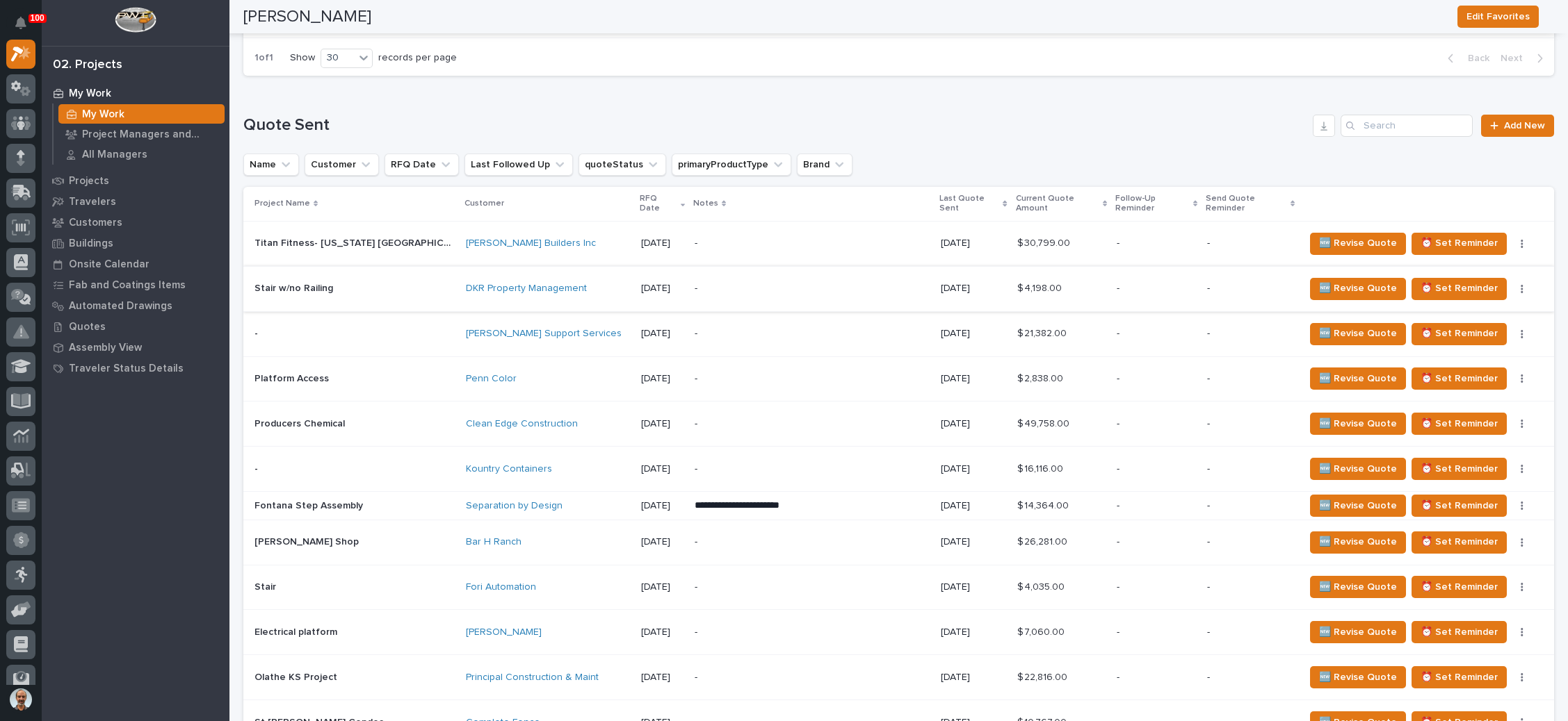
scroll to position [521, 0]
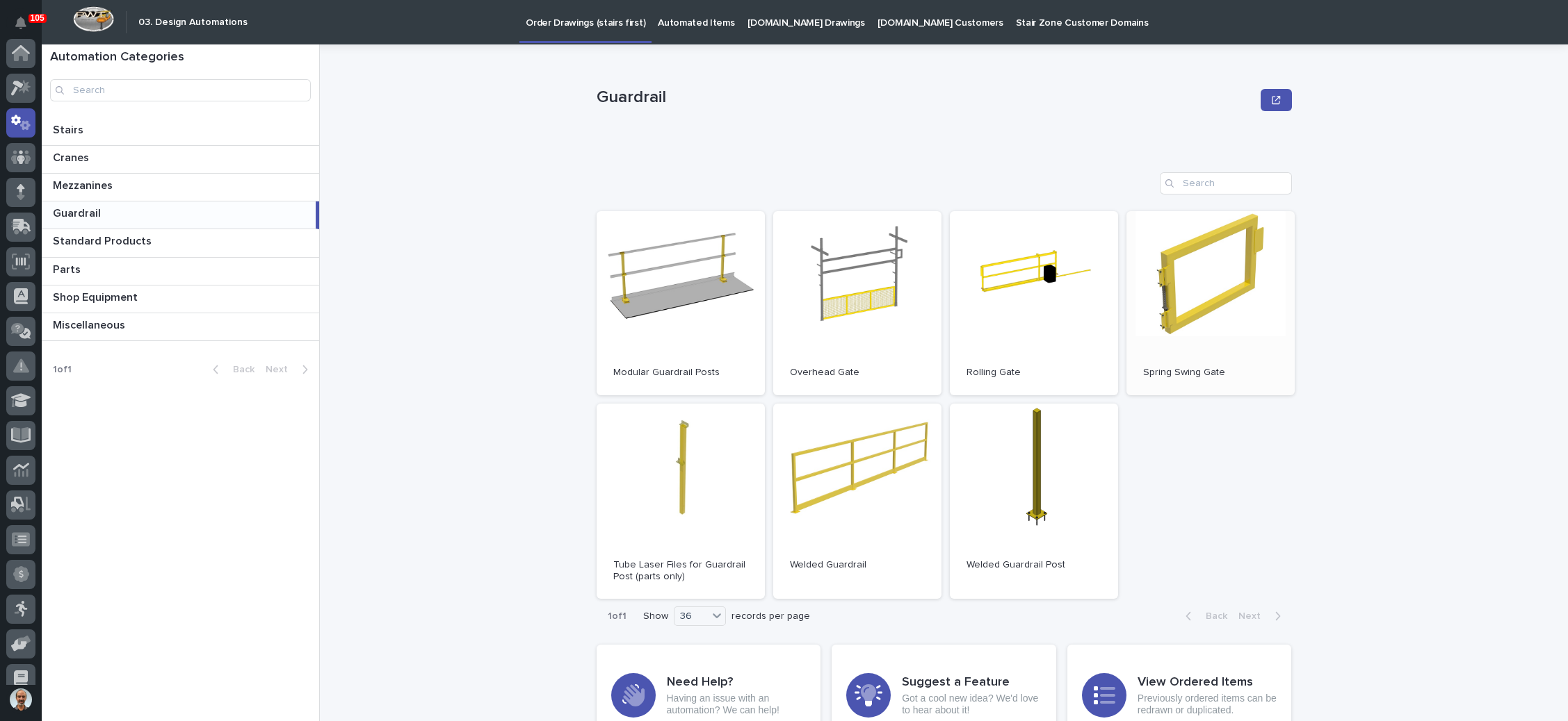
scroll to position [69, 0]
click at [590, 21] on p "Order Drawings (stairs first)" at bounding box center [585, 15] width 119 height 29
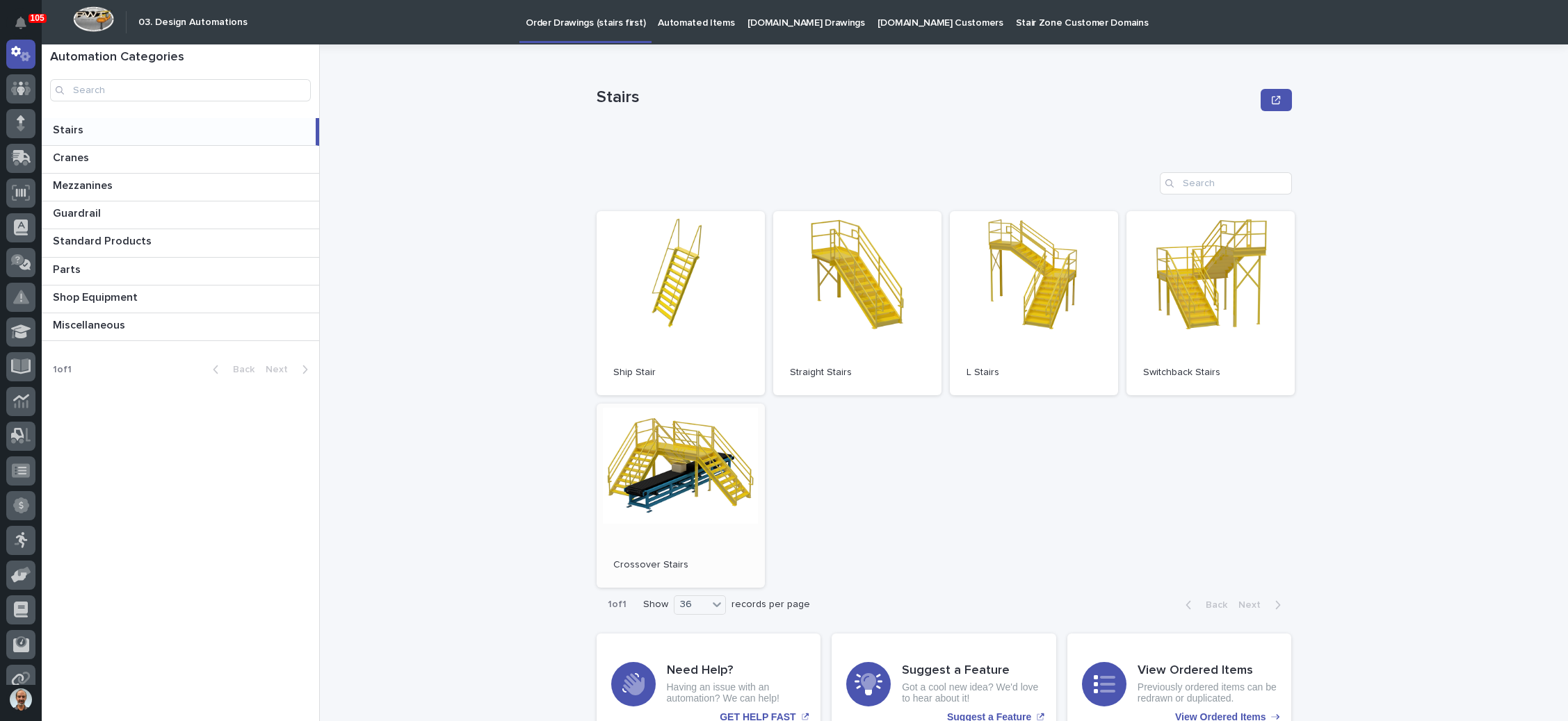
click at [709, 468] on link "Open" at bounding box center [681, 495] width 168 height 185
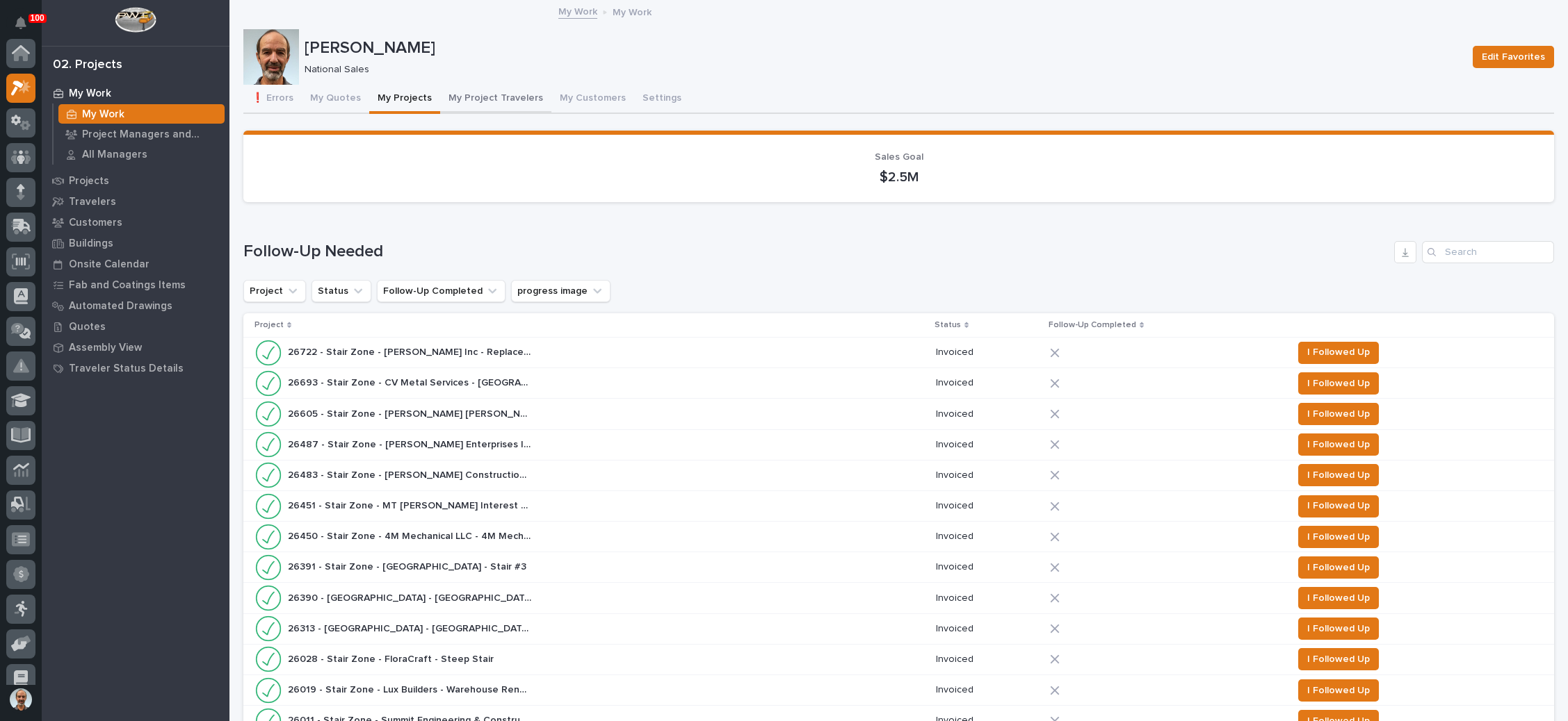
scroll to position [34, 0]
click at [492, 93] on button "My Project Travelers" at bounding box center [496, 100] width 112 height 29
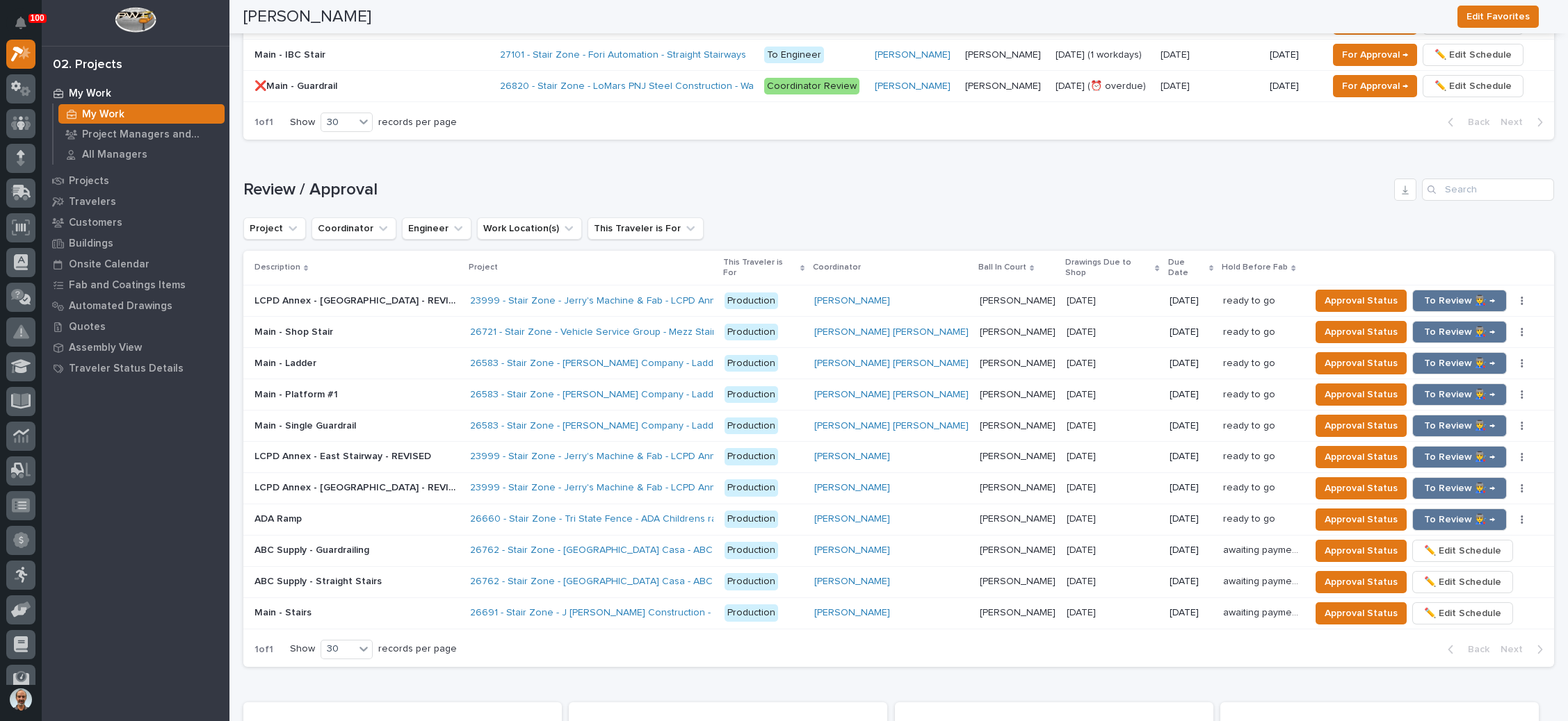
scroll to position [1459, 0]
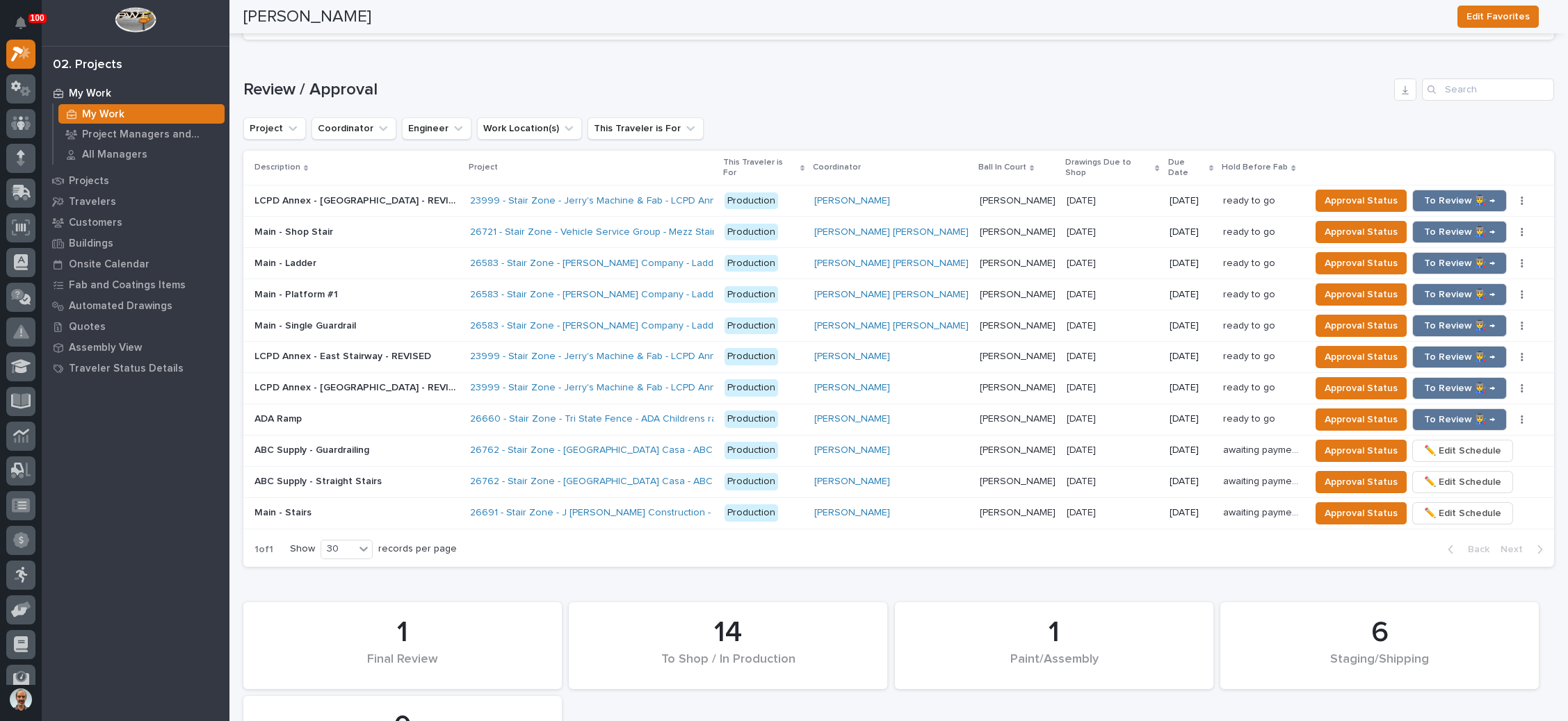
click at [401, 289] on p at bounding box center [356, 295] width 204 height 12
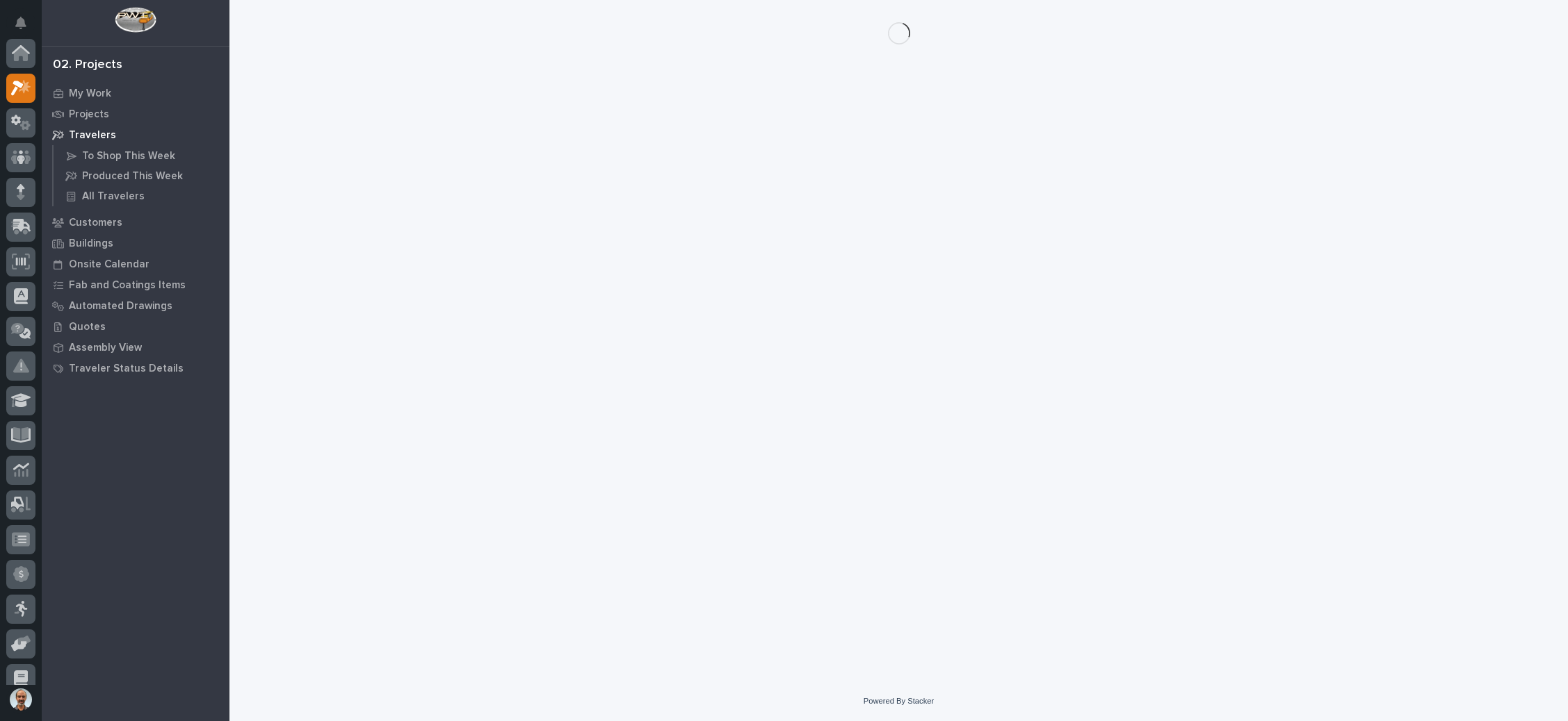
scroll to position [34, 0]
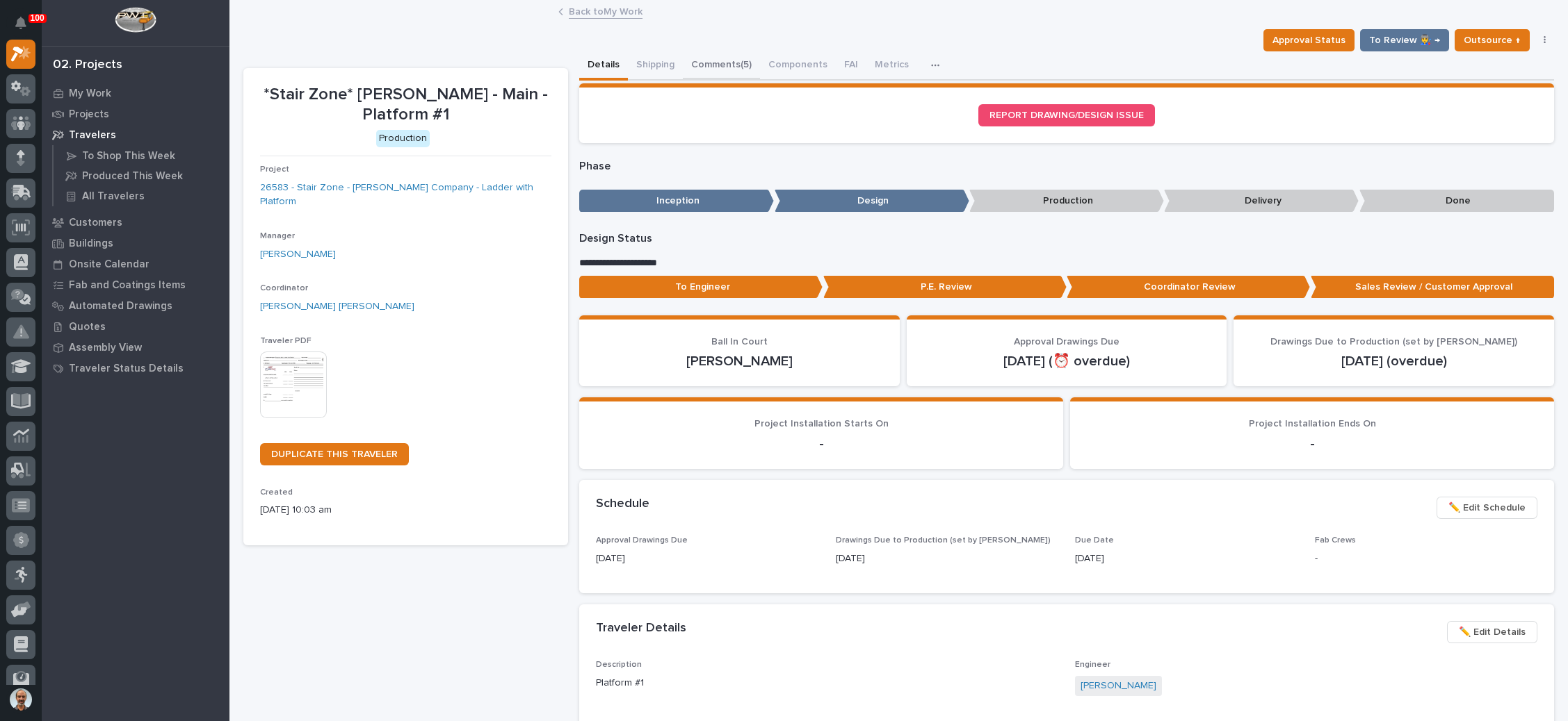
click at [738, 61] on button "Comments (5)" at bounding box center [721, 66] width 77 height 29
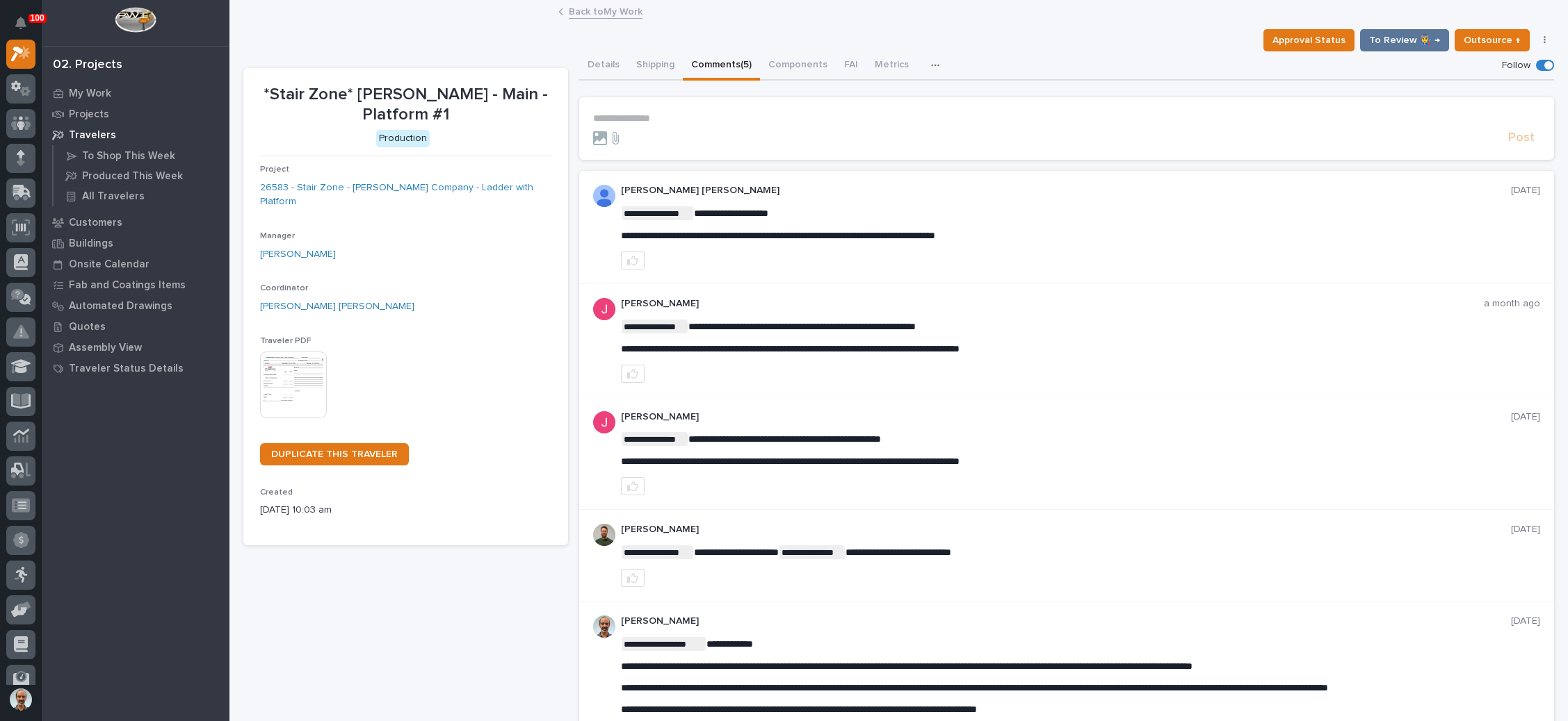
click at [658, 117] on p "**********" at bounding box center [1067, 118] width 947 height 12
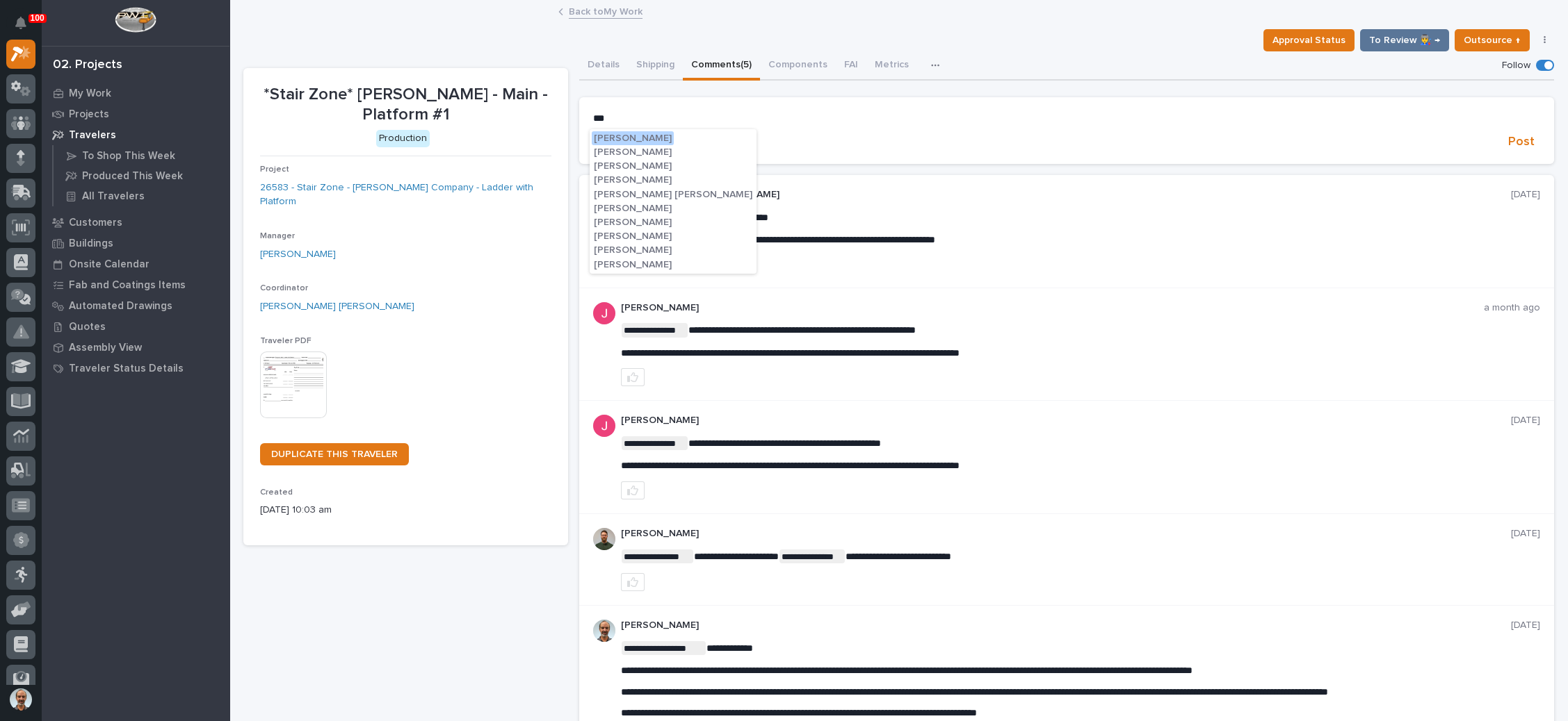
drag, startPoint x: 648, startPoint y: 193, endPoint x: 651, endPoint y: 185, distance: 8.5
click at [648, 192] on span "Ben Lee Miller" at bounding box center [672, 194] width 159 height 9
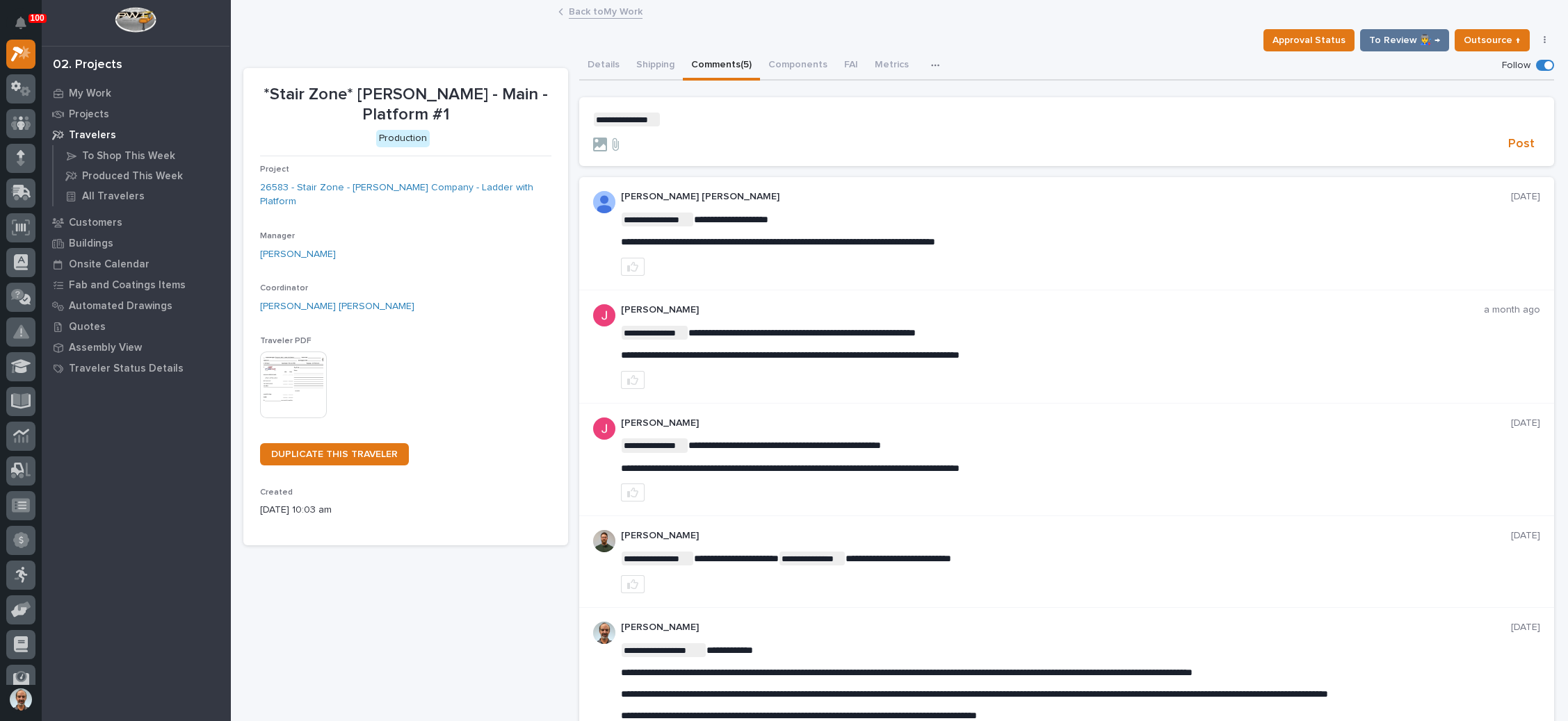
click at [698, 118] on p "**********" at bounding box center [1067, 119] width 947 height 14
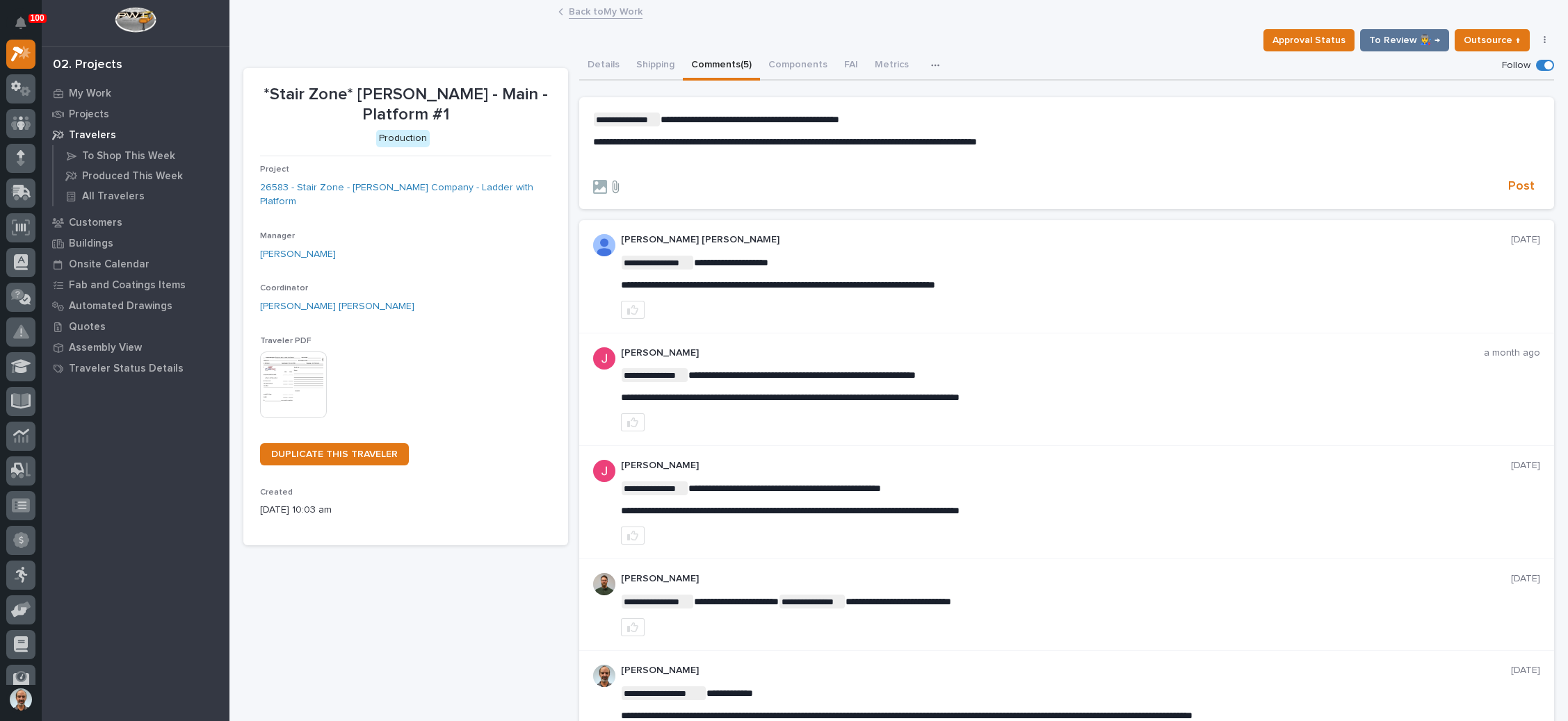
click at [613, 185] on icon at bounding box center [615, 187] width 16 height 14
click at [607, 180] on input "file" at bounding box center [607, 180] width 0 height 0
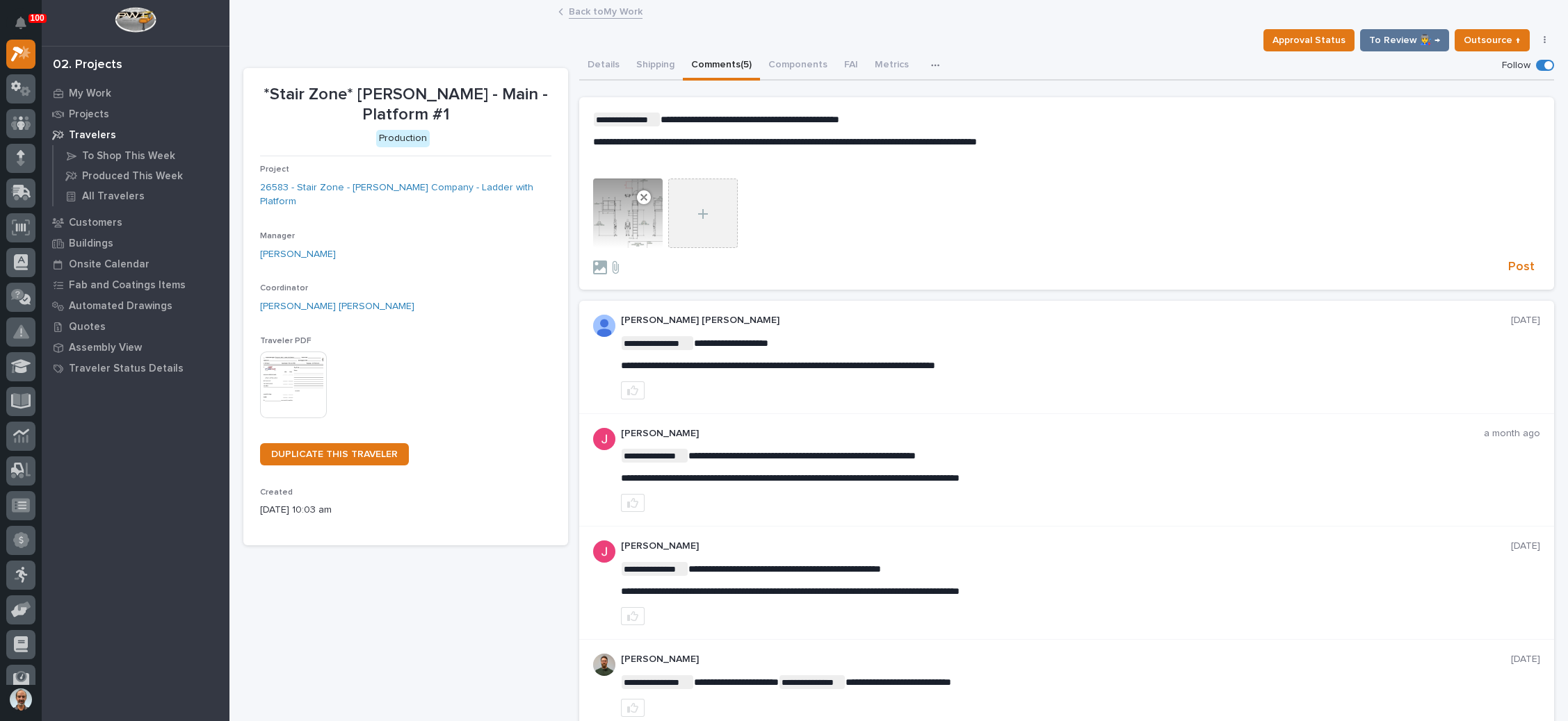
click at [700, 217] on icon at bounding box center [702, 214] width 9 height 10
click at [668, 179] on input "file" at bounding box center [668, 179] width 0 height 0
click at [1097, 144] on p "**********" at bounding box center [1067, 142] width 947 height 12
click at [1508, 266] on span "Post" at bounding box center [1521, 267] width 27 height 16
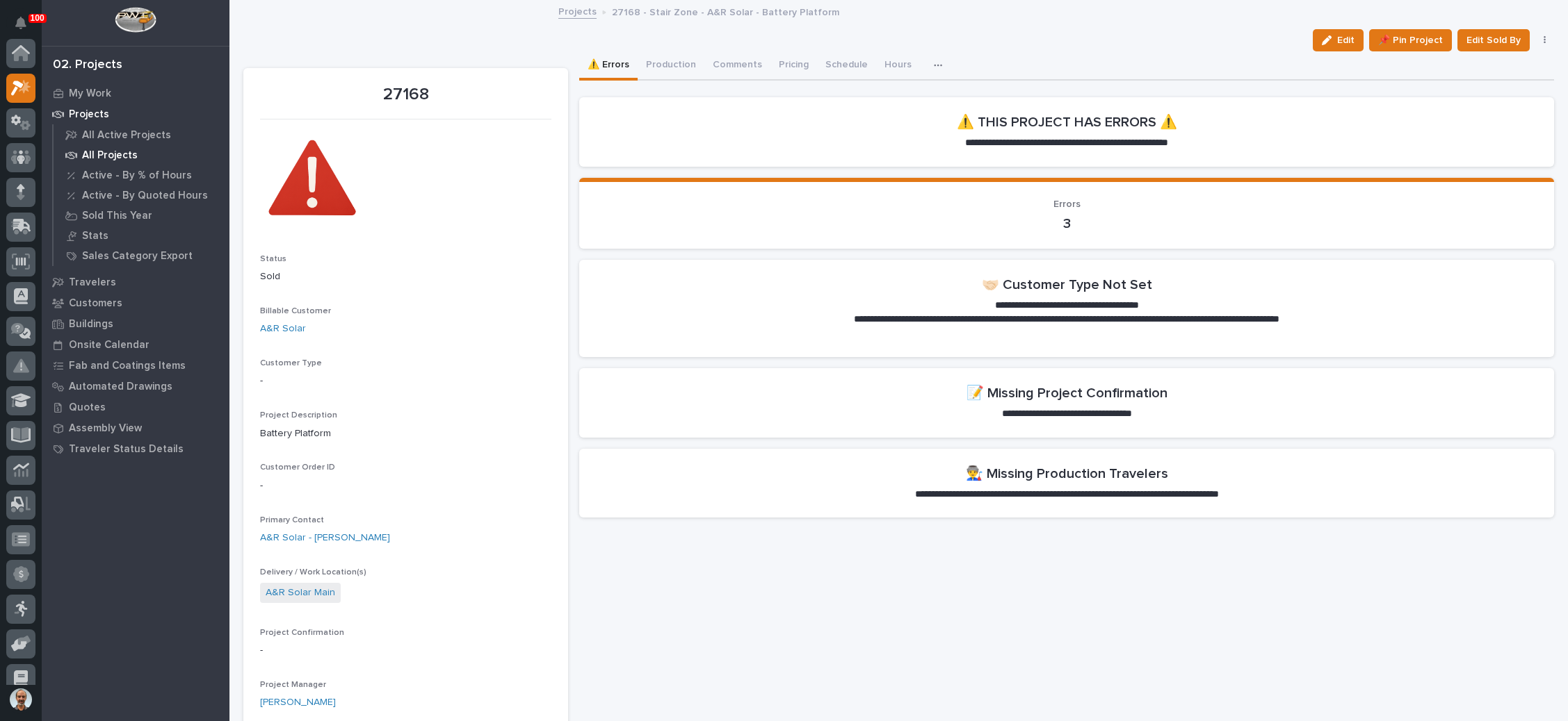
scroll to position [34, 0]
